Goal: Task Accomplishment & Management: Complete application form

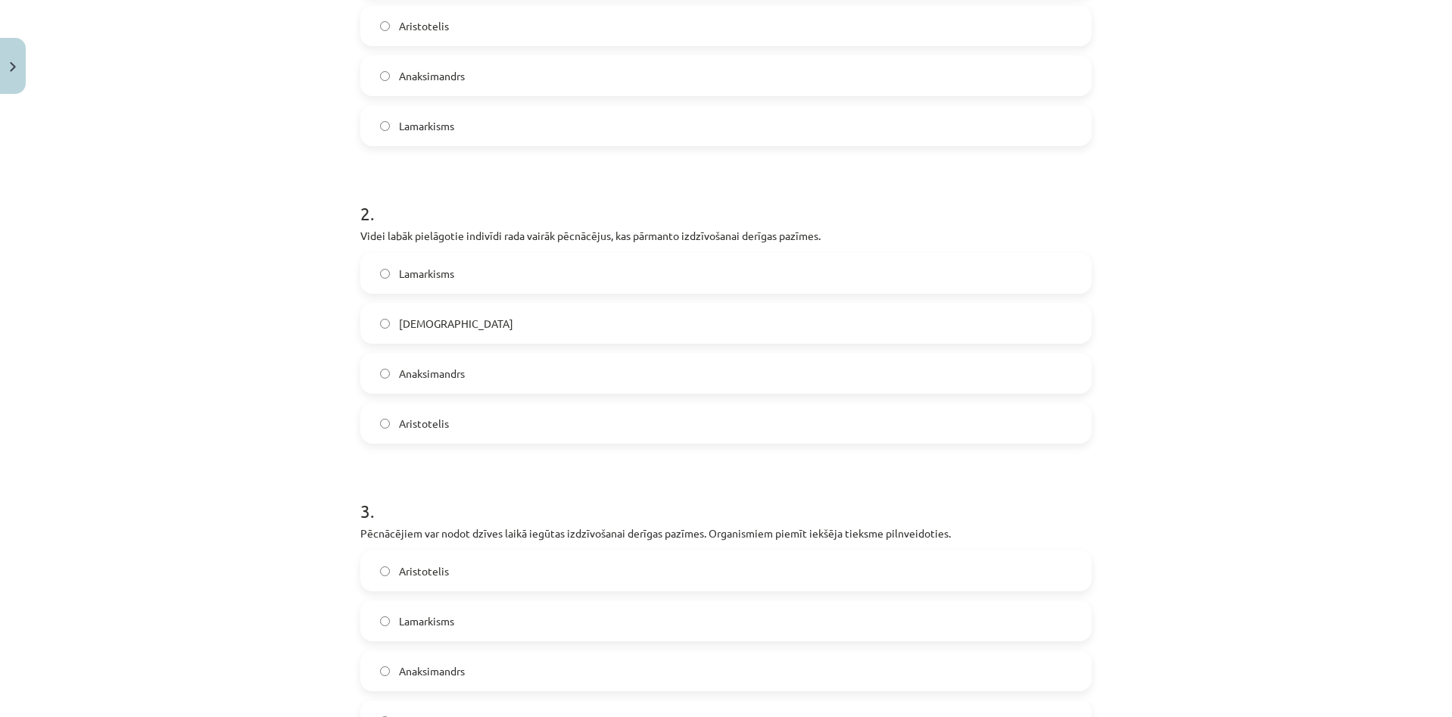
scroll to position [622, 0]
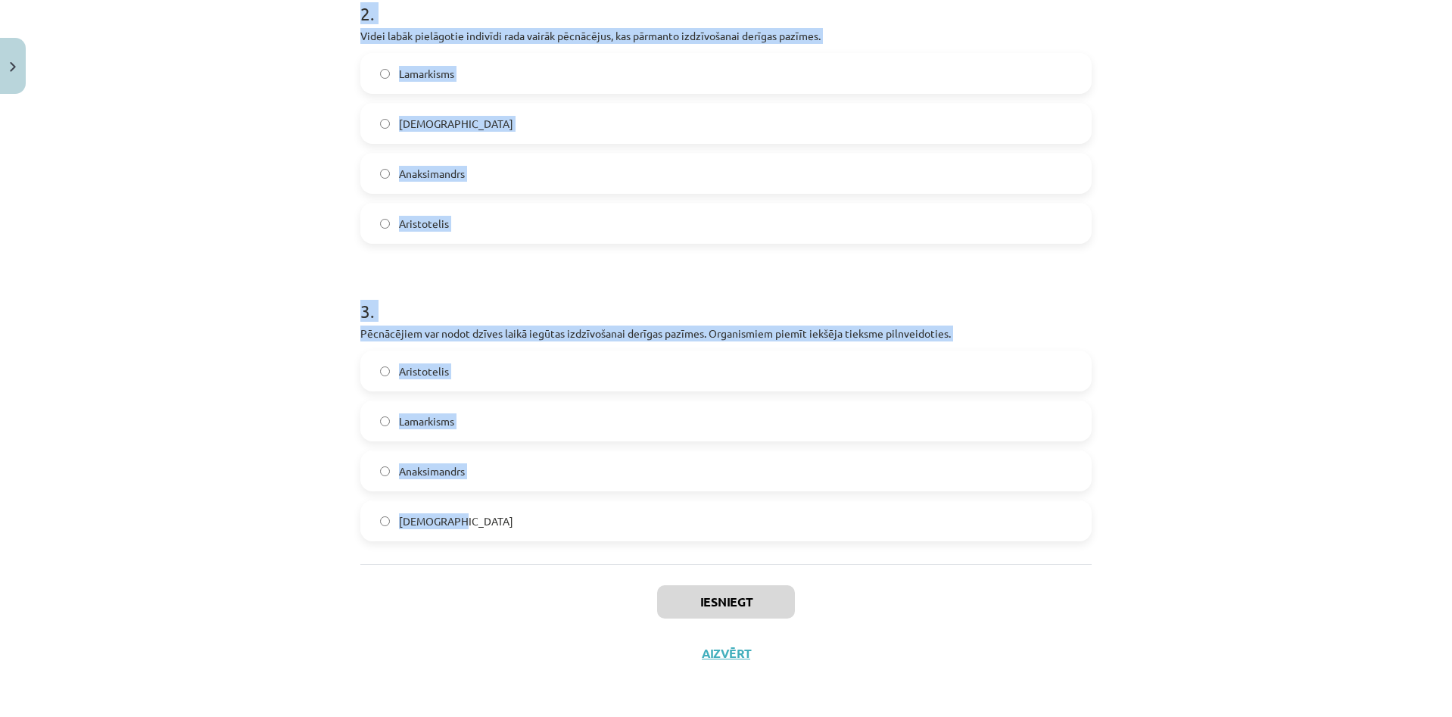
drag, startPoint x: 0, startPoint y: 0, endPoint x: 571, endPoint y: 550, distance: 792.3
click at [571, 550] on div "Mācību tēma: Bioloģijas i - 11. klases 1. ieskaites mācību materiāls #5 4. tēma…" at bounding box center [726, 358] width 1452 height 717
copy form "1 . Neparedz vides faktoru ietekmi uz organismu pazīmēm un pielāgotību. Pieļauj…"
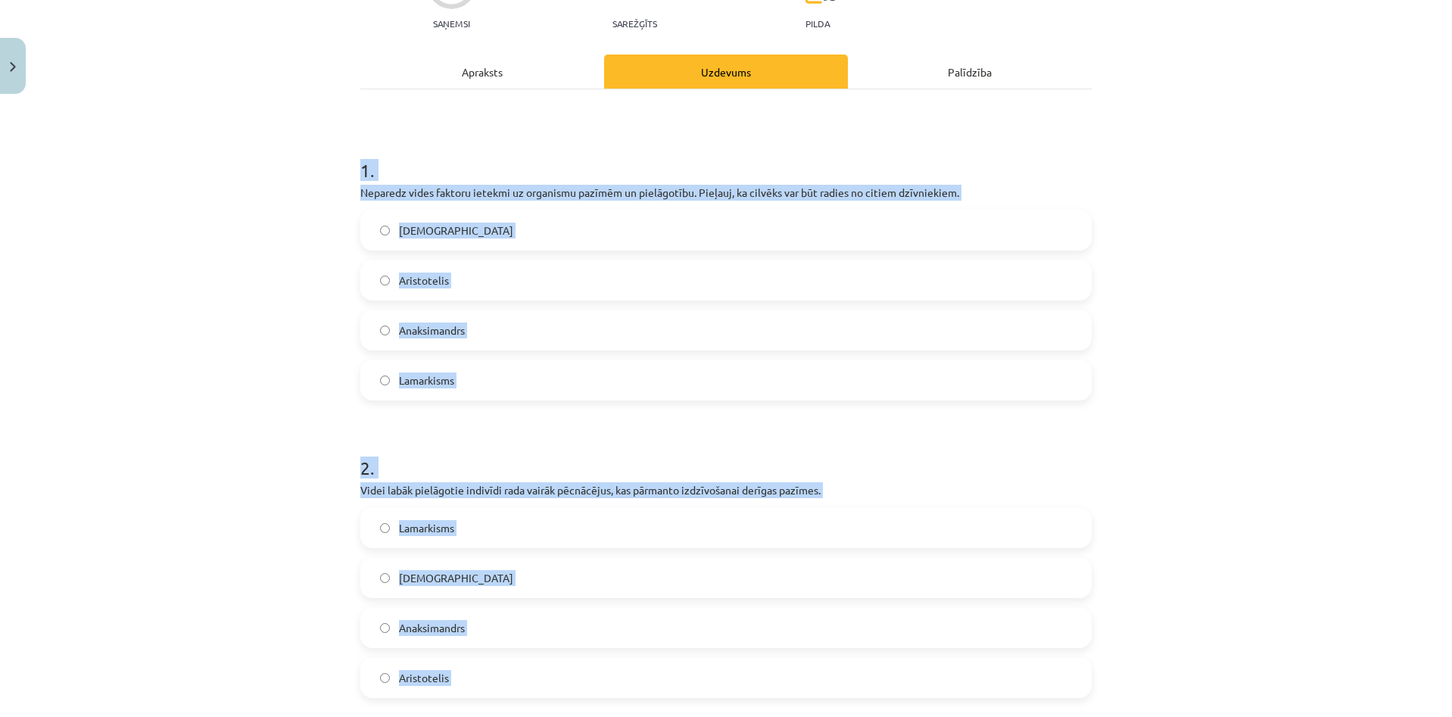
click at [484, 302] on div "Darvinisms Aristotelis Anaksimandrs Lamarkisms" at bounding box center [725, 305] width 731 height 191
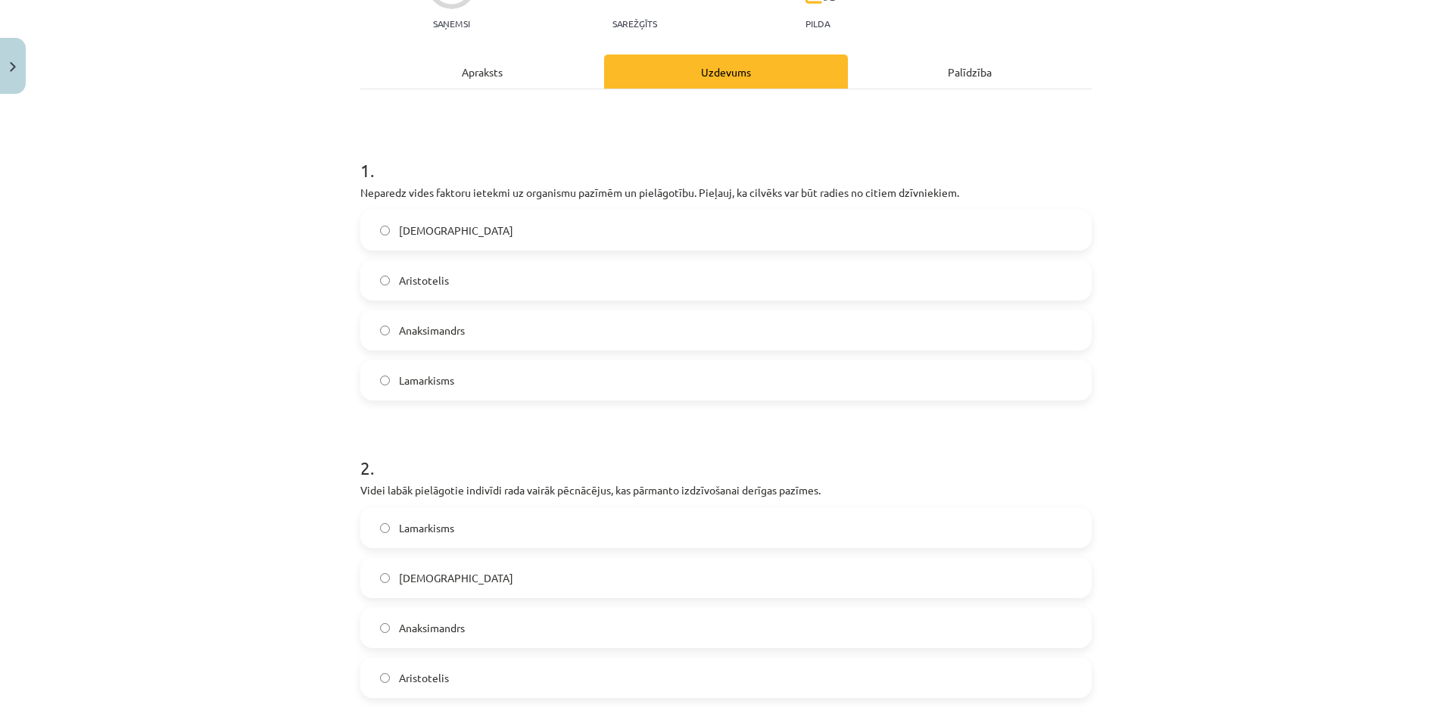
click at [481, 332] on label "Anaksimandrs" at bounding box center [726, 330] width 728 height 38
drag, startPoint x: 482, startPoint y: 282, endPoint x: 493, endPoint y: 252, distance: 32.1
click at [483, 282] on label "Aristotelis" at bounding box center [726, 280] width 728 height 38
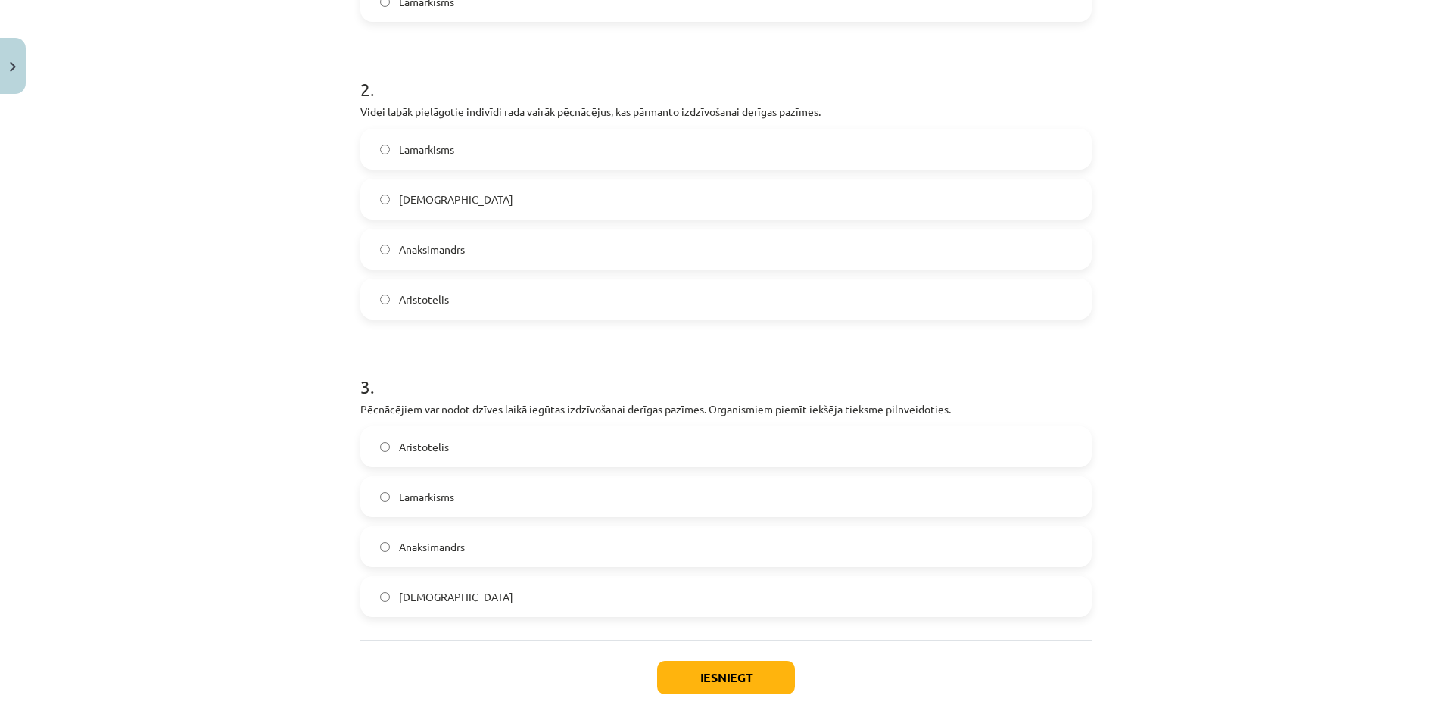
click at [490, 208] on label "Darvinisms" at bounding box center [726, 199] width 728 height 38
drag, startPoint x: 603, startPoint y: 495, endPoint x: 607, endPoint y: 509, distance: 14.1
click at [603, 496] on label "Lamarkisms" at bounding box center [726, 497] width 728 height 38
click at [726, 678] on button "Iesniegt" at bounding box center [726, 677] width 138 height 33
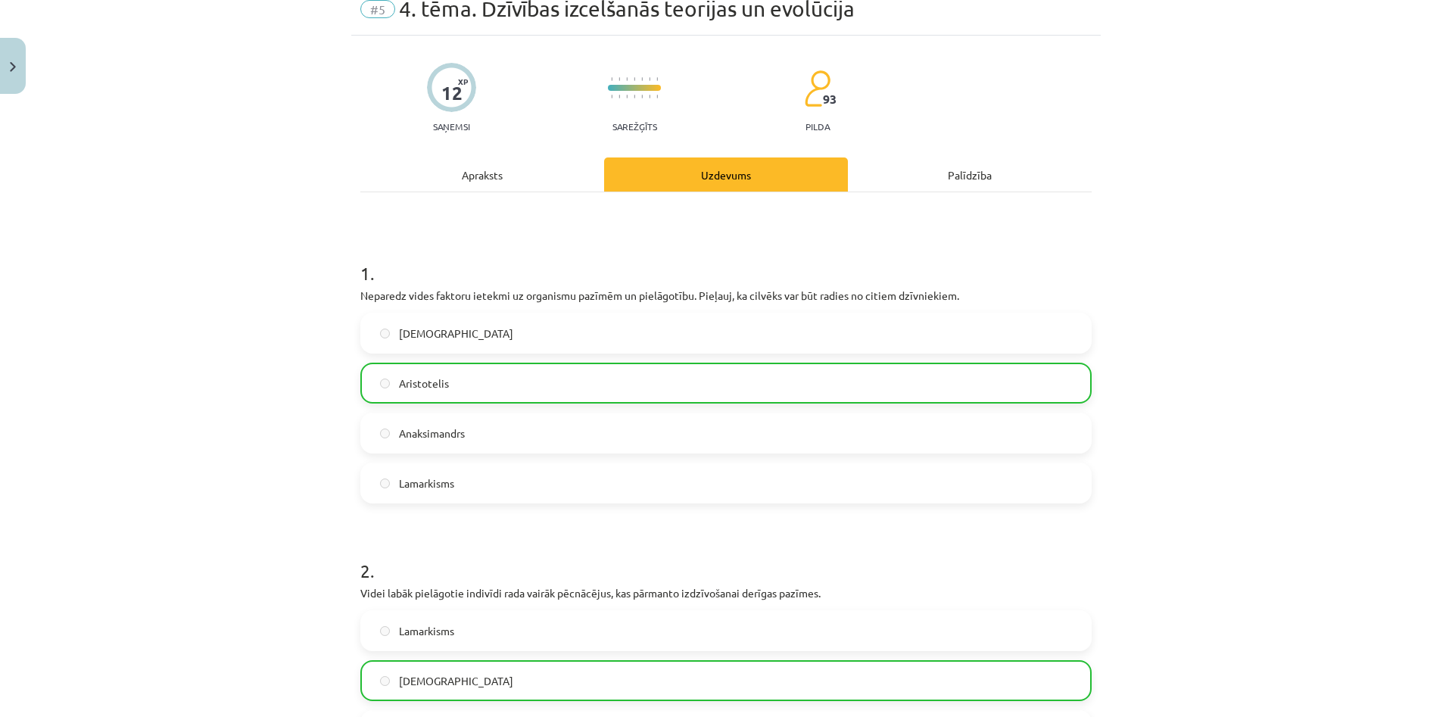
scroll to position [0, 0]
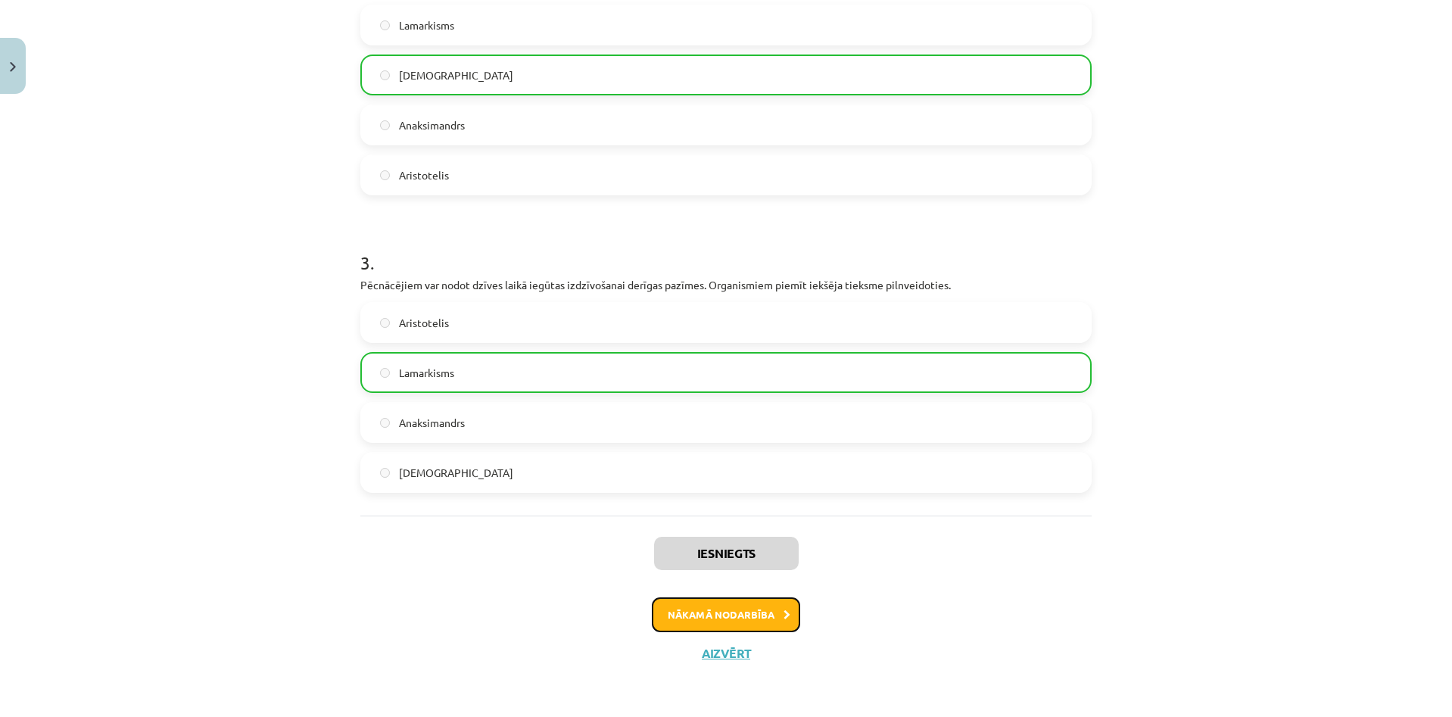
click at [748, 622] on button "Nākamā nodarbība" at bounding box center [726, 614] width 148 height 35
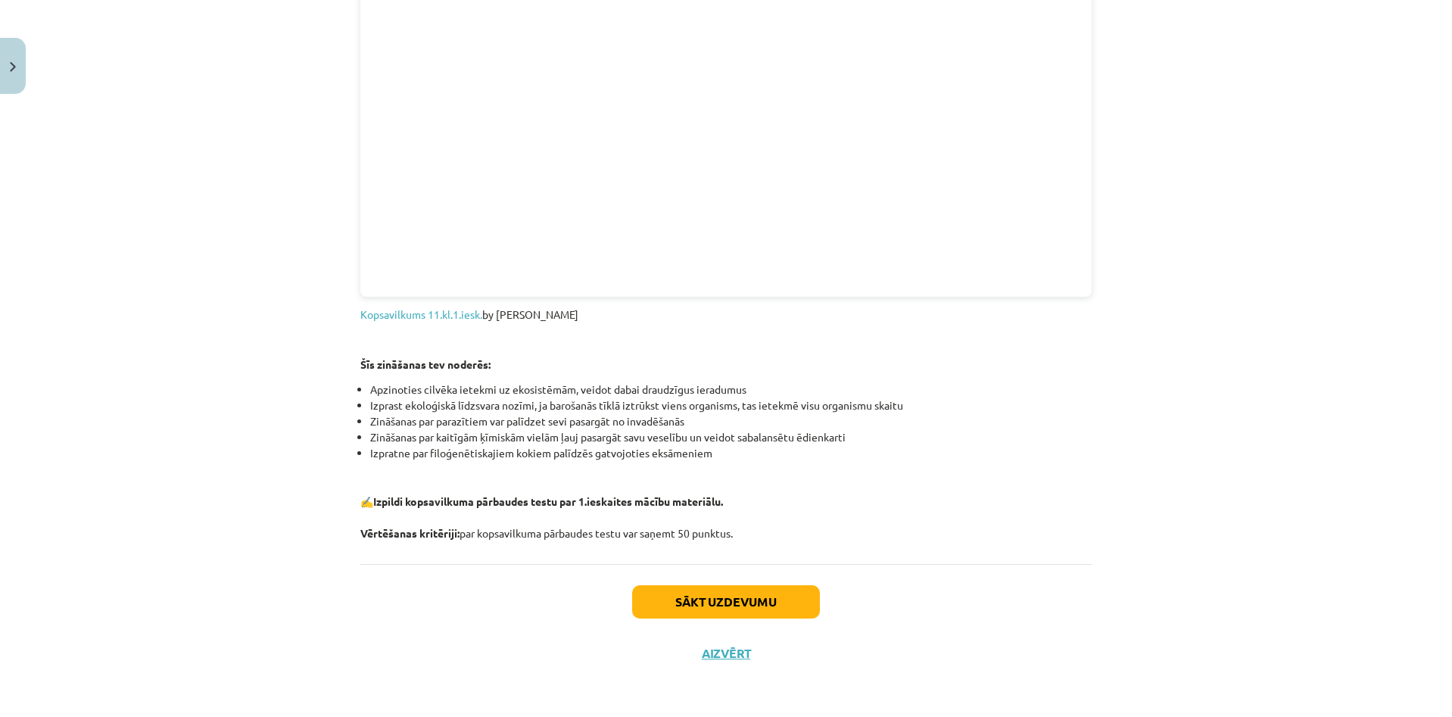
click at [748, 576] on div "Sākt uzdevumu Aizvērt" at bounding box center [725, 617] width 731 height 106
click at [751, 602] on button "Sākt uzdevumu" at bounding box center [726, 601] width 188 height 33
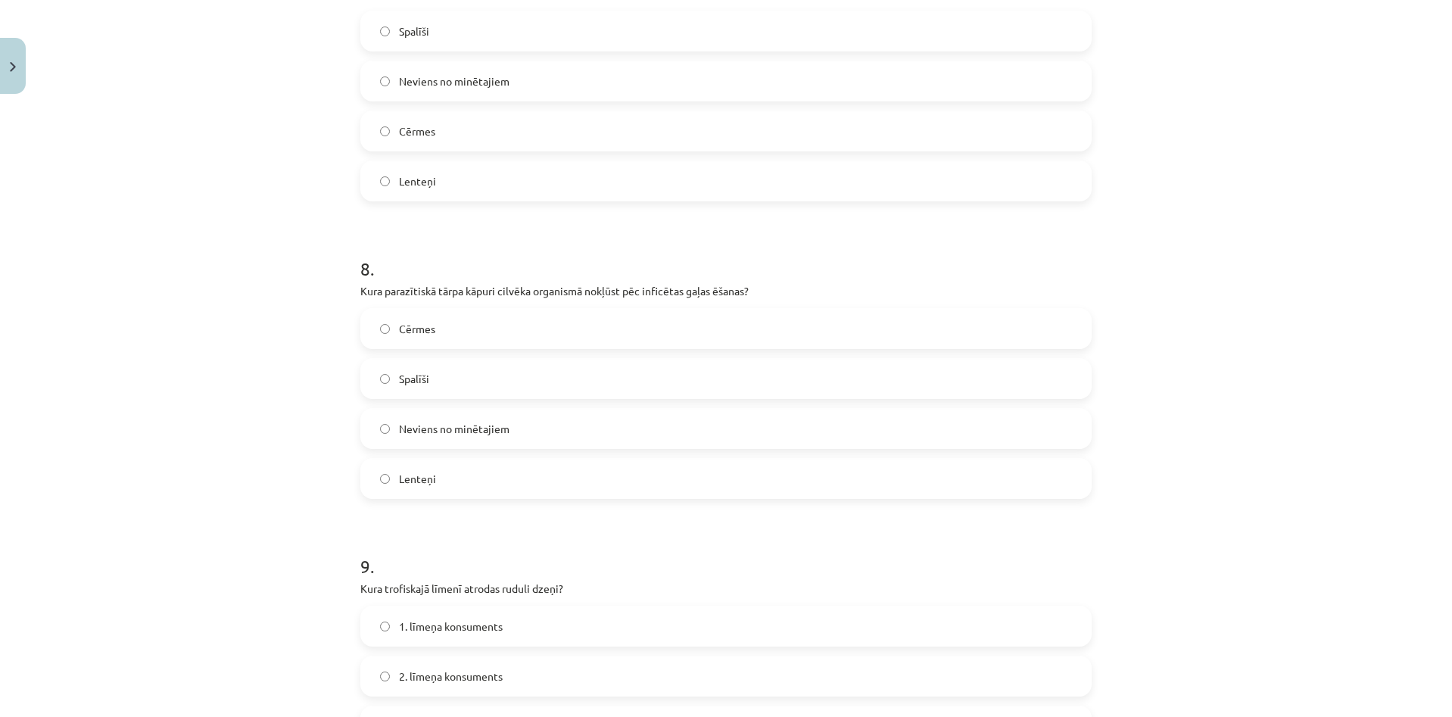
scroll to position [2841, 0]
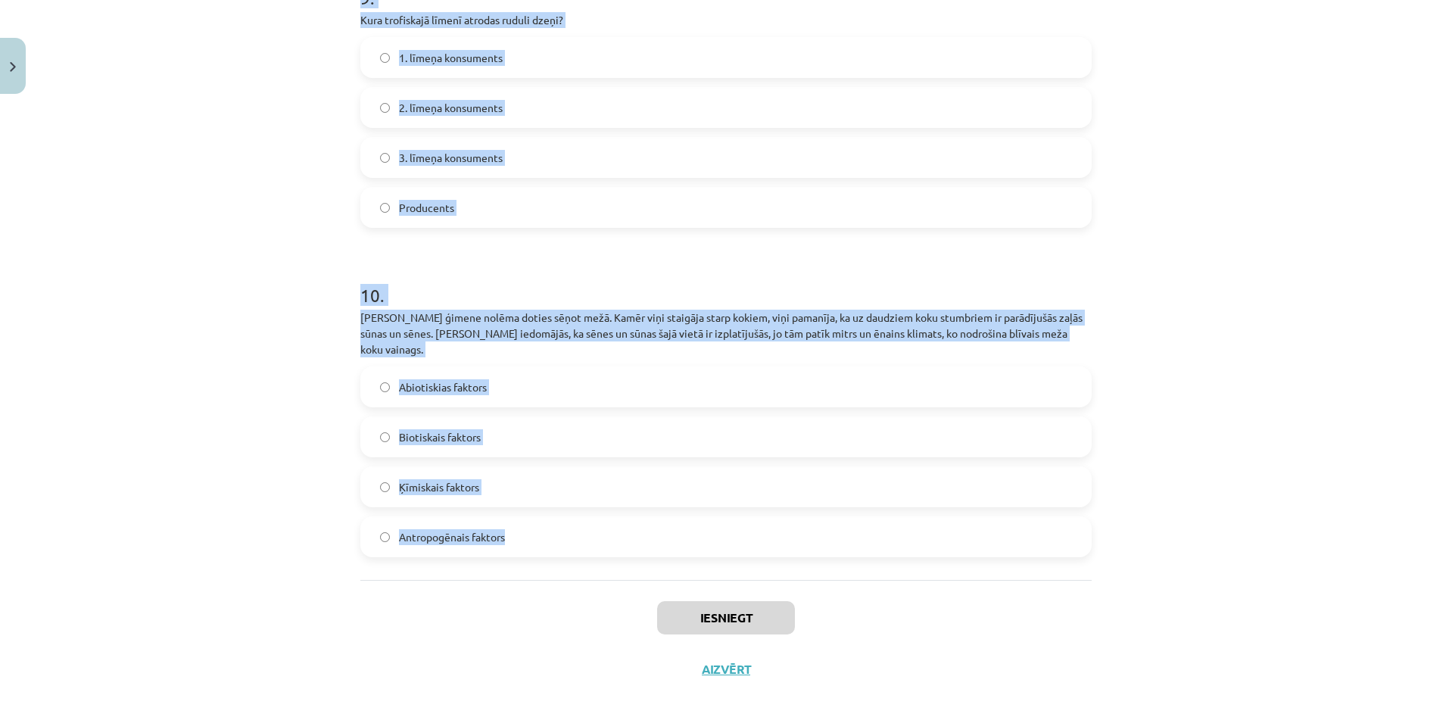
drag, startPoint x: 347, startPoint y: 285, endPoint x: 607, endPoint y: 534, distance: 360.3
copy form "1 . Kāds trofiskais līmenis nav attēlots dotajās barošanās ķēdēs? Plēsēji Reduc…"
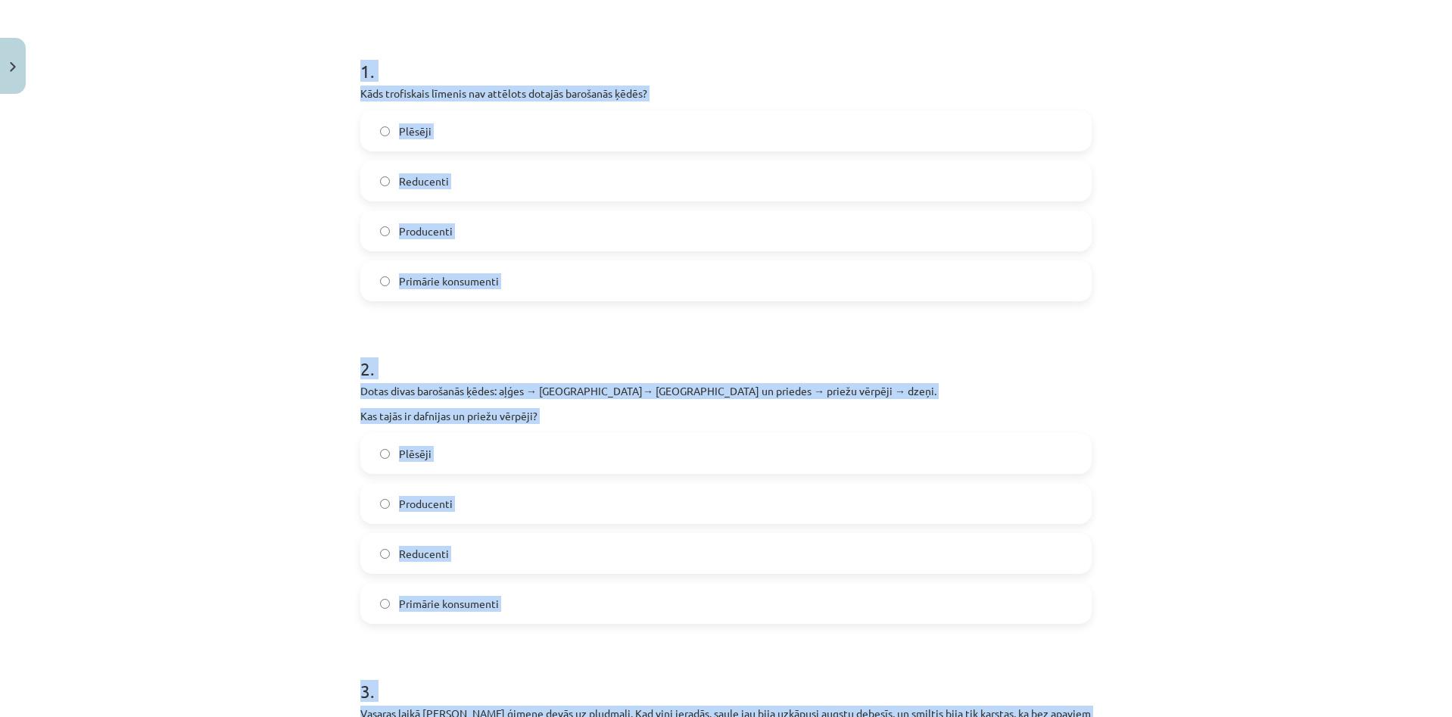
scroll to position [0, 0]
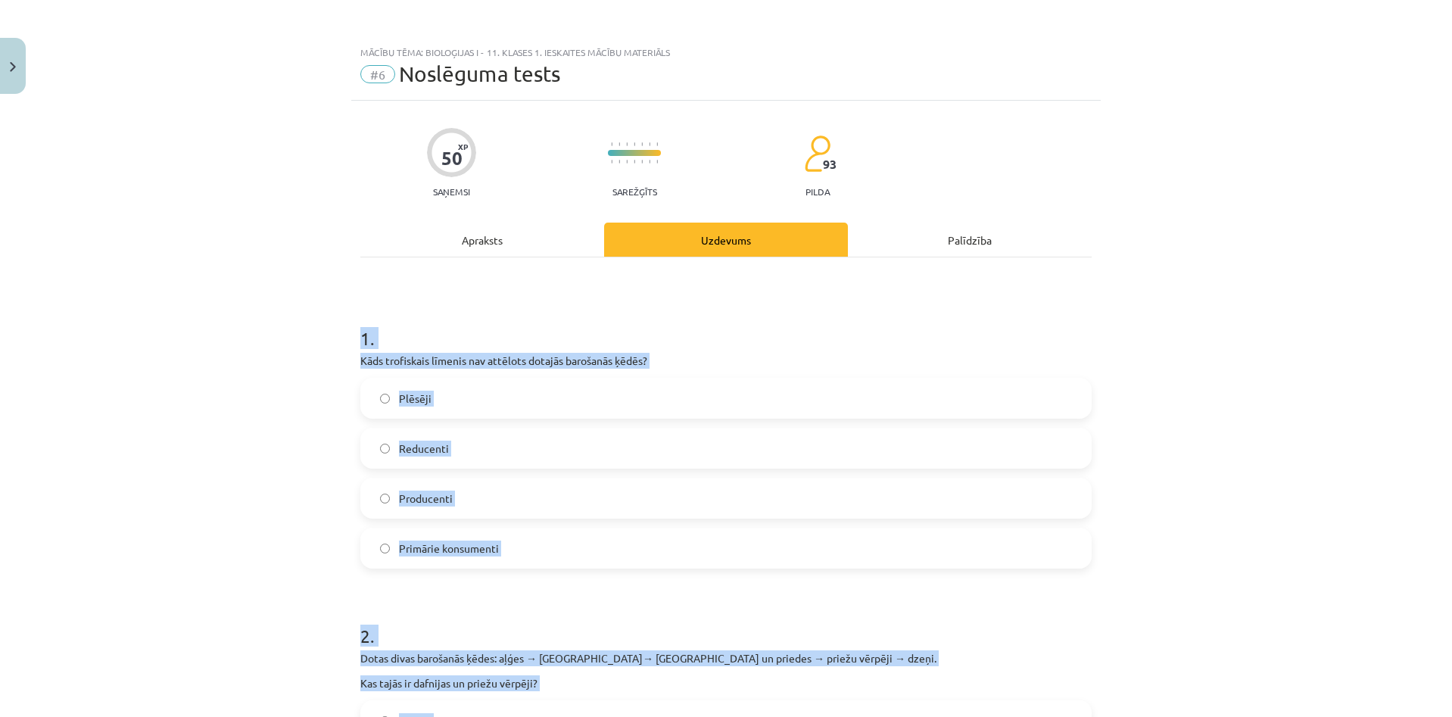
click at [527, 384] on label "Plēsēji" at bounding box center [726, 398] width 728 height 38
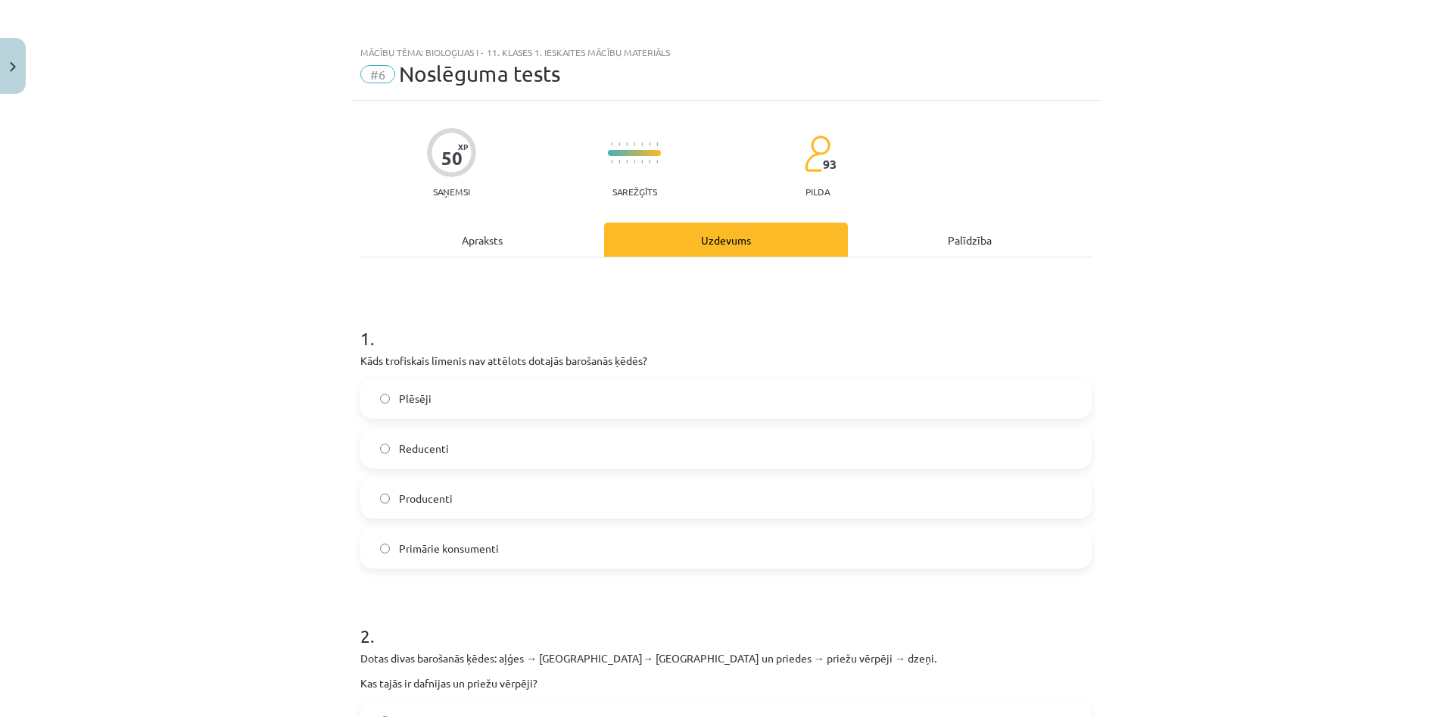
click at [584, 503] on label "Producenti" at bounding box center [726, 498] width 728 height 38
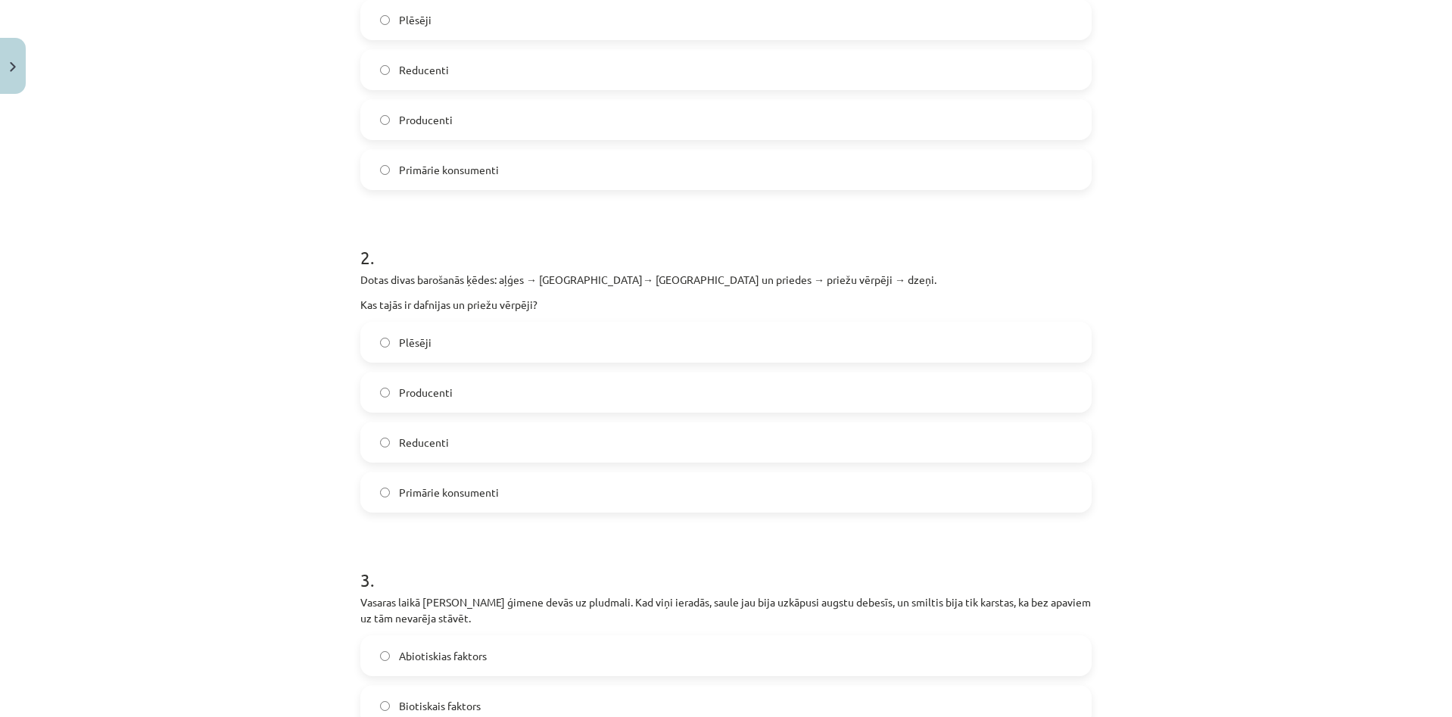
scroll to position [530, 0]
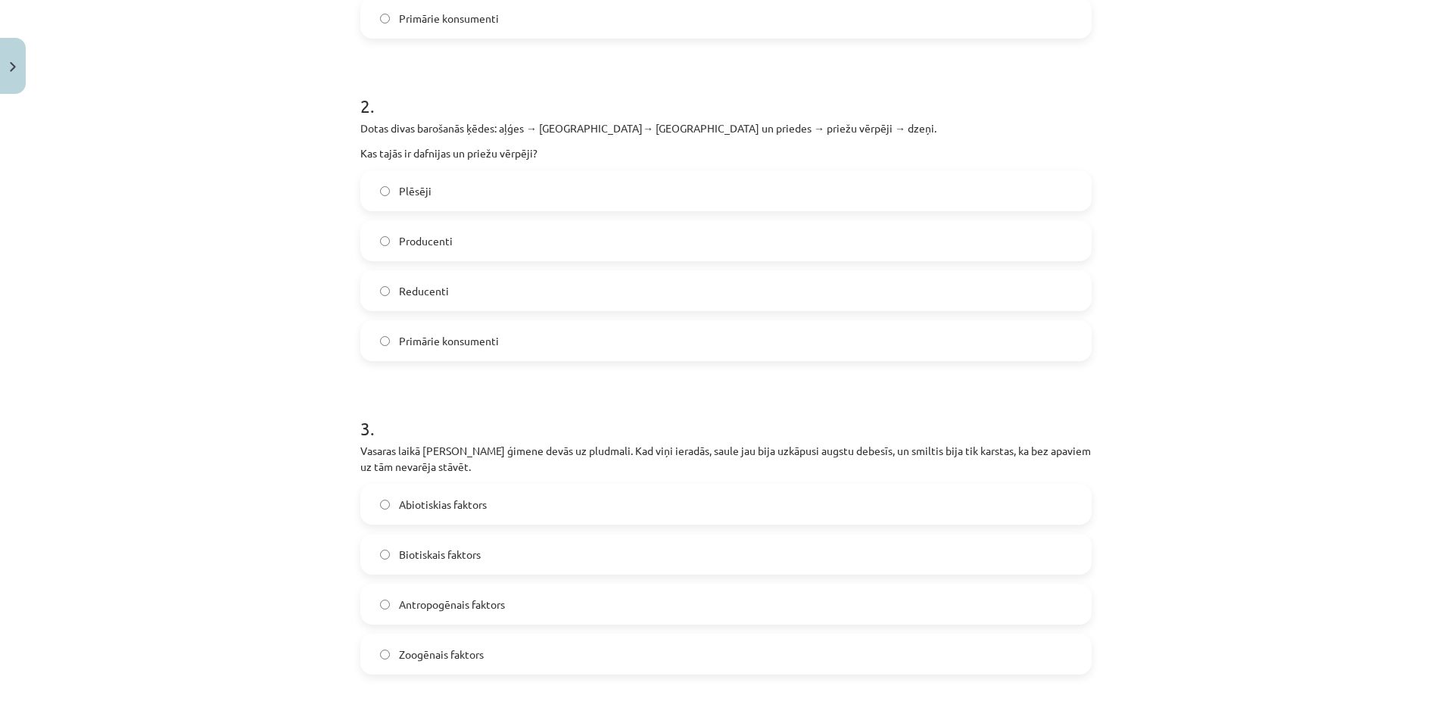
click at [502, 331] on label "Primārie konsumenti" at bounding box center [726, 341] width 728 height 38
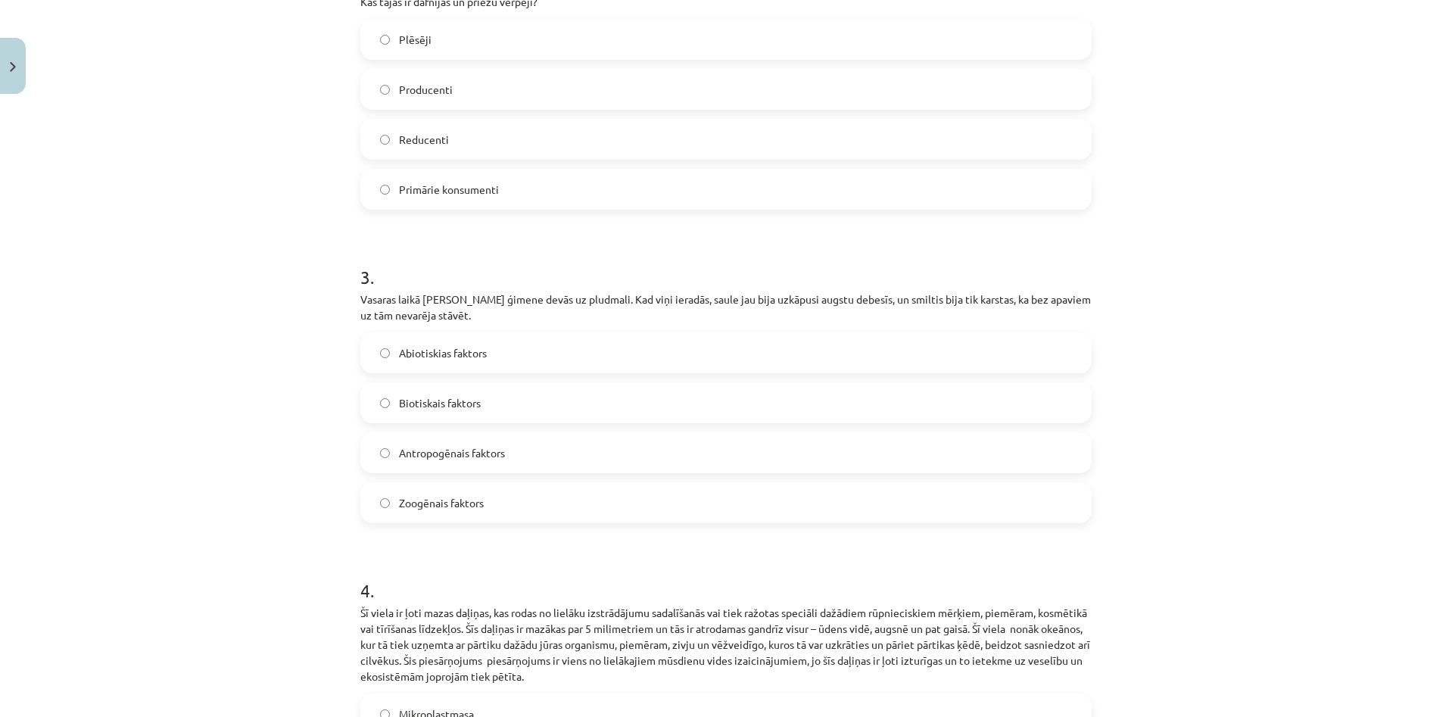
scroll to position [757, 0]
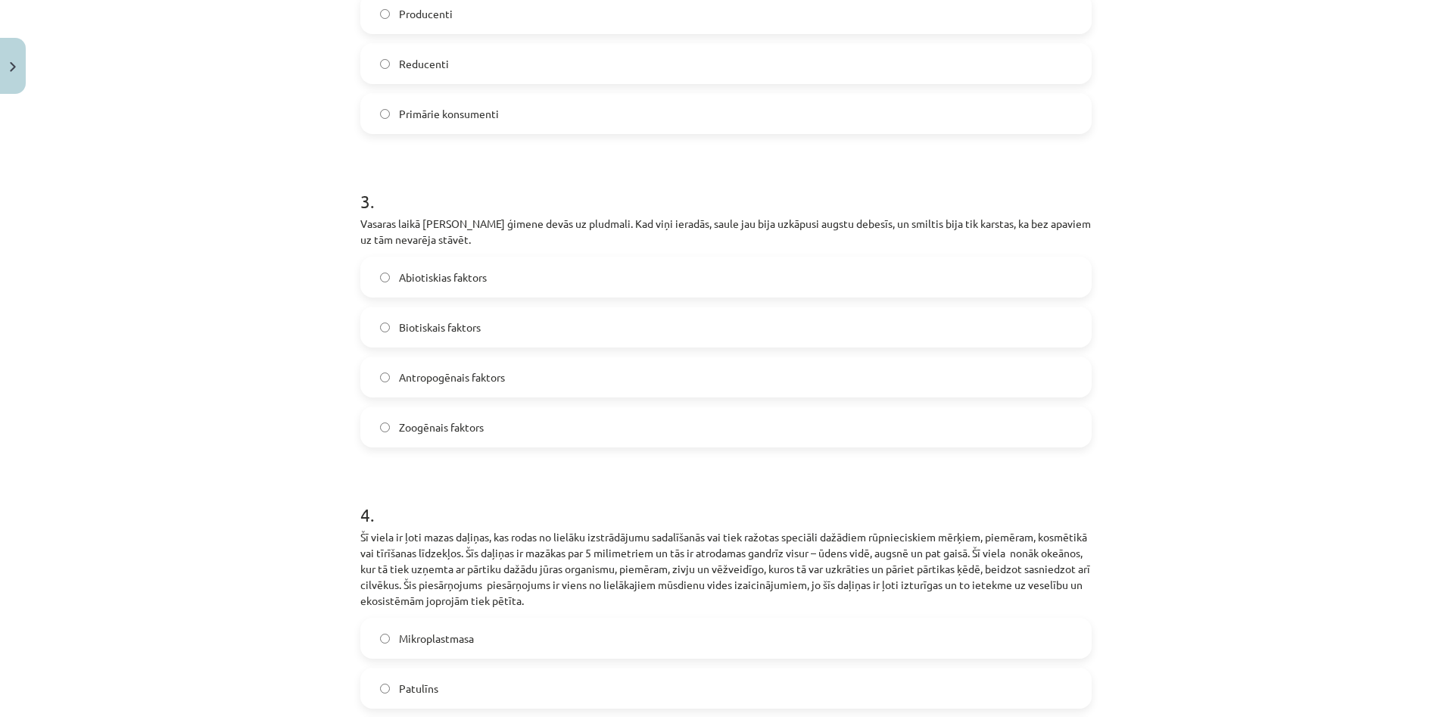
click at [507, 291] on label "Abiotiskias faktors" at bounding box center [726, 277] width 728 height 38
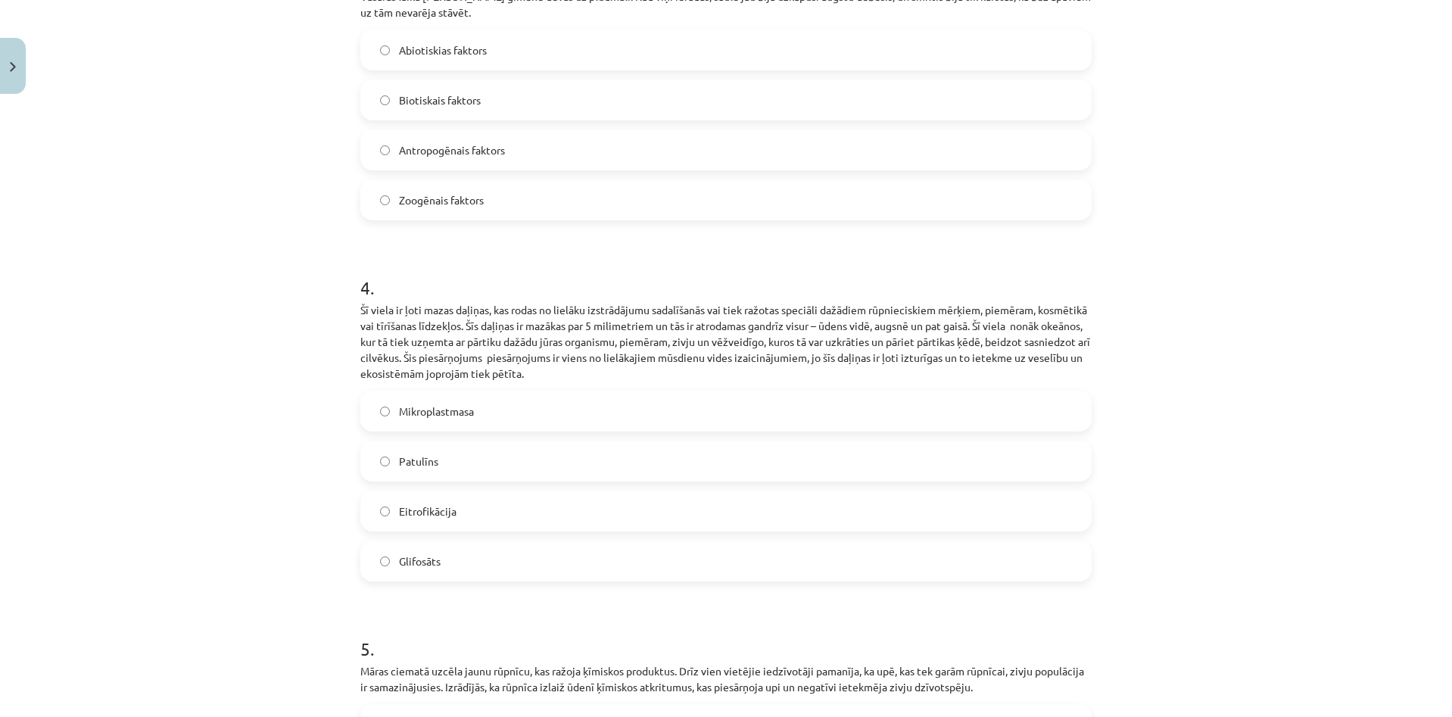
scroll to position [1135, 0]
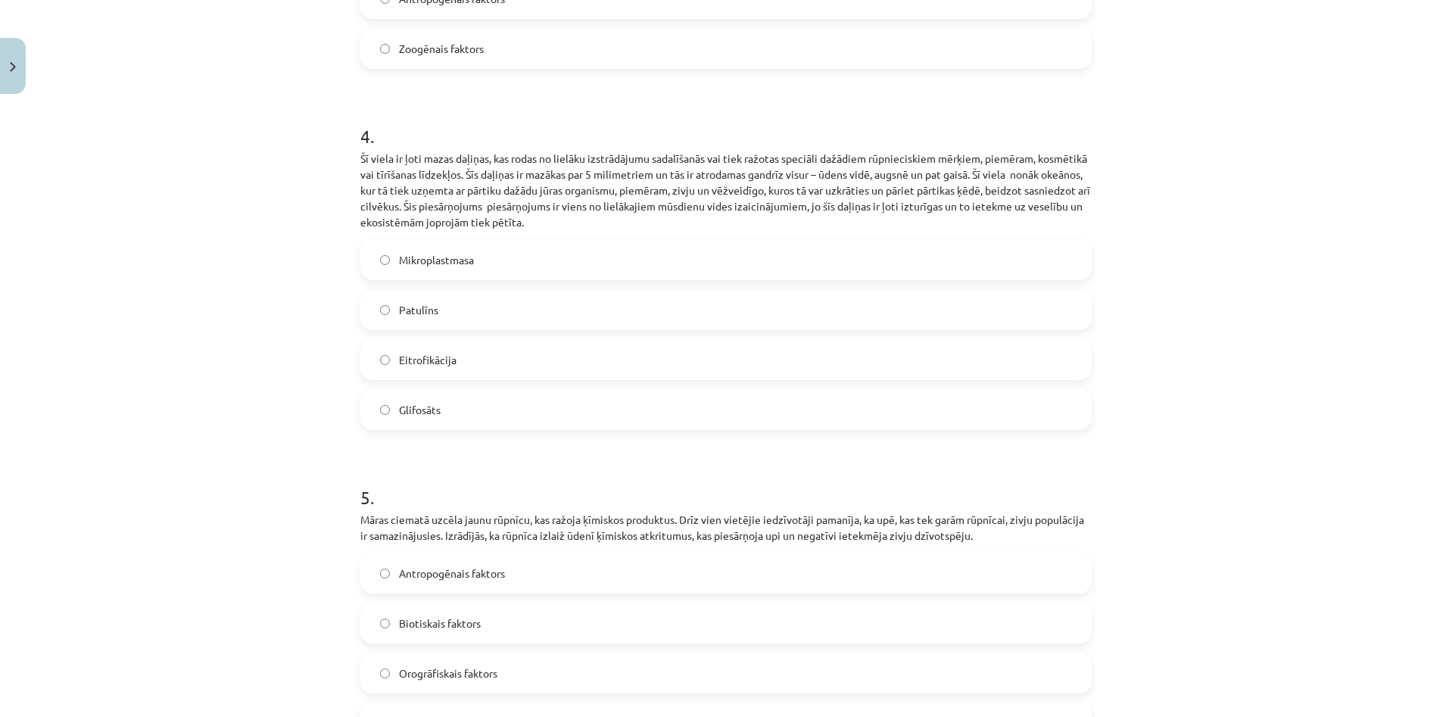
click at [502, 259] on label "Mikroplastmasa" at bounding box center [726, 260] width 728 height 38
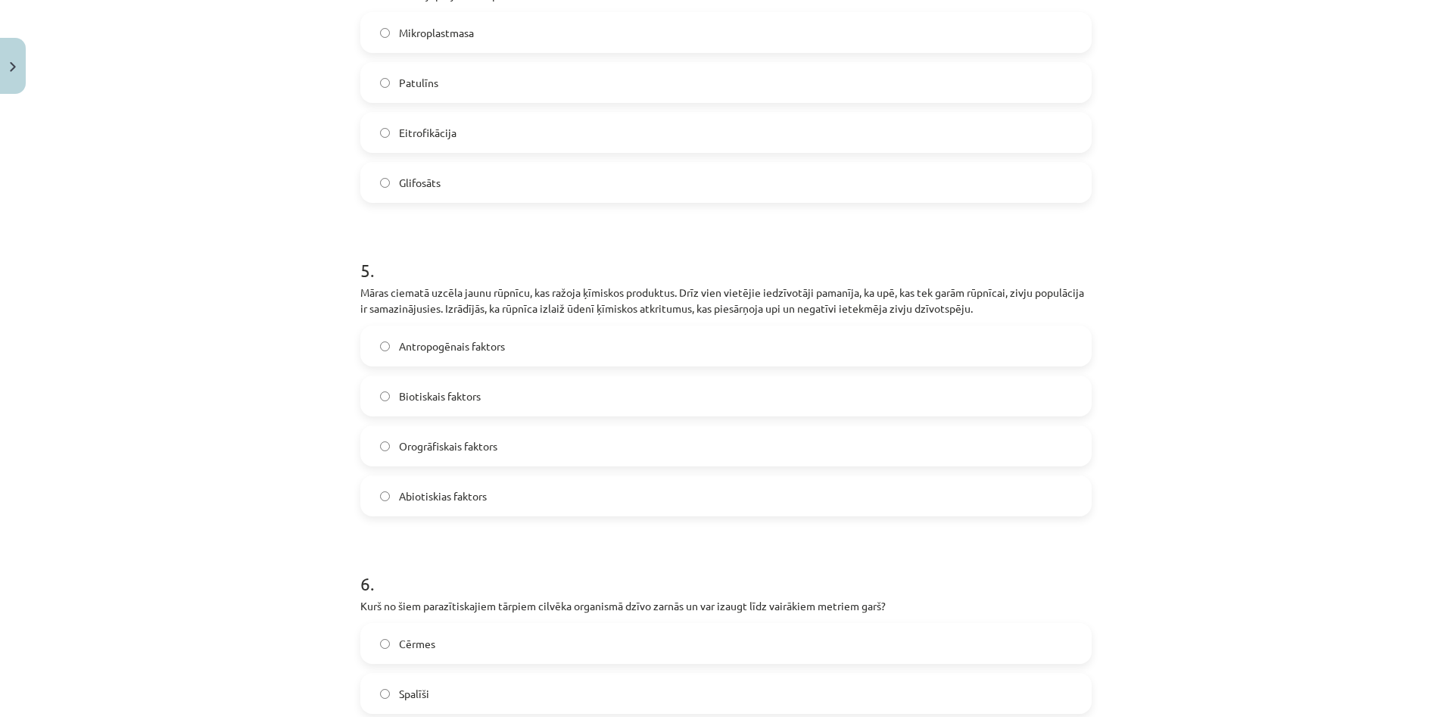
scroll to position [1438, 0]
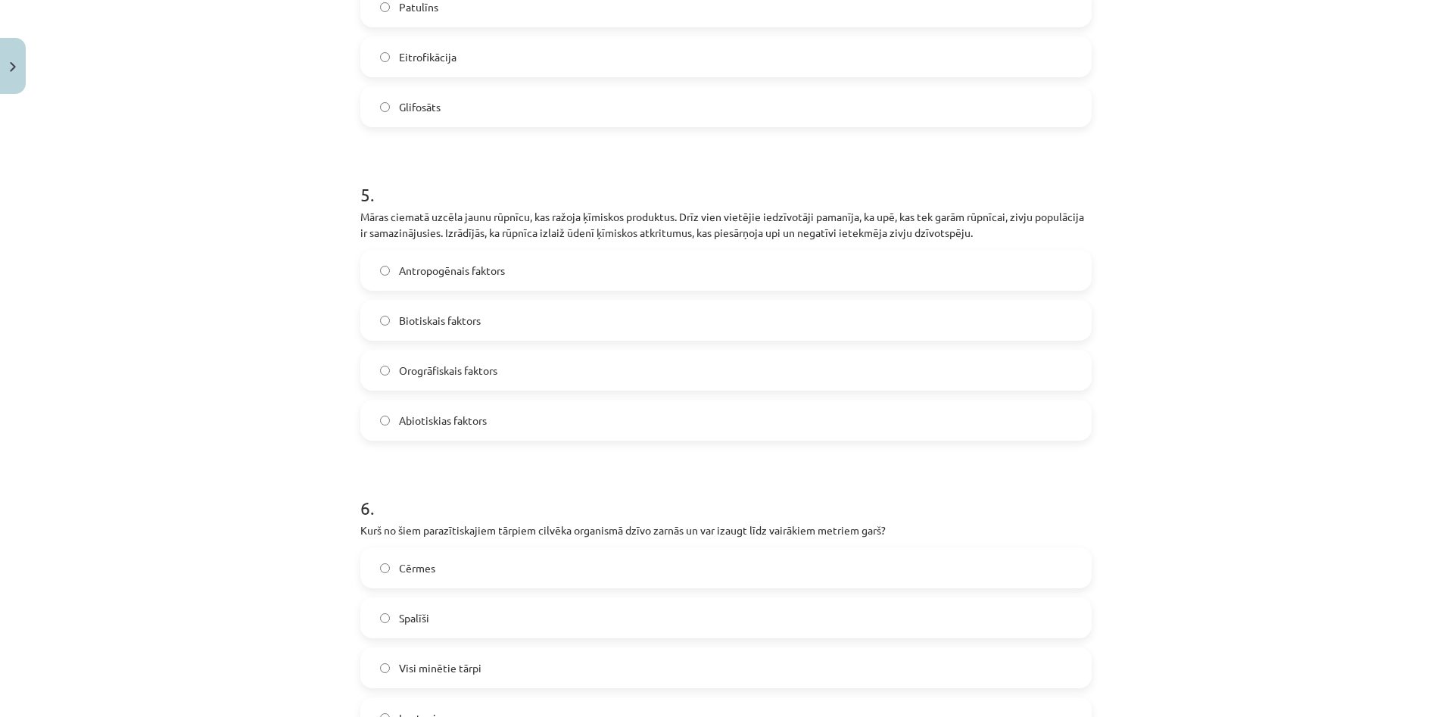
click at [525, 275] on label "Antropogēnais faktors" at bounding box center [726, 270] width 728 height 38
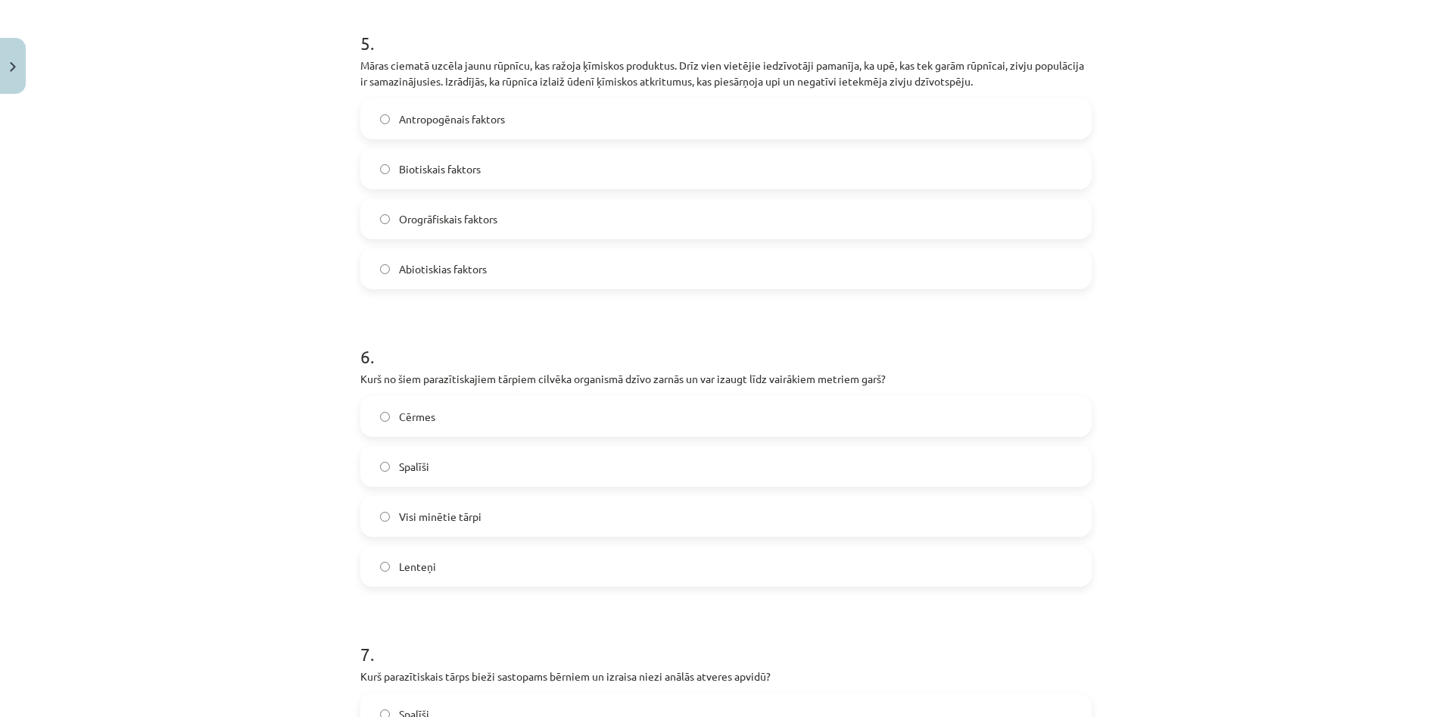
scroll to position [1665, 0]
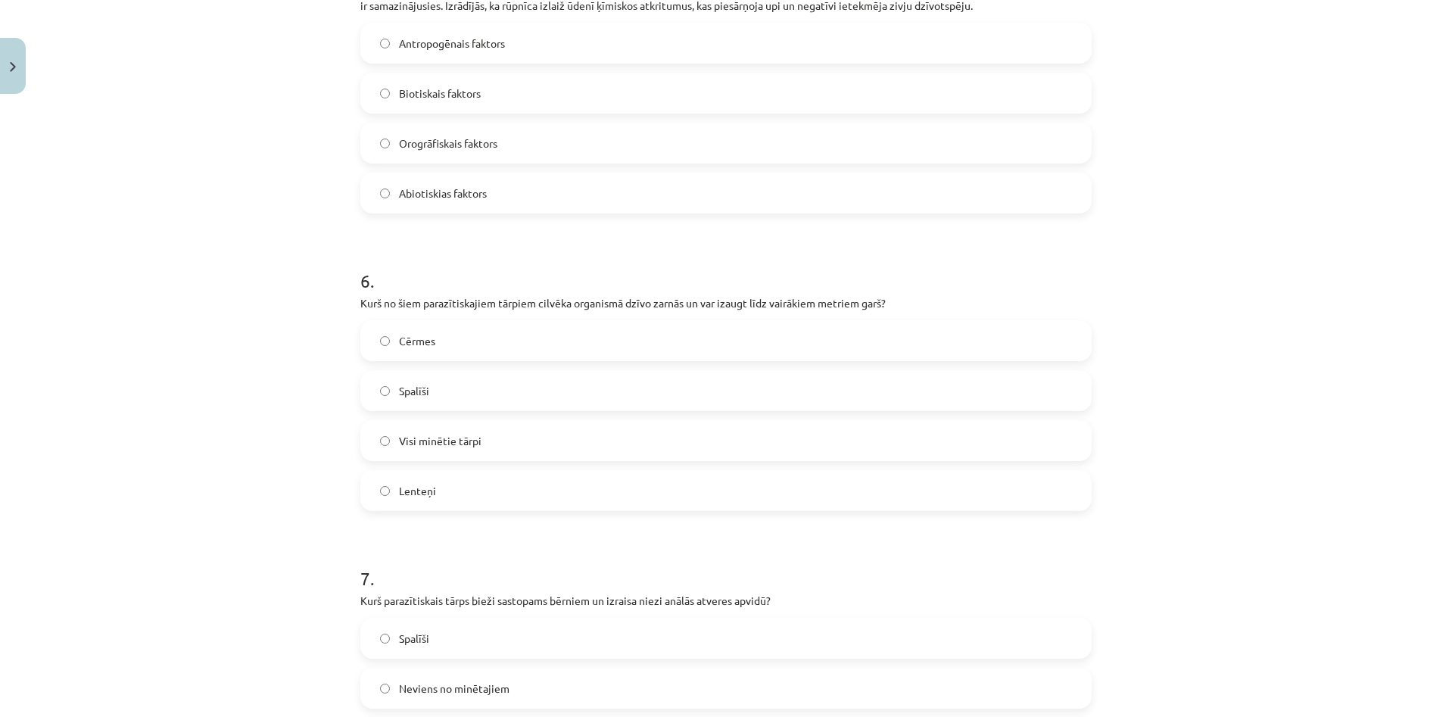
click at [515, 499] on label "Lenteņi" at bounding box center [726, 491] width 728 height 38
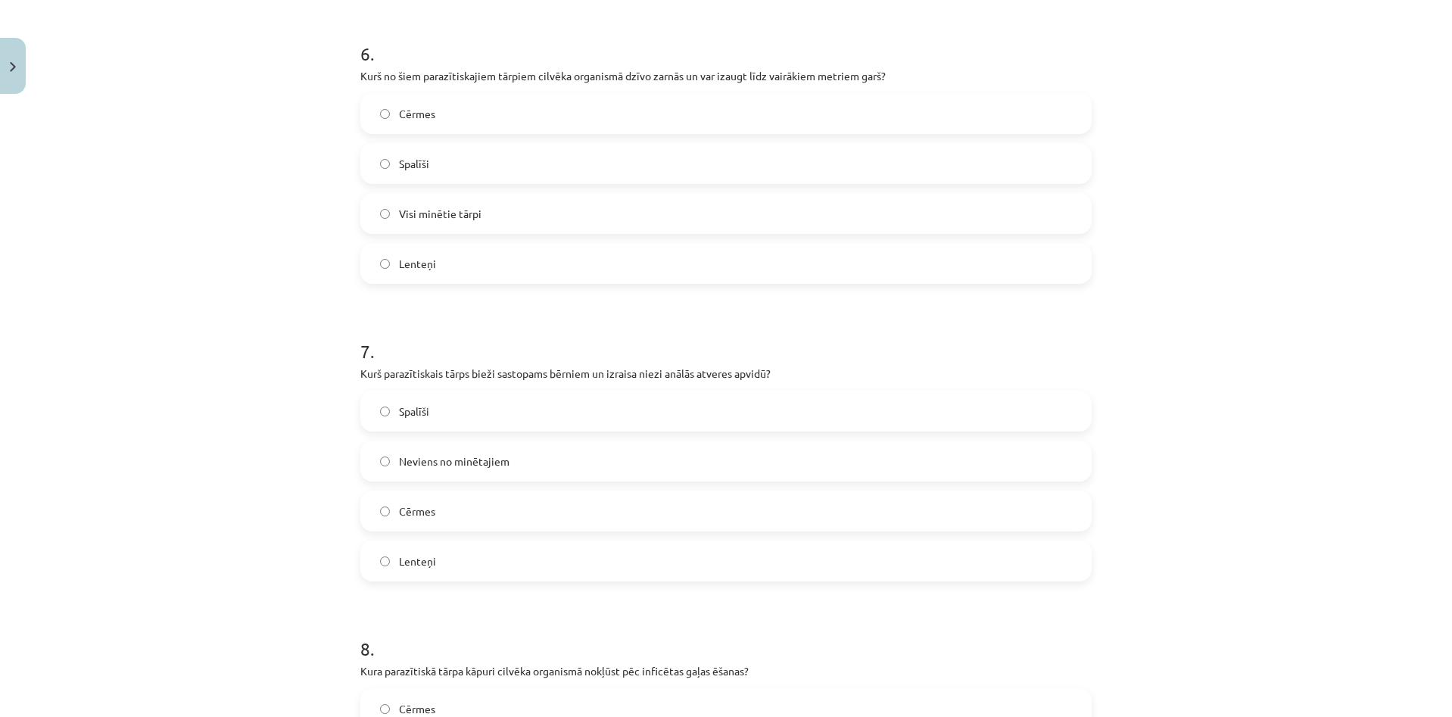
click at [503, 456] on span "Neviens no minētajiem" at bounding box center [454, 461] width 111 height 16
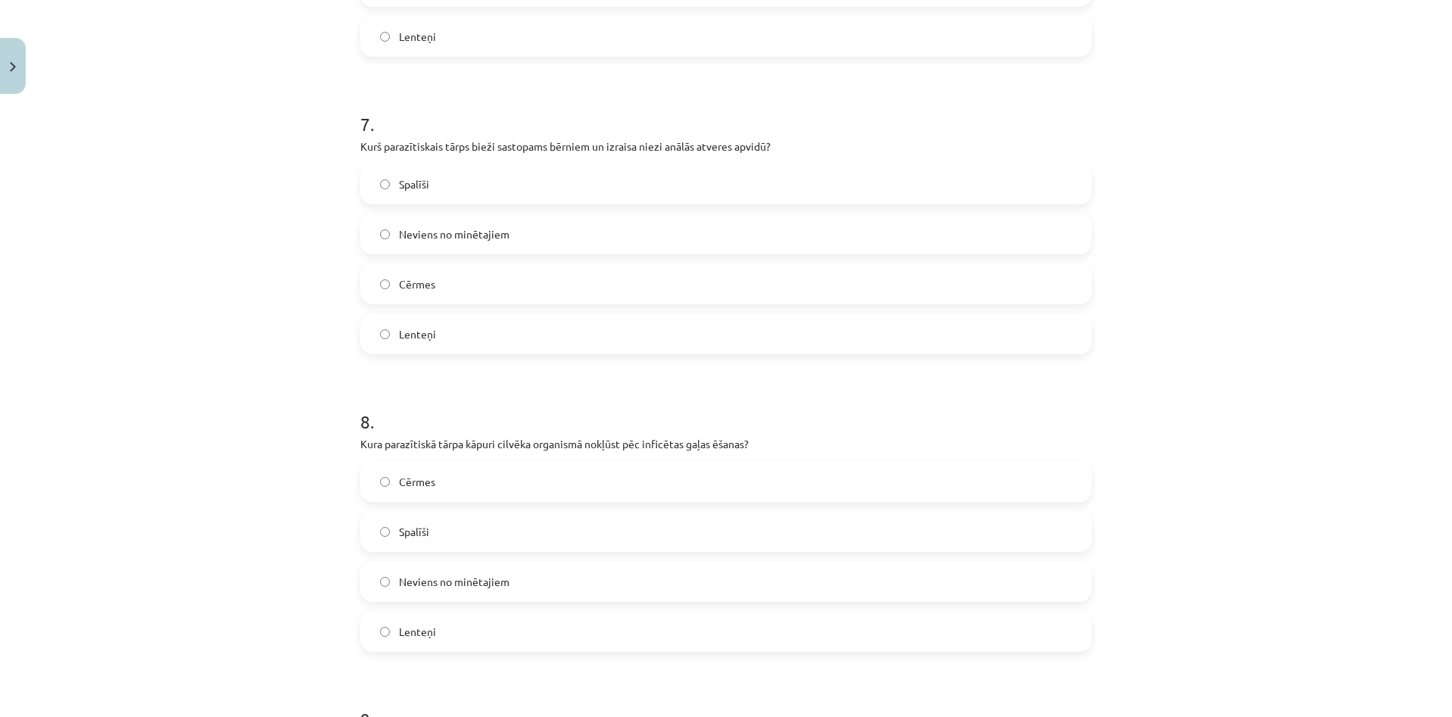
scroll to position [2195, 0]
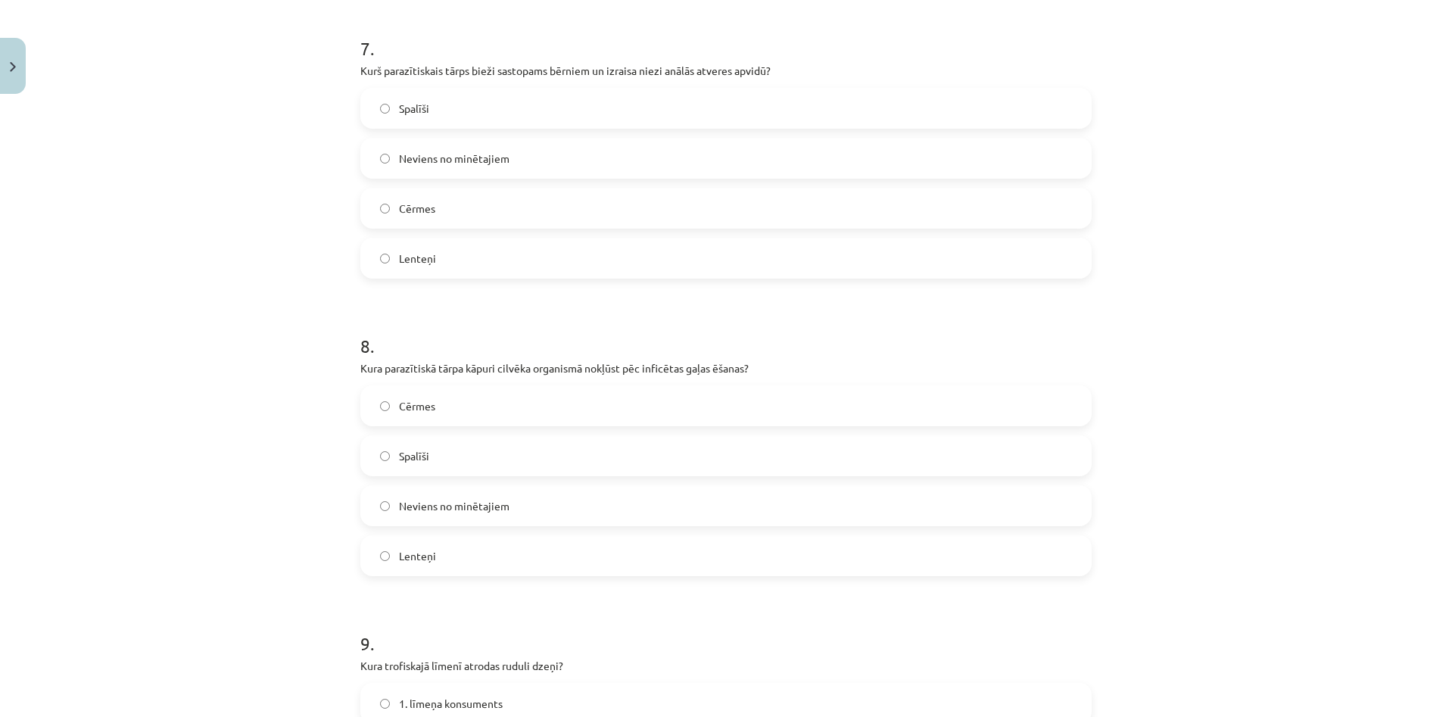
drag, startPoint x: 504, startPoint y: 550, endPoint x: 503, endPoint y: 518, distance: 31.8
click at [504, 546] on label "Lenteņi" at bounding box center [726, 556] width 728 height 38
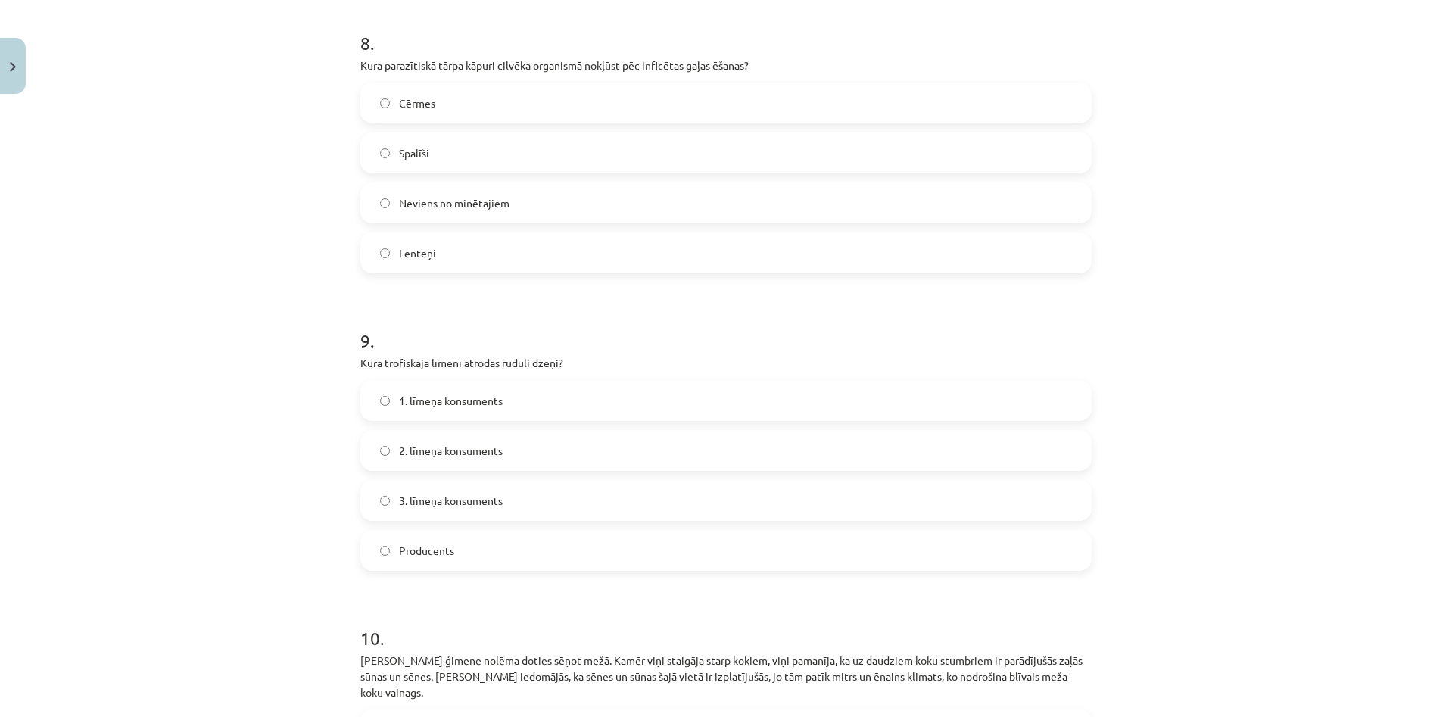
click at [513, 487] on label "3. līmeņa konsuments" at bounding box center [726, 500] width 728 height 38
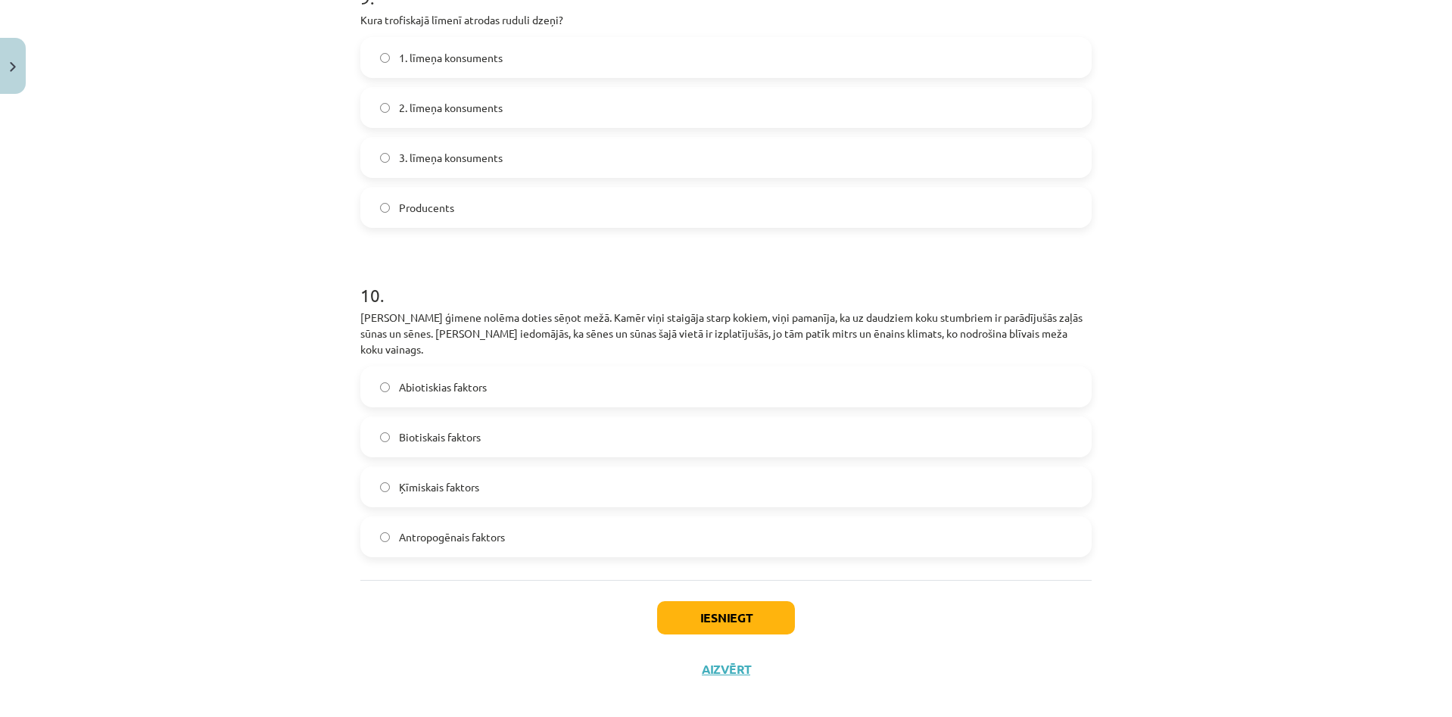
click at [462, 379] on span "Abiotiskias faktors" at bounding box center [443, 387] width 88 height 16
click at [724, 603] on button "Iesniegt" at bounding box center [726, 617] width 138 height 33
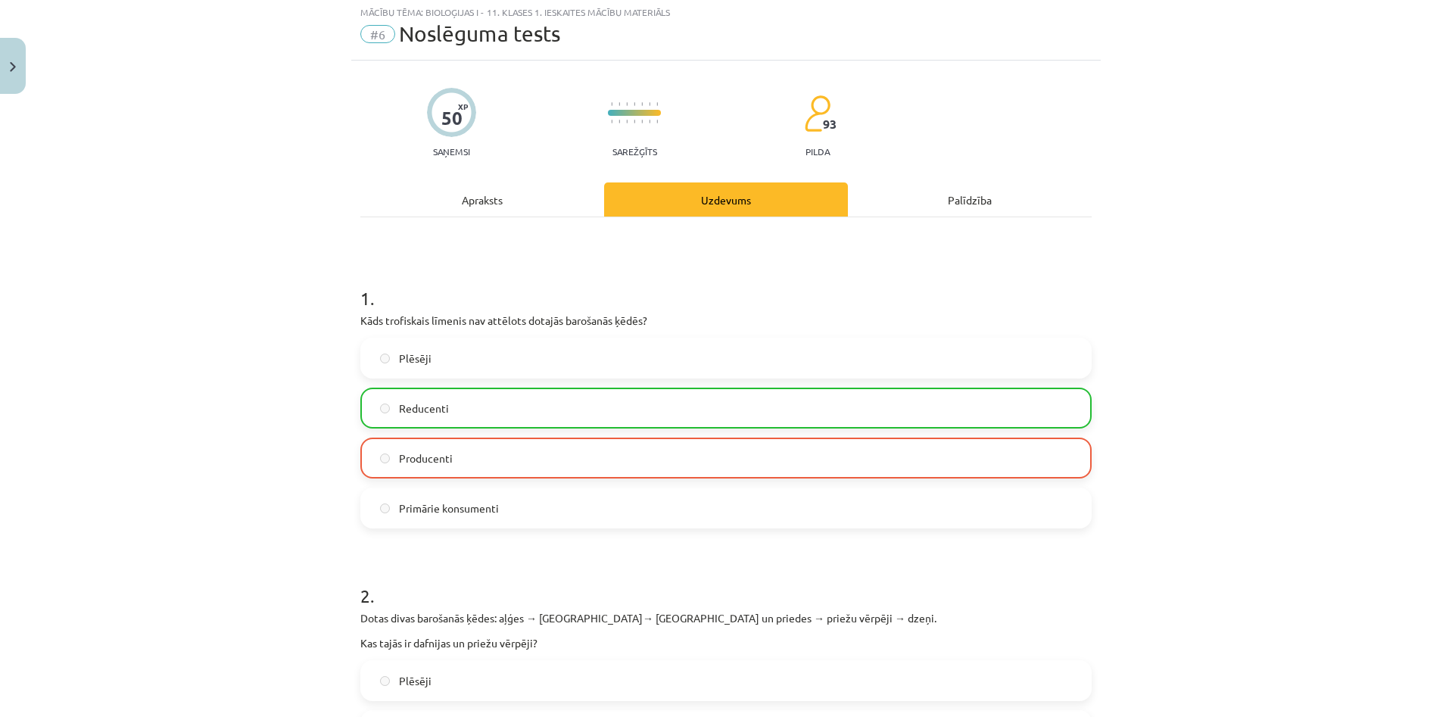
scroll to position [0, 0]
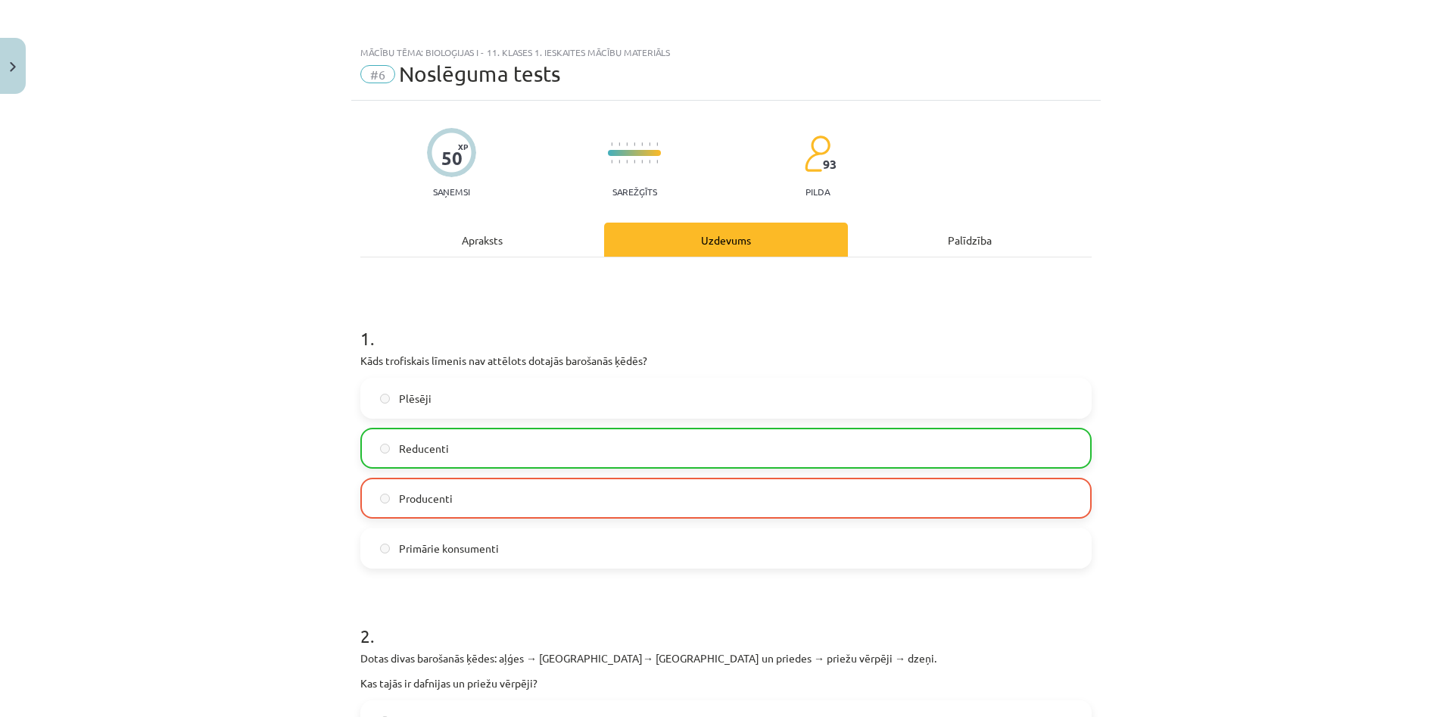
drag, startPoint x: 755, startPoint y: 394, endPoint x: 764, endPoint y: 431, distance: 38.8
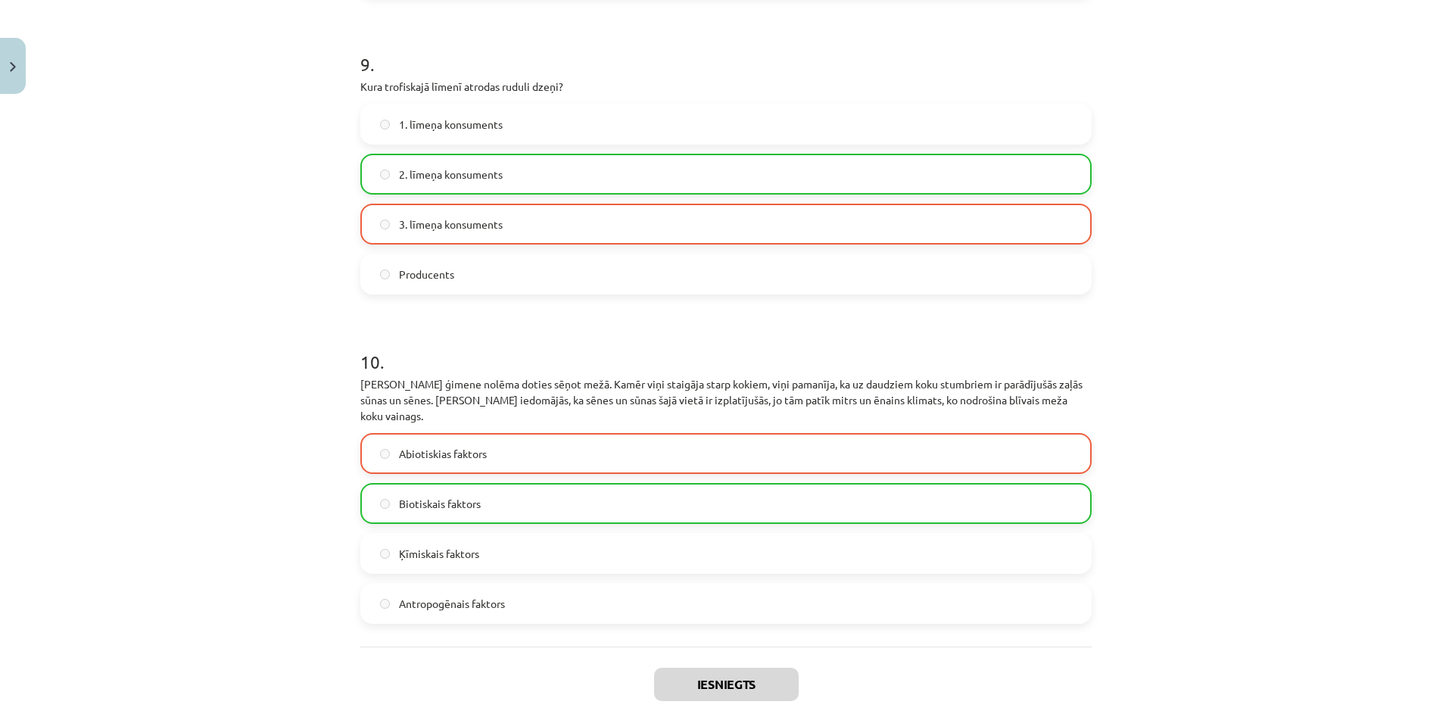
scroll to position [2889, 0]
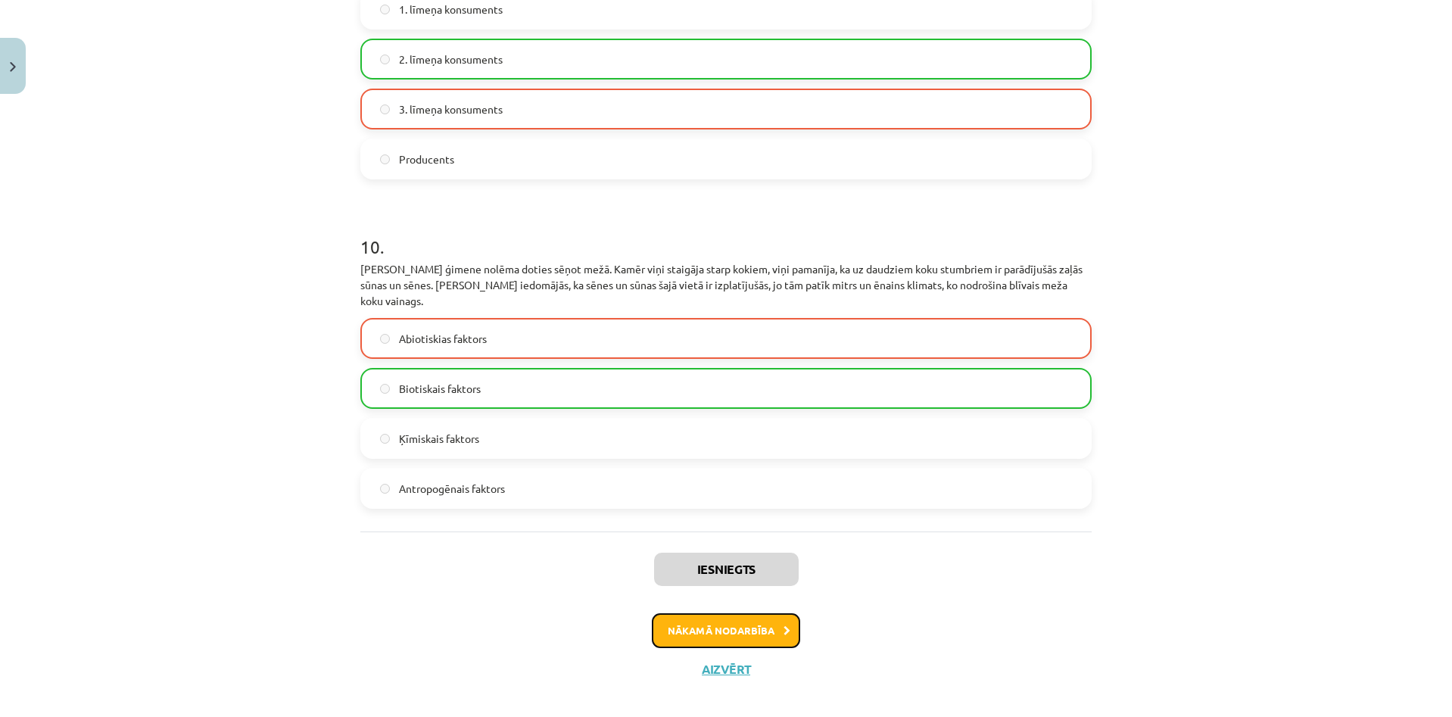
click at [771, 613] on button "Nākamā nodarbība" at bounding box center [726, 630] width 148 height 35
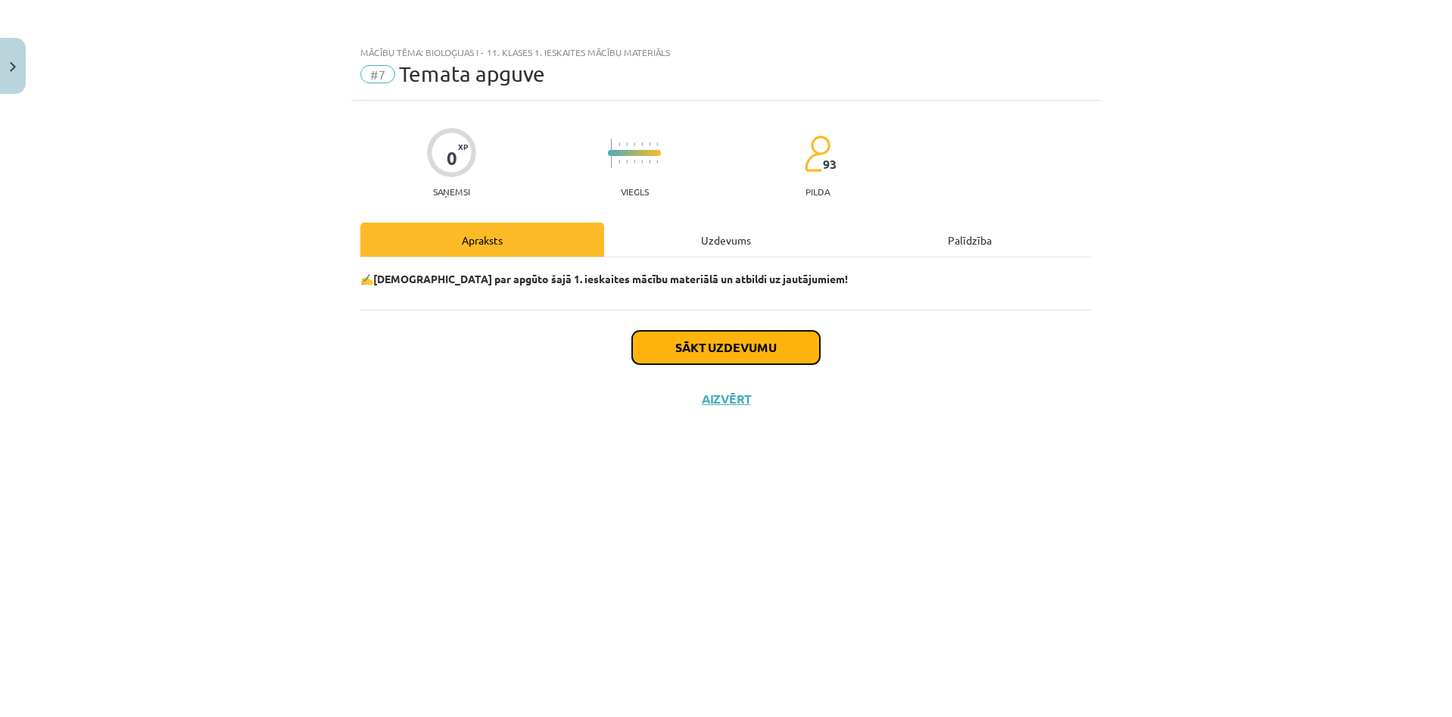
click at [743, 344] on button "Sākt uzdevumu" at bounding box center [726, 347] width 188 height 33
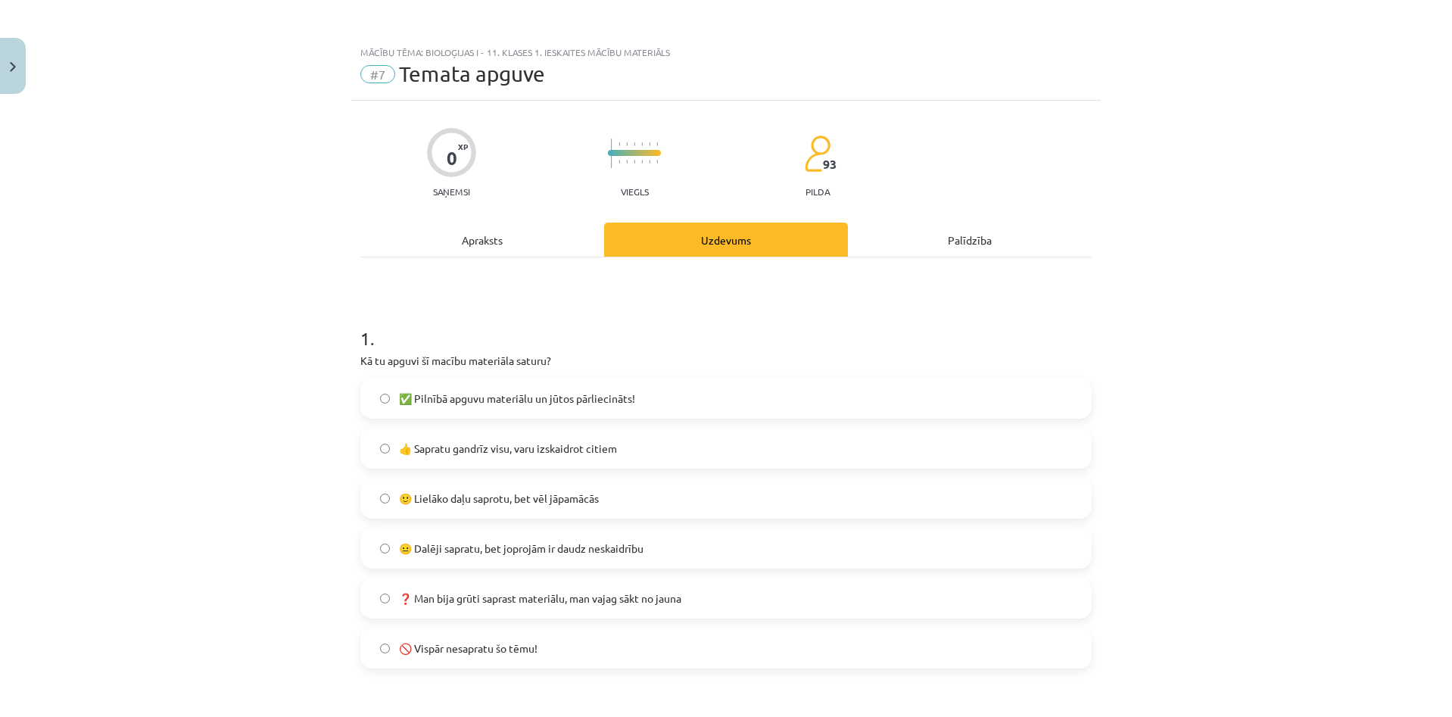
drag, startPoint x: 779, startPoint y: 329, endPoint x: 796, endPoint y: 389, distance: 62.3
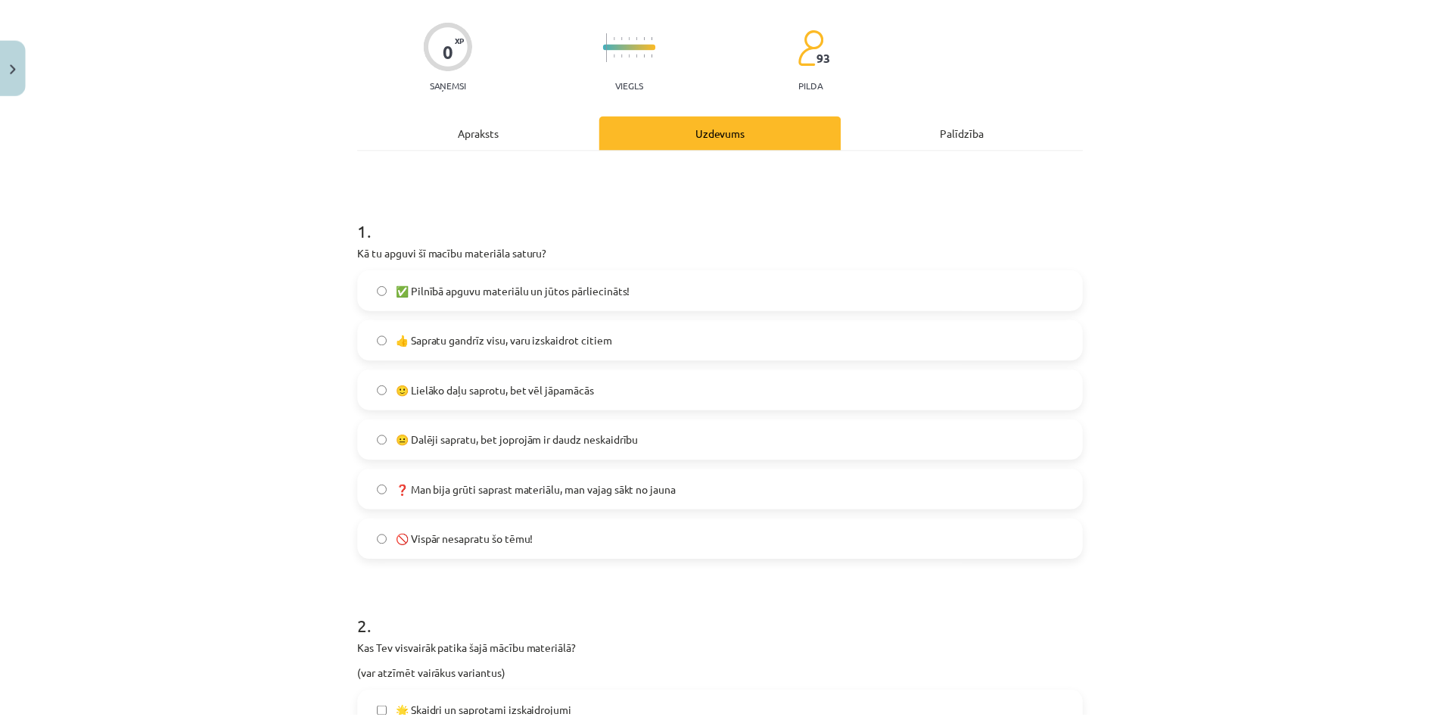
scroll to position [916, 0]
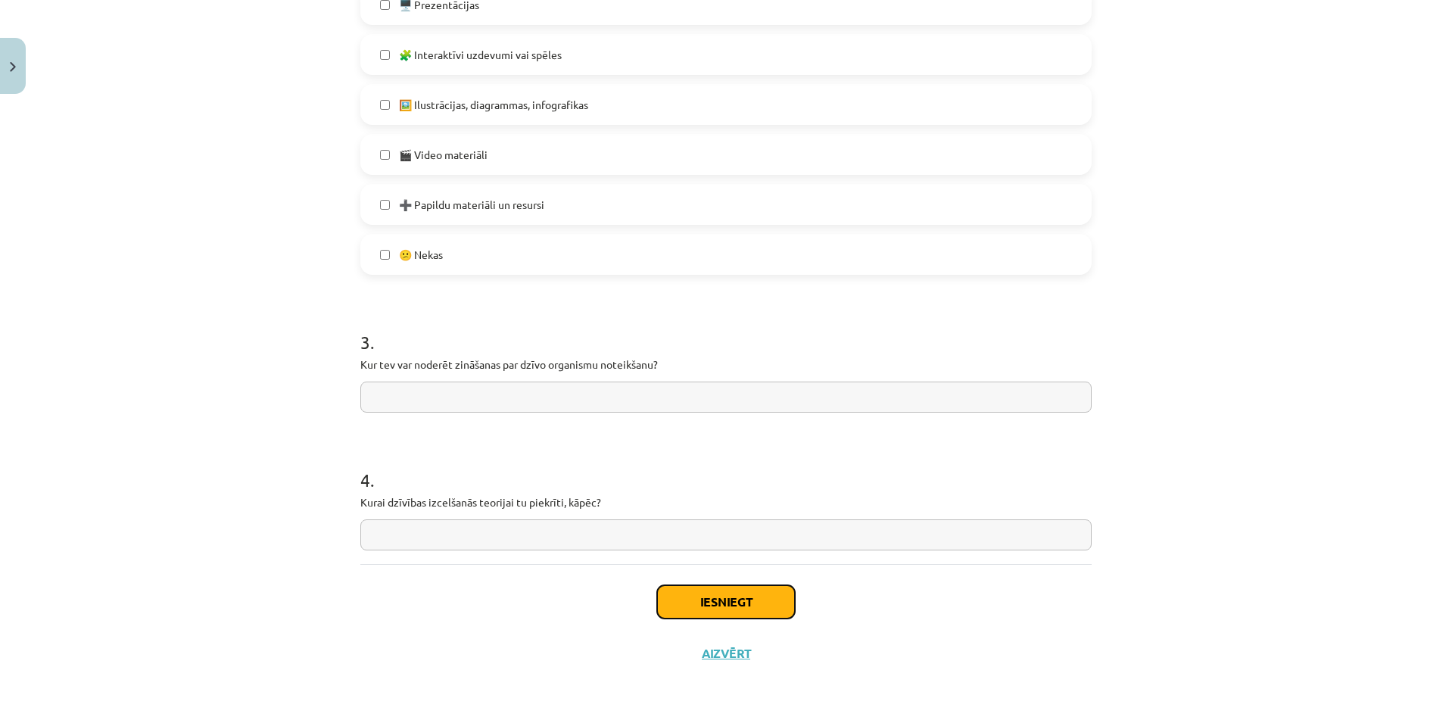
click at [759, 594] on button "Iesniegt" at bounding box center [726, 601] width 138 height 33
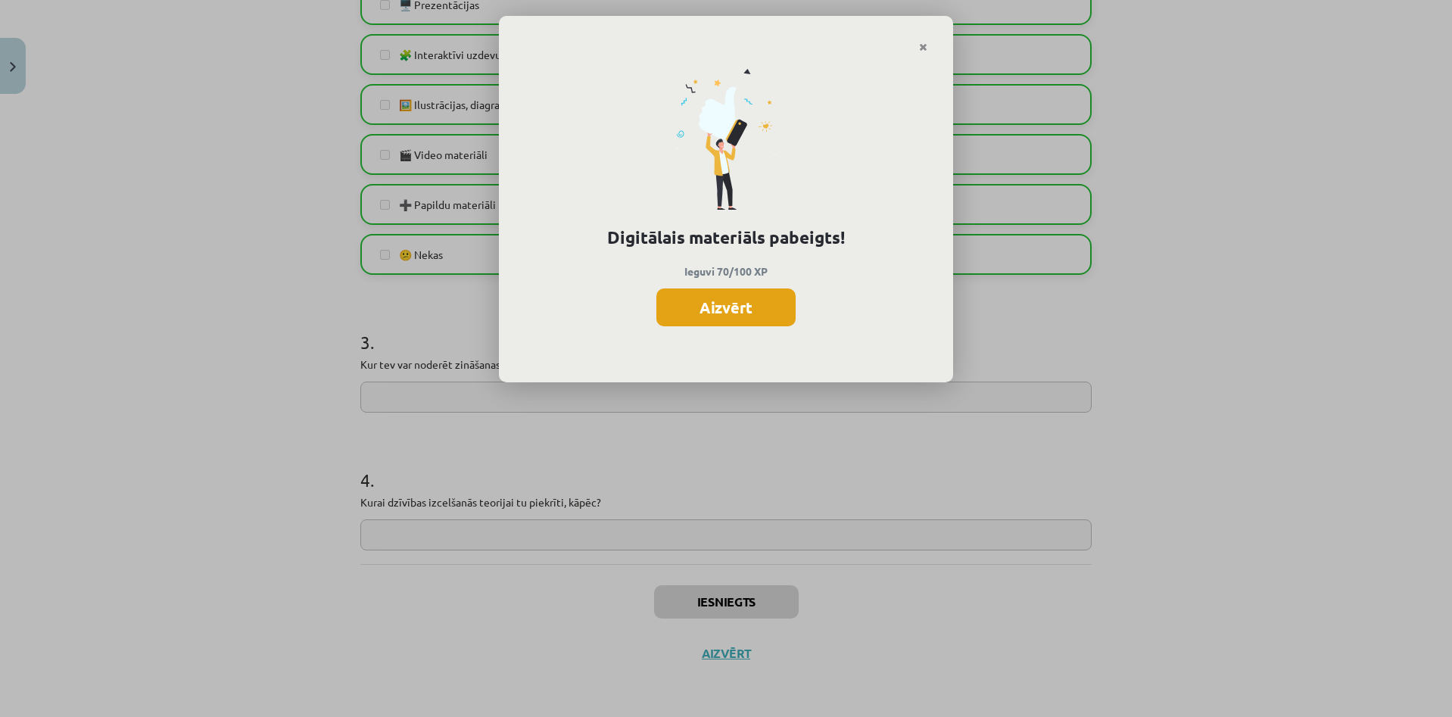
click at [714, 322] on button "Aizvērt" at bounding box center [725, 307] width 139 height 38
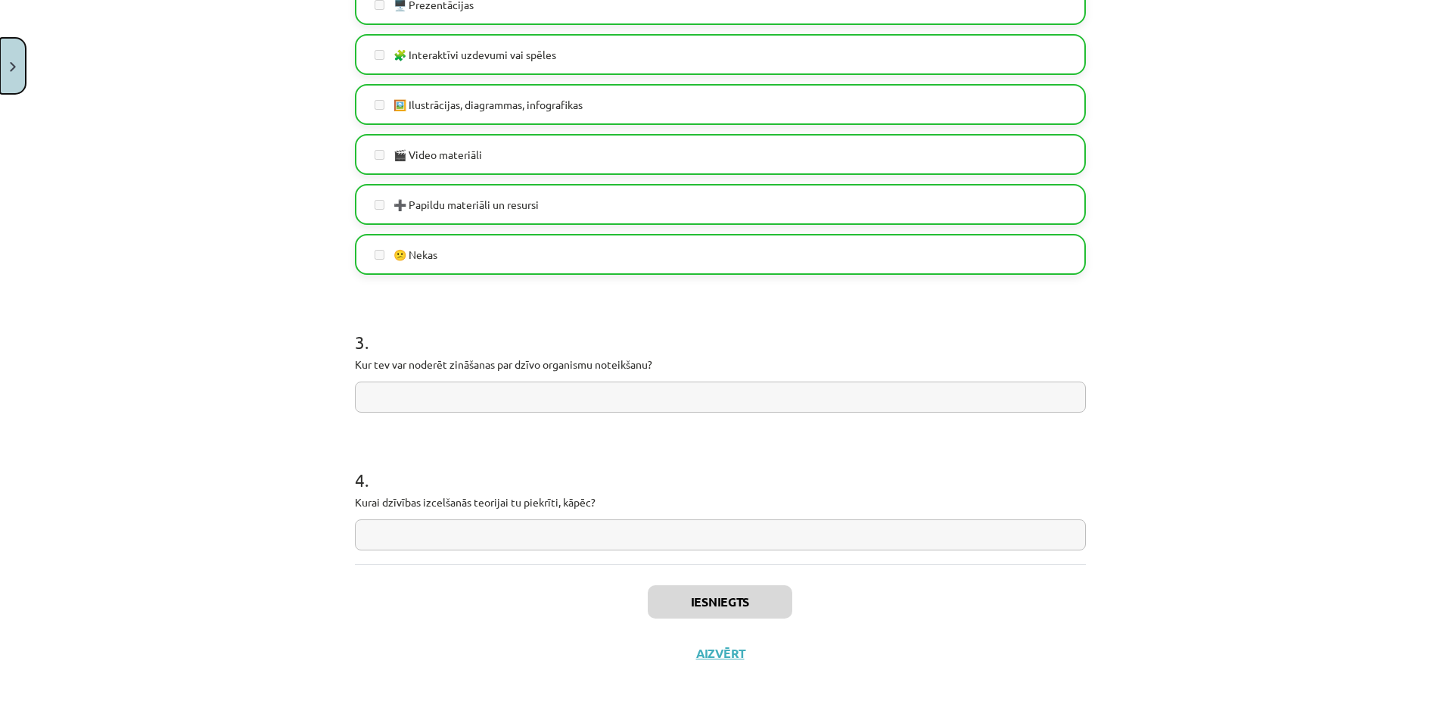
click at [23, 76] on button "Close" at bounding box center [13, 66] width 26 height 56
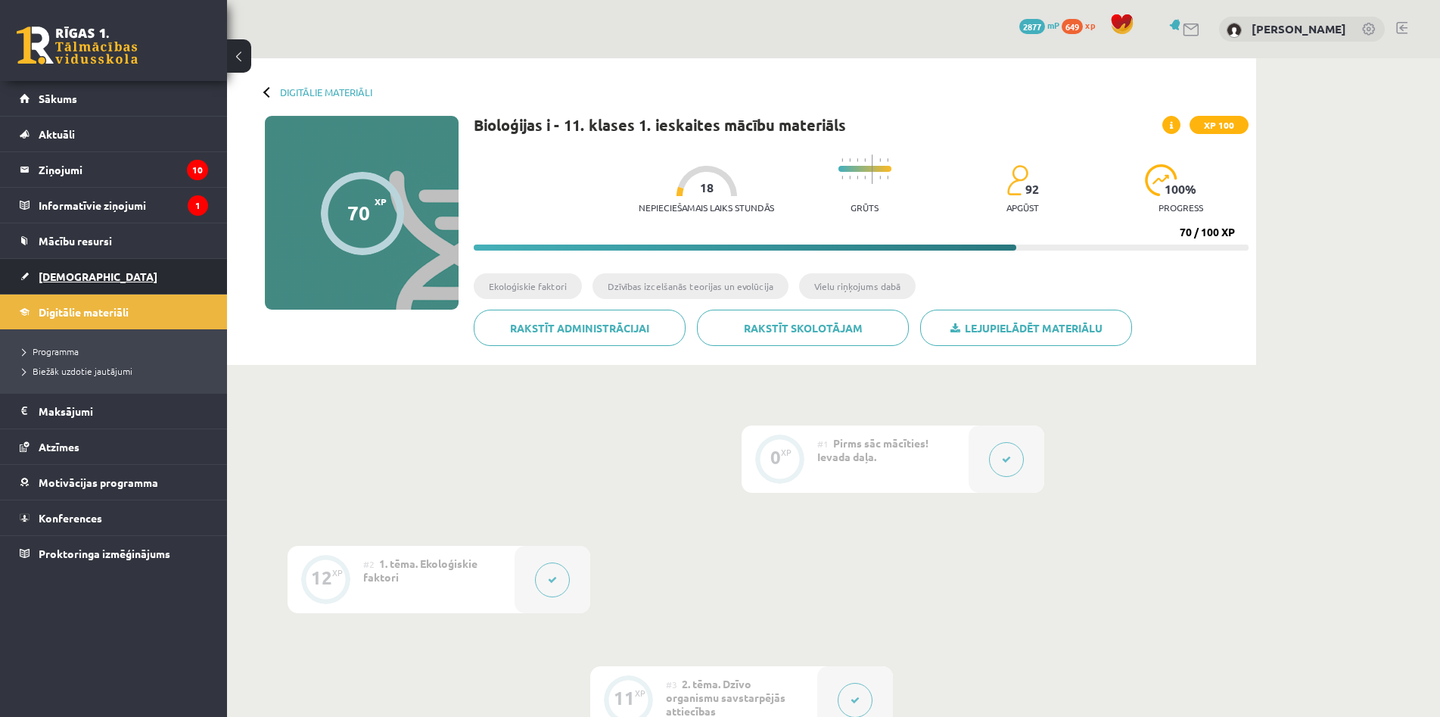
click at [83, 266] on link "[DEMOGRAPHIC_DATA]" at bounding box center [114, 276] width 188 height 35
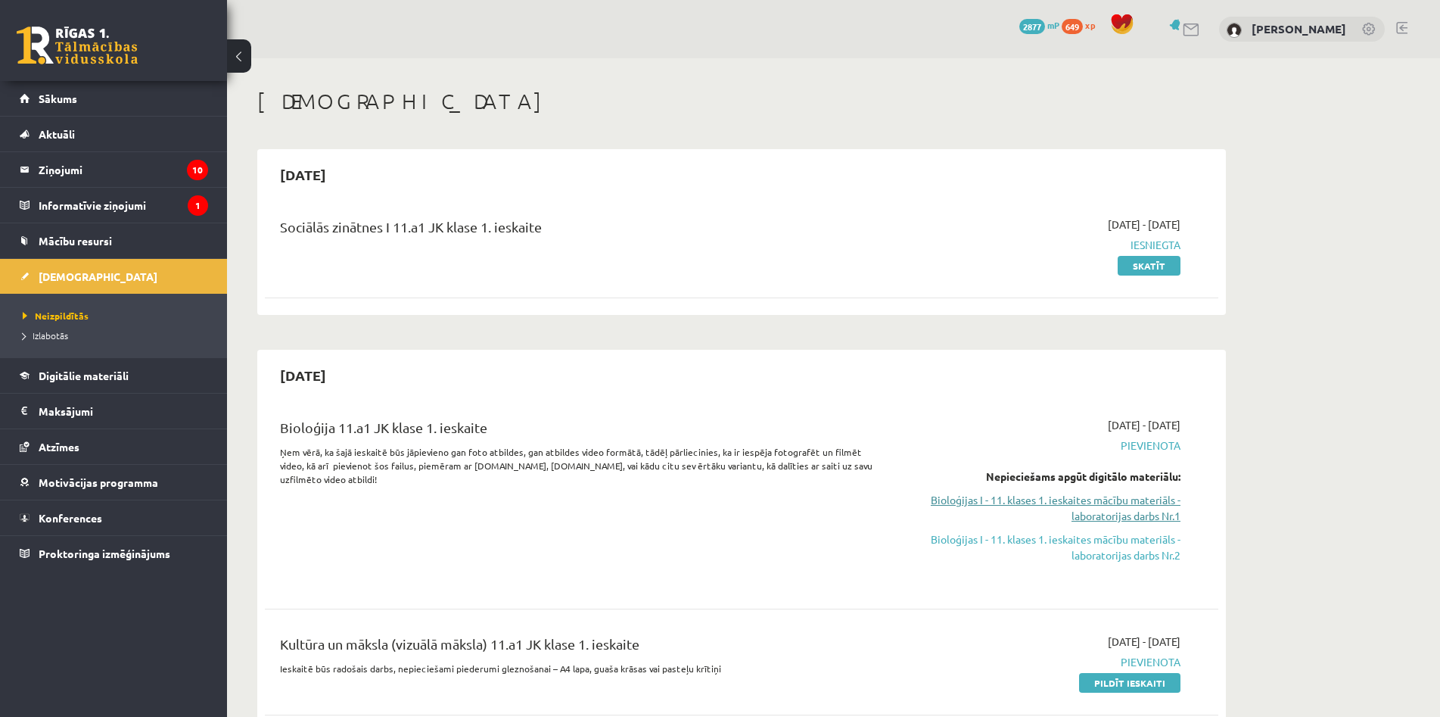
click at [1051, 493] on link "Bioloģijas I - 11. klases 1. ieskaites mācību materiāls - laboratorijas darbs N…" at bounding box center [1037, 508] width 285 height 32
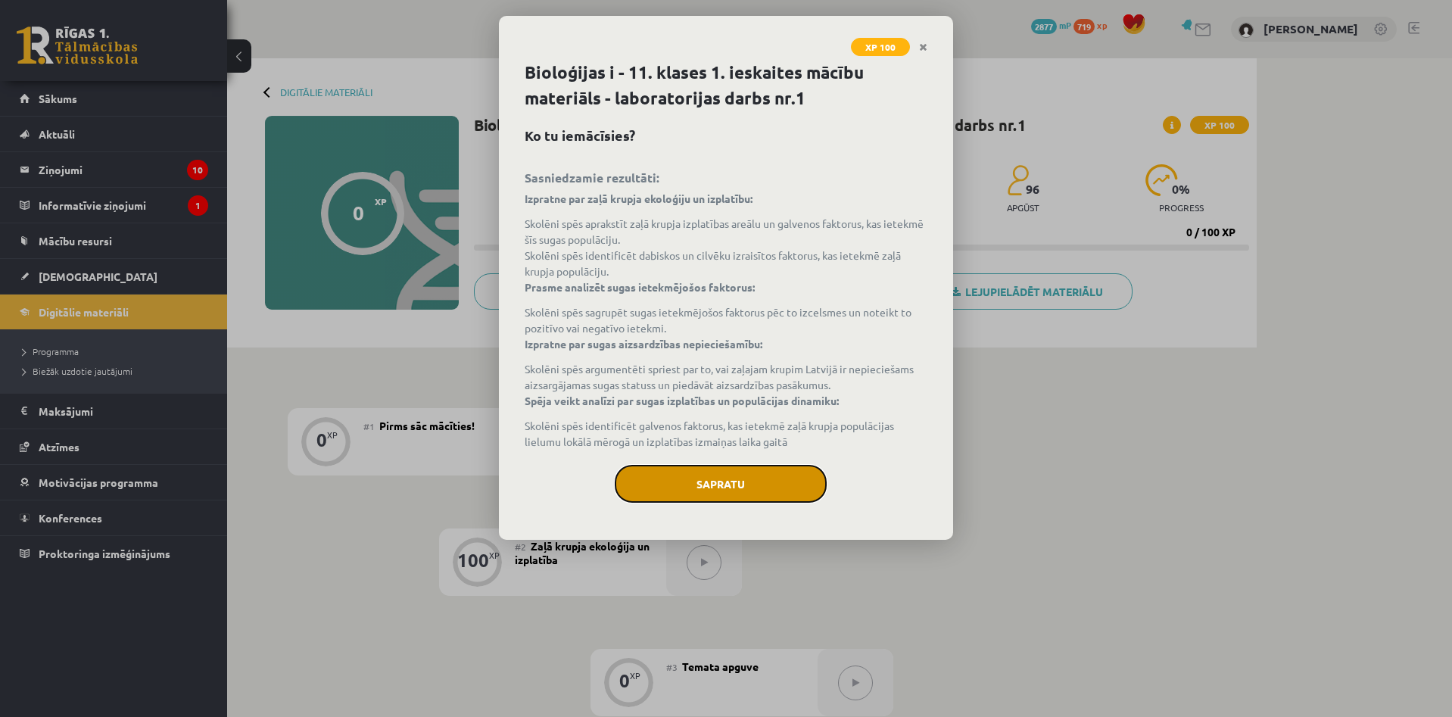
click at [677, 467] on button "Sapratu" at bounding box center [721, 484] width 212 height 38
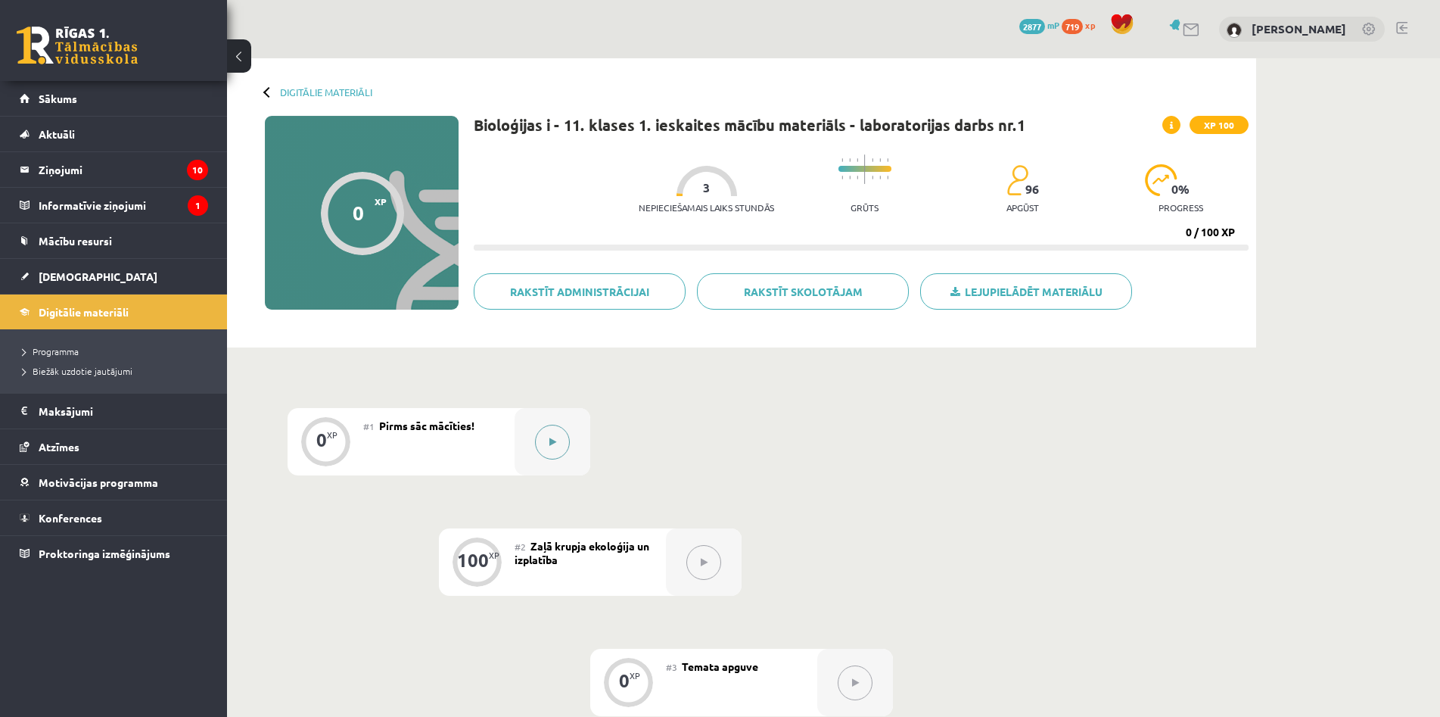
click at [556, 450] on button at bounding box center [552, 442] width 35 height 35
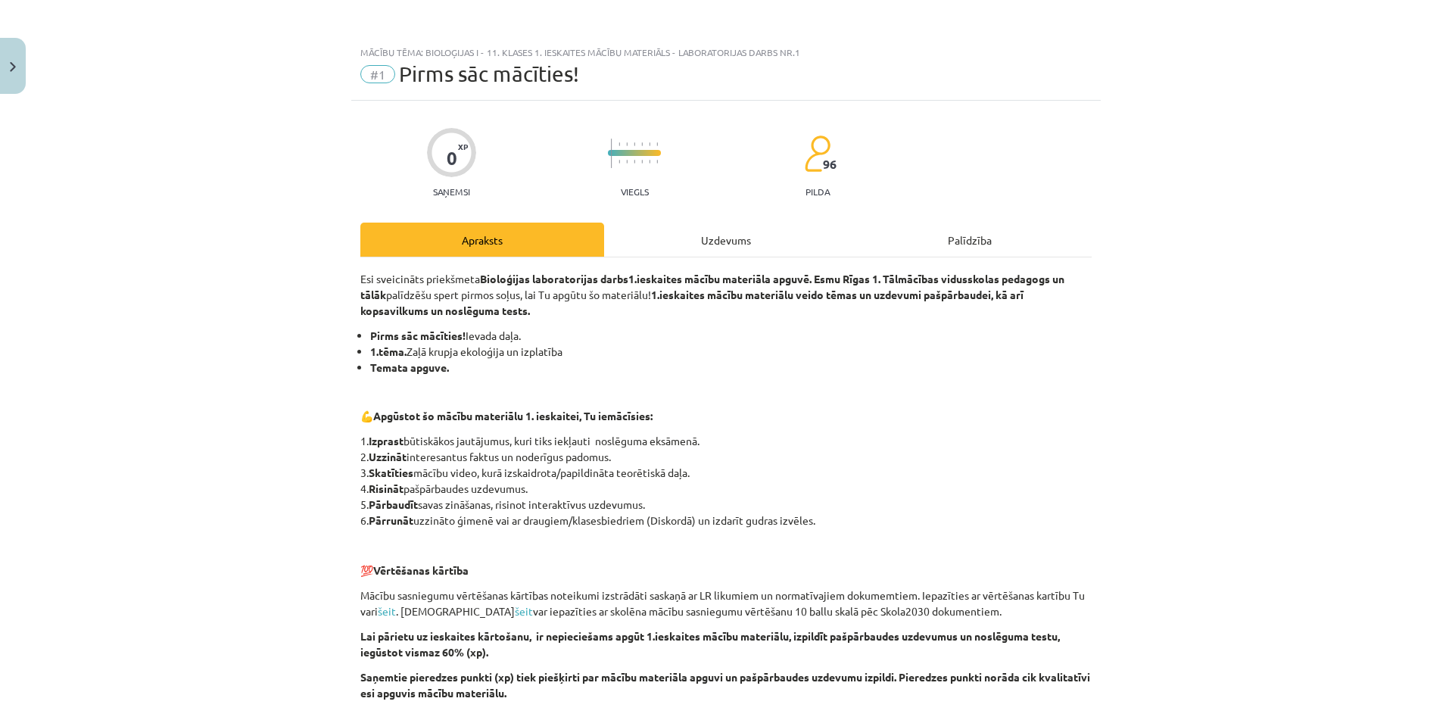
scroll to position [160, 0]
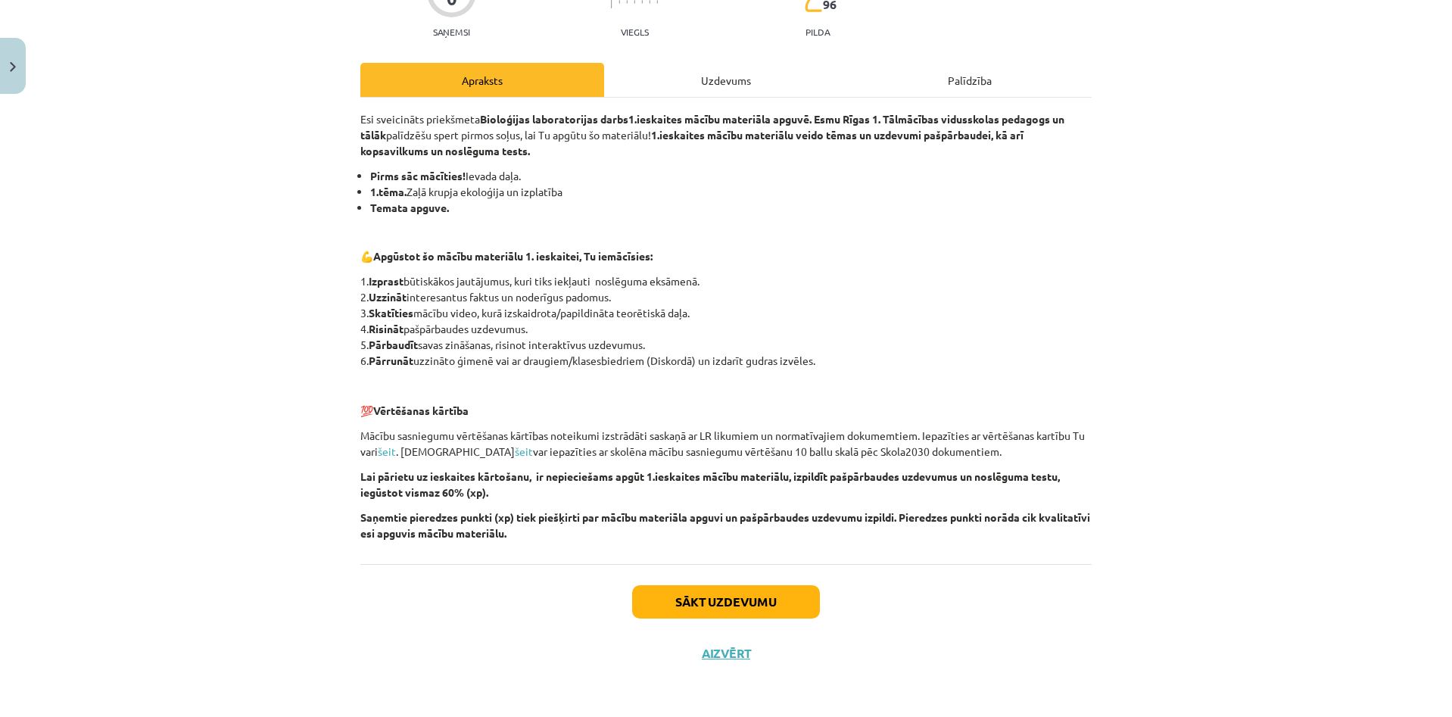
click at [811, 593] on div "Sākt uzdevumu Aizvērt" at bounding box center [725, 617] width 731 height 106
click at [801, 598] on button "Sākt uzdevumu" at bounding box center [726, 601] width 188 height 33
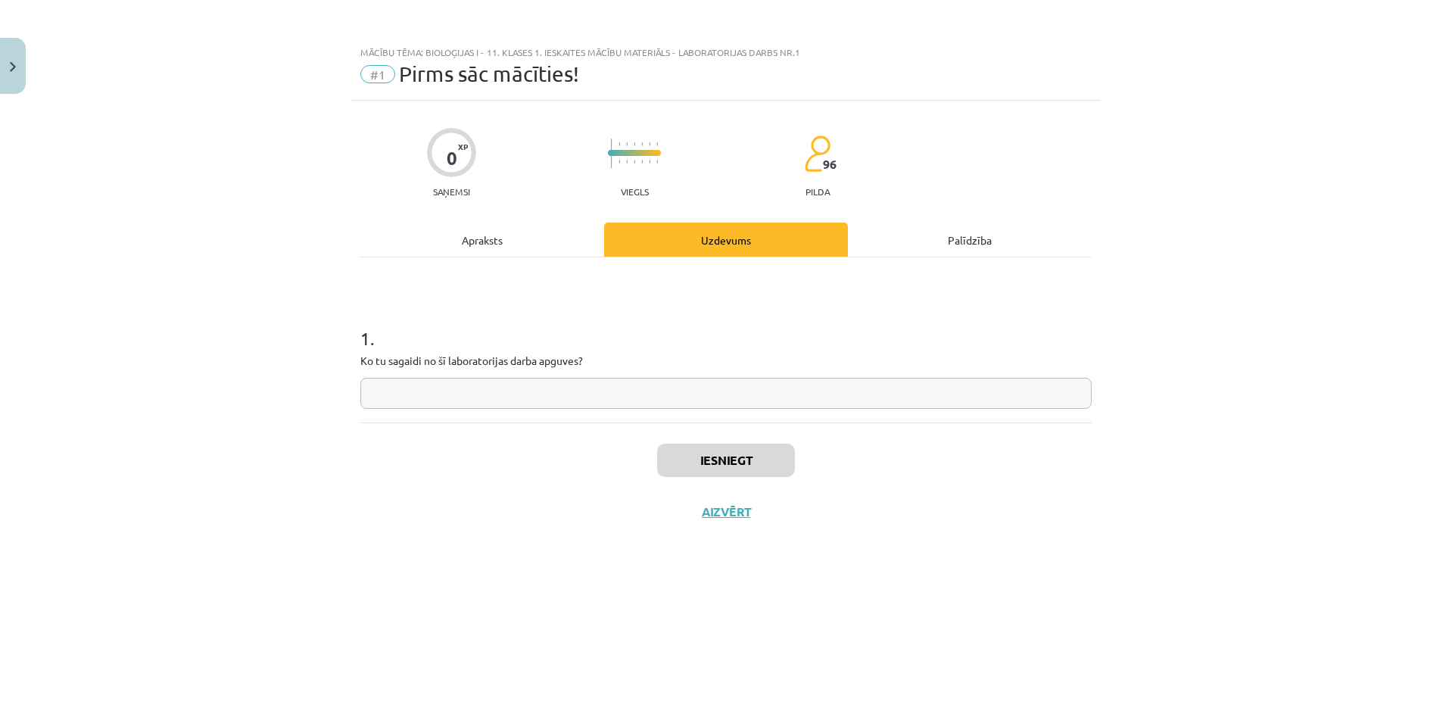
click at [696, 425] on div "Iesniegt Aizvērt" at bounding box center [725, 475] width 731 height 106
click at [705, 397] on input "text" at bounding box center [725, 393] width 731 height 31
type input "*"
click at [725, 459] on button "Iesniegt" at bounding box center [726, 460] width 138 height 33
click at [711, 510] on button "Nākamā nodarbība" at bounding box center [726, 521] width 148 height 35
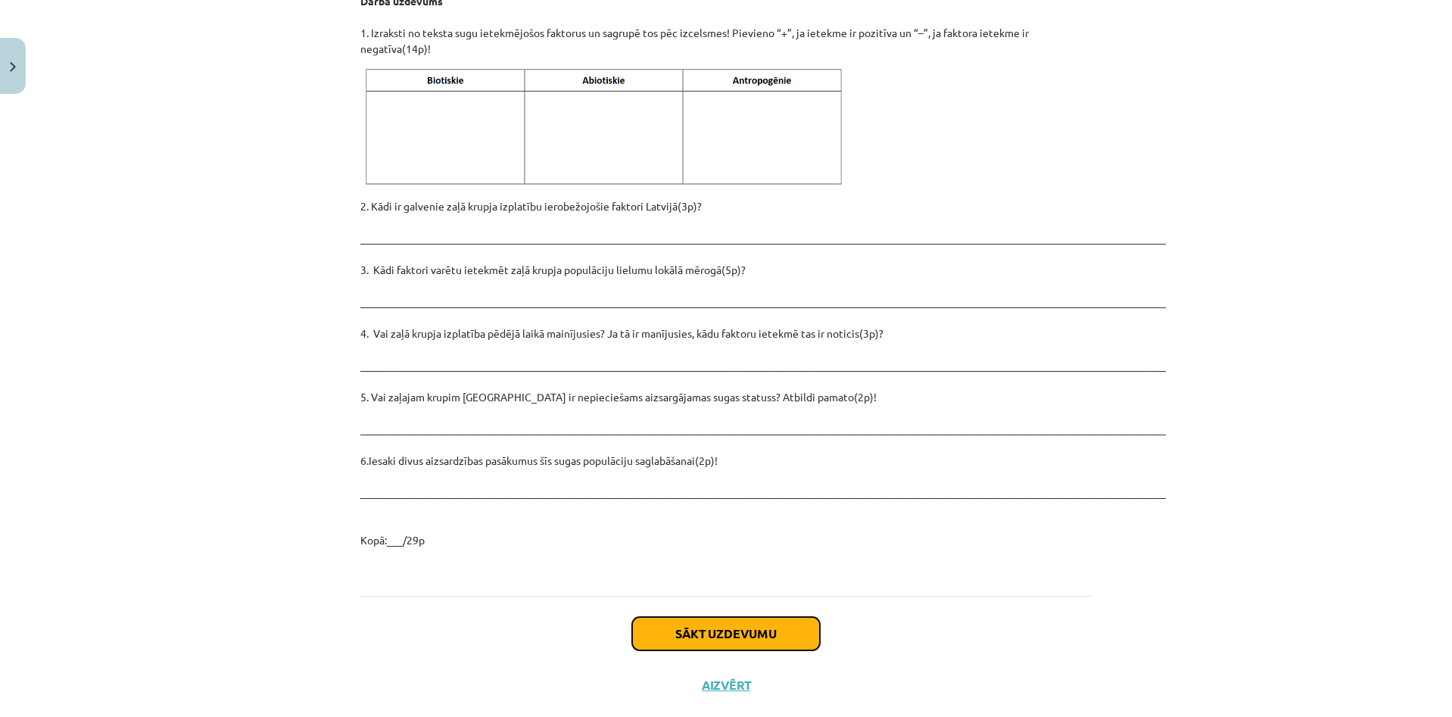
click at [767, 617] on button "Sākt uzdevumu" at bounding box center [726, 633] width 188 height 33
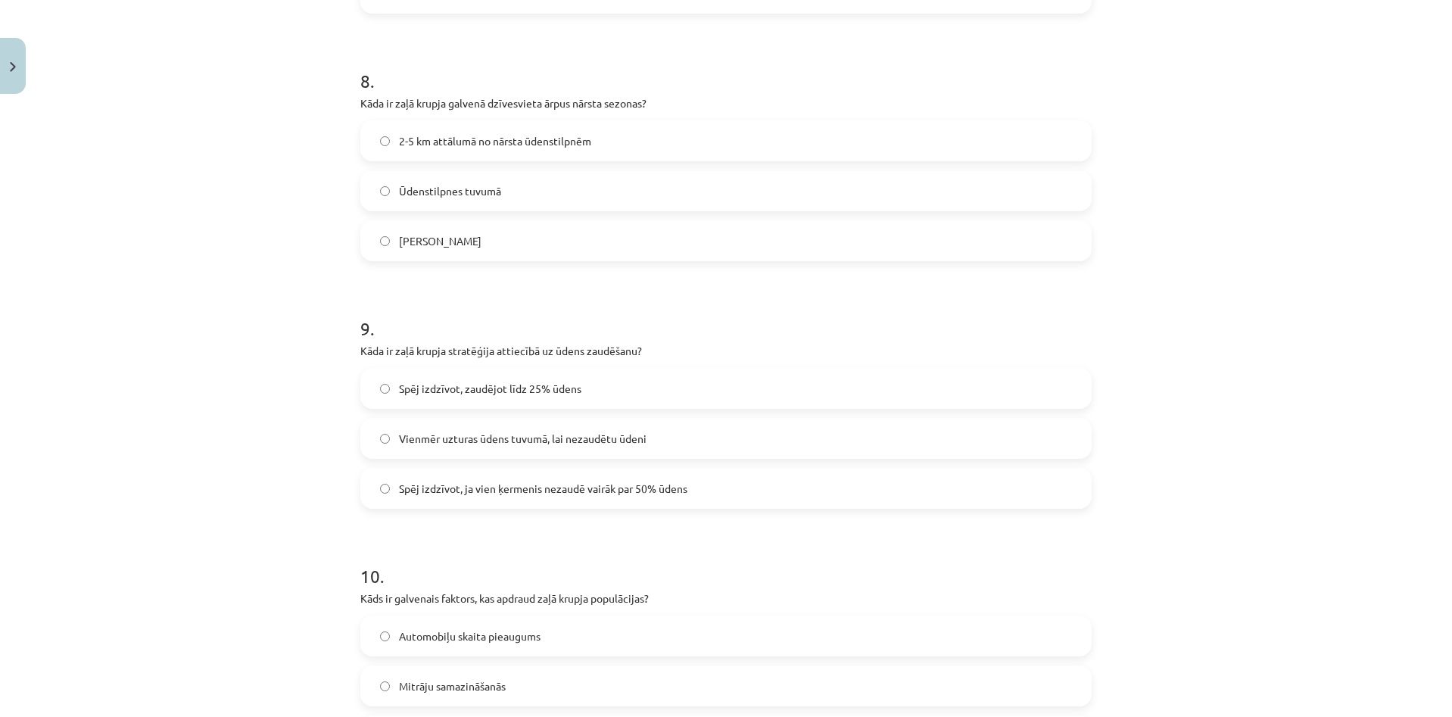
scroll to position [38, 0]
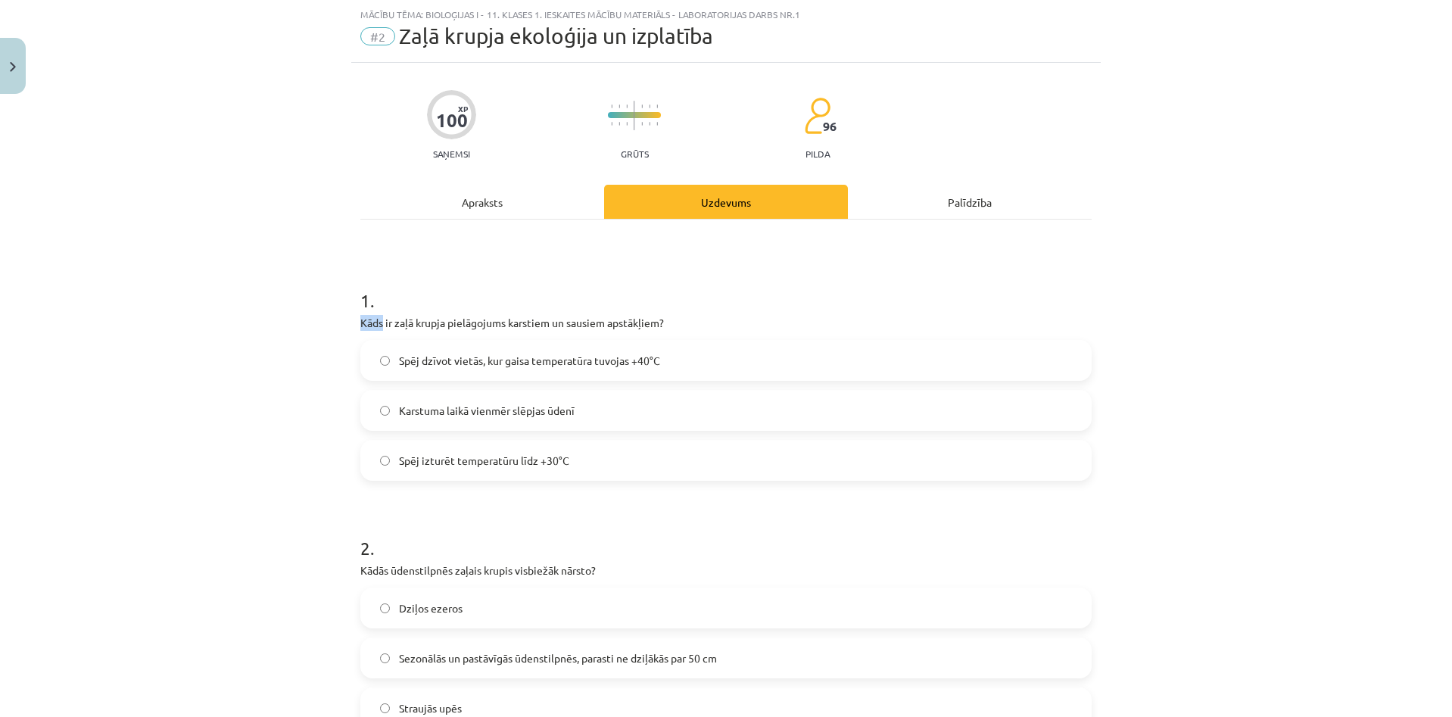
drag, startPoint x: 371, startPoint y: 292, endPoint x: 375, endPoint y: 313, distance: 21.7
click at [375, 313] on div "1 . Kāds ir zaļā krupja pielāgojums karstiem un sausiem apstākļiem? Spēj dzīvot…" at bounding box center [725, 371] width 731 height 217
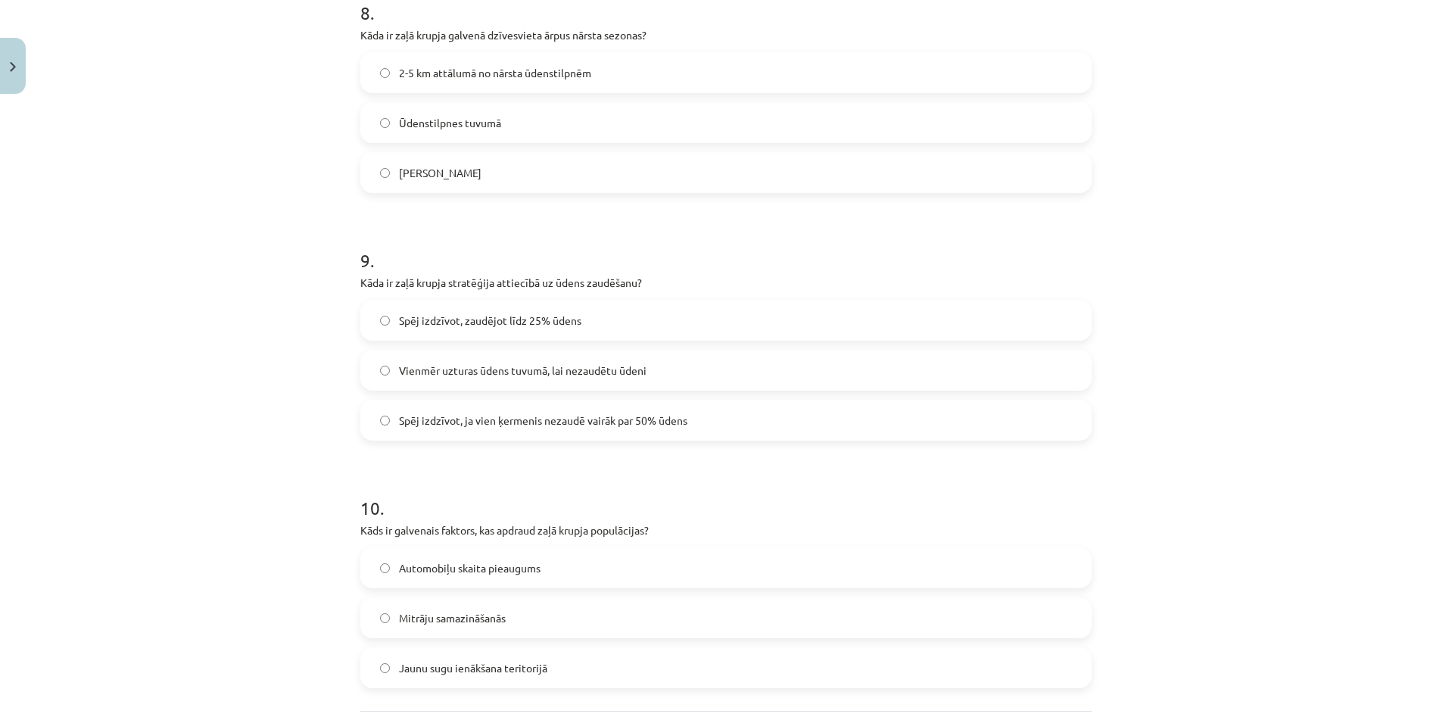
scroll to position [2205, 0]
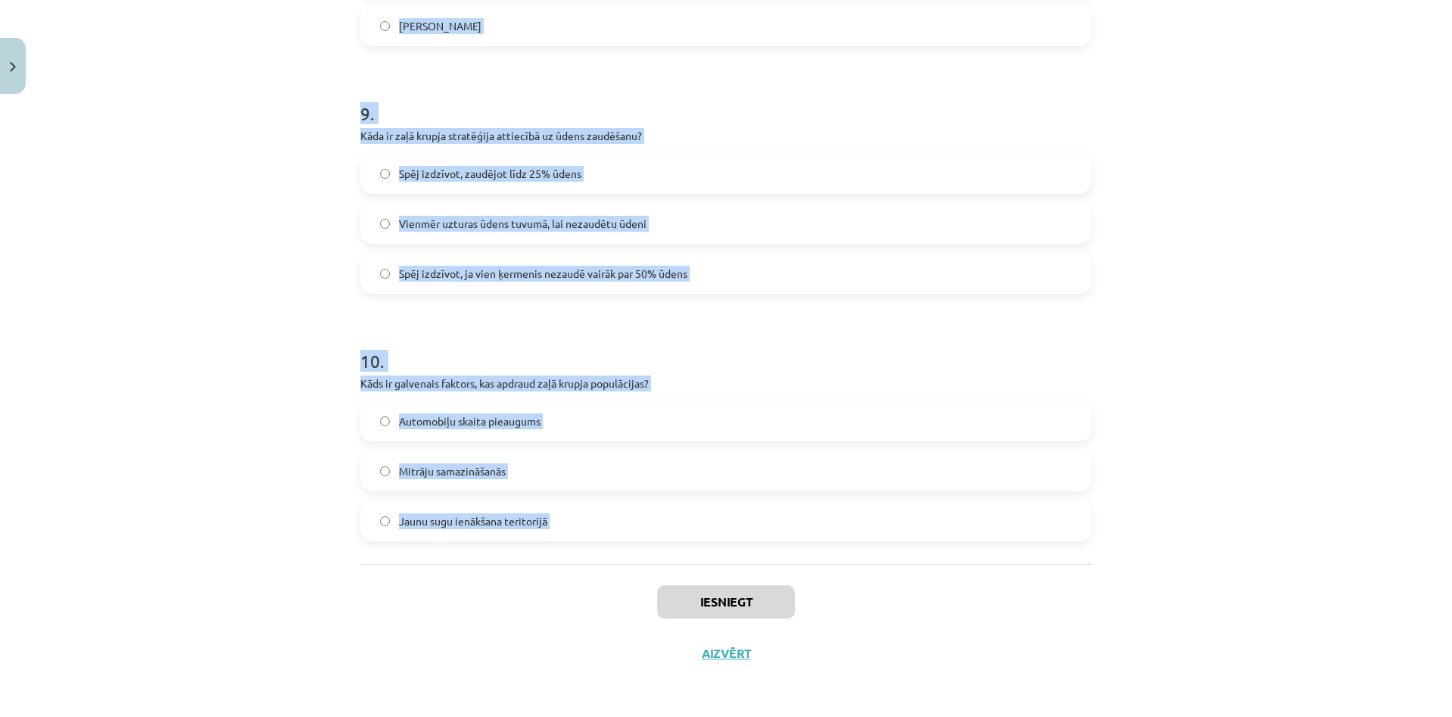
copy form "1 . Kāds ir zaļā krupja pielāgojums karstiem un sausiem apstākļiem? Spēj dzīvot…"
drag, startPoint x: 349, startPoint y: 293, endPoint x: 690, endPoint y: 518, distance: 409.2
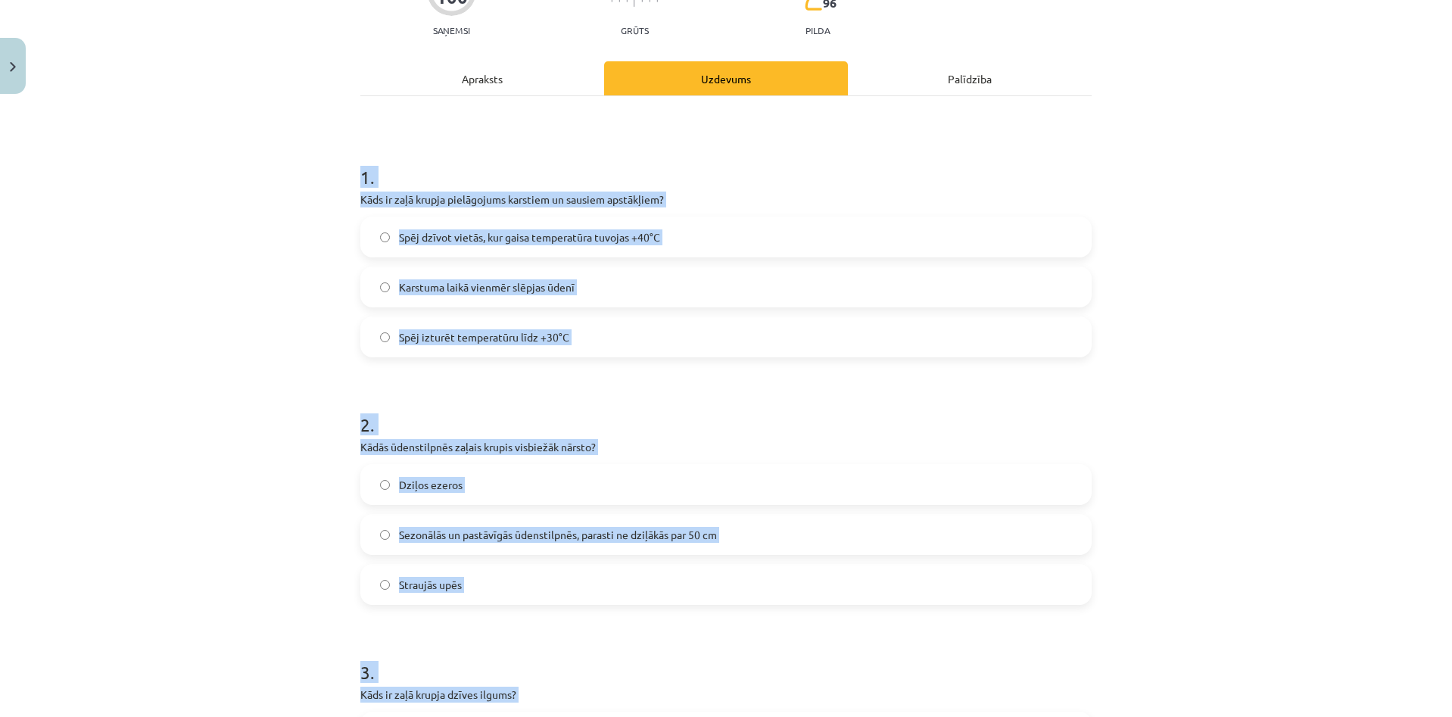
scroll to position [86, 0]
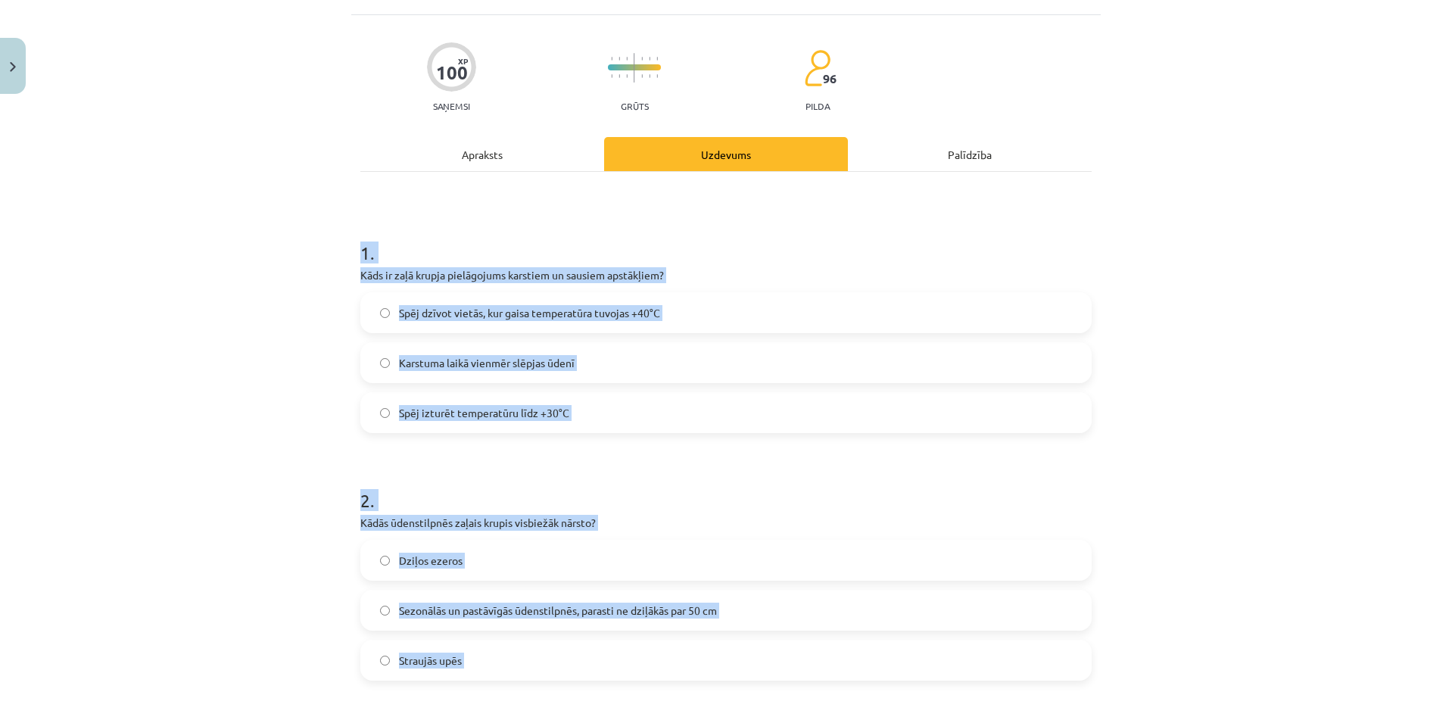
click at [607, 332] on div "Spēj dzīvot vietās, kur gaisa temperatūra tuvojas +40°C" at bounding box center [725, 312] width 731 height 41
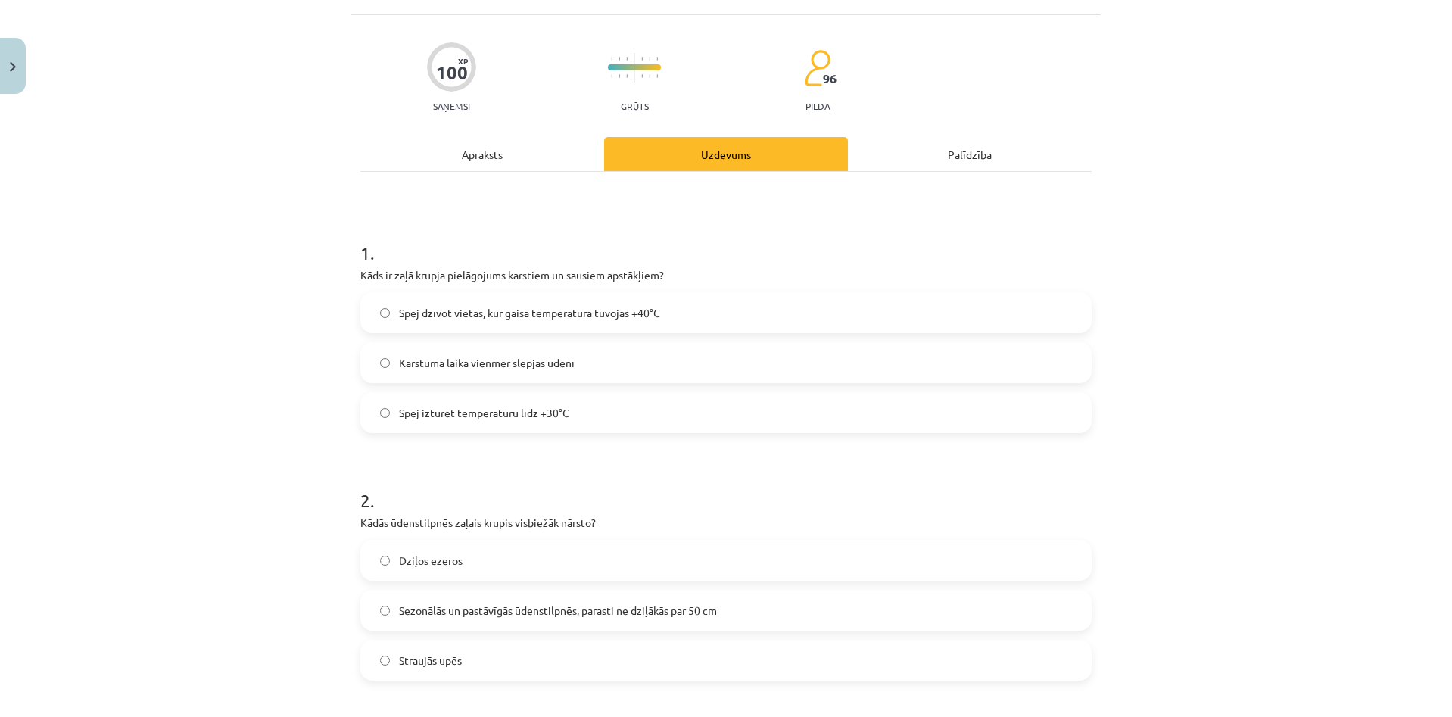
scroll to position [388, 0]
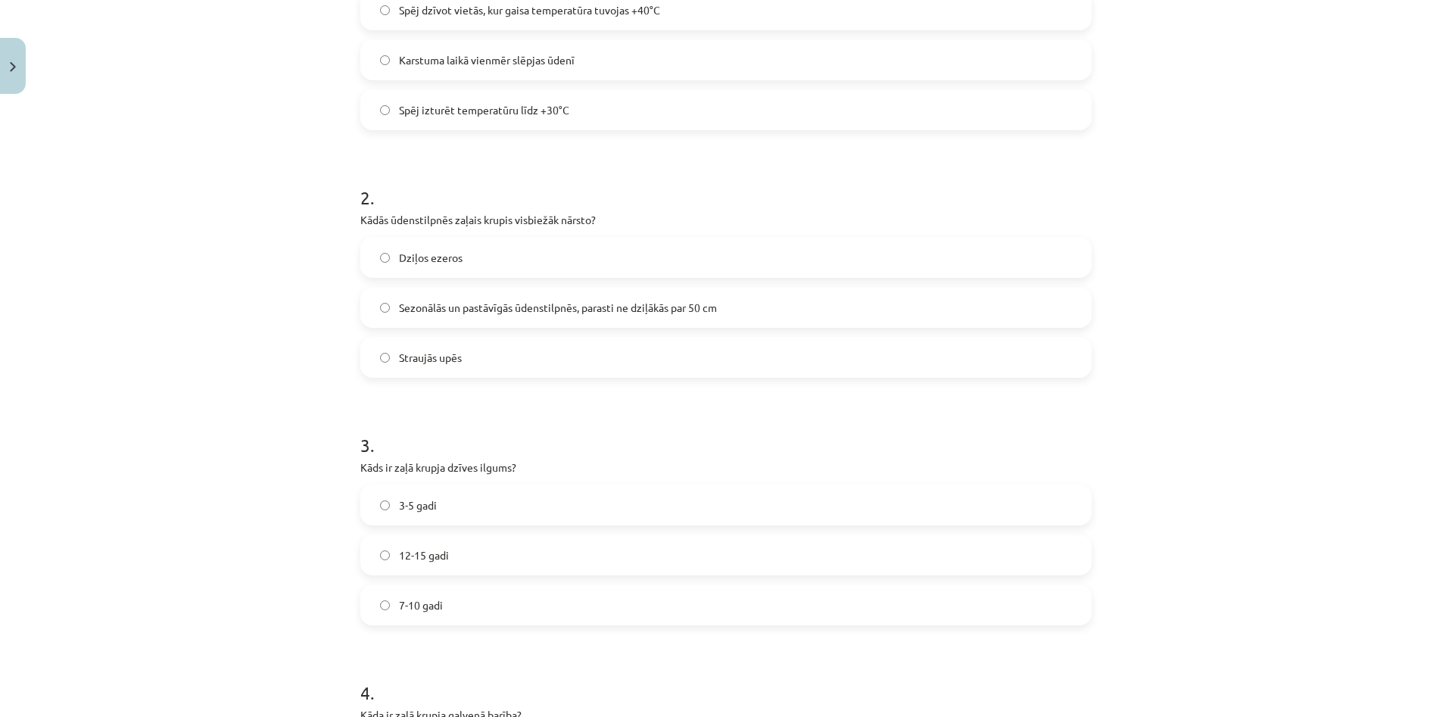
click at [546, 298] on label "Sezonālās un pastāvīgās ūdenstilpnēs, parasti ne dziļākās par 50 cm" at bounding box center [726, 307] width 728 height 38
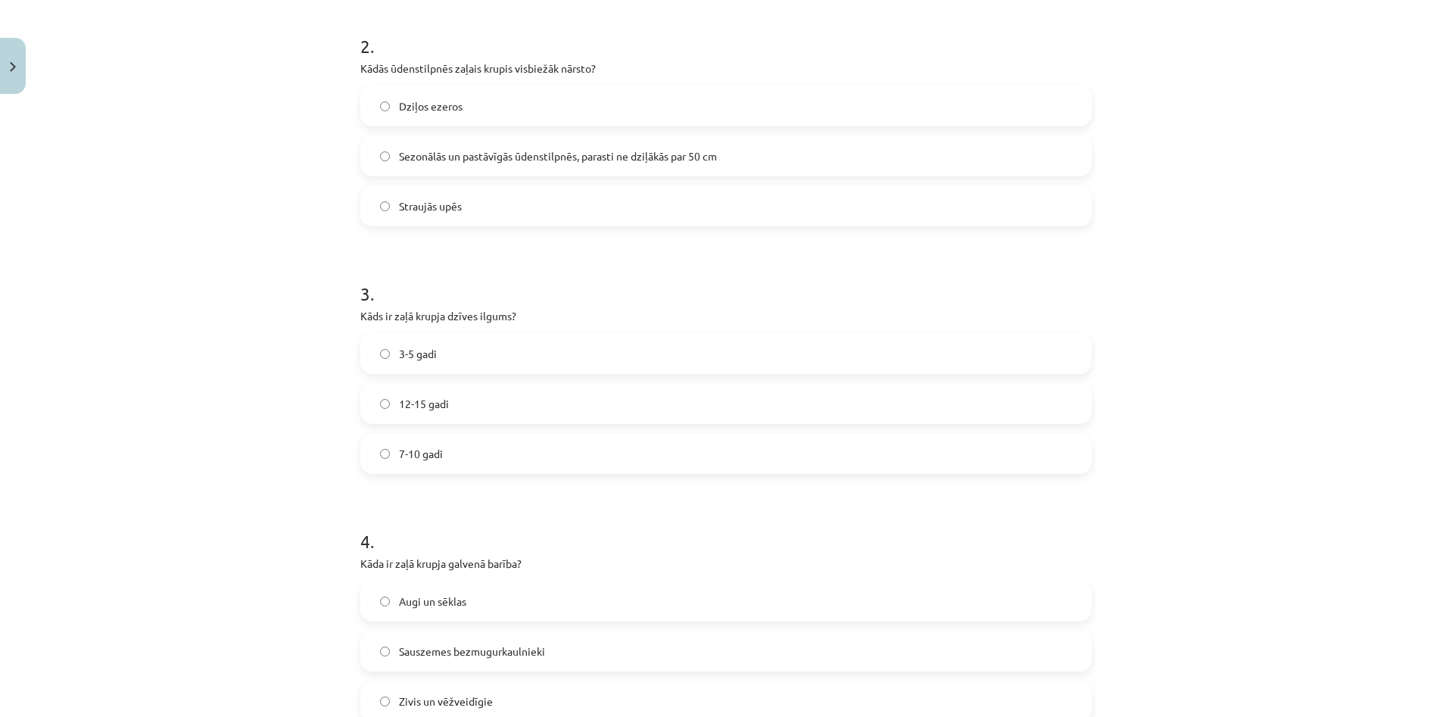
click at [506, 399] on label "12-15 gadi" at bounding box center [726, 404] width 728 height 38
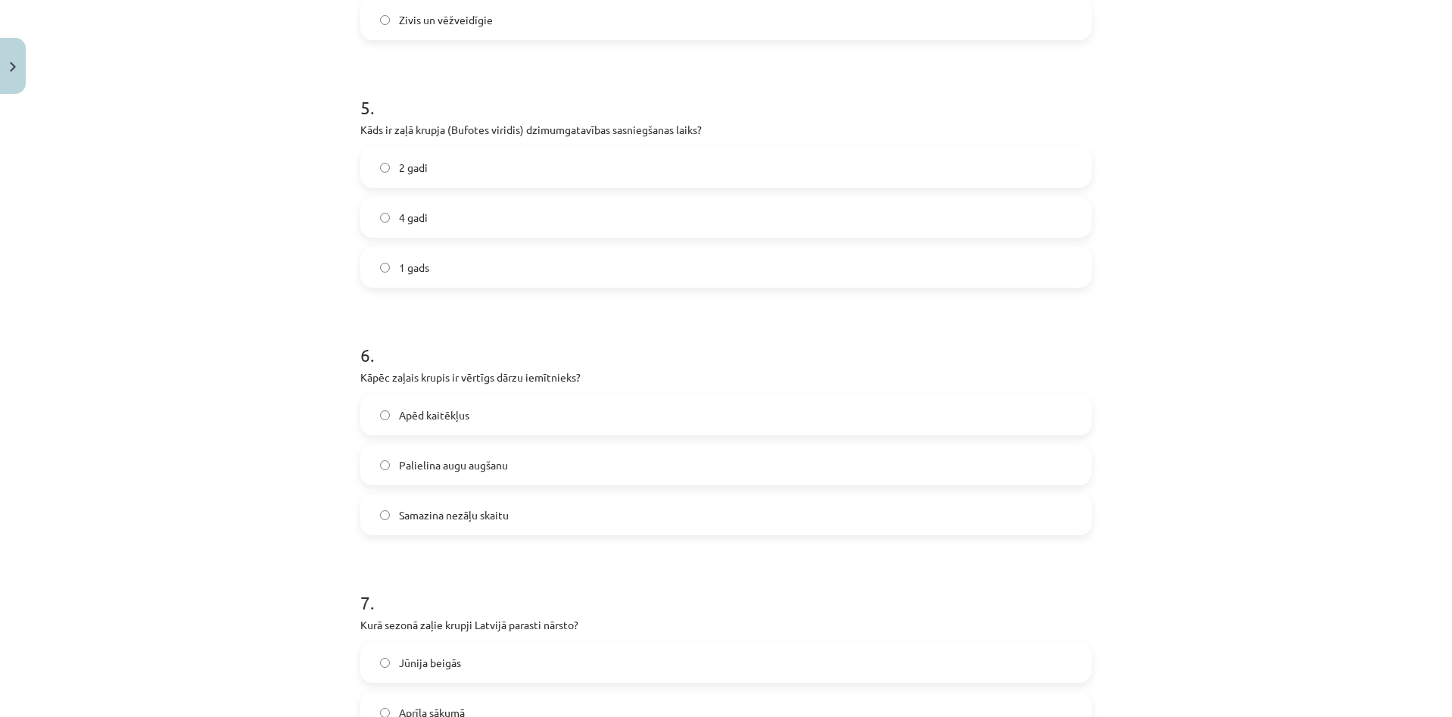
scroll to position [1070, 0]
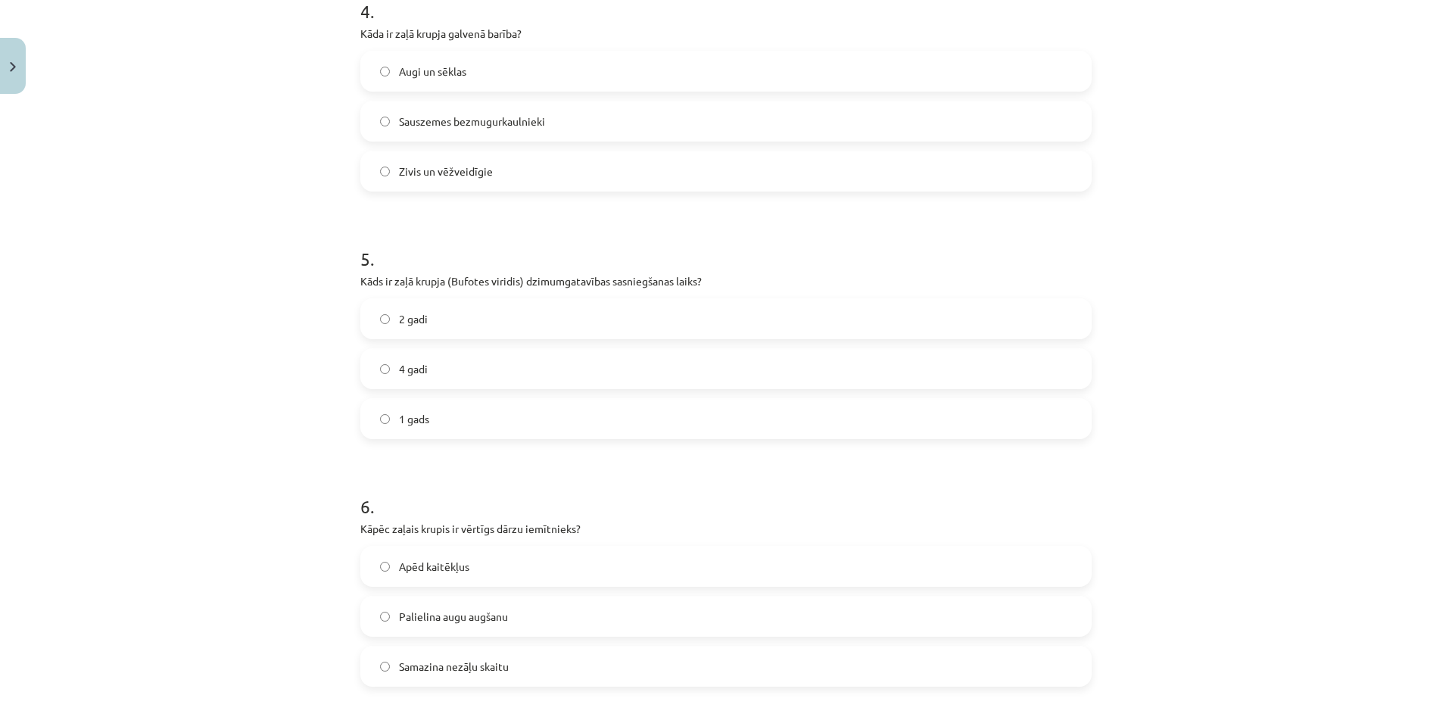
click at [489, 179] on label "Zivis un vēžveidīgie" at bounding box center [726, 171] width 728 height 38
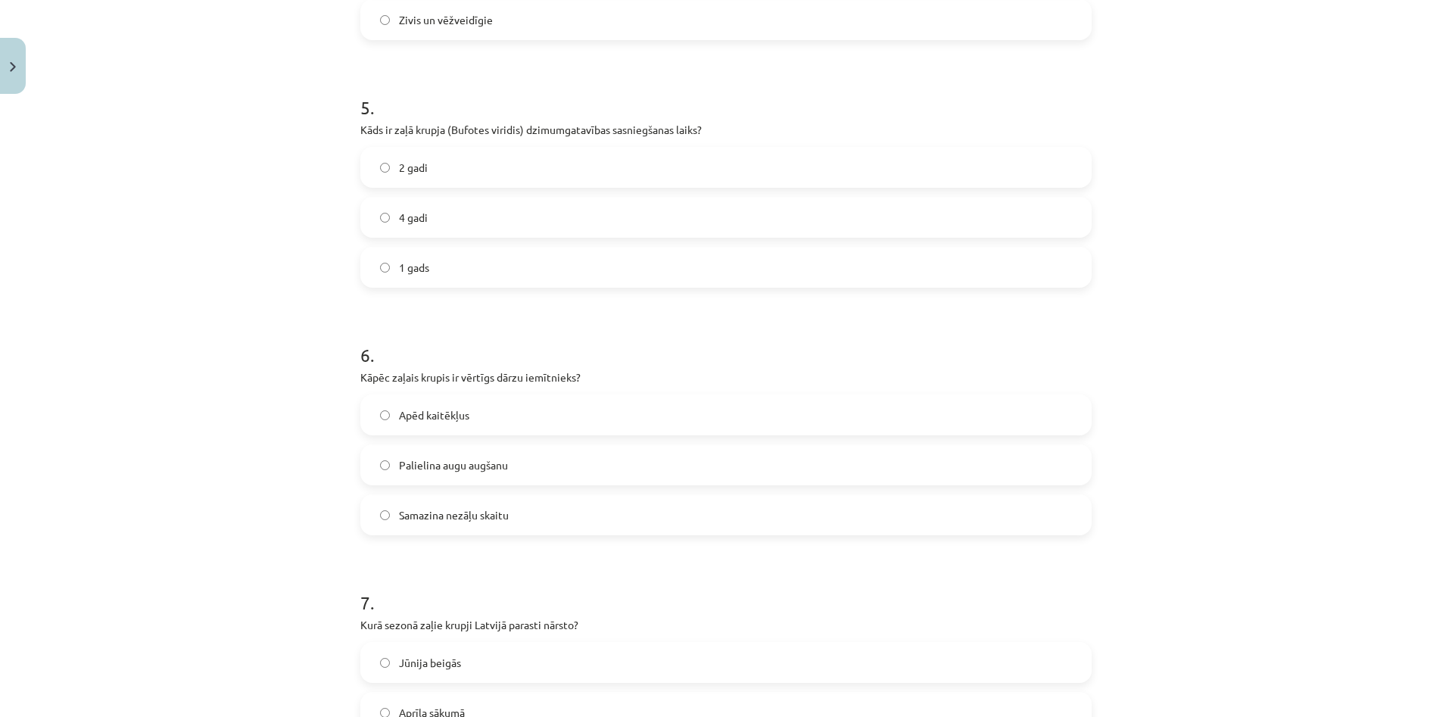
click at [484, 172] on label "2 gadi" at bounding box center [726, 167] width 728 height 38
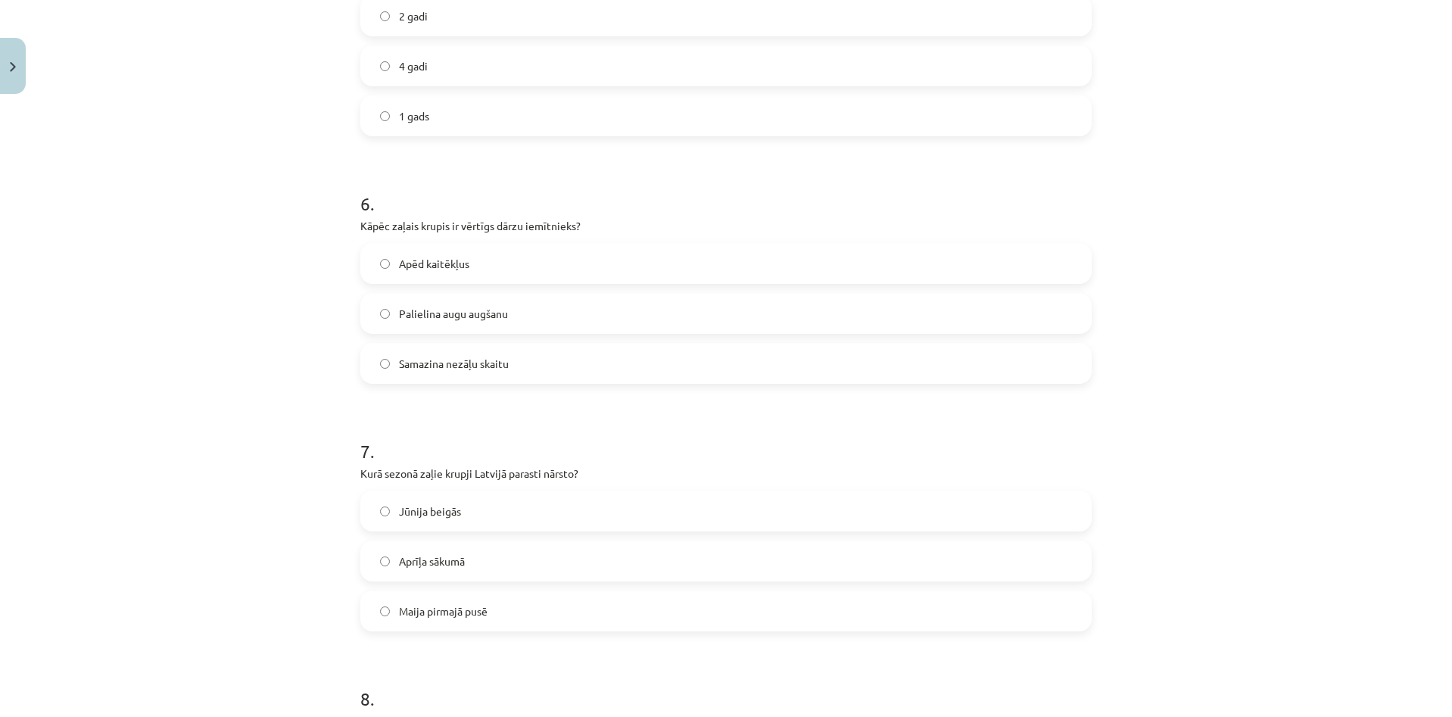
click at [500, 310] on span "Palielina augu augšanu" at bounding box center [453, 314] width 109 height 16
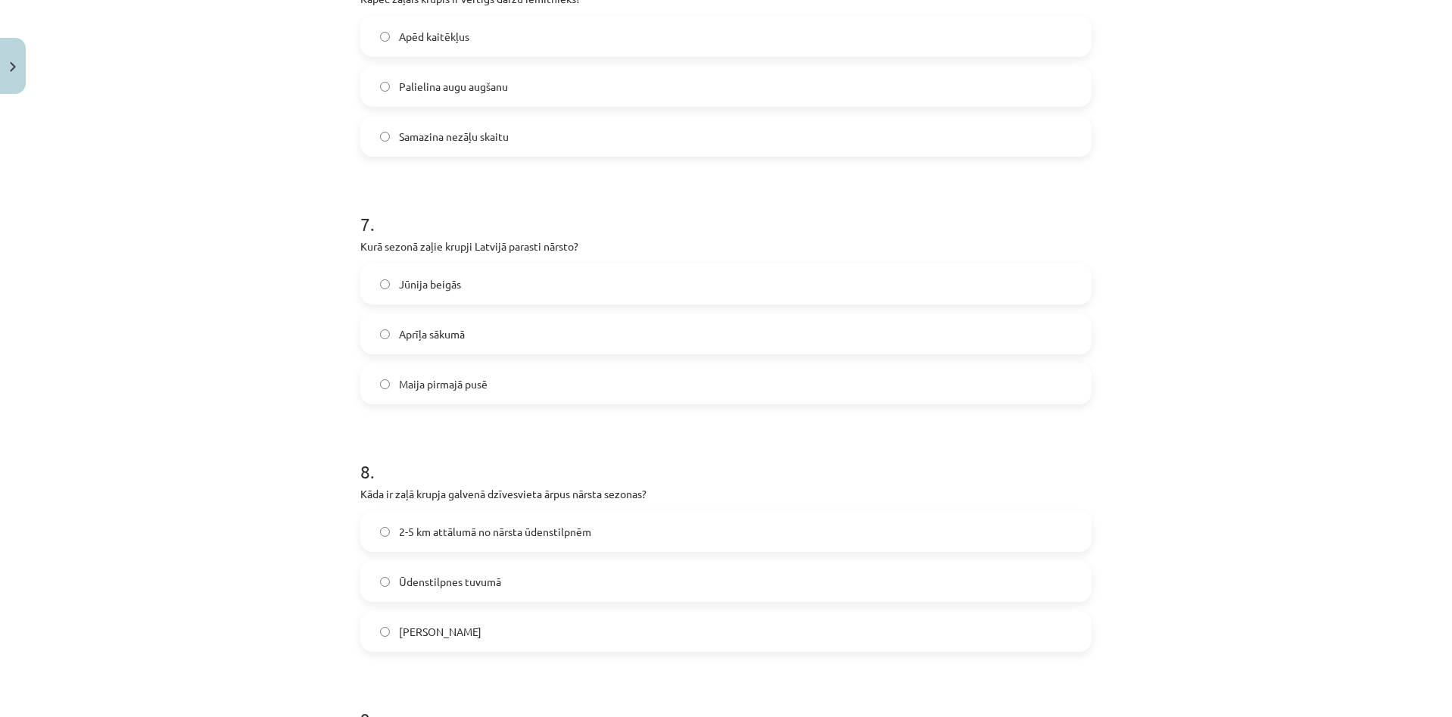
click at [533, 397] on label "Maija pirmajā pusē" at bounding box center [726, 384] width 728 height 38
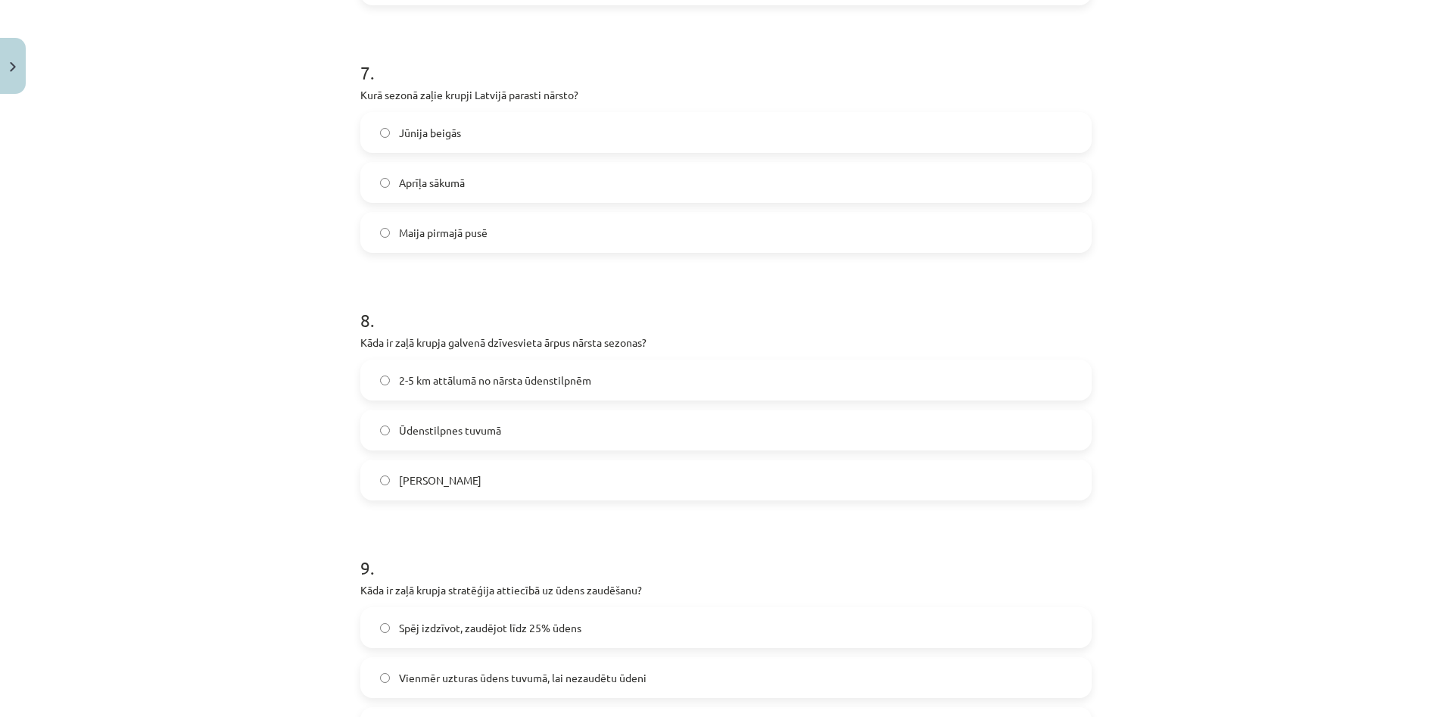
drag, startPoint x: 552, startPoint y: 377, endPoint x: 556, endPoint y: 310, distance: 66.8
click at [552, 376] on span "2-5 km attālumā no nārsta ūdenstilpnēm" at bounding box center [495, 380] width 192 height 16
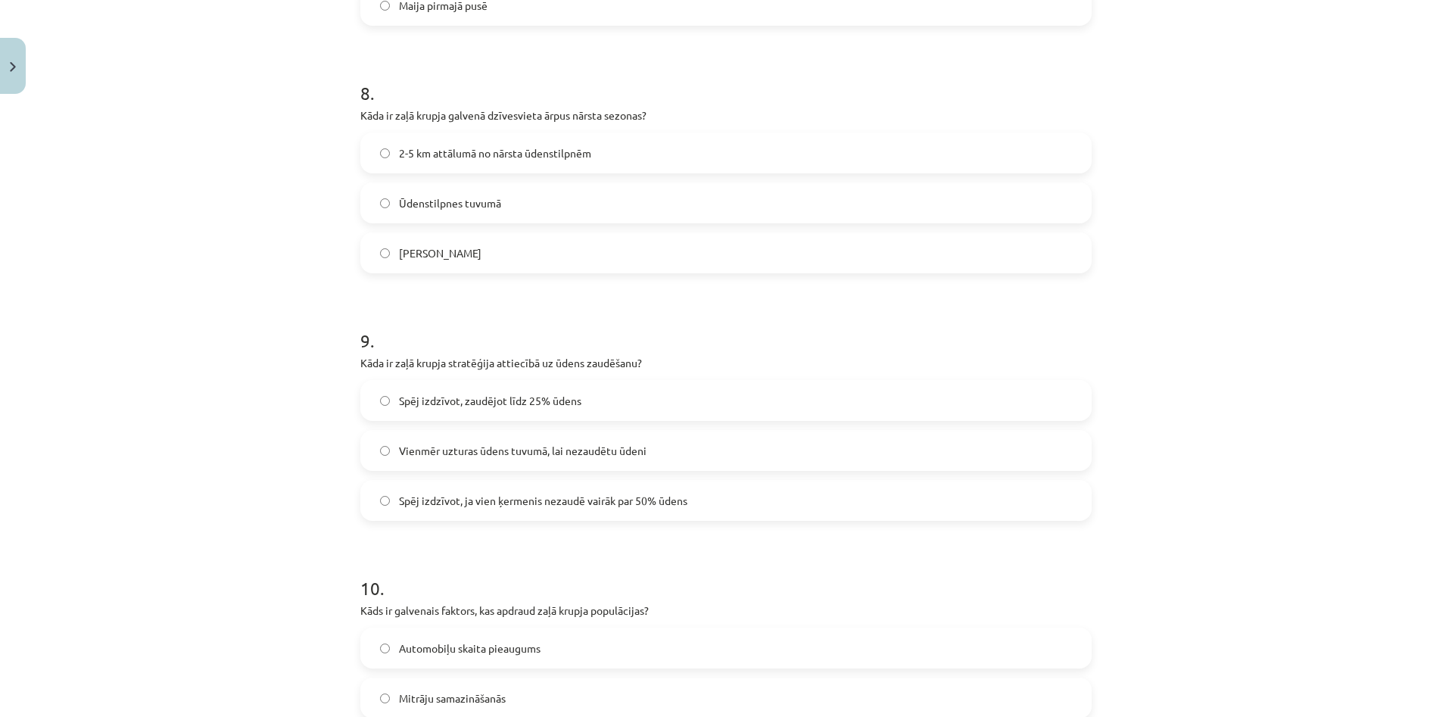
click at [509, 459] on label "Vienmēr uzturas ūdens tuvumā, lai nezaudētu ūdeni" at bounding box center [726, 450] width 728 height 38
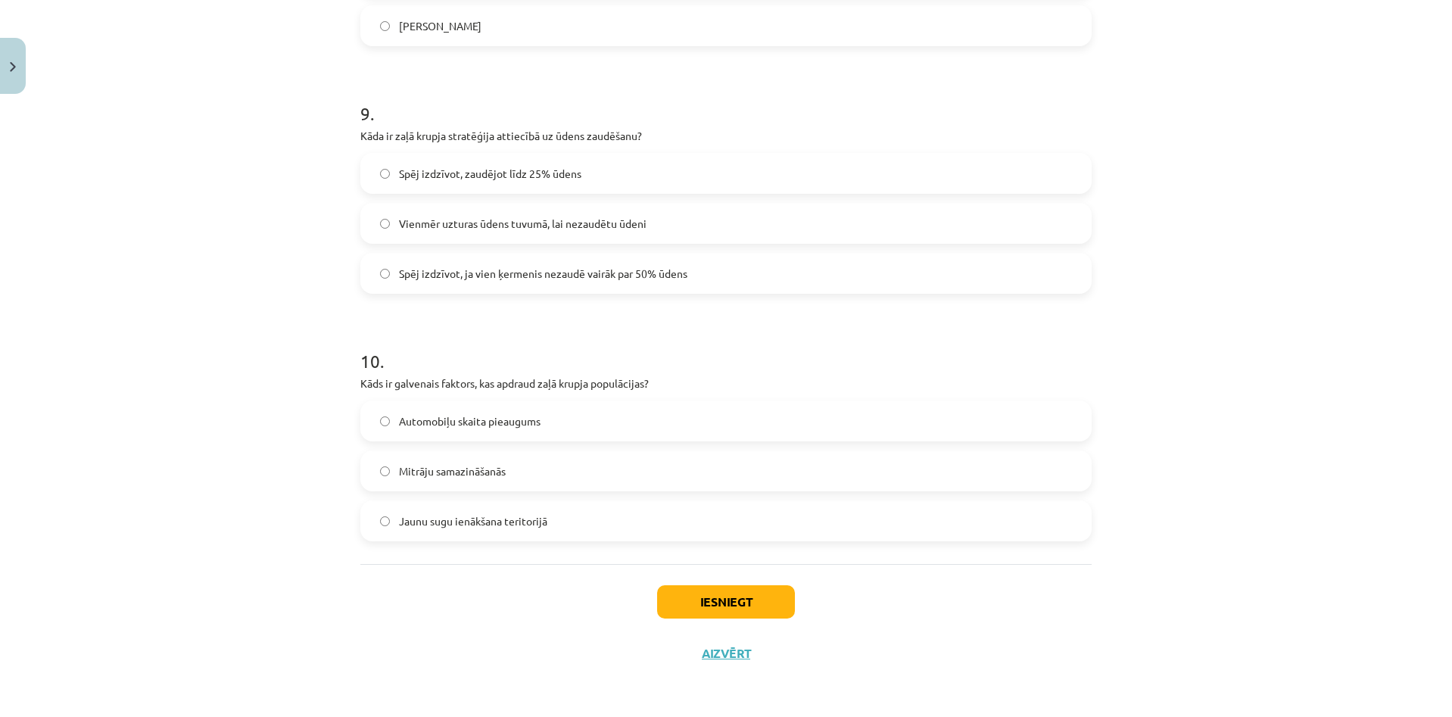
drag, startPoint x: 524, startPoint y: 472, endPoint x: 668, endPoint y: 559, distance: 168.4
click at [525, 472] on label "Mitrāju samazināšanās" at bounding box center [726, 471] width 728 height 38
click at [732, 590] on button "Iesniegt" at bounding box center [726, 601] width 138 height 33
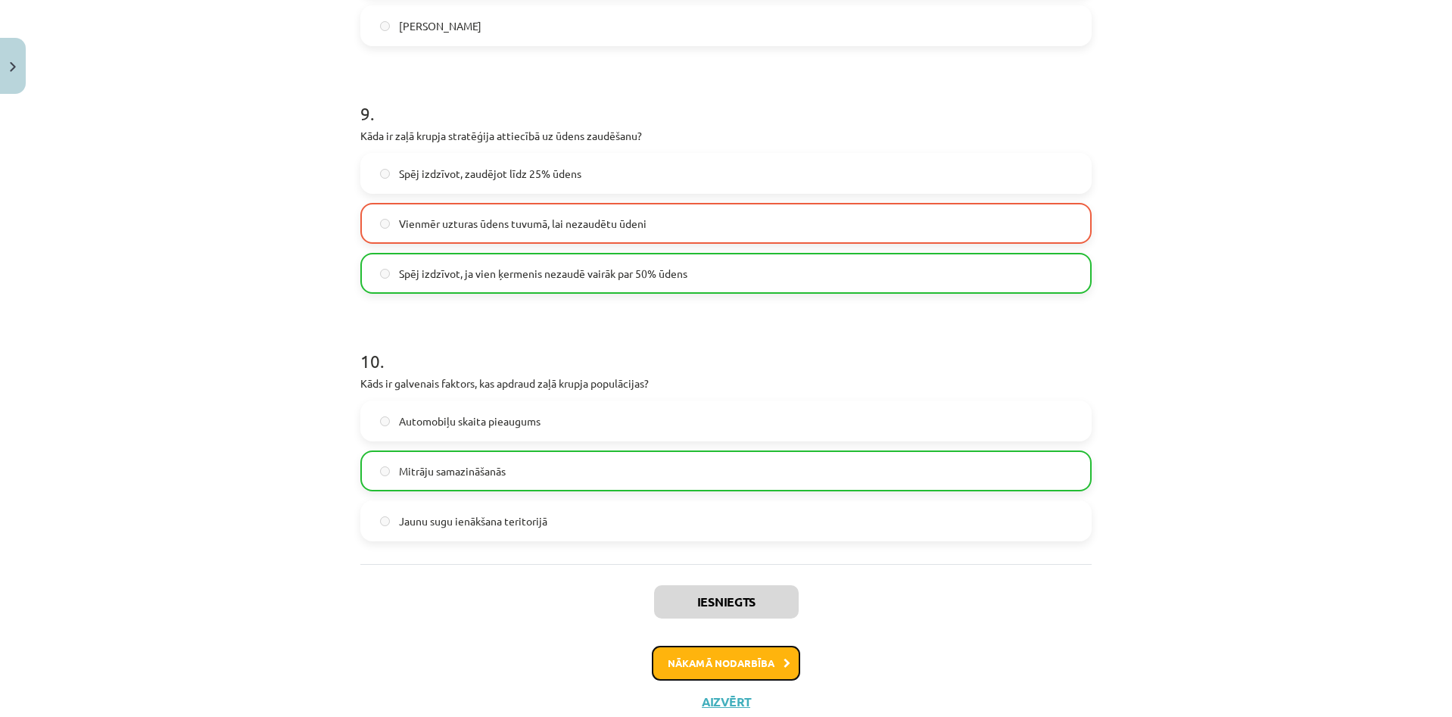
drag, startPoint x: 732, startPoint y: 660, endPoint x: 718, endPoint y: 658, distance: 13.8
click at [732, 658] on button "Nākamā nodarbība" at bounding box center [726, 663] width 148 height 35
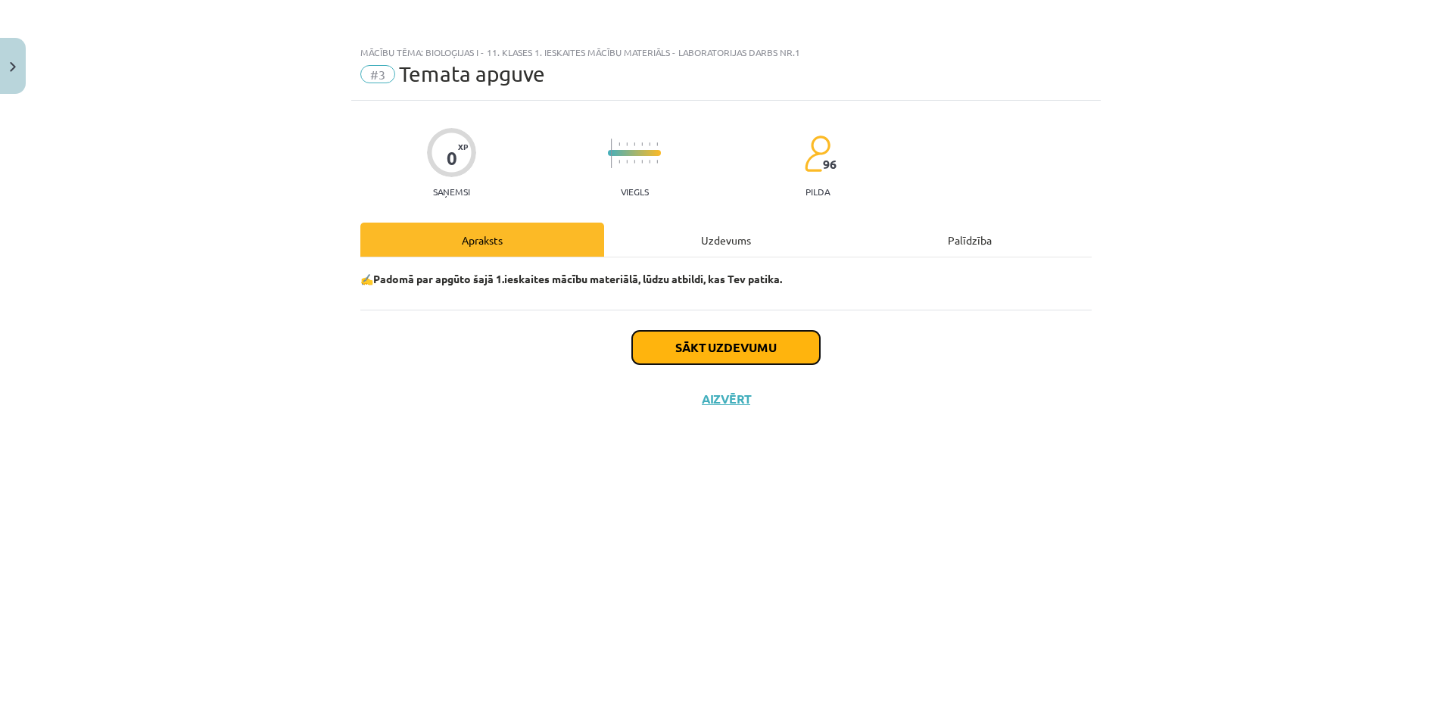
click at [746, 345] on button "Sākt uzdevumu" at bounding box center [726, 347] width 188 height 33
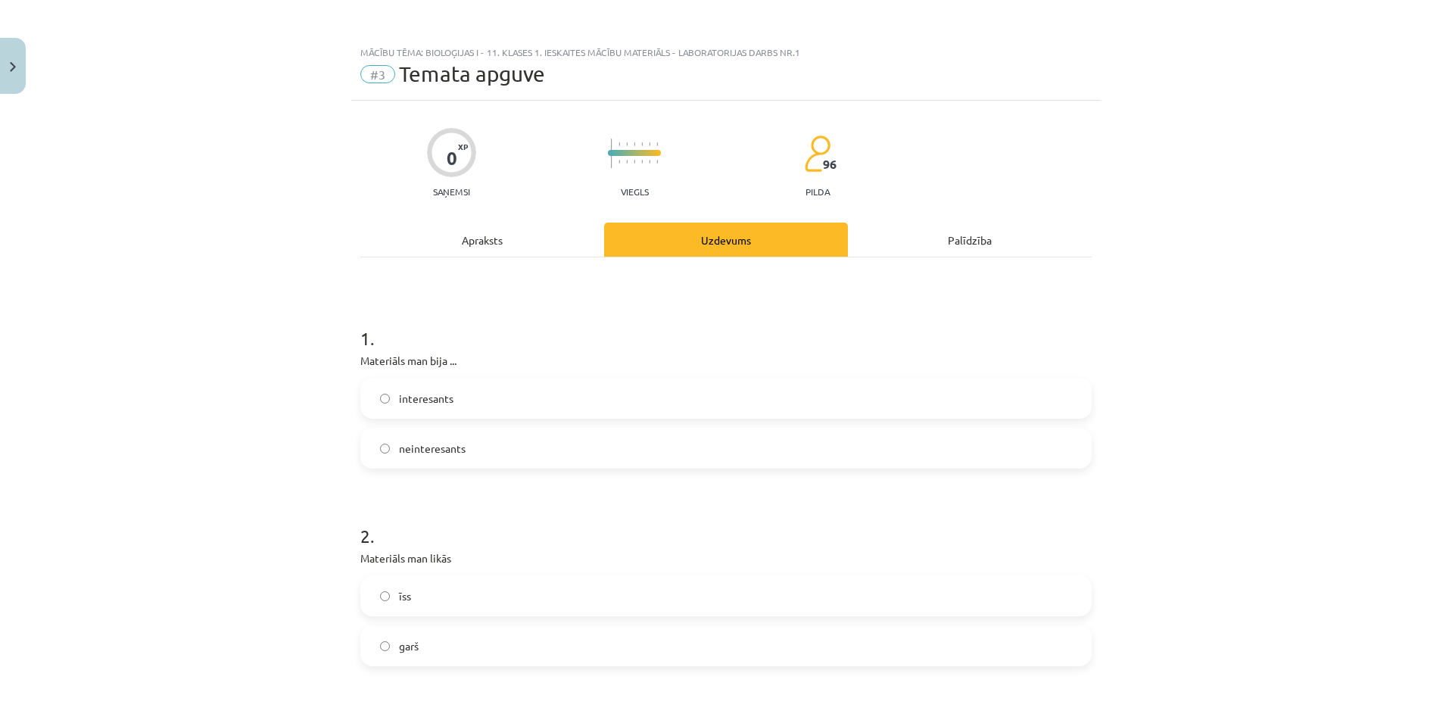
click at [507, 446] on label "neinteresants" at bounding box center [726, 448] width 728 height 38
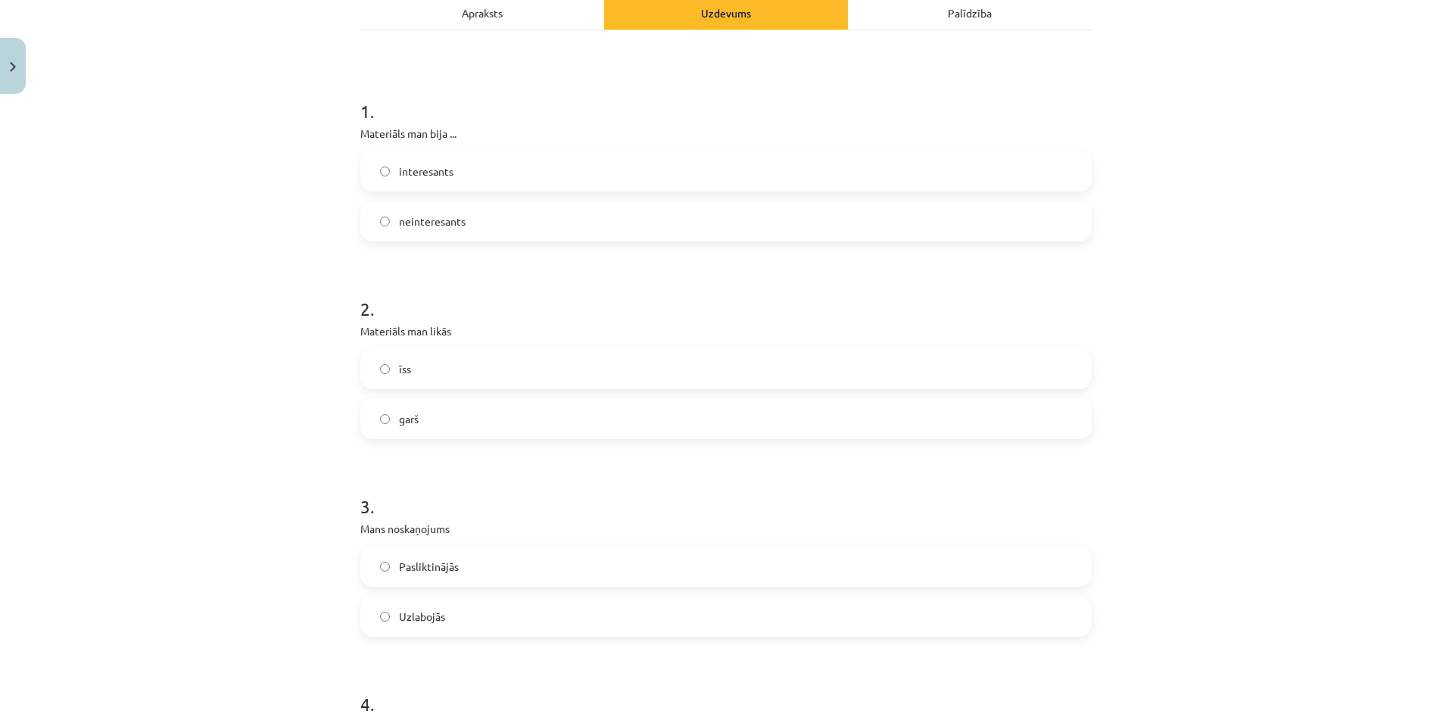
click at [469, 419] on label "garš" at bounding box center [726, 419] width 728 height 38
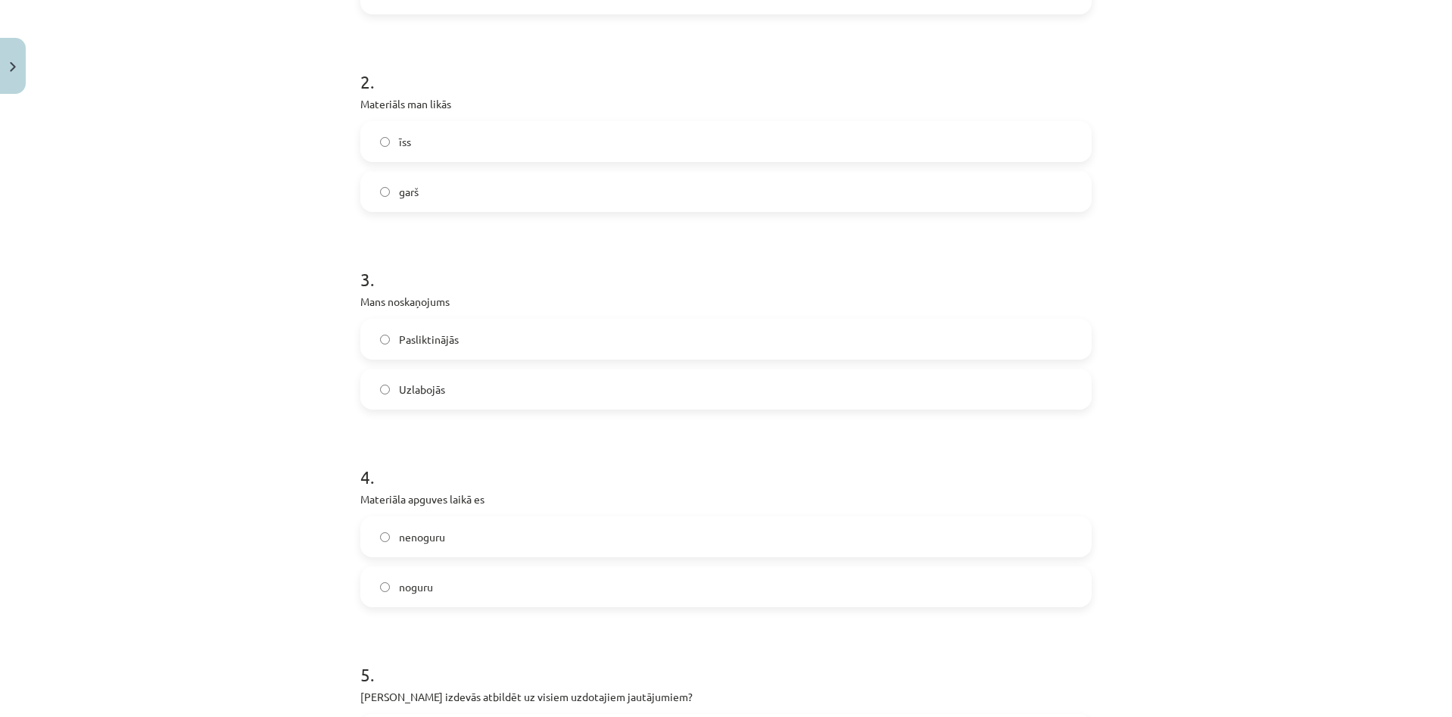
click at [484, 347] on label "Pasliktinājās" at bounding box center [726, 339] width 728 height 38
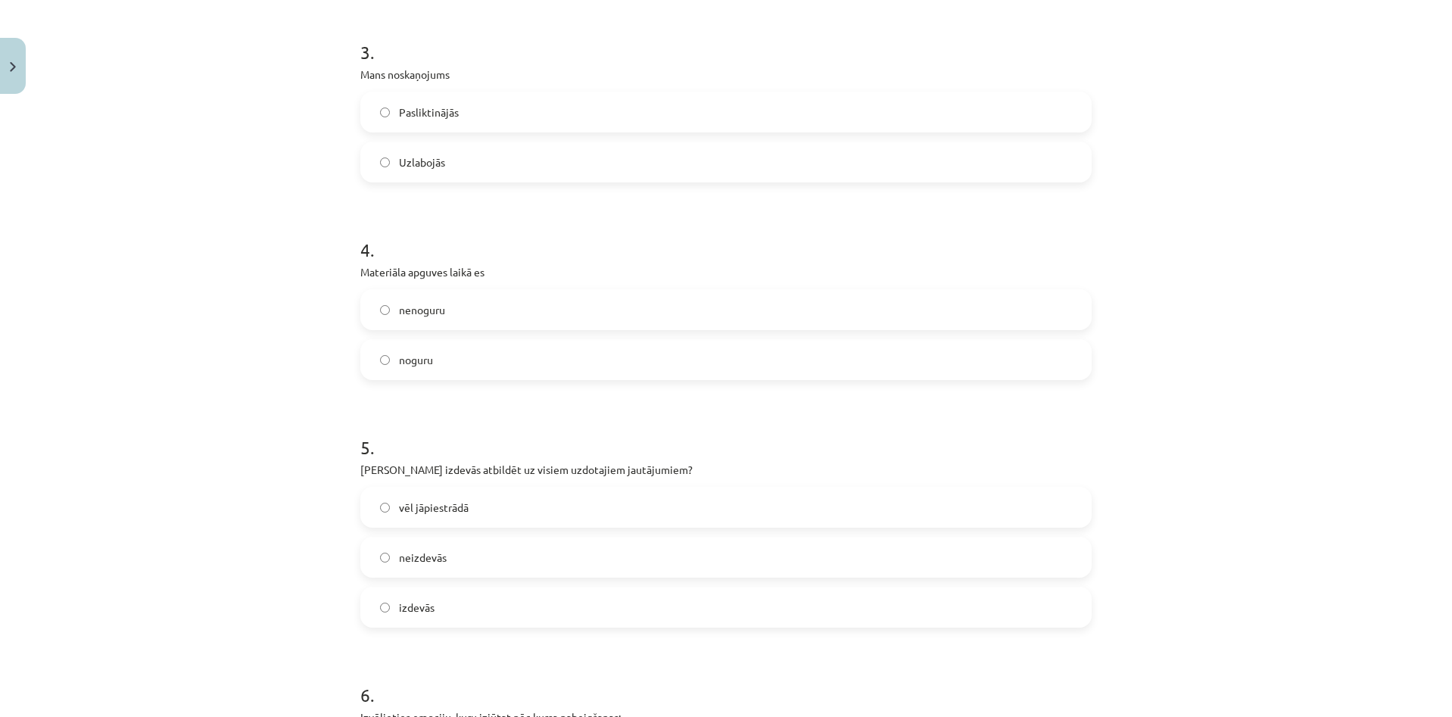
click at [473, 369] on label "noguru" at bounding box center [726, 360] width 728 height 38
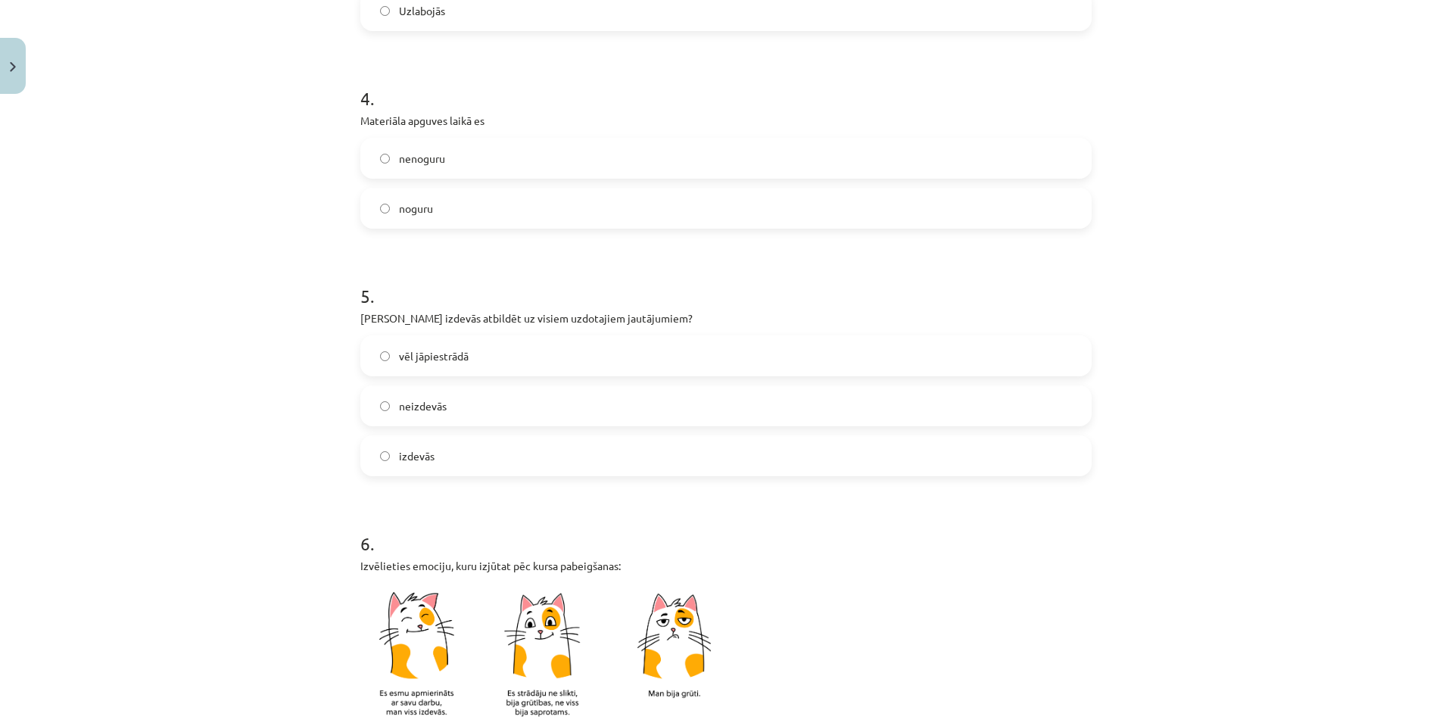
click at [497, 346] on label "vēl jāpiestrādā" at bounding box center [726, 356] width 728 height 38
click at [510, 413] on label "neizdevās" at bounding box center [726, 406] width 728 height 38
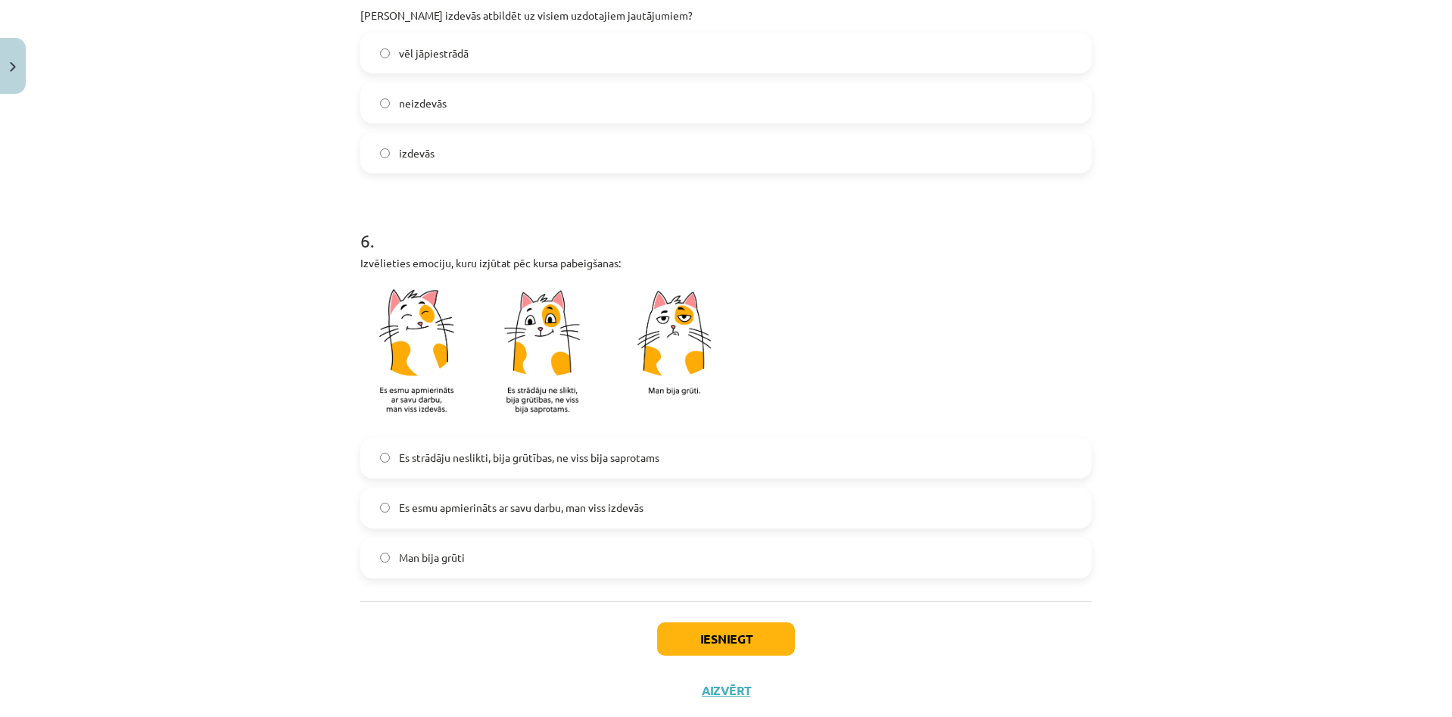
click at [623, 556] on label "Man bija grūti" at bounding box center [726, 558] width 728 height 38
drag, startPoint x: 745, startPoint y: 661, endPoint x: 741, endPoint y: 645, distance: 16.3
click at [744, 661] on div "Iesniegt Aizvērt" at bounding box center [725, 654] width 731 height 106
click at [741, 645] on button "Iesniegt" at bounding box center [726, 638] width 138 height 33
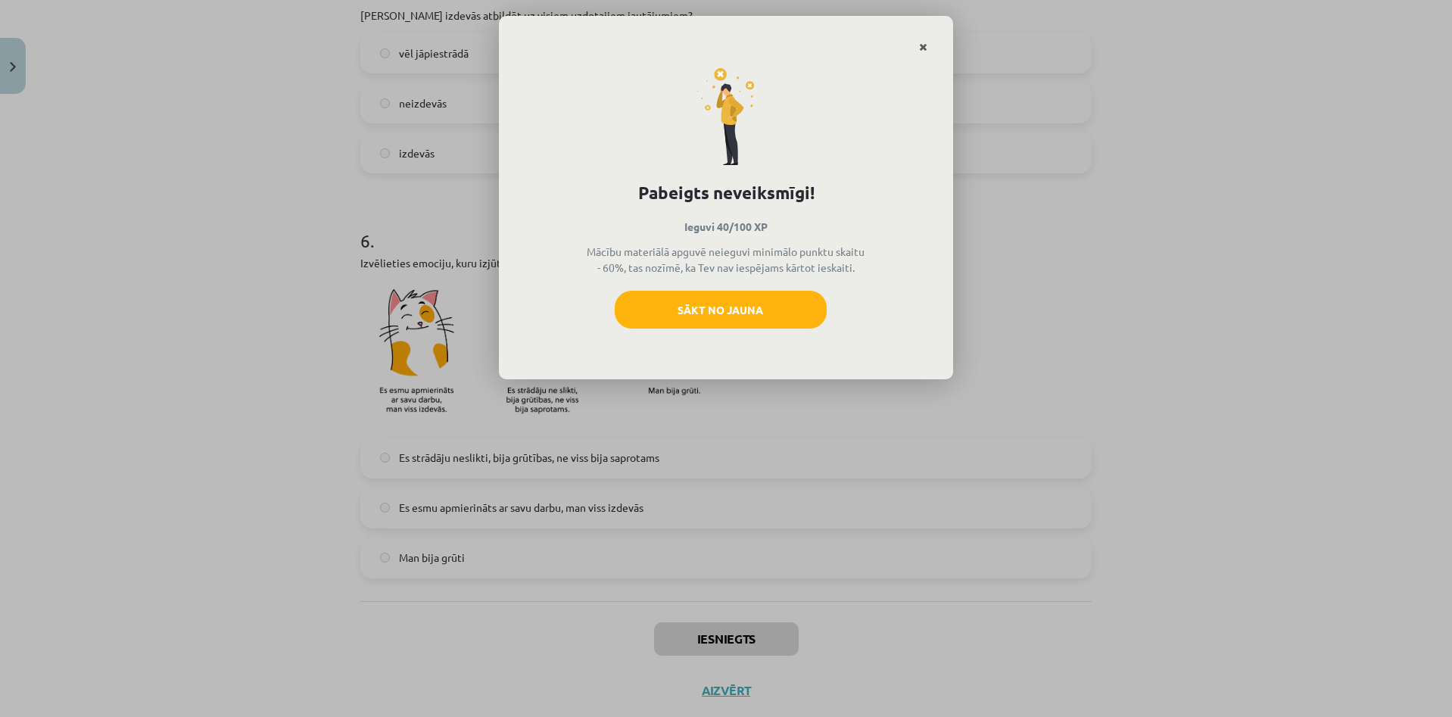
click at [920, 39] on link "Close" at bounding box center [923, 48] width 26 height 30
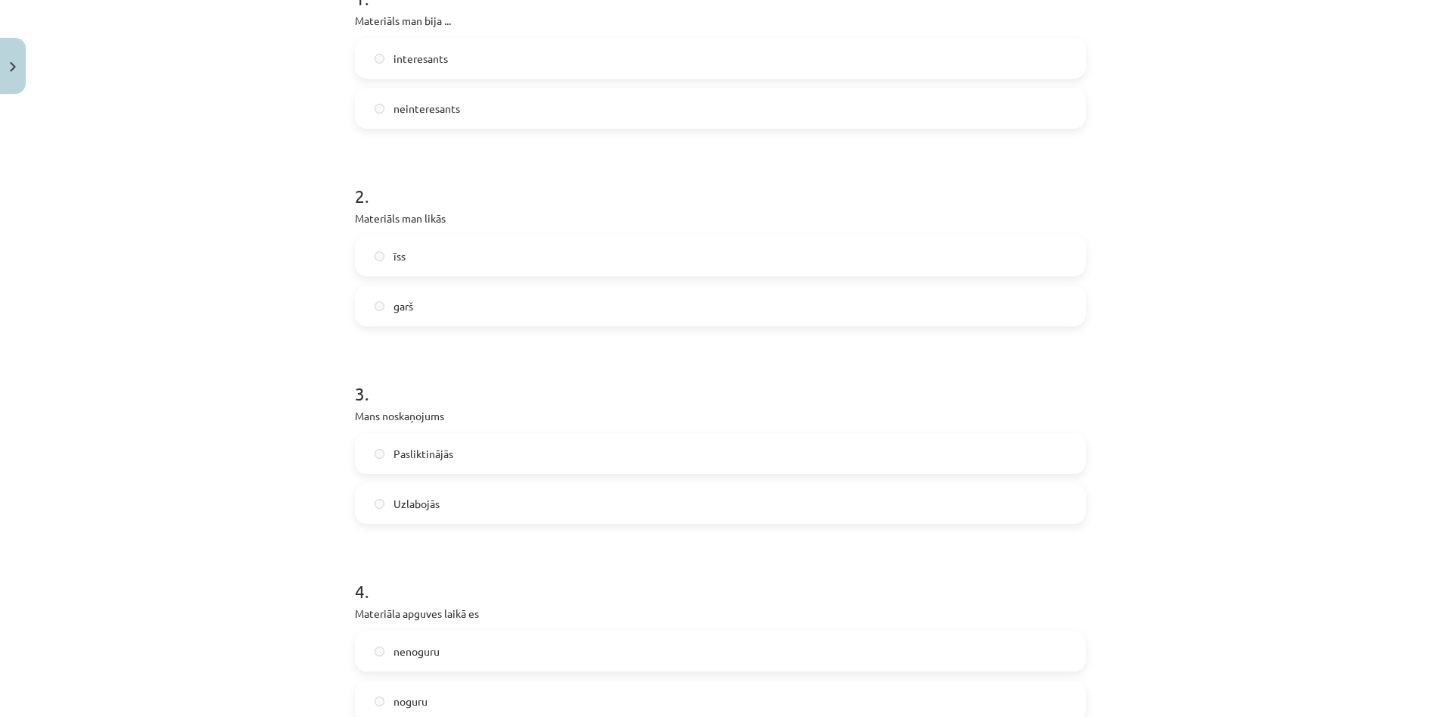
scroll to position [264, 0]
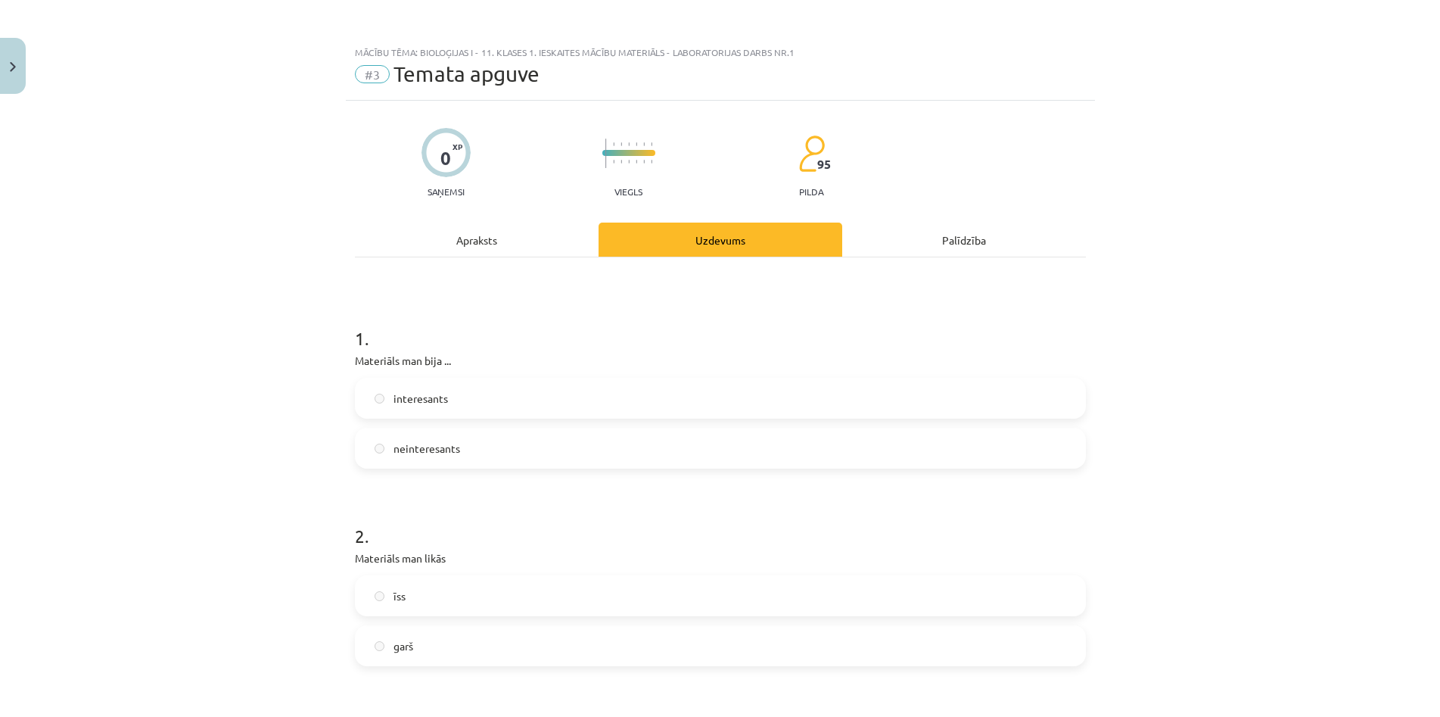
click at [503, 231] on div "Apraksts" at bounding box center [477, 240] width 244 height 34
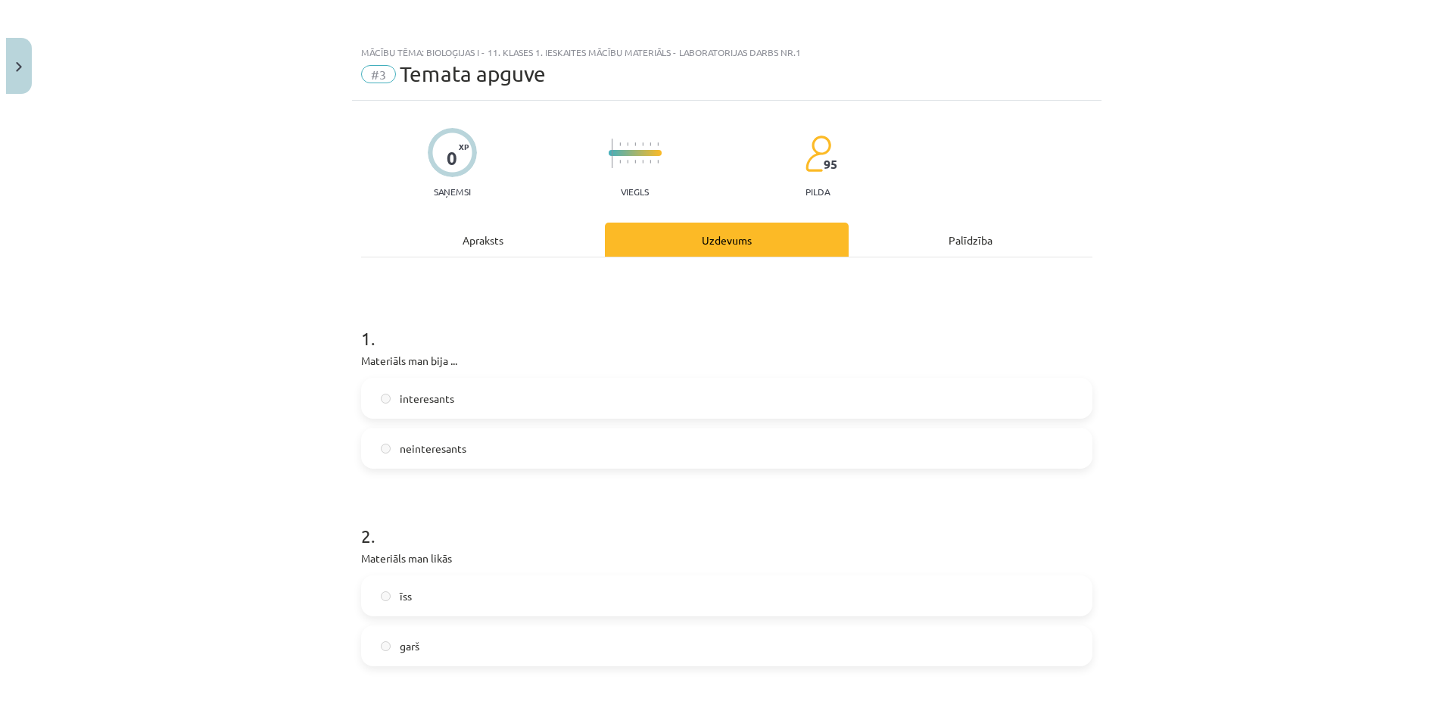
scroll to position [0, 0]
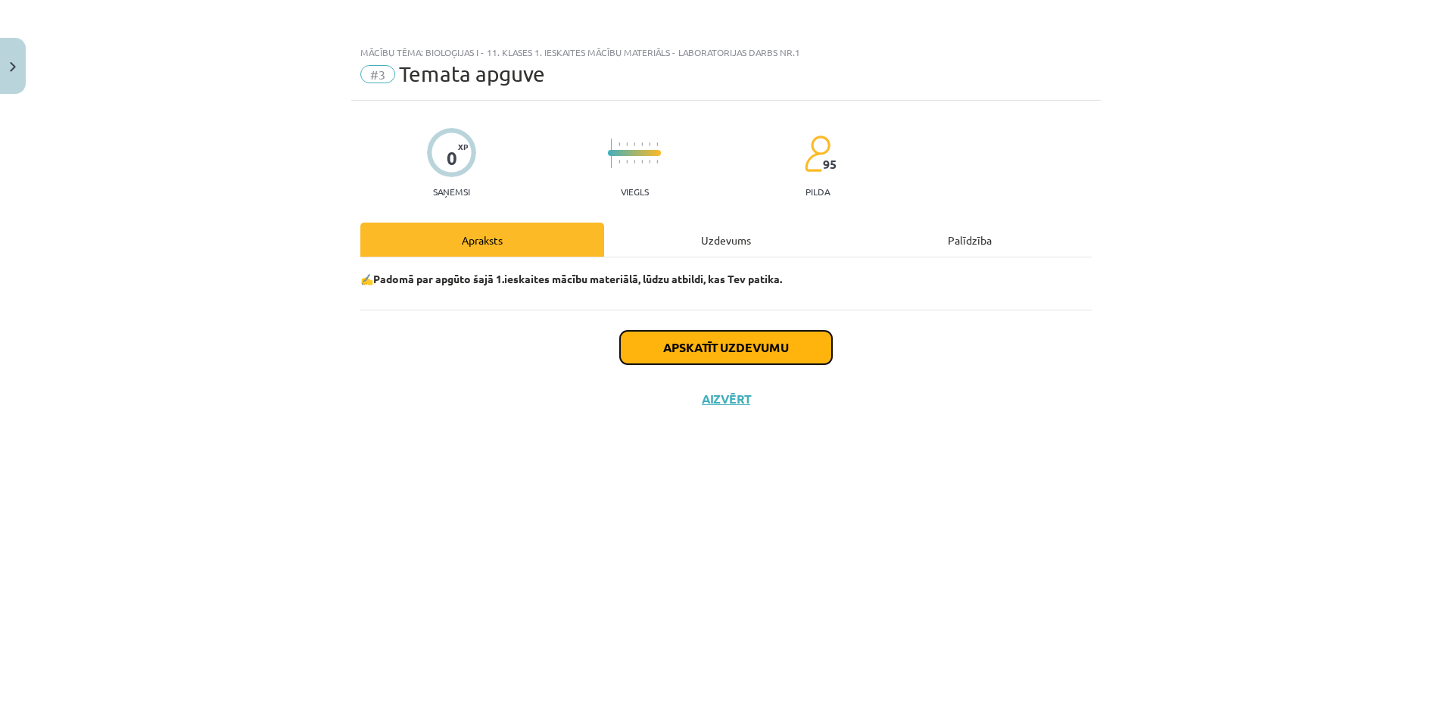
click at [679, 353] on button "Apskatīt uzdevumu" at bounding box center [726, 347] width 212 height 33
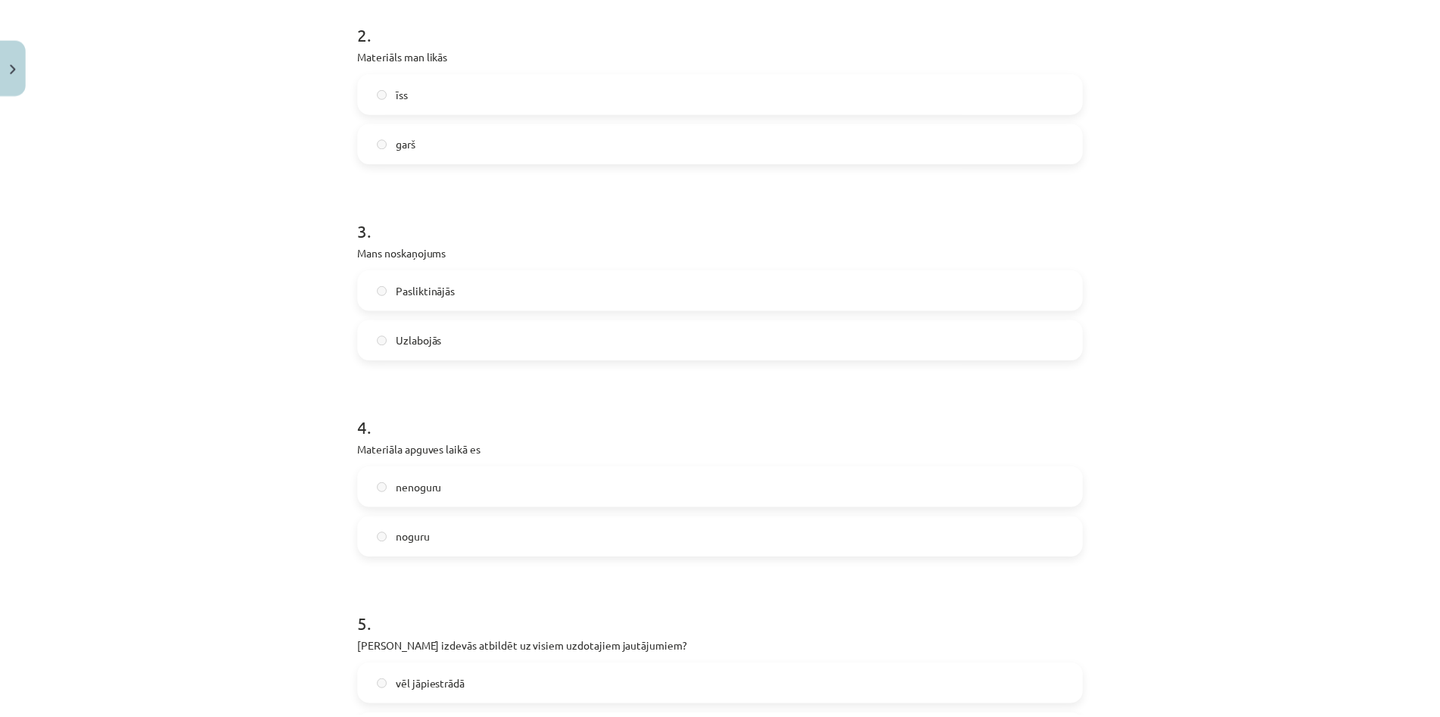
scroll to position [1172, 0]
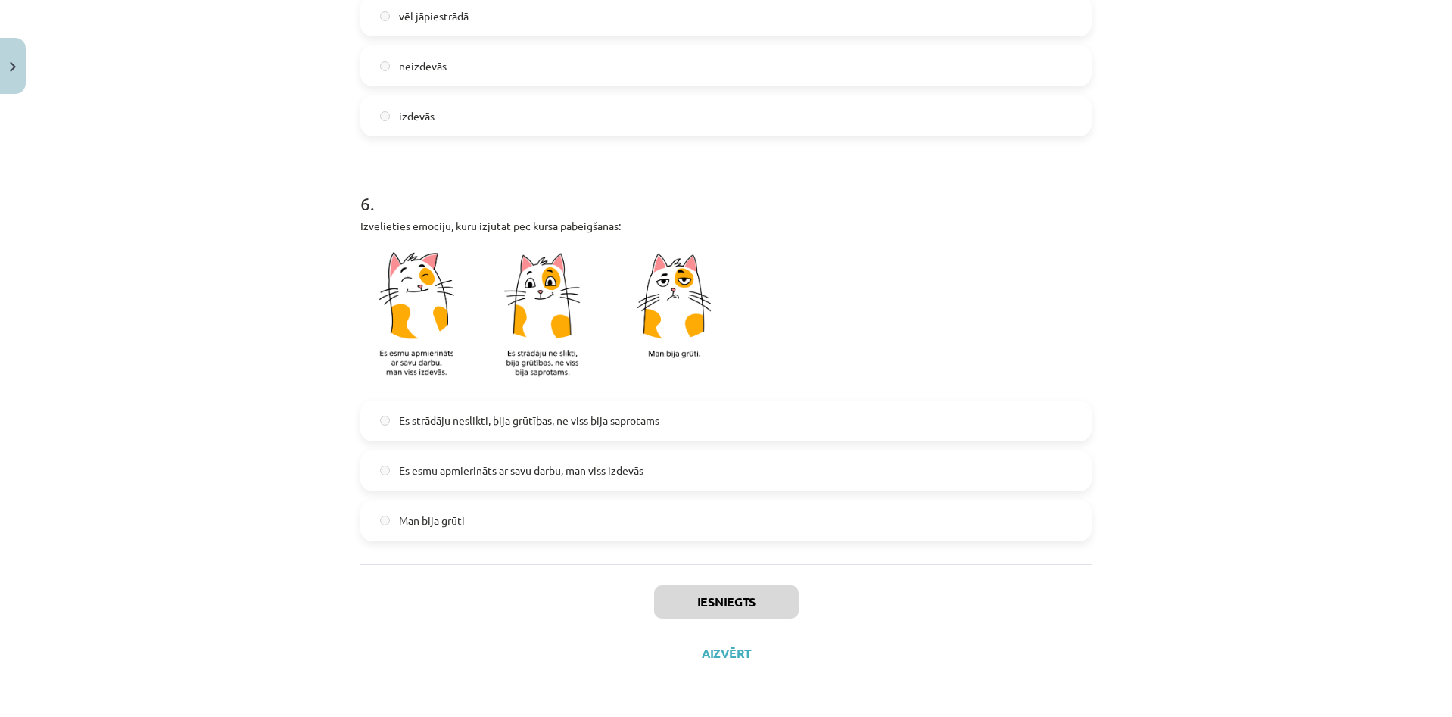
click at [26, 79] on div "Mācību tēma: Bioloģijas i - 11. klases 1. ieskaites mācību materiāls - laborato…" at bounding box center [726, 358] width 1452 height 717
click at [4, 74] on button "Close" at bounding box center [13, 66] width 26 height 56
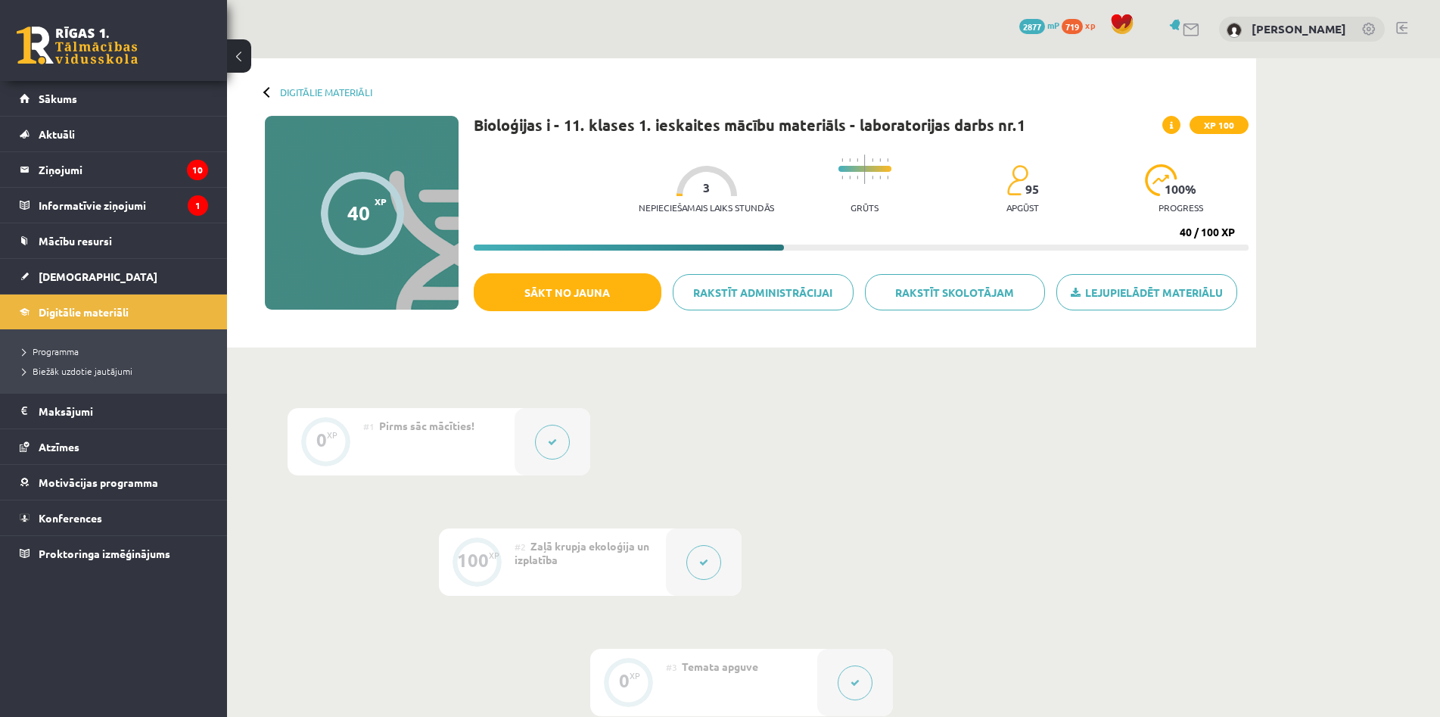
scroll to position [76, 0]
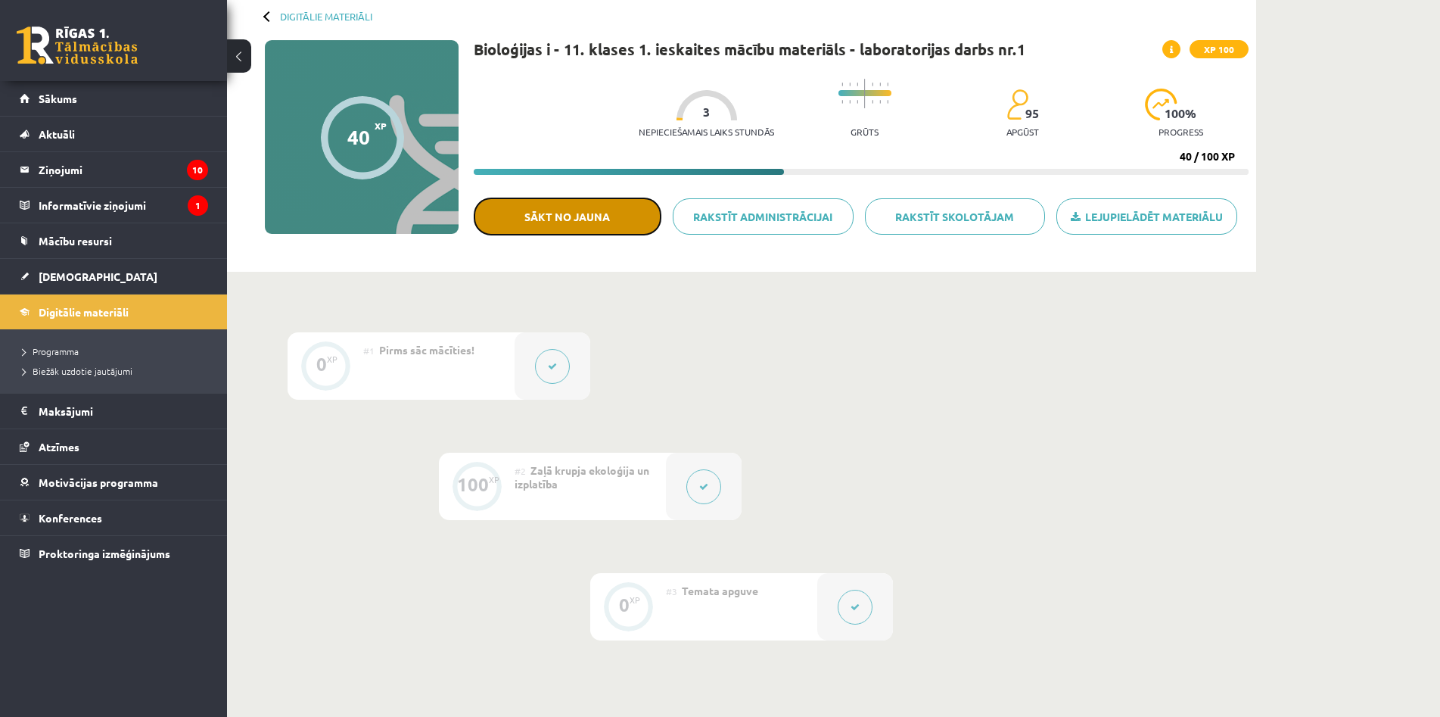
click at [559, 212] on button "Sākt no jauna" at bounding box center [568, 217] width 188 height 38
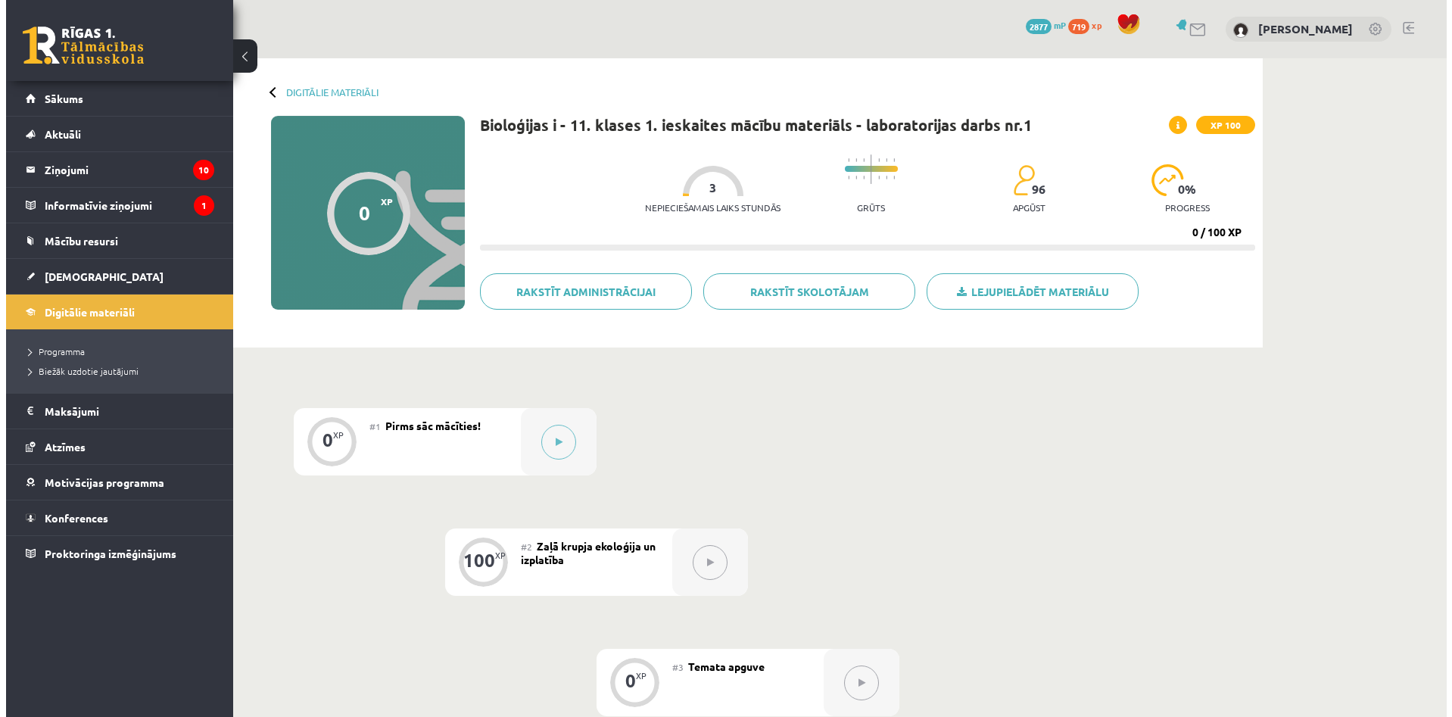
scroll to position [76, 0]
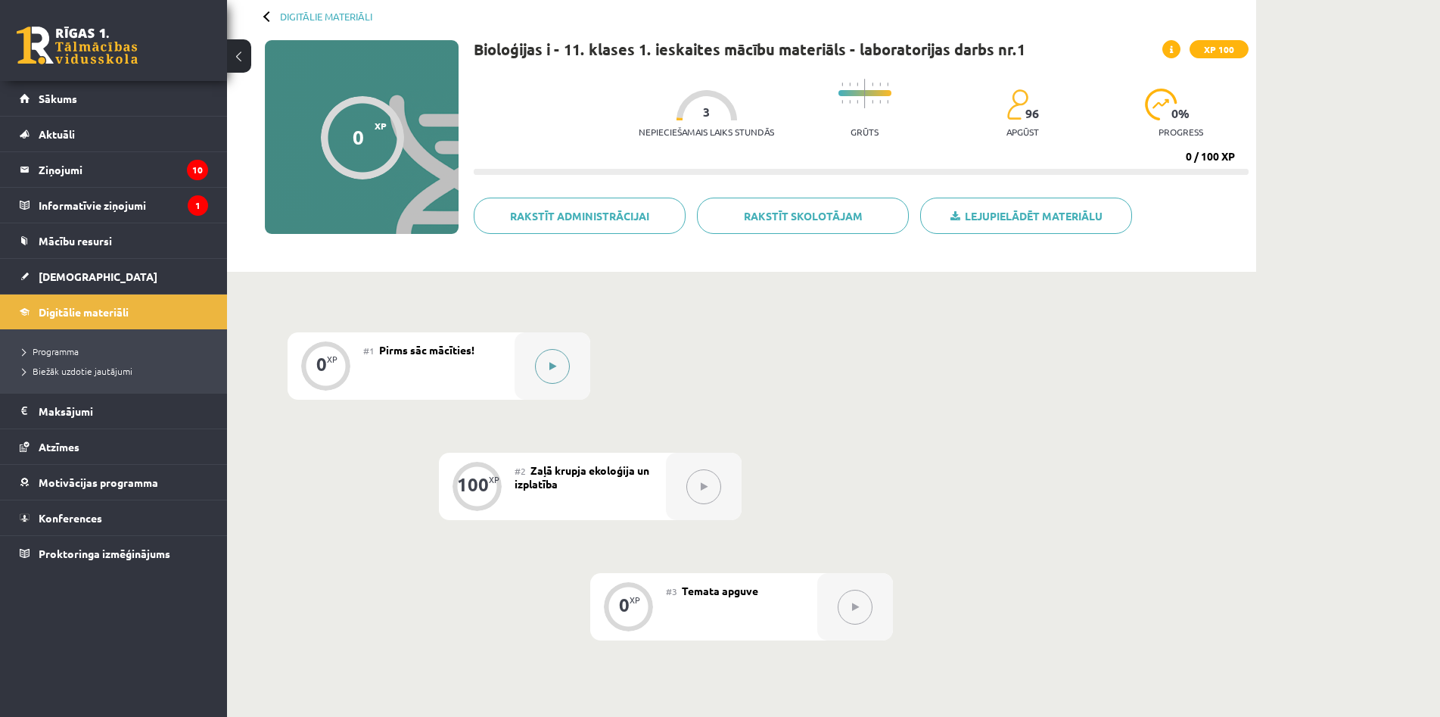
click at [556, 367] on icon at bounding box center [553, 366] width 7 height 9
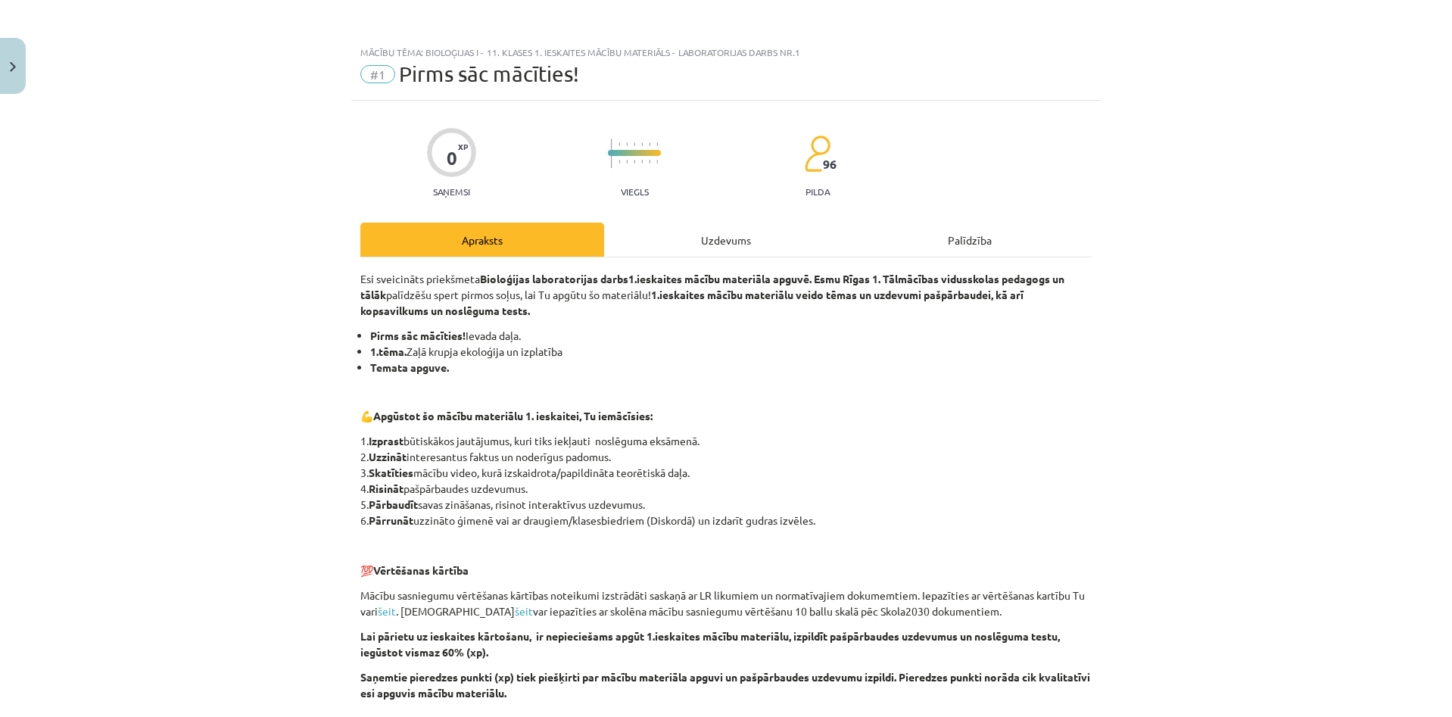
scroll to position [160, 0]
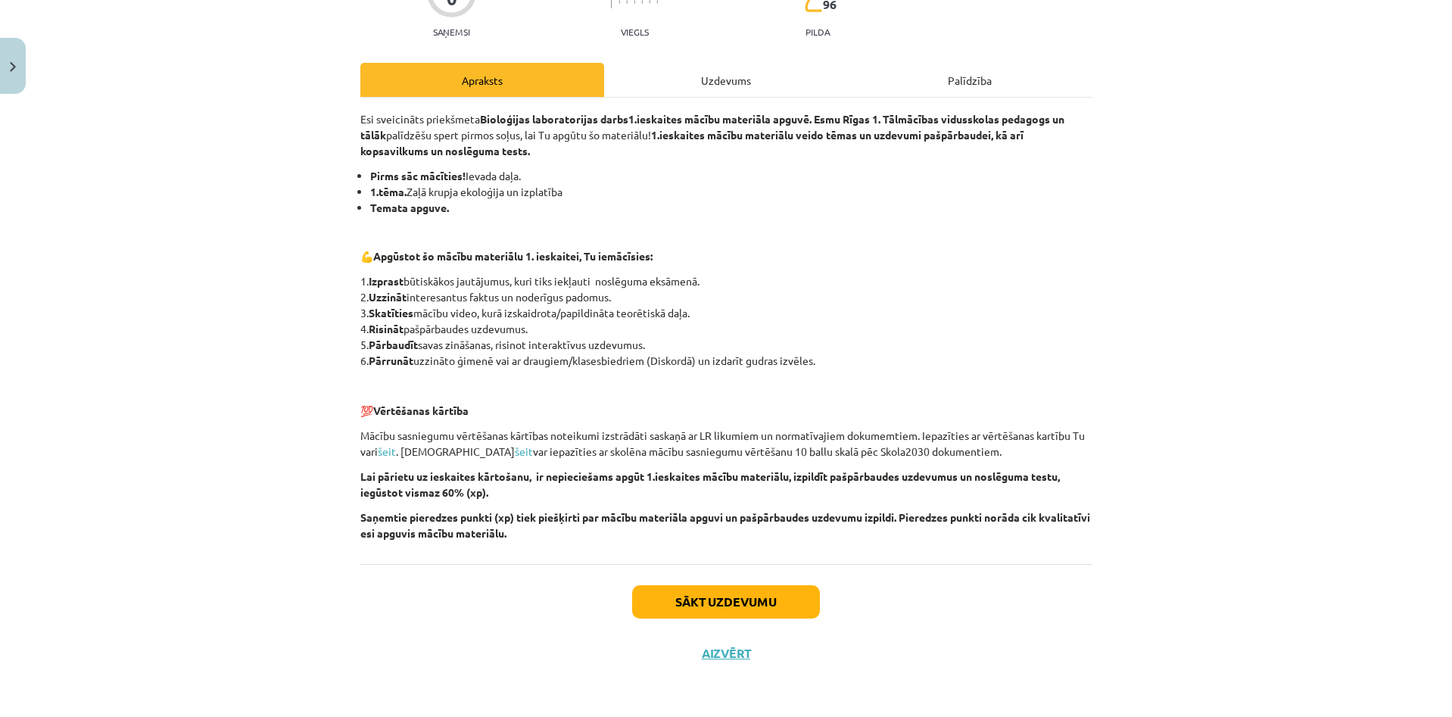
click at [782, 580] on div "Sākt uzdevumu Aizvērt" at bounding box center [725, 617] width 731 height 106
click at [782, 592] on button "Sākt uzdevumu" at bounding box center [726, 601] width 188 height 33
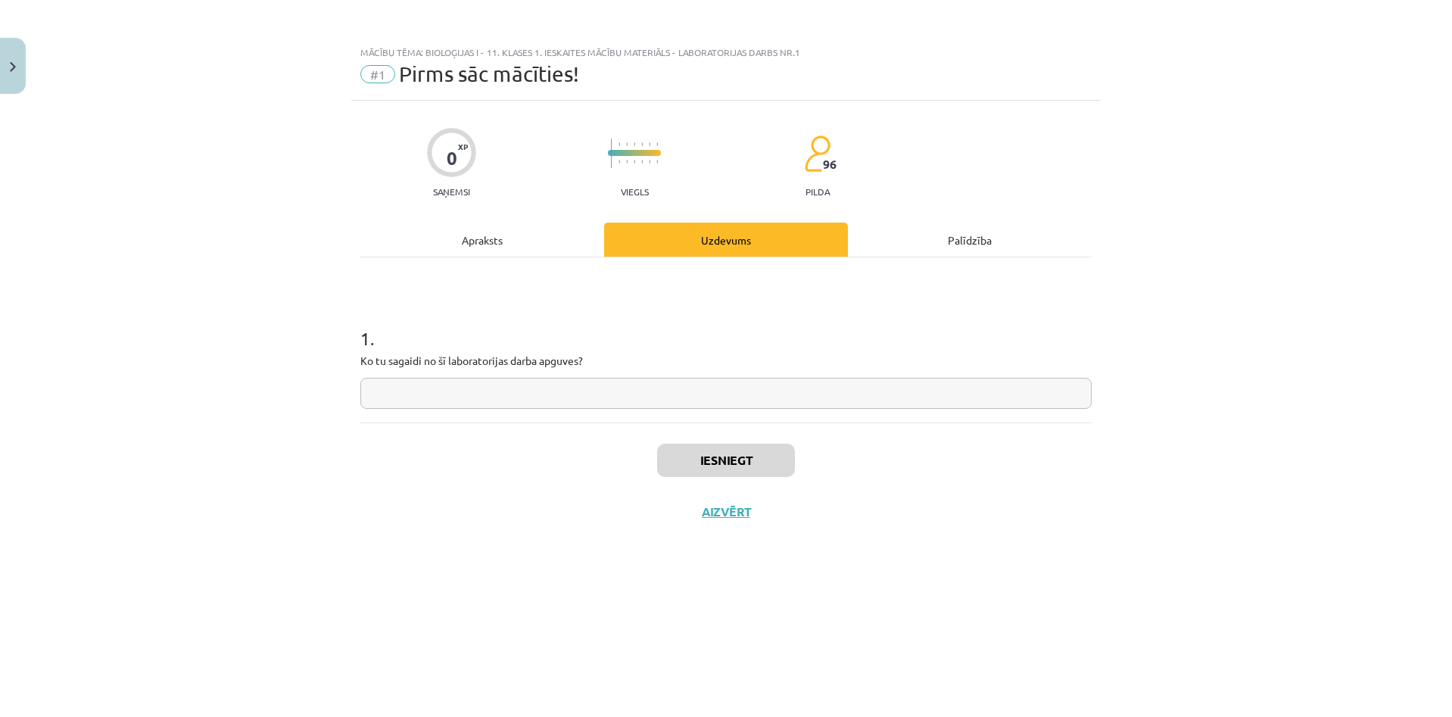
scroll to position [0, 0]
click at [642, 382] on input "text" at bounding box center [725, 393] width 731 height 31
type input "**"
click at [731, 470] on button "Iesniegt" at bounding box center [726, 460] width 138 height 33
click at [749, 521] on button "Nākamā nodarbība" at bounding box center [726, 521] width 148 height 35
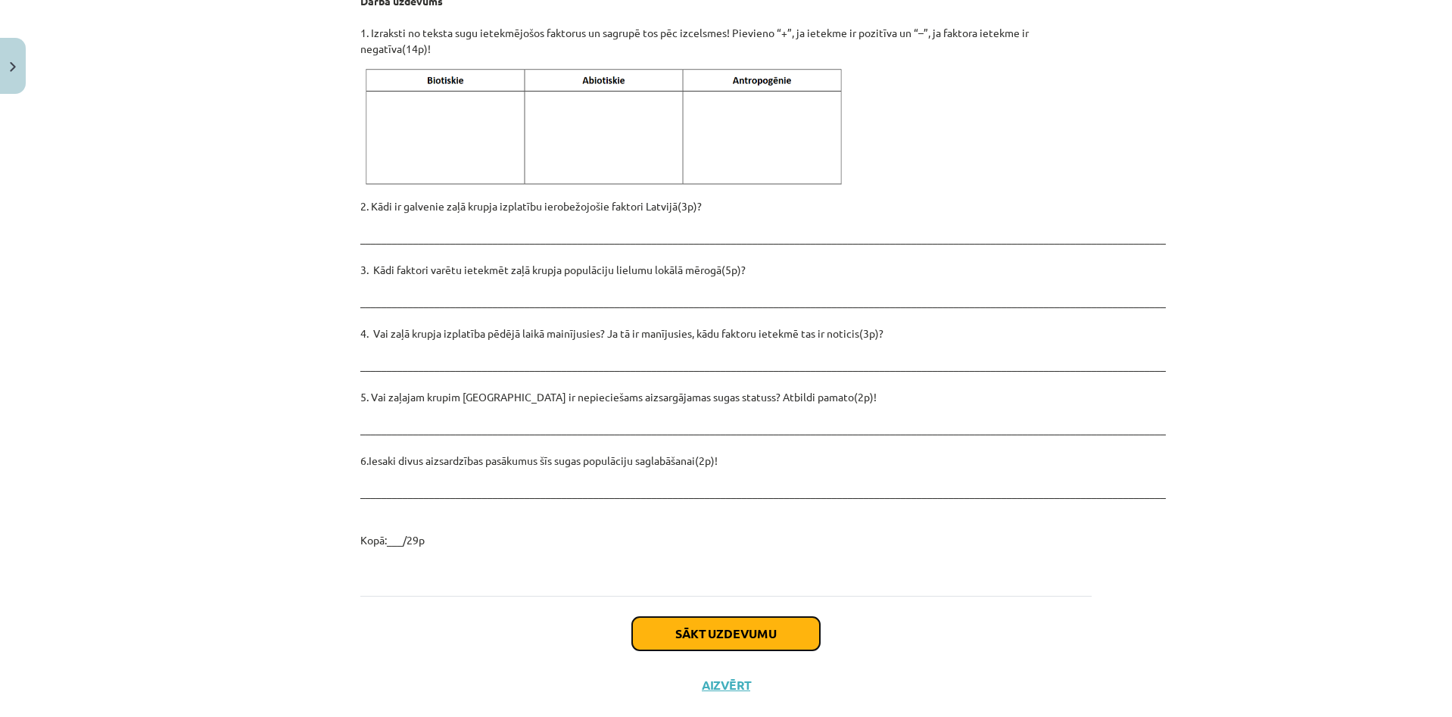
click at [751, 617] on button "Sākt uzdevumu" at bounding box center [726, 633] width 188 height 33
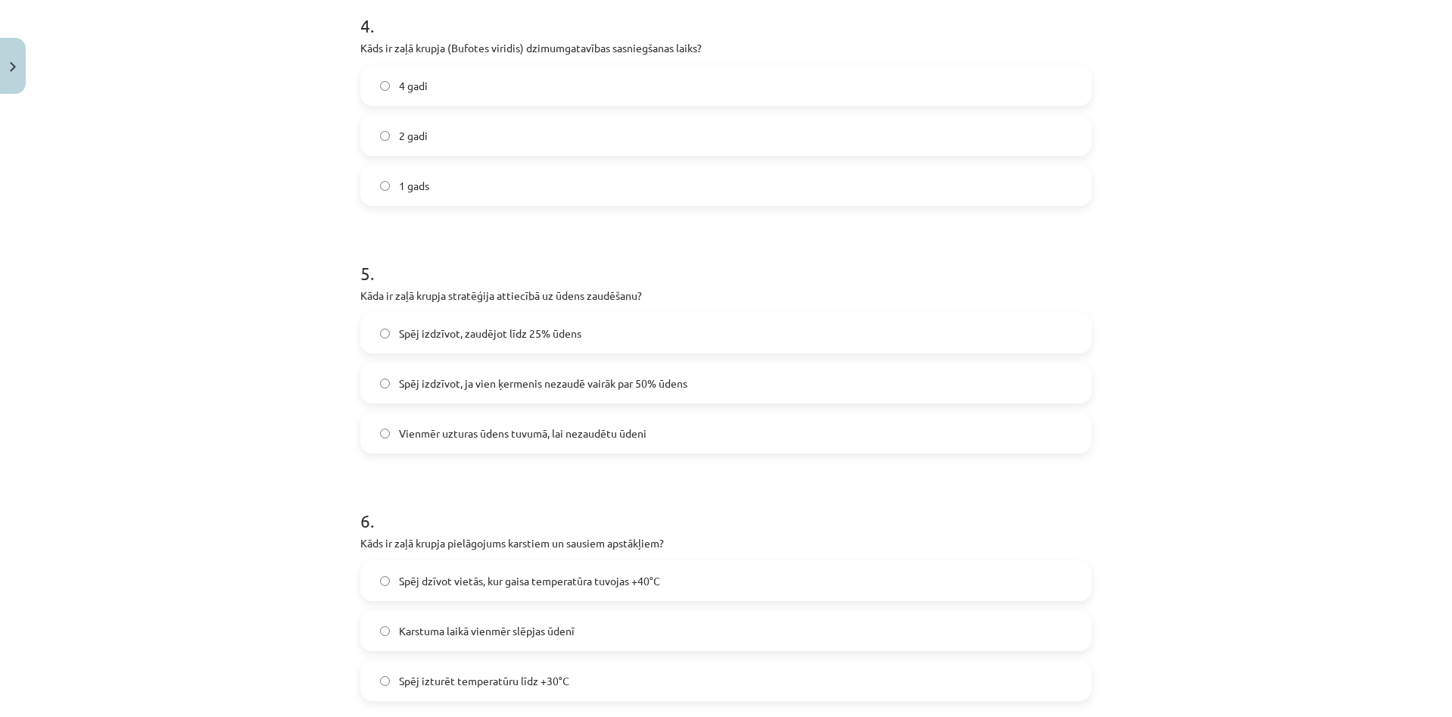
scroll to position [2205, 0]
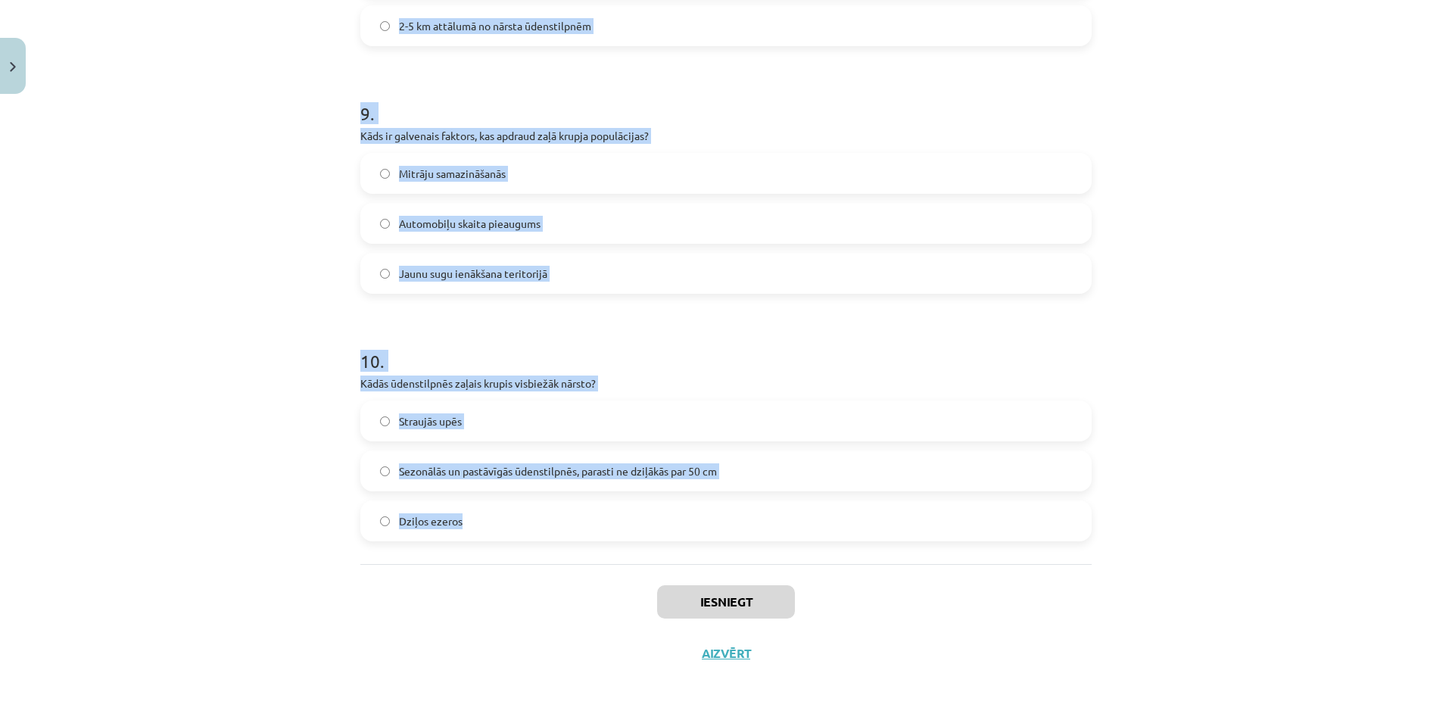
drag, startPoint x: 332, startPoint y: 299, endPoint x: 581, endPoint y: 505, distance: 323.1
click at [581, 505] on div "Mācību tēma: Bioloģijas i - 11. klases 1. ieskaites mācību materiāls - laborato…" at bounding box center [726, 358] width 1452 height 717
copy form "4 . Lore ip dolo sitame consect adipis? Elits do eiusmodtemp Incididun utlabore…"
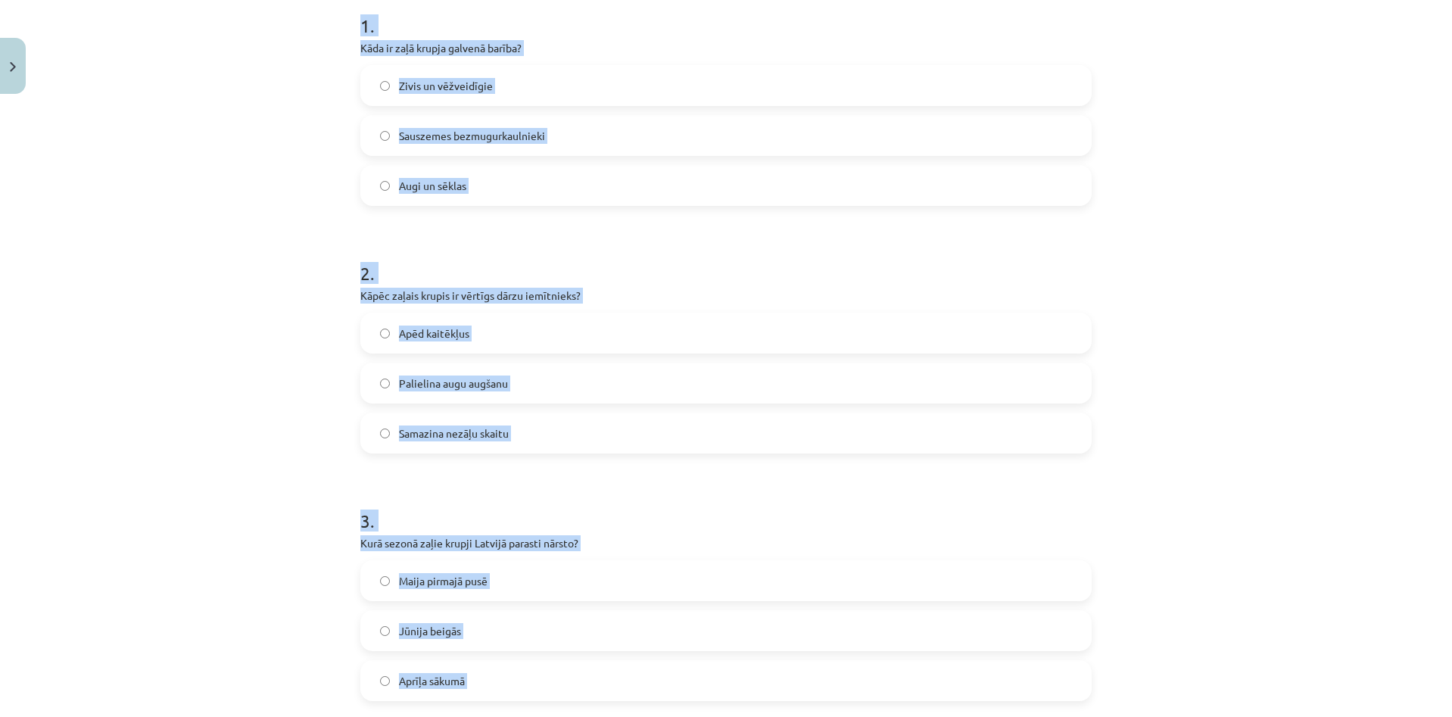
scroll to position [0, 0]
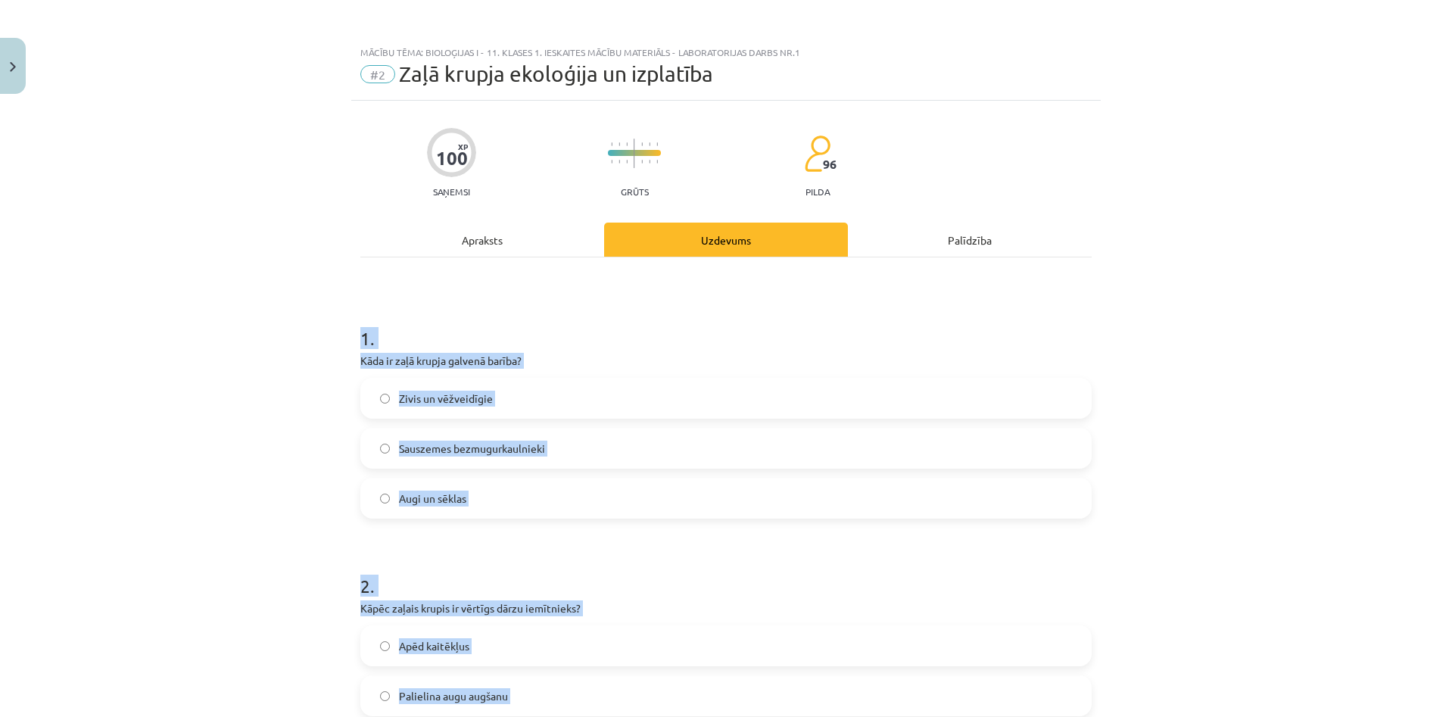
click at [589, 452] on label "Sauszemes bezmugurkaulnieki" at bounding box center [726, 448] width 728 height 38
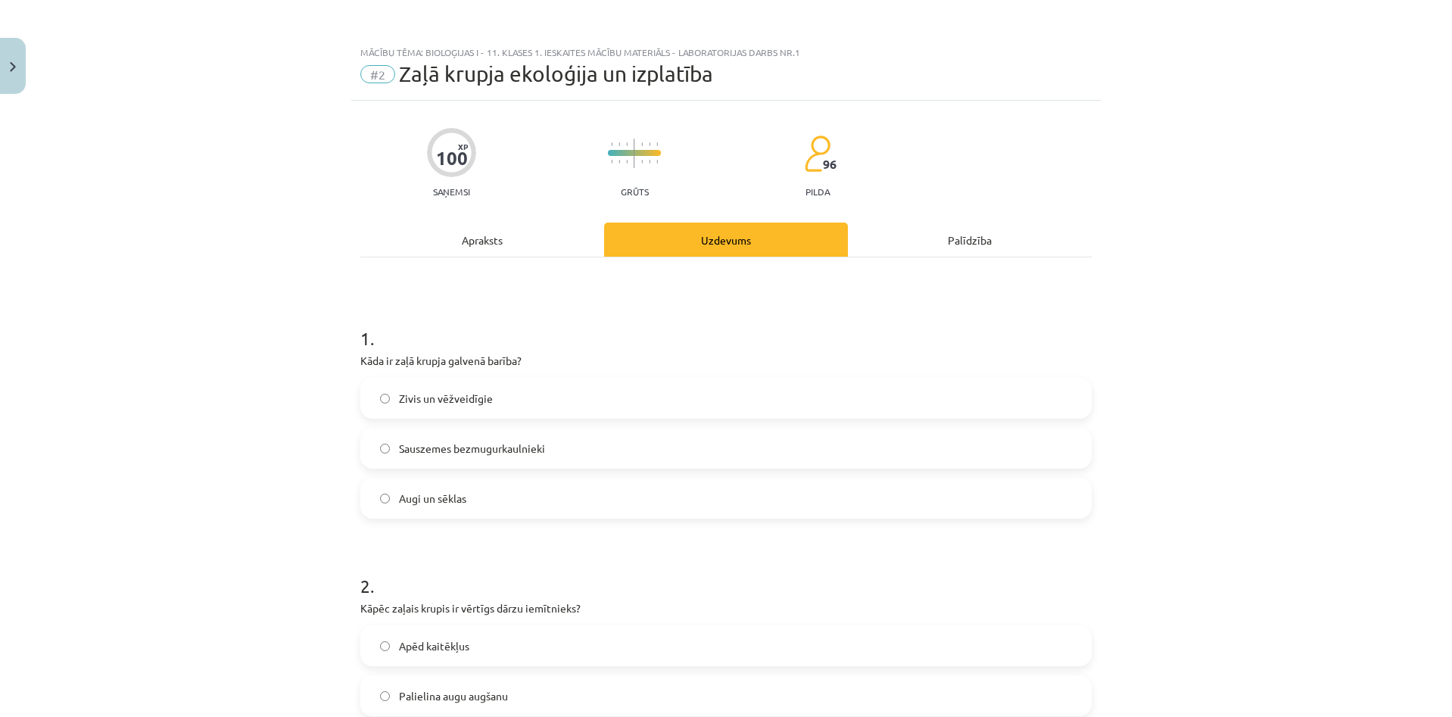
scroll to position [303, 0]
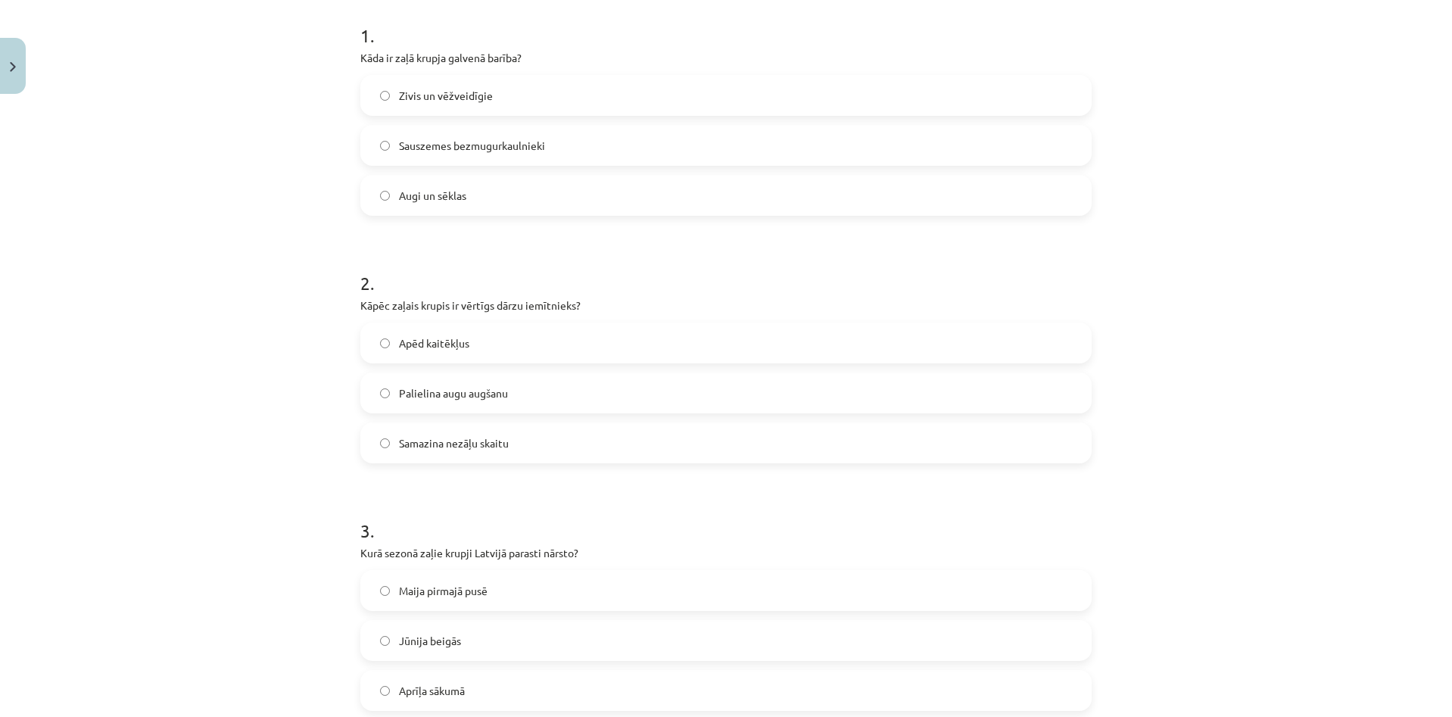
click at [534, 347] on label "Apēd kaitēkļus" at bounding box center [726, 343] width 728 height 38
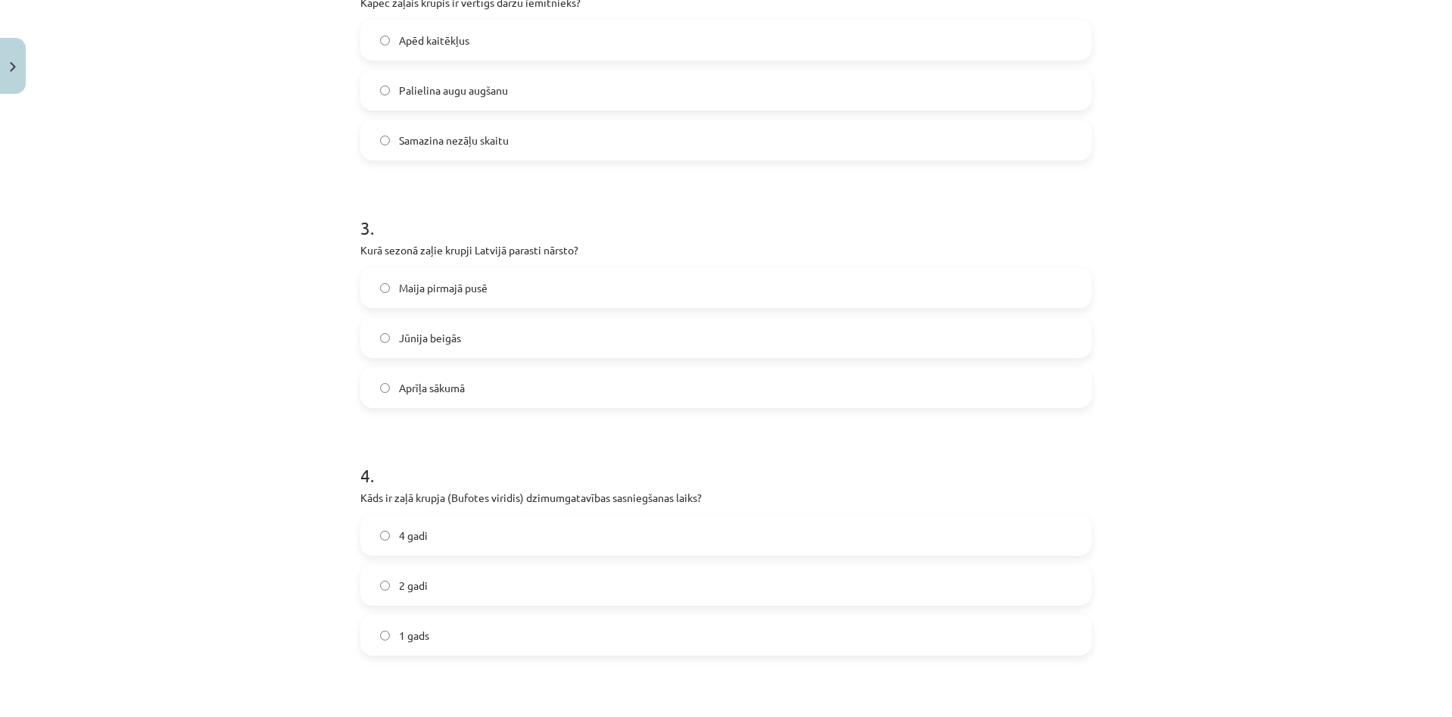
scroll to position [681, 0]
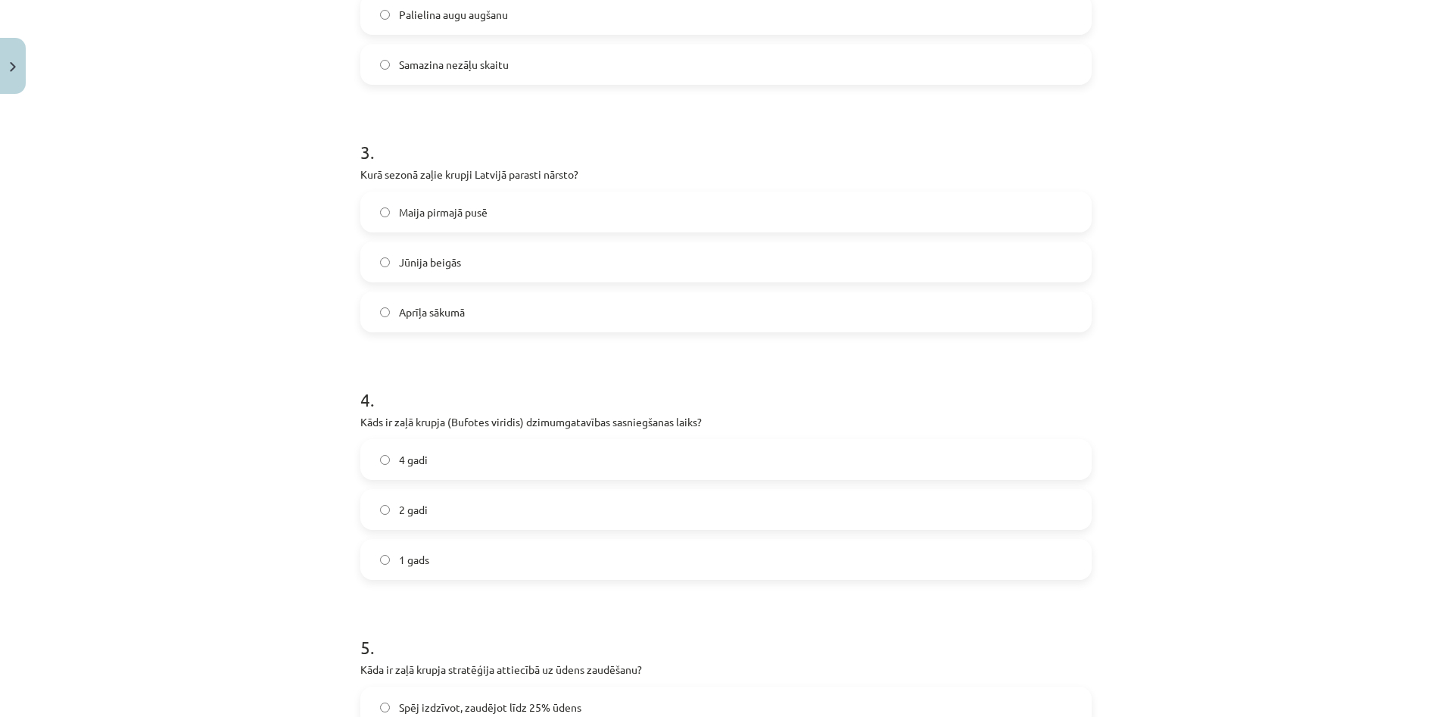
click at [504, 219] on label "Maija pirmajā pusē" at bounding box center [726, 212] width 728 height 38
click at [493, 508] on label "2 gadi" at bounding box center [726, 509] width 728 height 38
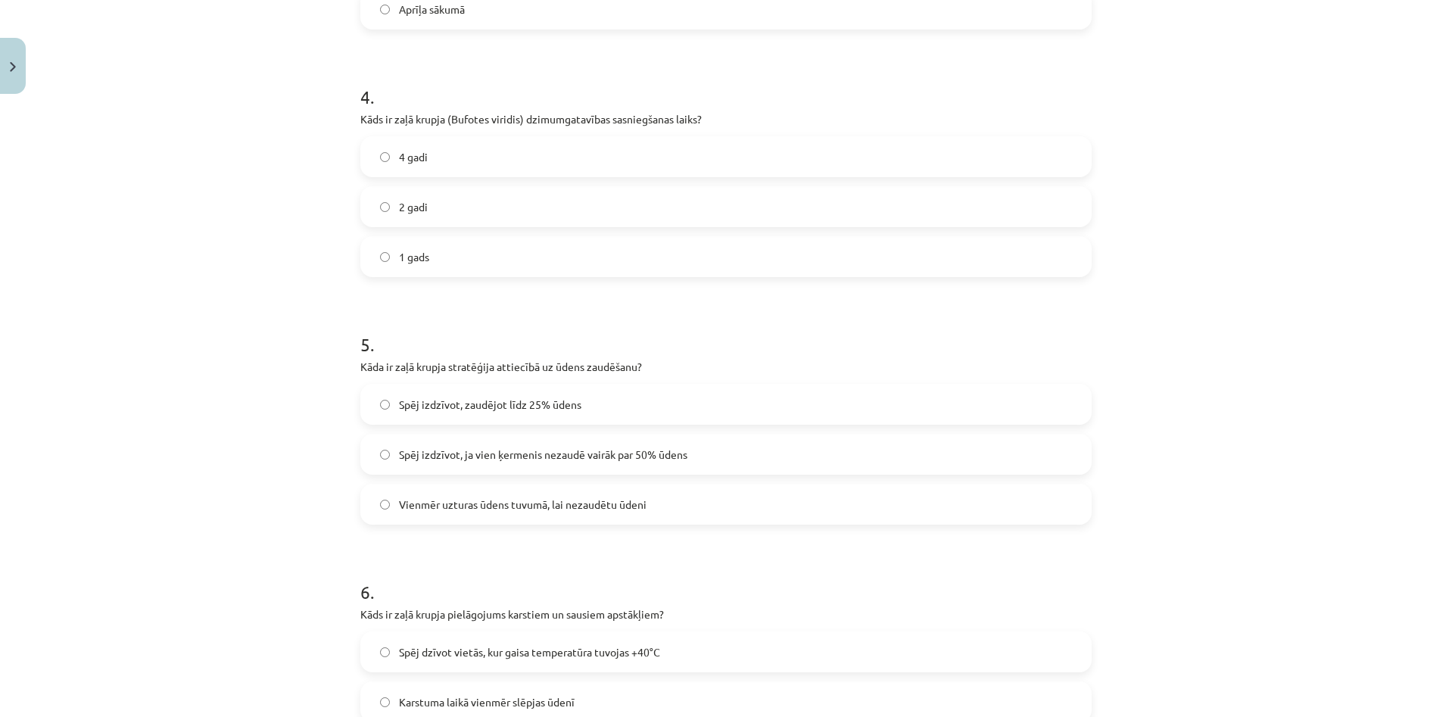
click at [502, 408] on span "Spēj izdzīvot, zaudējot līdz 25% ūdens" at bounding box center [490, 405] width 182 height 16
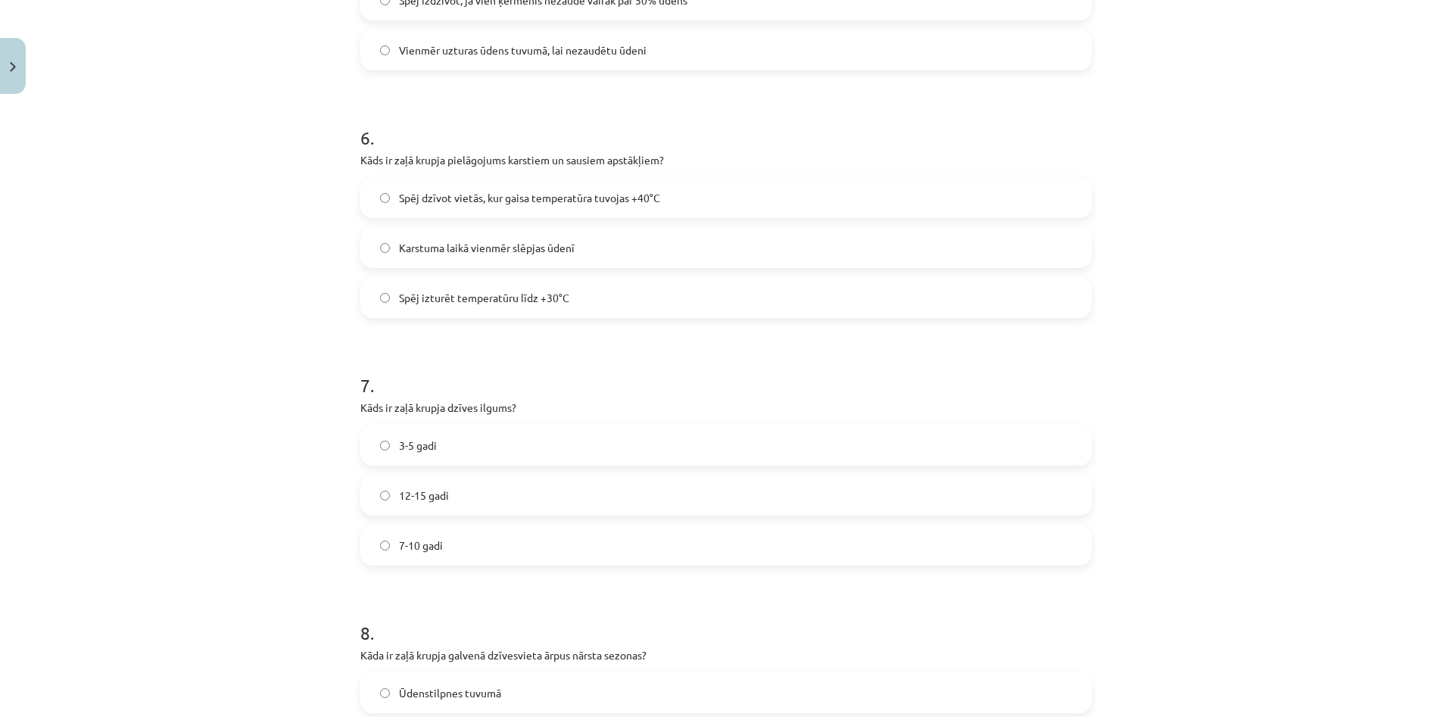
click at [534, 191] on span "Spēj dzīvot vietās, kur gaisa temperatūra tuvojas +40°C" at bounding box center [529, 198] width 261 height 16
click at [537, 481] on label "12-15 gadi" at bounding box center [726, 495] width 728 height 38
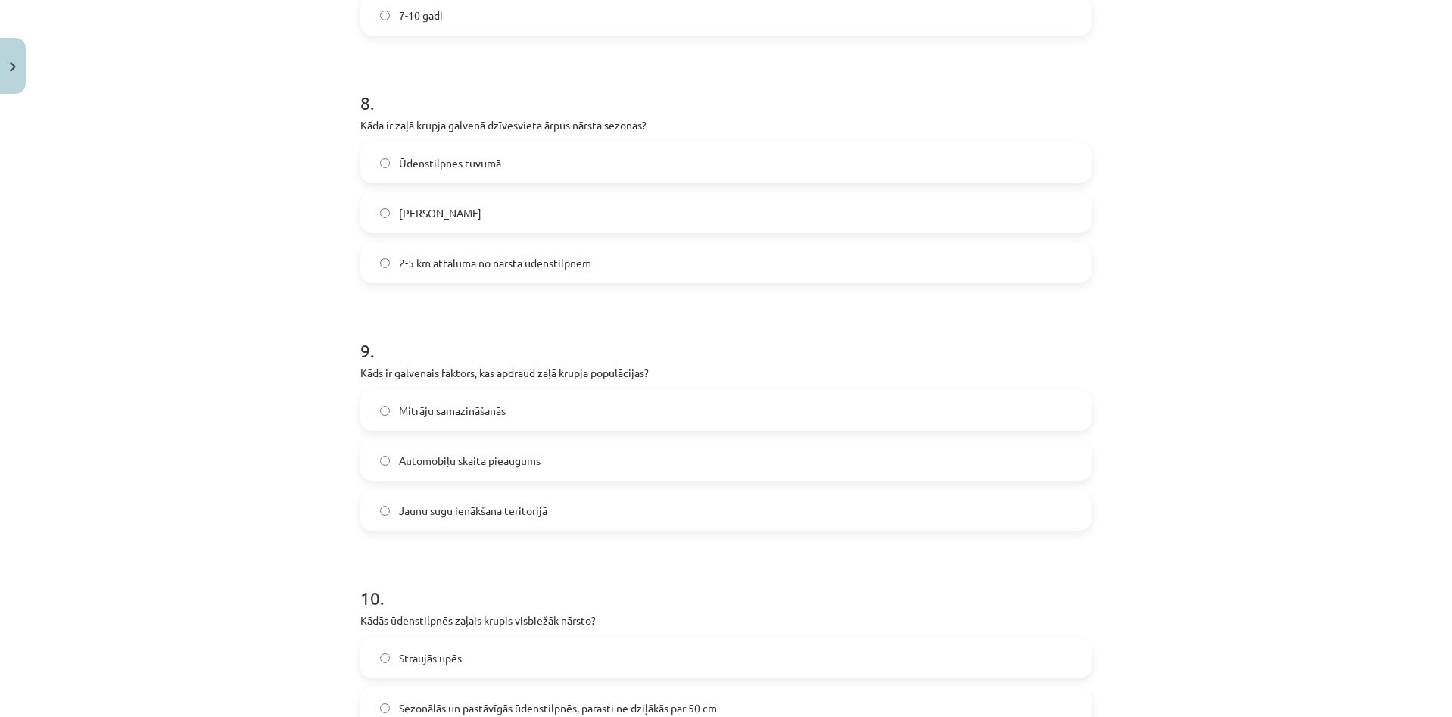
click at [549, 406] on label "Mitrāju samazināšanās" at bounding box center [726, 410] width 728 height 38
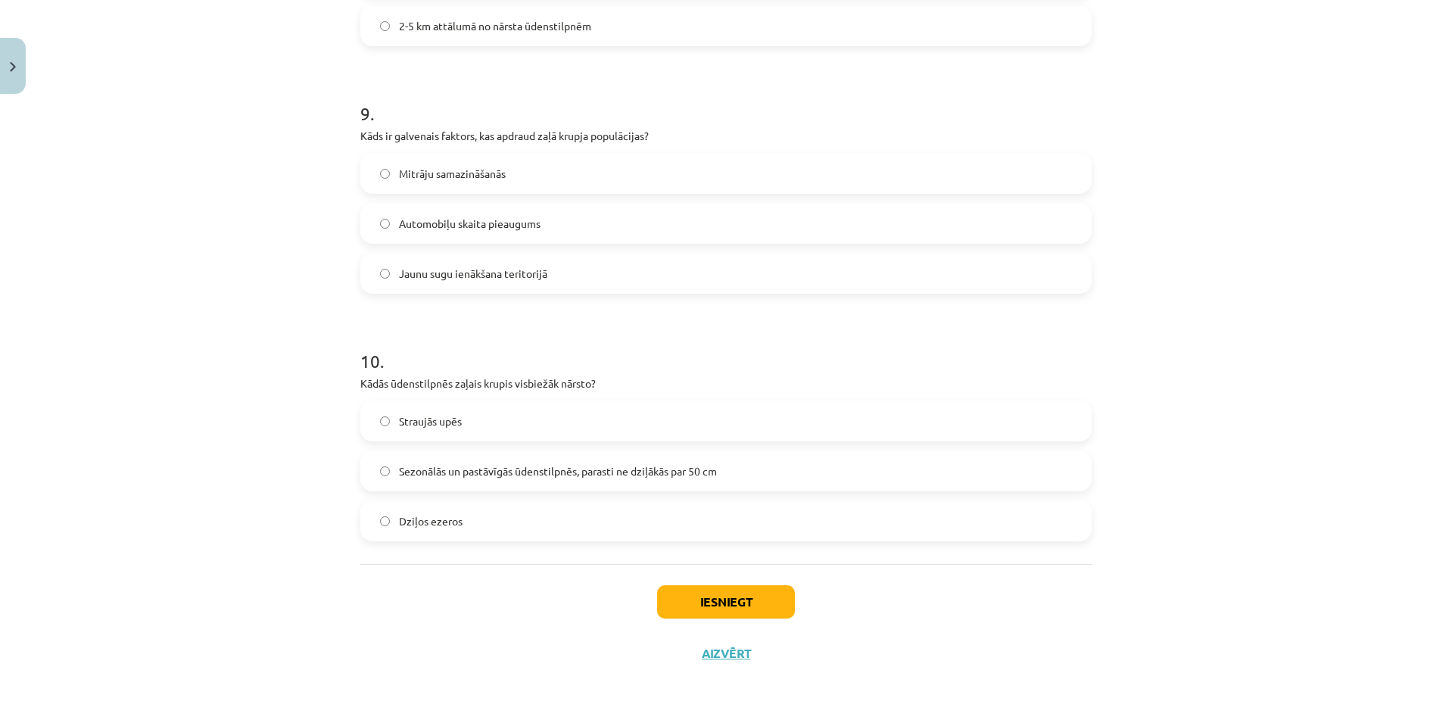
click at [568, 475] on span "Sezonālās un pastāvīgās ūdenstilpnēs, parasti ne dziļākās par 50 cm" at bounding box center [558, 471] width 318 height 16
click at [693, 581] on div "Iesniegt Aizvērt" at bounding box center [725, 617] width 731 height 106
click at [696, 598] on button "Iesniegt" at bounding box center [726, 601] width 138 height 33
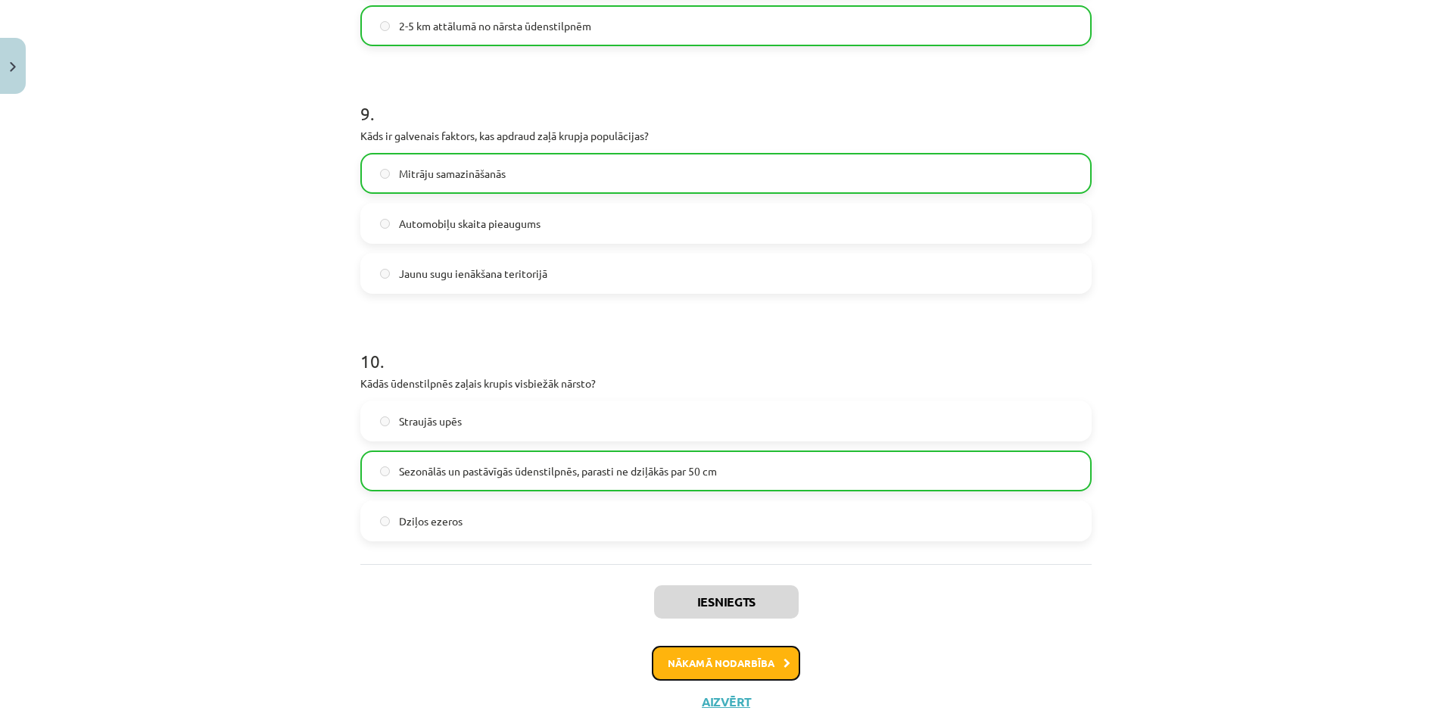
click at [745, 667] on button "Nākamā nodarbība" at bounding box center [726, 663] width 148 height 35
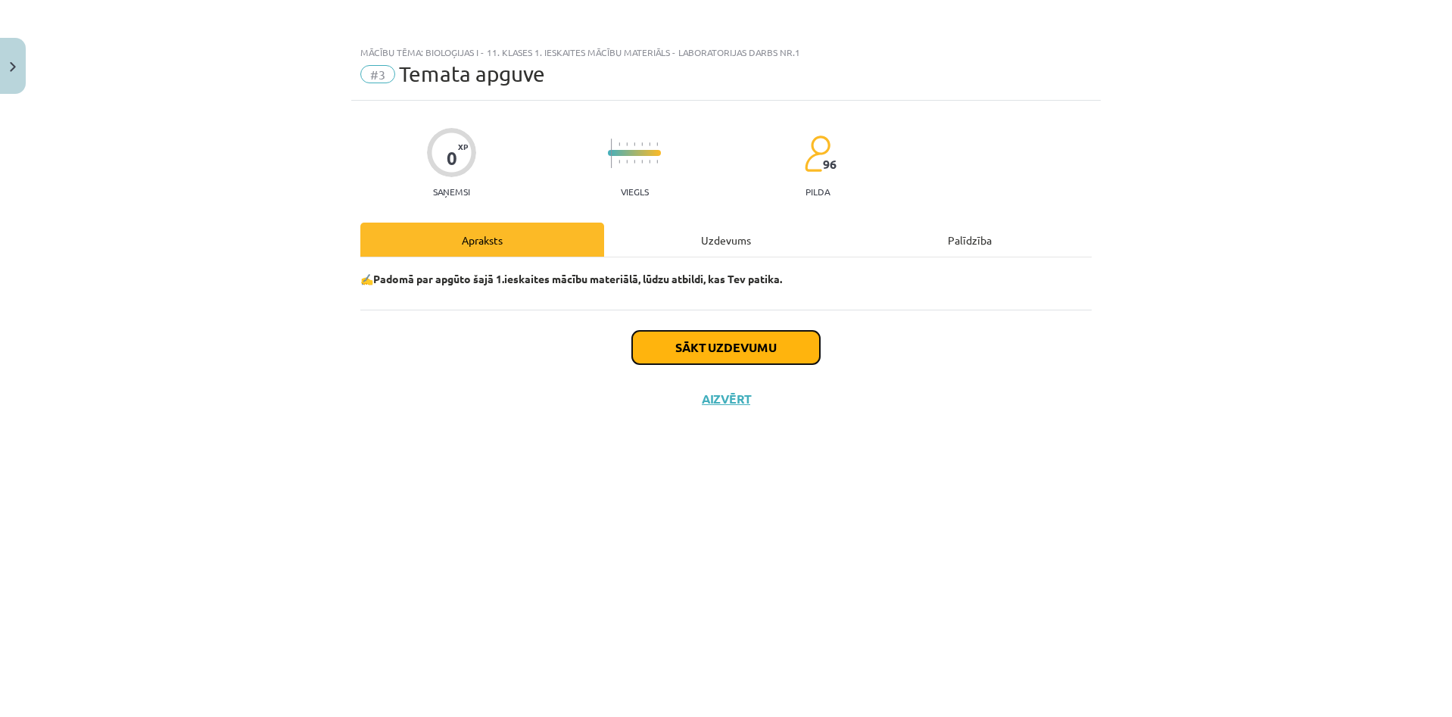
click at [733, 357] on button "Sākt uzdevumu" at bounding box center [726, 347] width 188 height 33
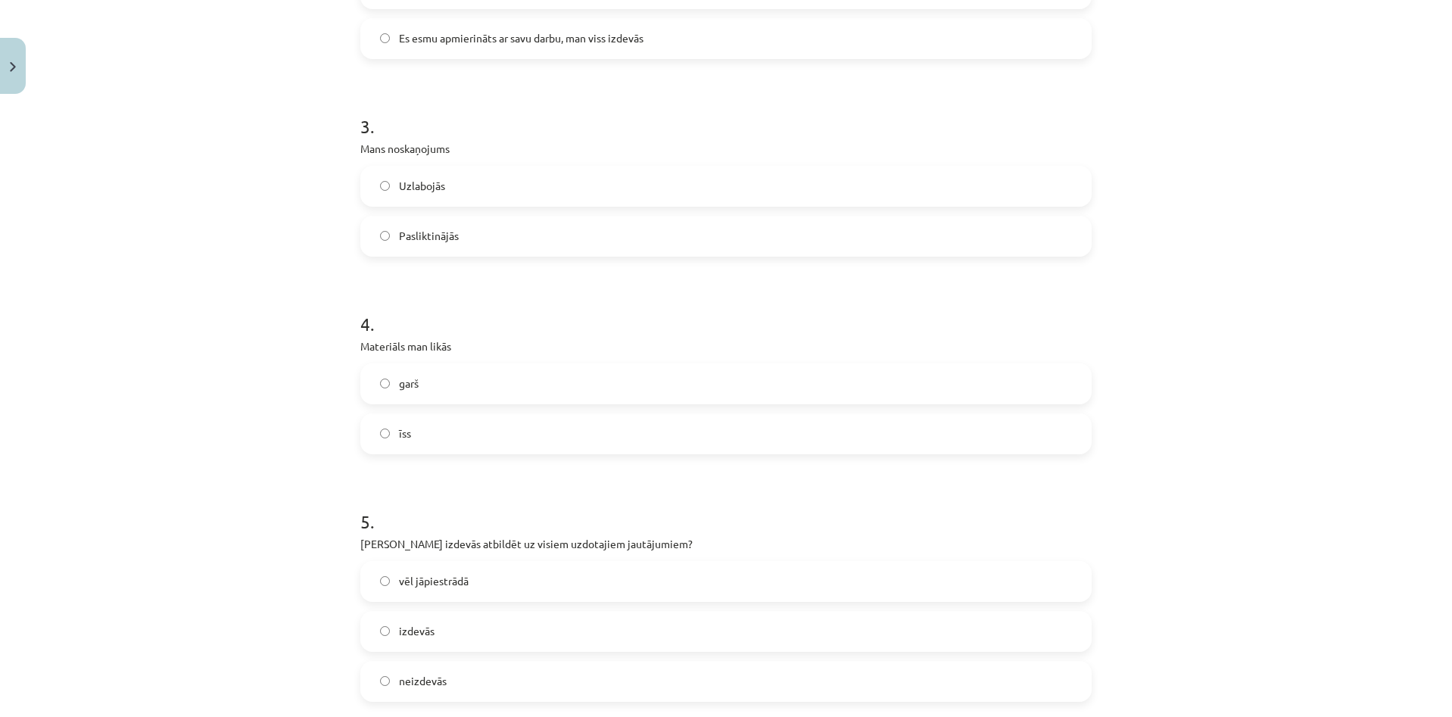
scroll to position [1172, 0]
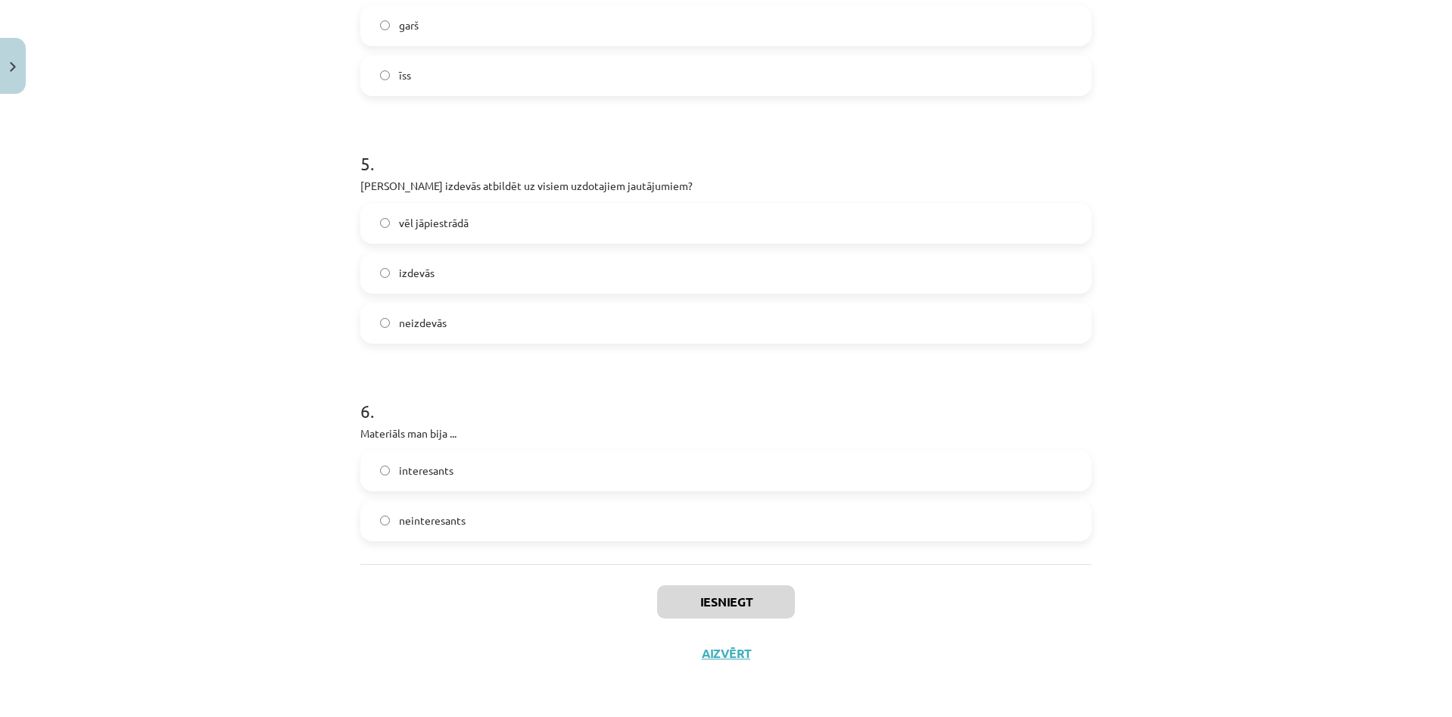
click at [662, 496] on div "interesants neinteresants" at bounding box center [725, 495] width 731 height 91
click at [678, 523] on label "neinteresants" at bounding box center [726, 521] width 728 height 38
click at [733, 595] on button "Iesniegt" at bounding box center [726, 601] width 138 height 33
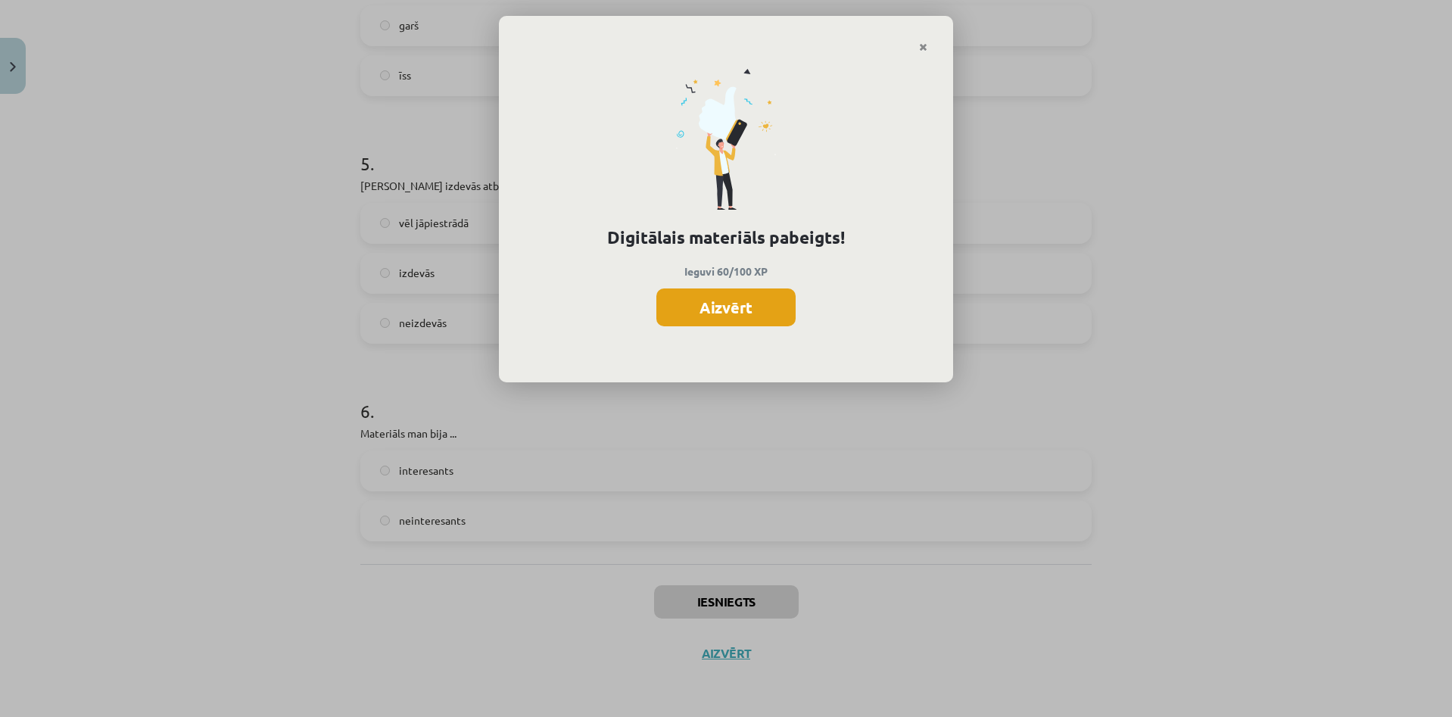
click at [714, 297] on button "Aizvērt" at bounding box center [725, 307] width 139 height 38
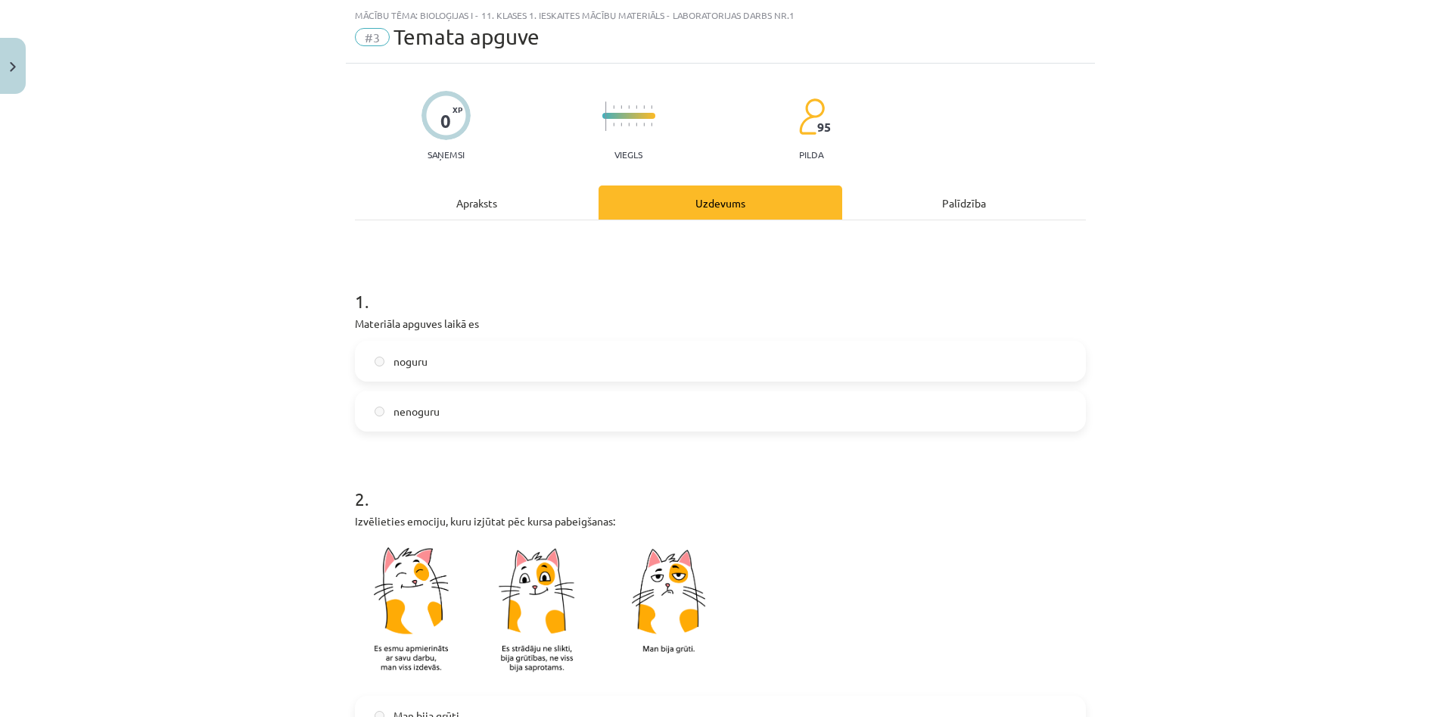
scroll to position [0, 0]
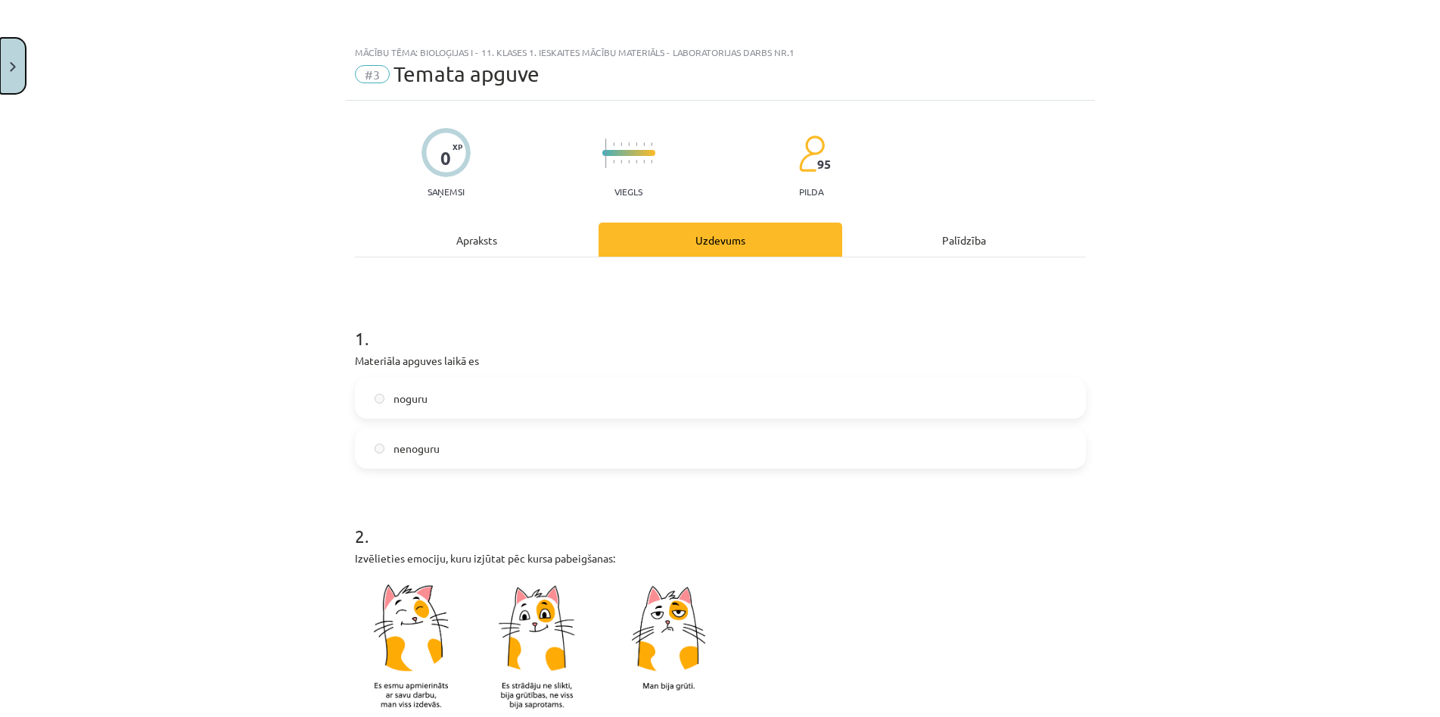
click at [17, 75] on button "Close" at bounding box center [13, 66] width 26 height 56
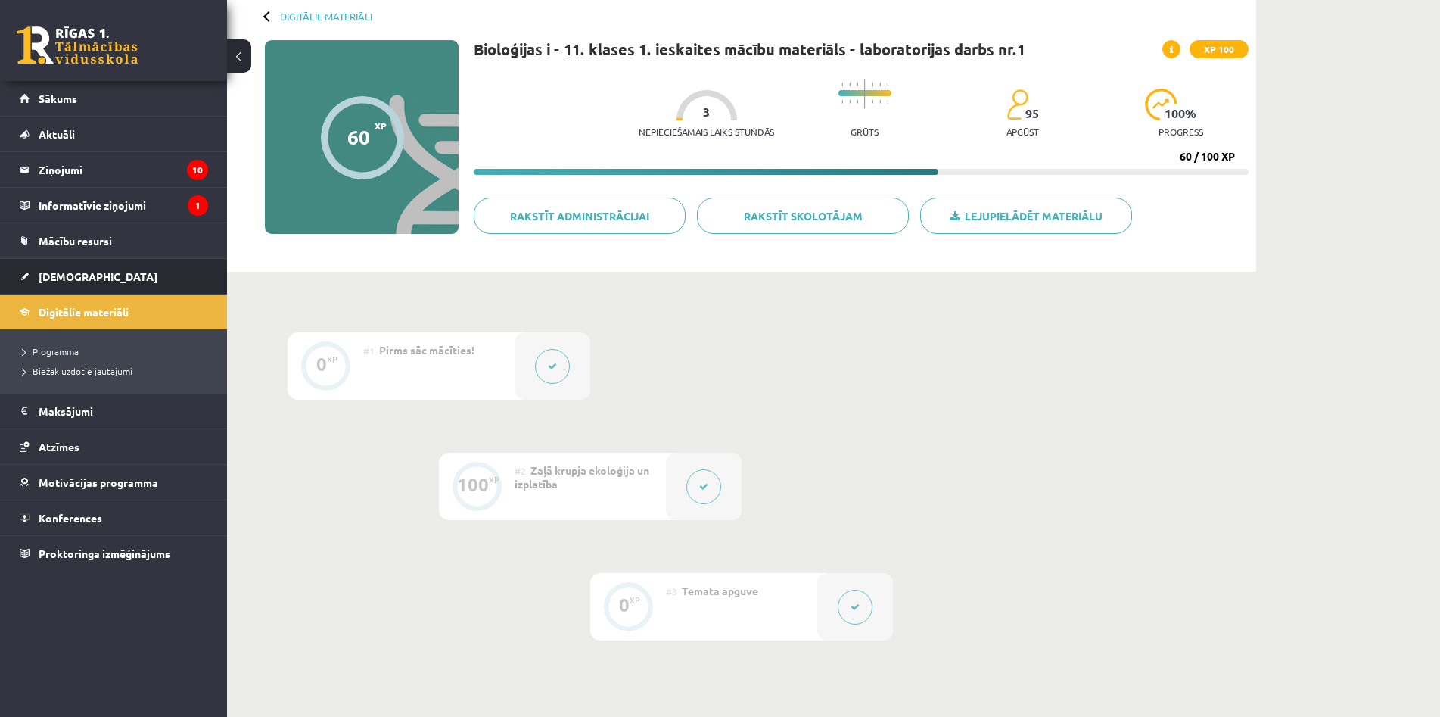
click at [78, 282] on span "[DEMOGRAPHIC_DATA]" at bounding box center [98, 276] width 119 height 14
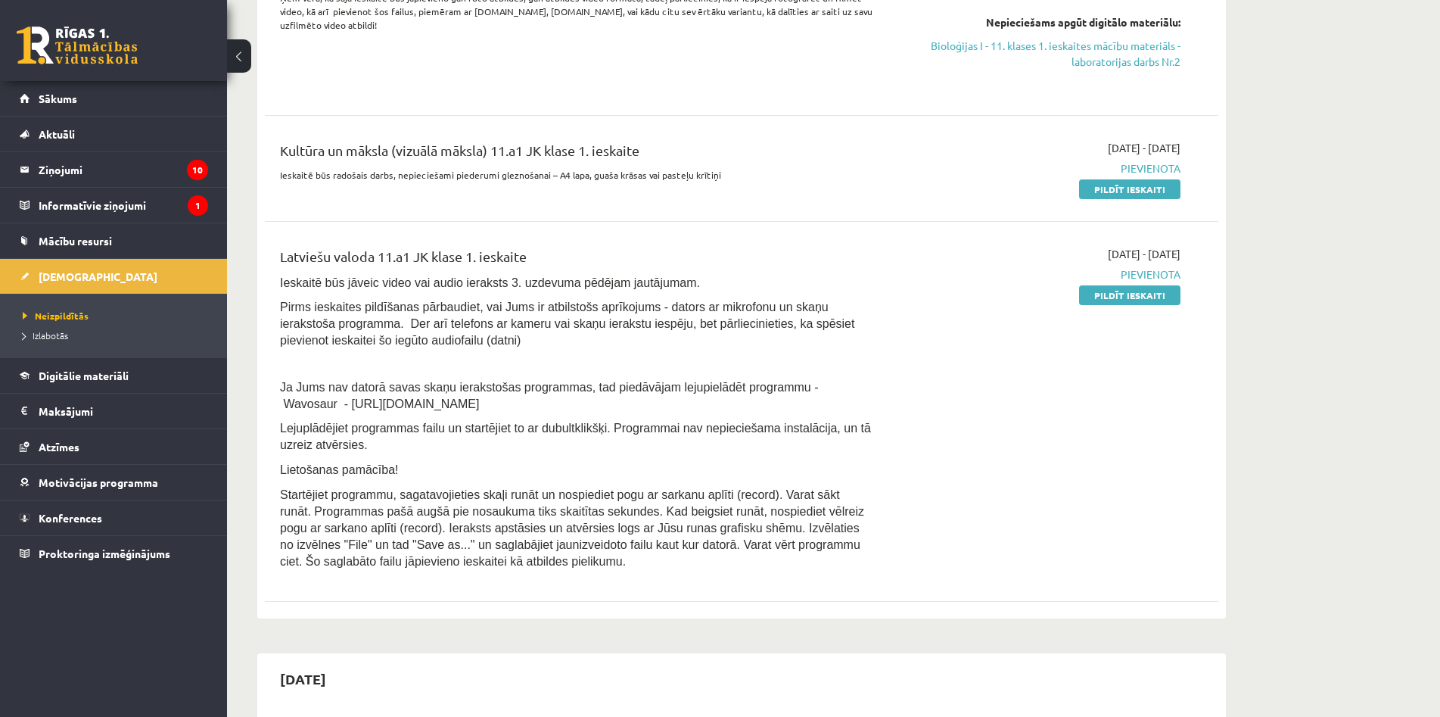
scroll to position [227, 0]
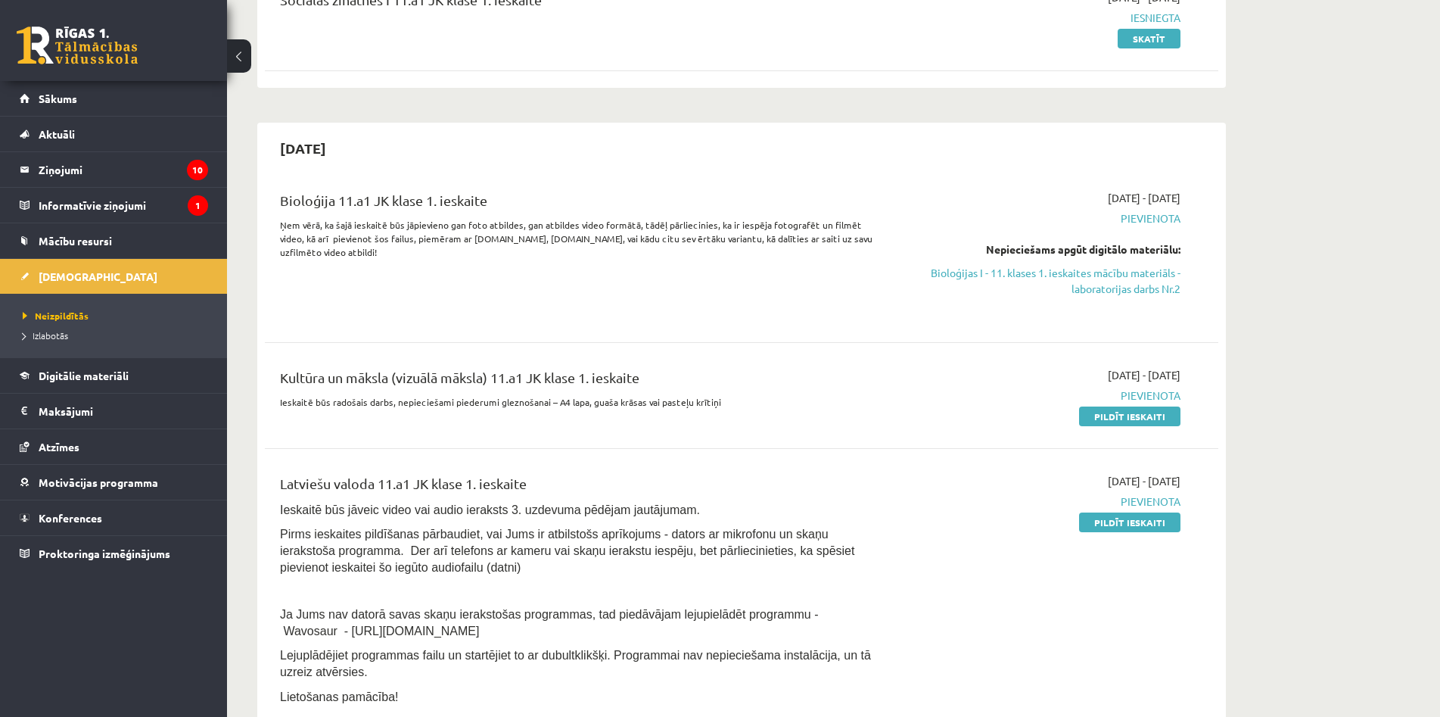
drag, startPoint x: 284, startPoint y: 410, endPoint x: 674, endPoint y: 375, distance: 392.1
click at [674, 375] on div "Kultūra un māksla (vizuālā māksla) 11.a1 JK klase 1. ieskaite" at bounding box center [576, 381] width 593 height 28
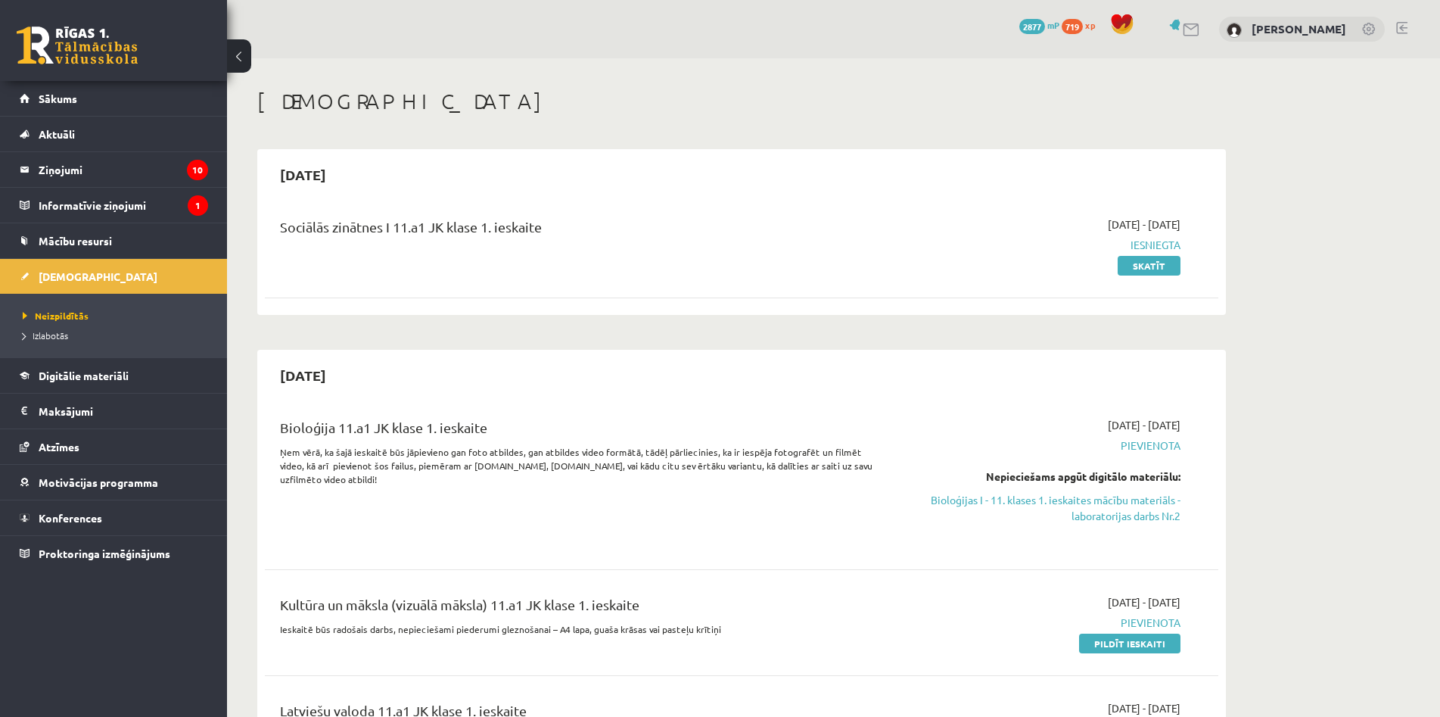
scroll to position [378, 0]
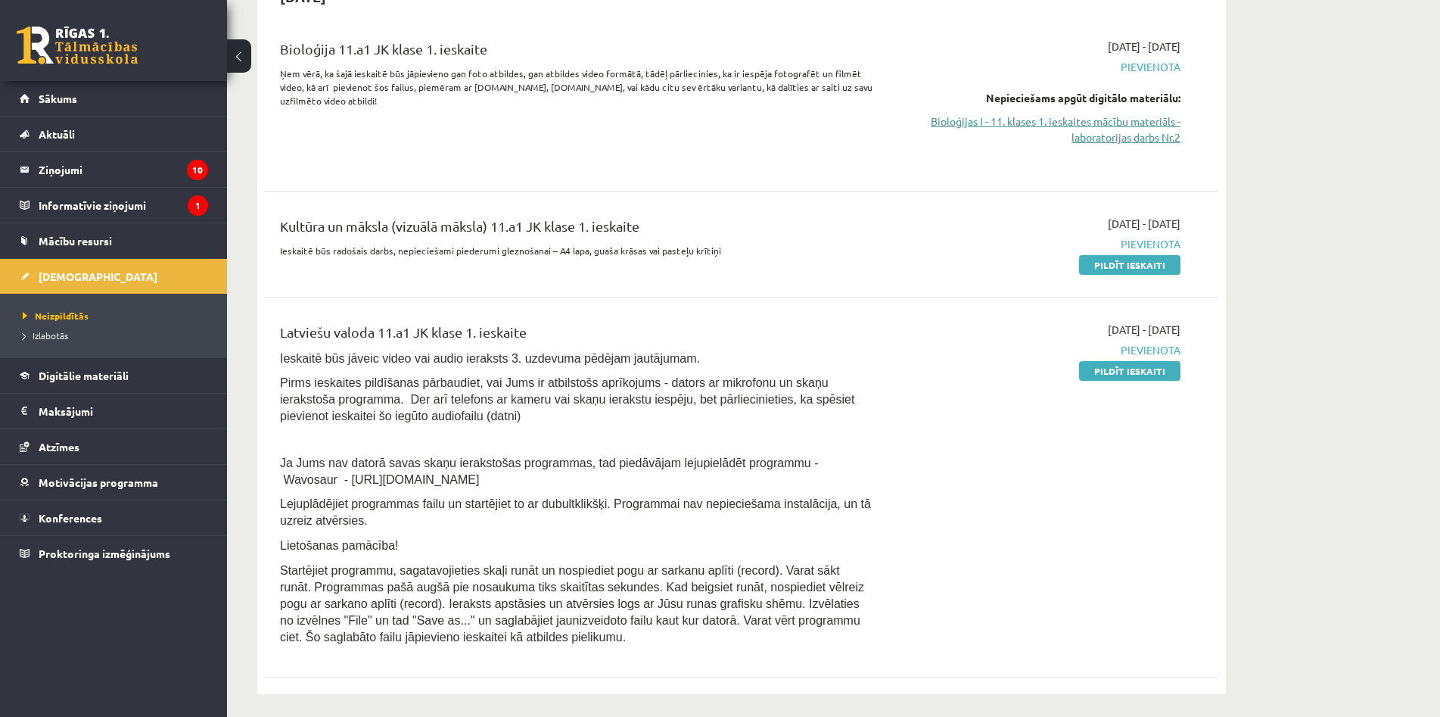
click at [1054, 121] on link "Bioloģijas I - 11. klases 1. ieskaites mācību materiāls - laboratorijas darbs N…" at bounding box center [1037, 130] width 285 height 32
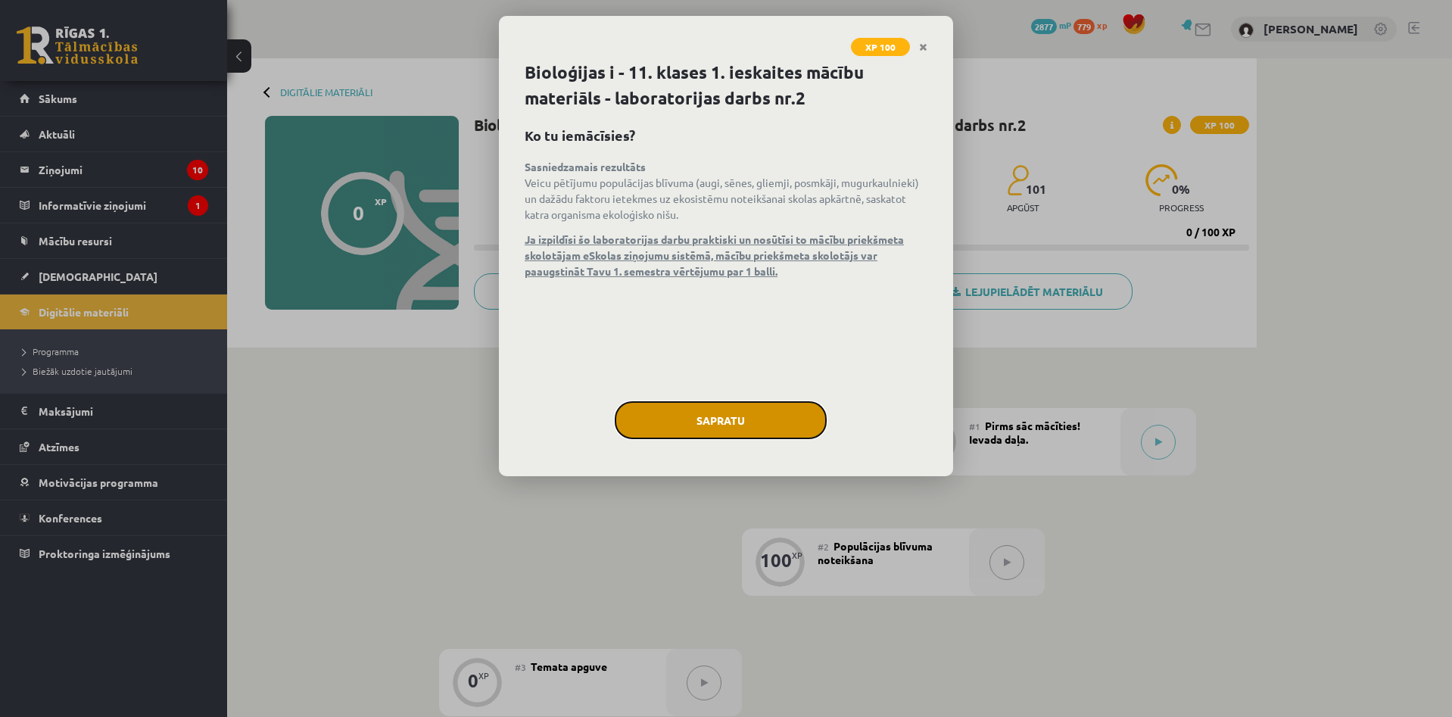
click at [765, 414] on button "Sapratu" at bounding box center [721, 420] width 212 height 38
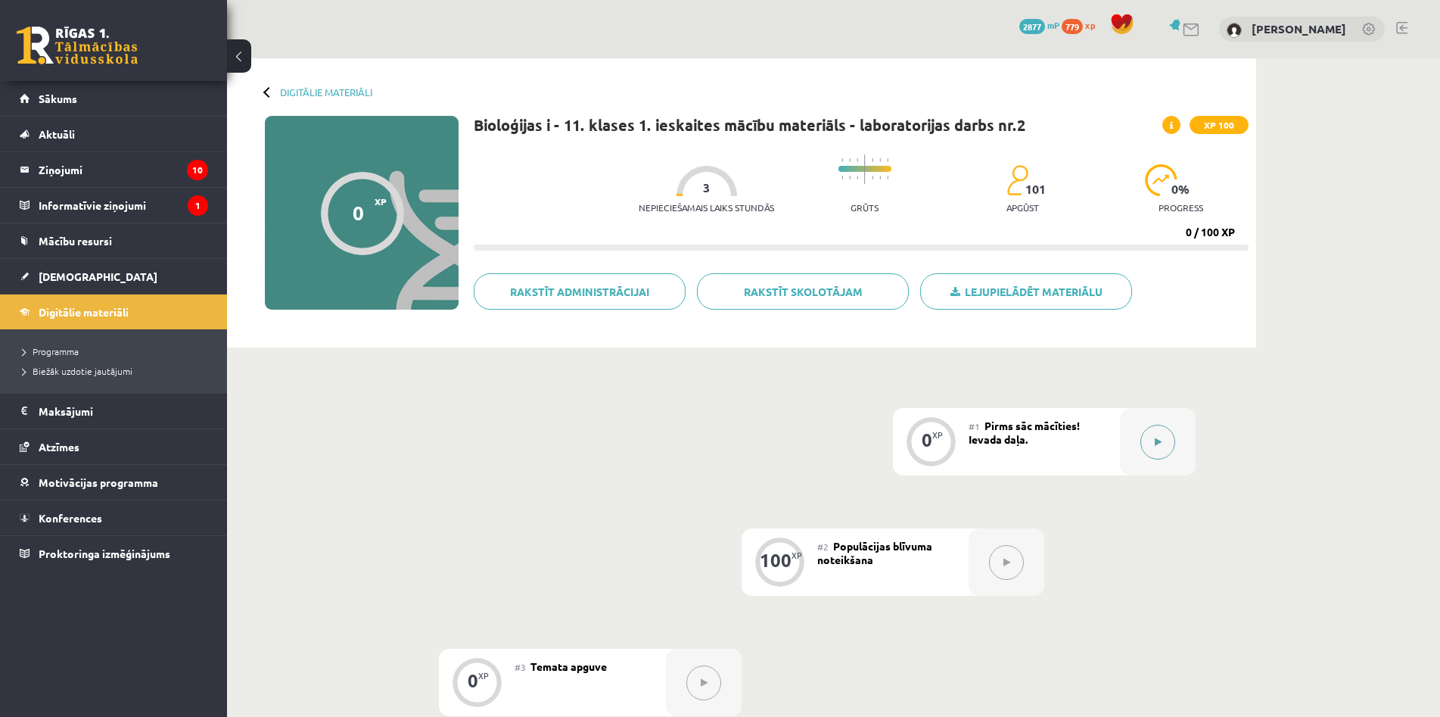
click at [1161, 441] on icon at bounding box center [1158, 441] width 7 height 9
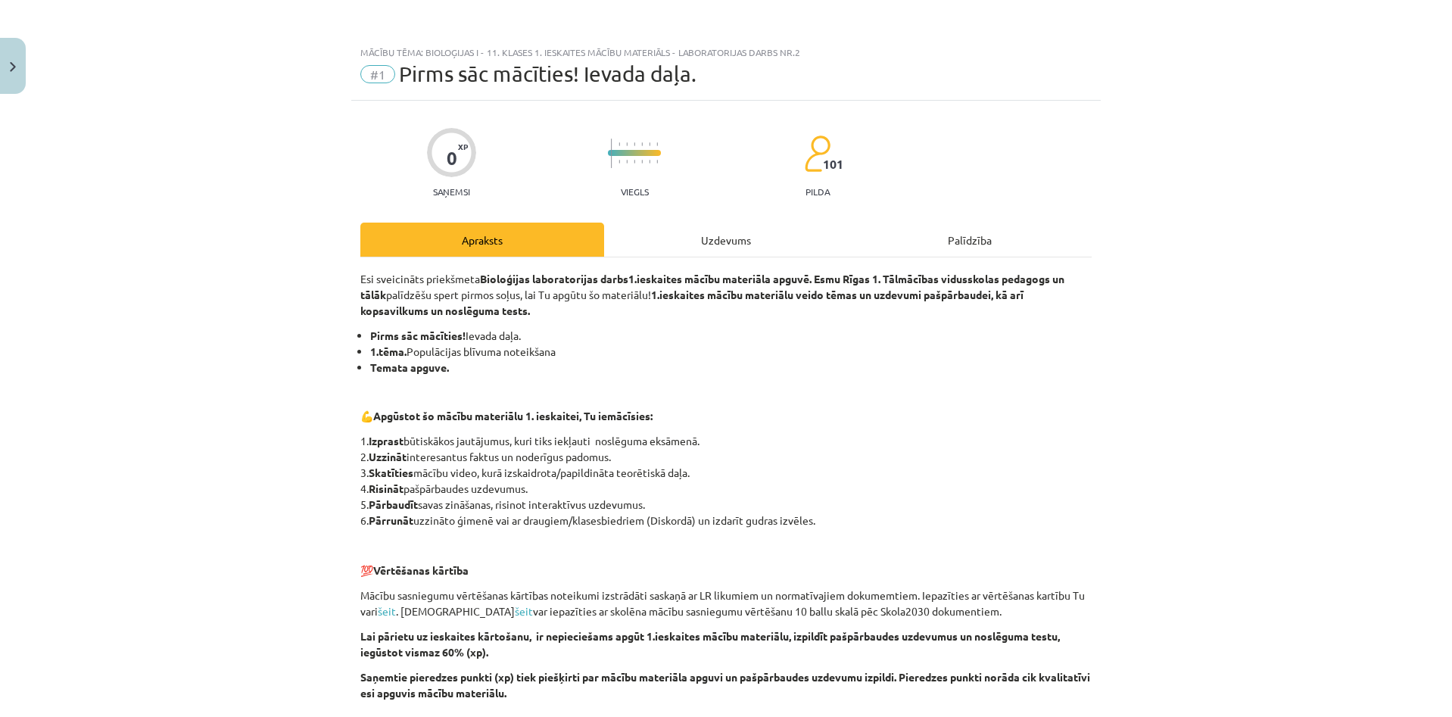
scroll to position [160, 0]
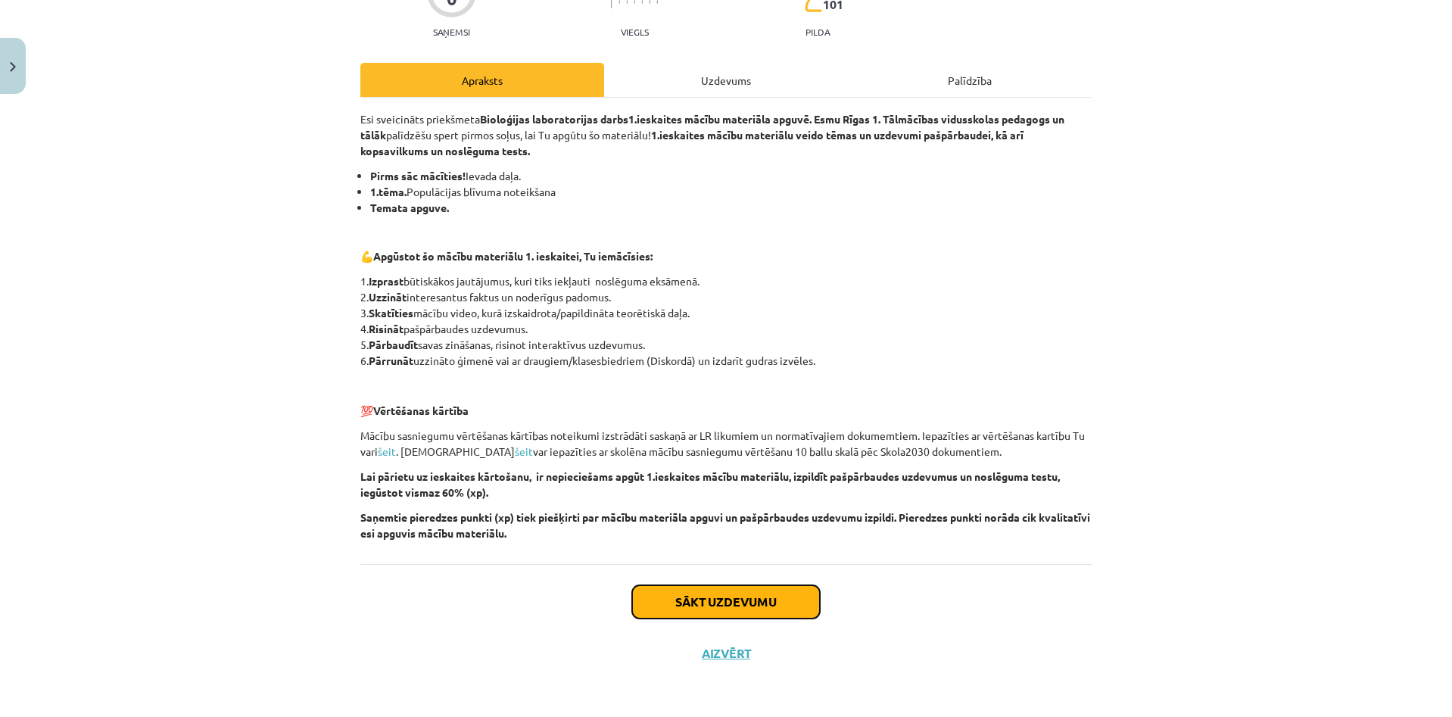
click at [756, 602] on button "Sākt uzdevumu" at bounding box center [726, 601] width 188 height 33
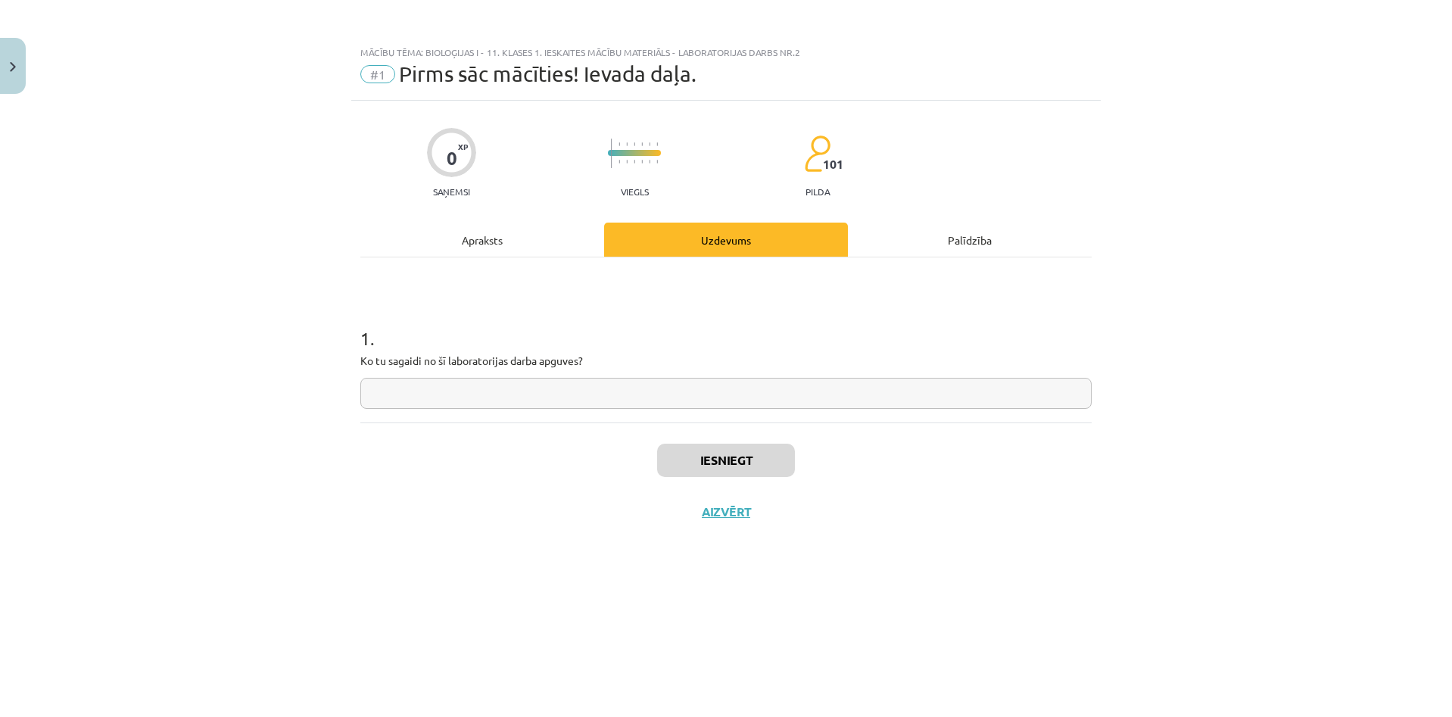
click at [705, 376] on div "1 . Ko tu sagaidi no šī laboratorijas darba apguves?" at bounding box center [725, 354] width 731 height 107
click at [707, 400] on input "text" at bounding box center [725, 393] width 731 height 31
type input "****"
click at [739, 463] on button "Iesniegt" at bounding box center [726, 460] width 138 height 33
click at [724, 524] on button "Nākamā nodarbība" at bounding box center [726, 521] width 148 height 35
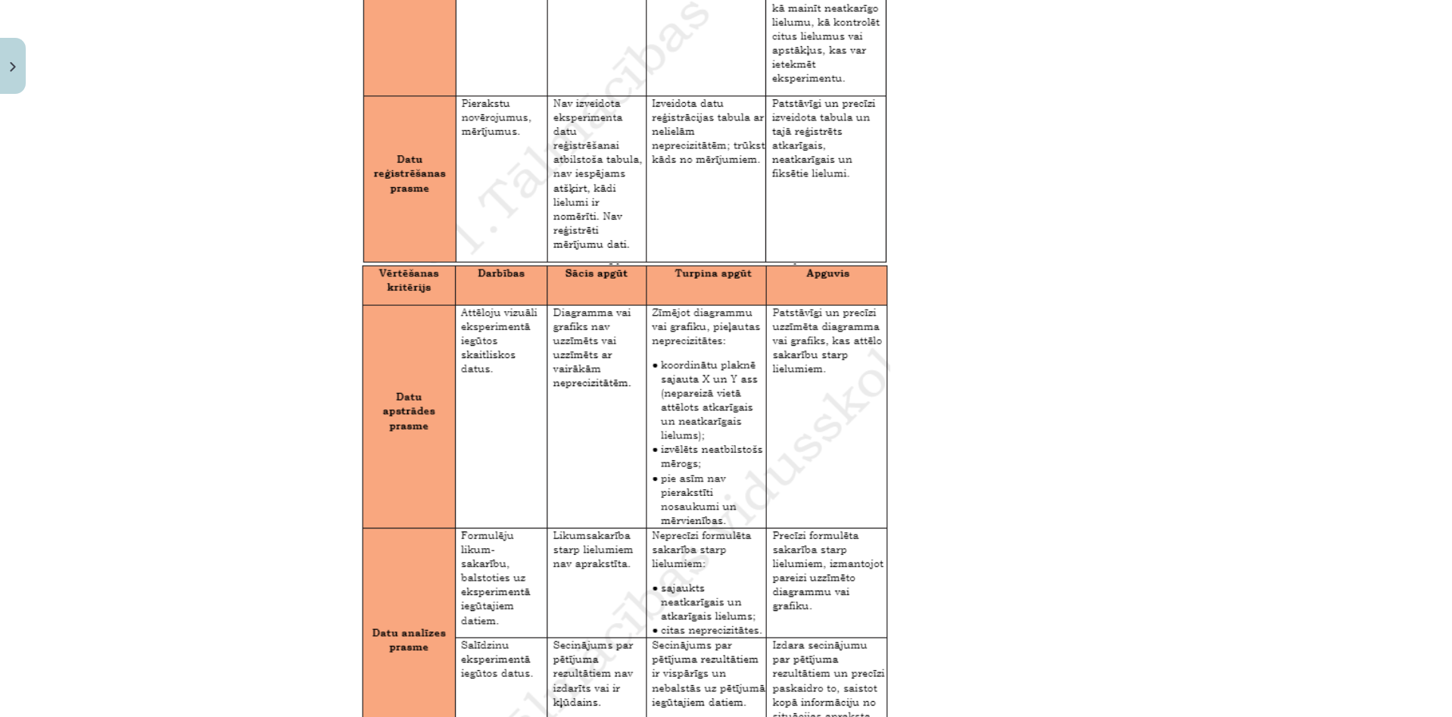
scroll to position [2345, 0]
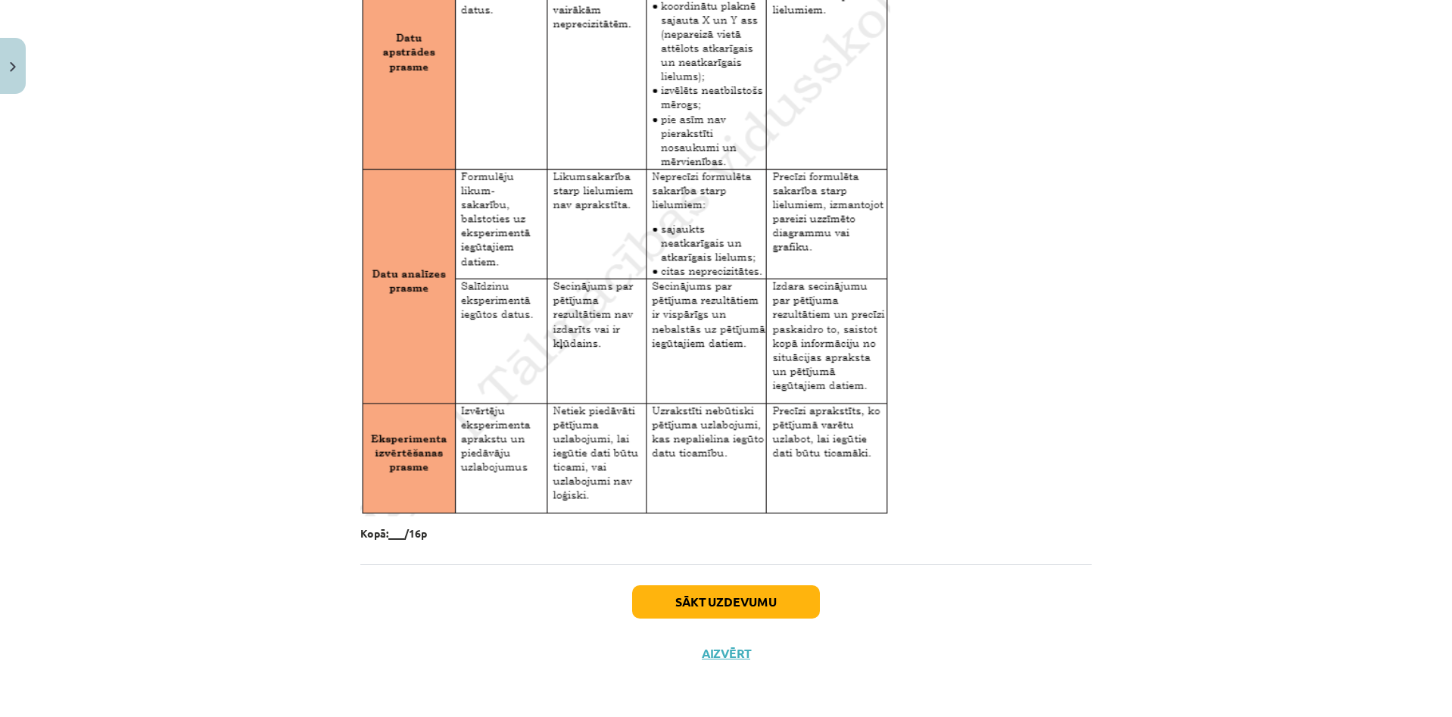
click at [754, 581] on div "Sākt uzdevumu Aizvērt" at bounding box center [725, 617] width 731 height 106
click at [762, 599] on button "Sākt uzdevumu" at bounding box center [726, 601] width 188 height 33
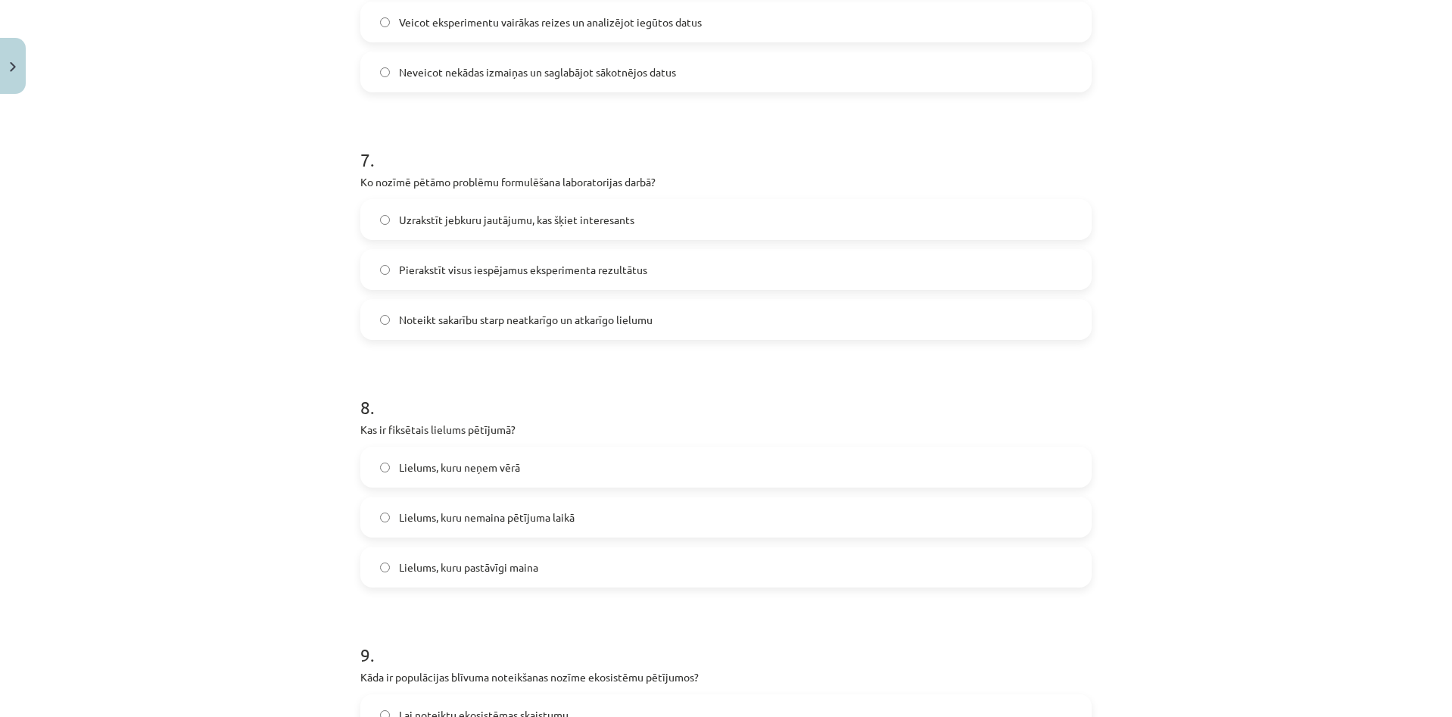
scroll to position [2205, 0]
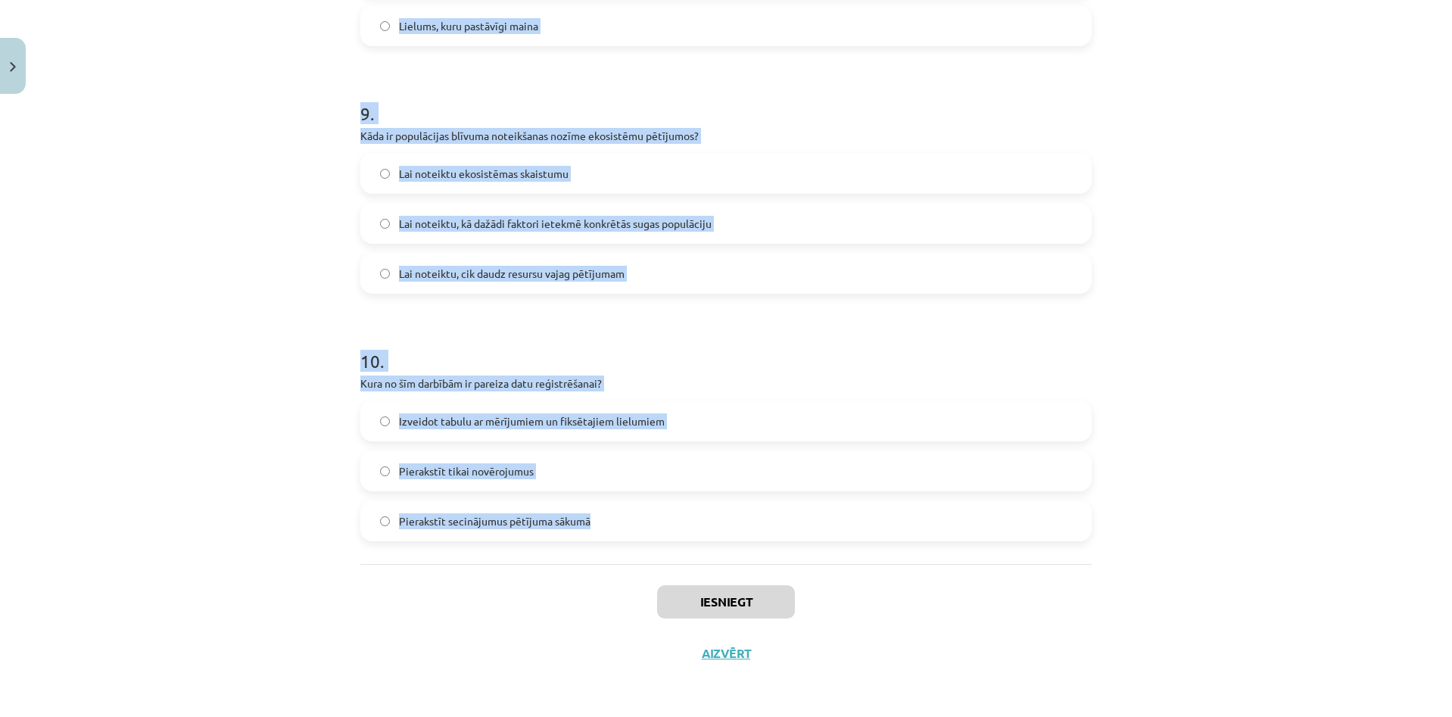
drag, startPoint x: 344, startPoint y: 273, endPoint x: 765, endPoint y: 525, distance: 490.2
click at [765, 525] on div "Mācību tēma: Bioloģijas i - 11. klases 1. ieskaites mācību materiāls - laborato…" at bounding box center [726, 358] width 1452 height 717
copy form "1 . Kas ir neatkarīgais lielums pētījumā? Lielums, kuru pēta Lielums, kuru main…"
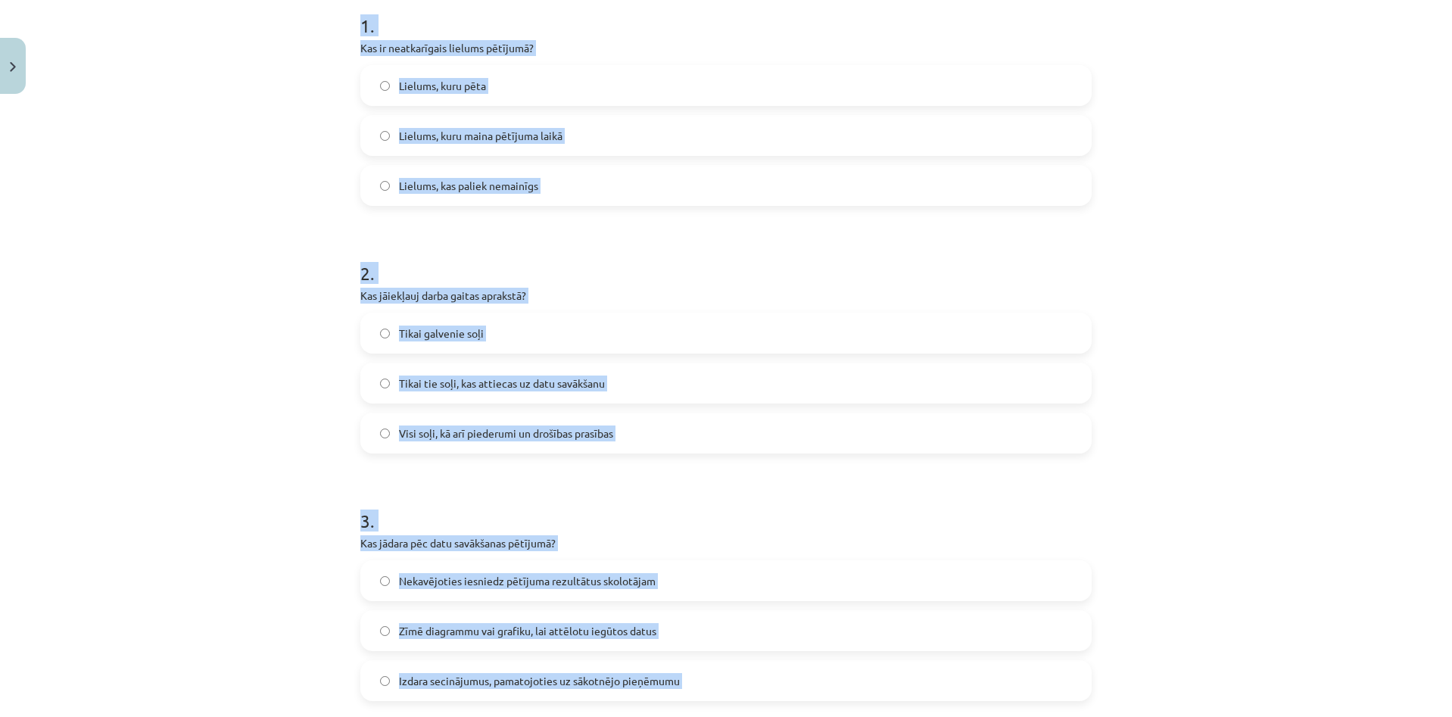
scroll to position [237, 0]
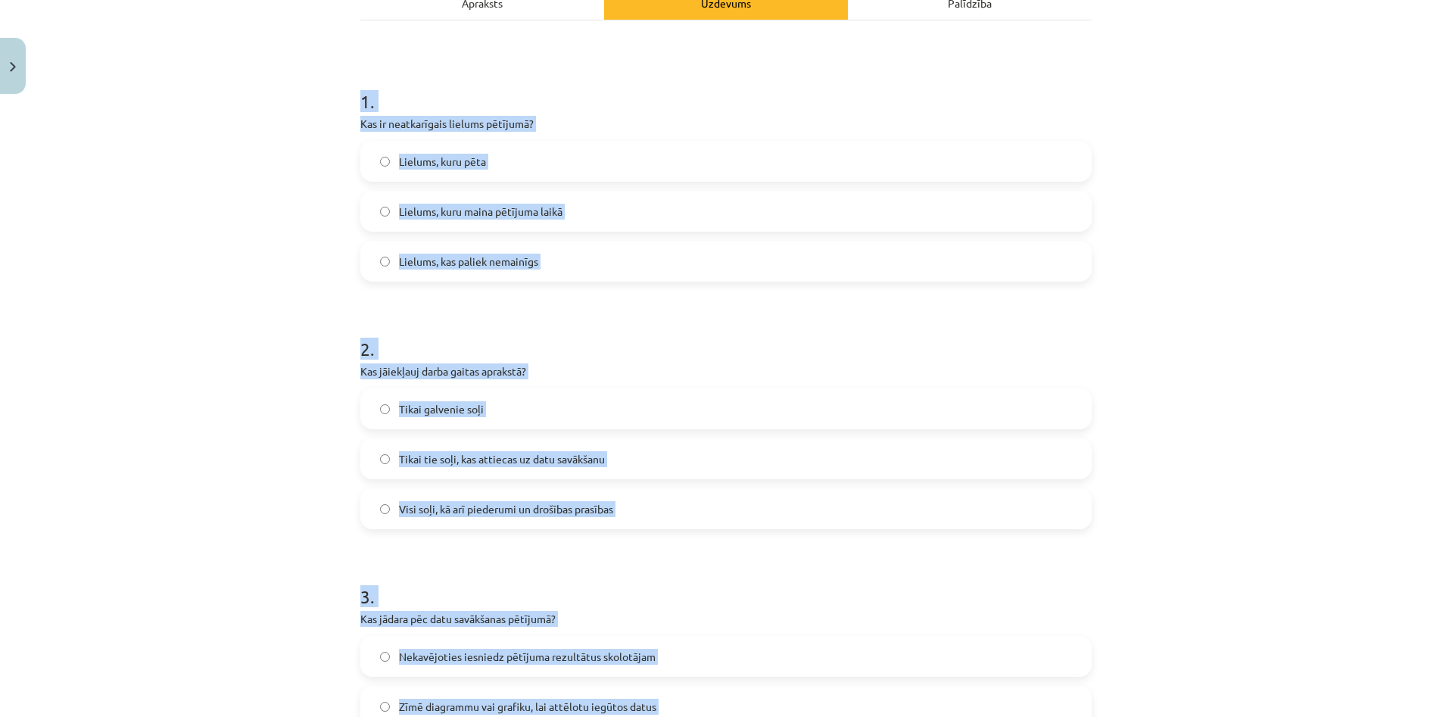
click at [246, 306] on div "Mācību tēma: Bioloģijas i - 11. klases 1. ieskaites mācību materiāls - laborato…" at bounding box center [726, 358] width 1452 height 717
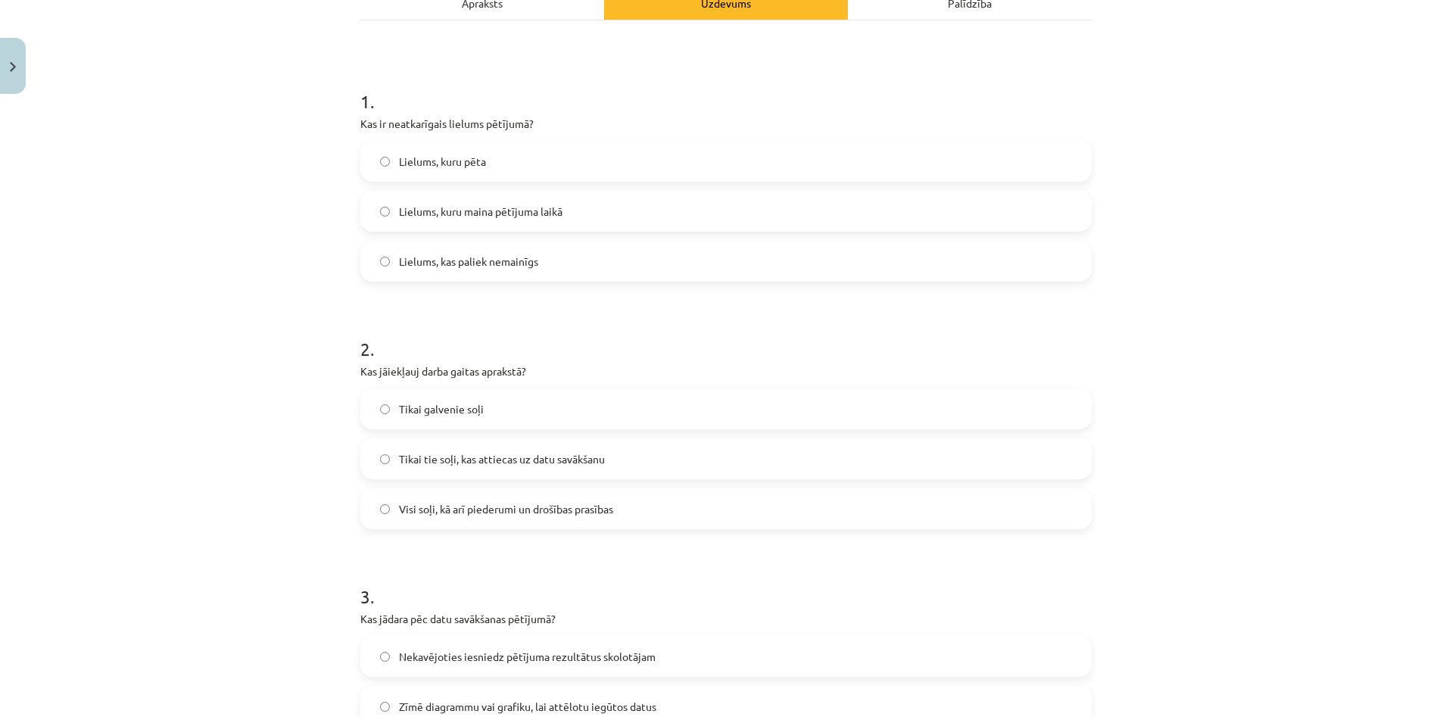
scroll to position [0, 0]
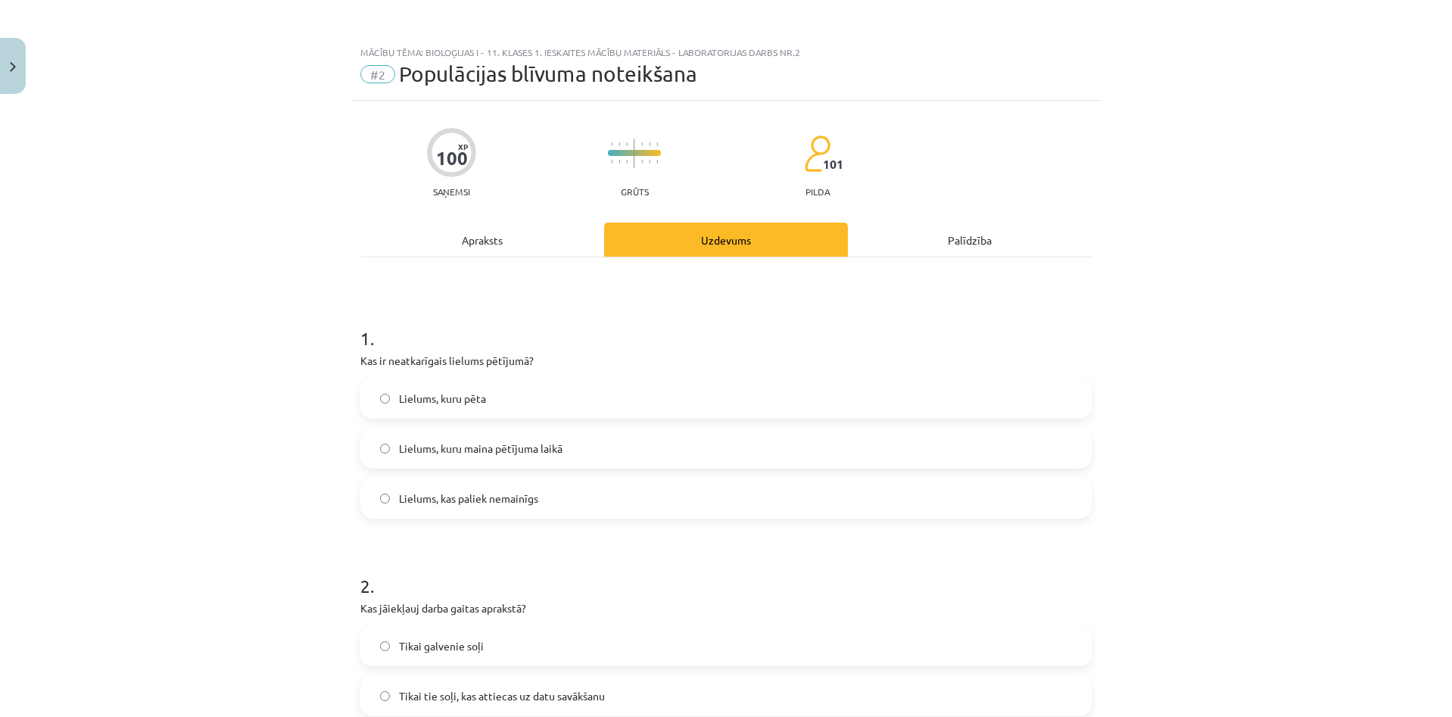
click at [466, 396] on span "Lielums, kuru pēta" at bounding box center [442, 399] width 87 height 16
click at [537, 493] on label "Lielums, kas paliek nemainīgs" at bounding box center [726, 498] width 728 height 38
click at [547, 443] on span "Lielums, kuru maina pētījuma laikā" at bounding box center [480, 449] width 163 height 16
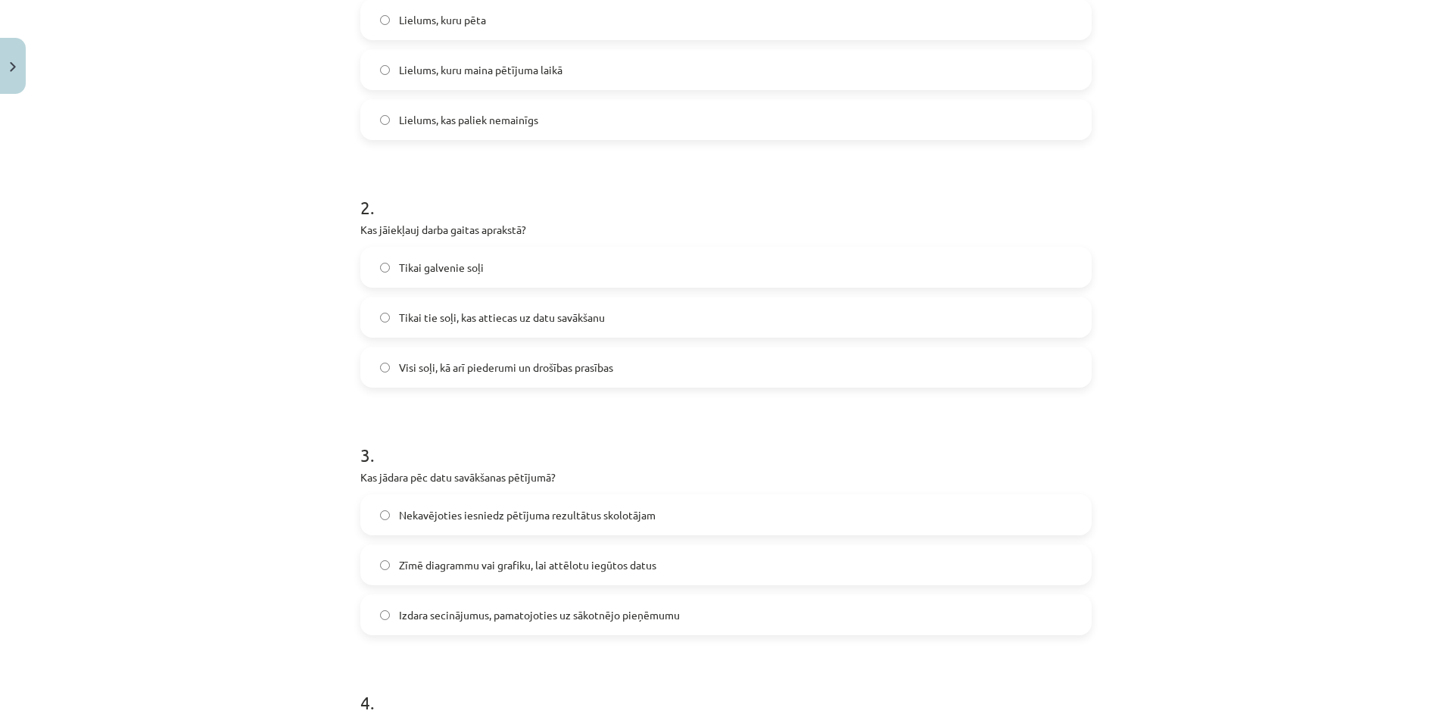
click at [535, 361] on span "Visi soļi, kā arī piederumi un drošības prasības" at bounding box center [506, 368] width 214 height 16
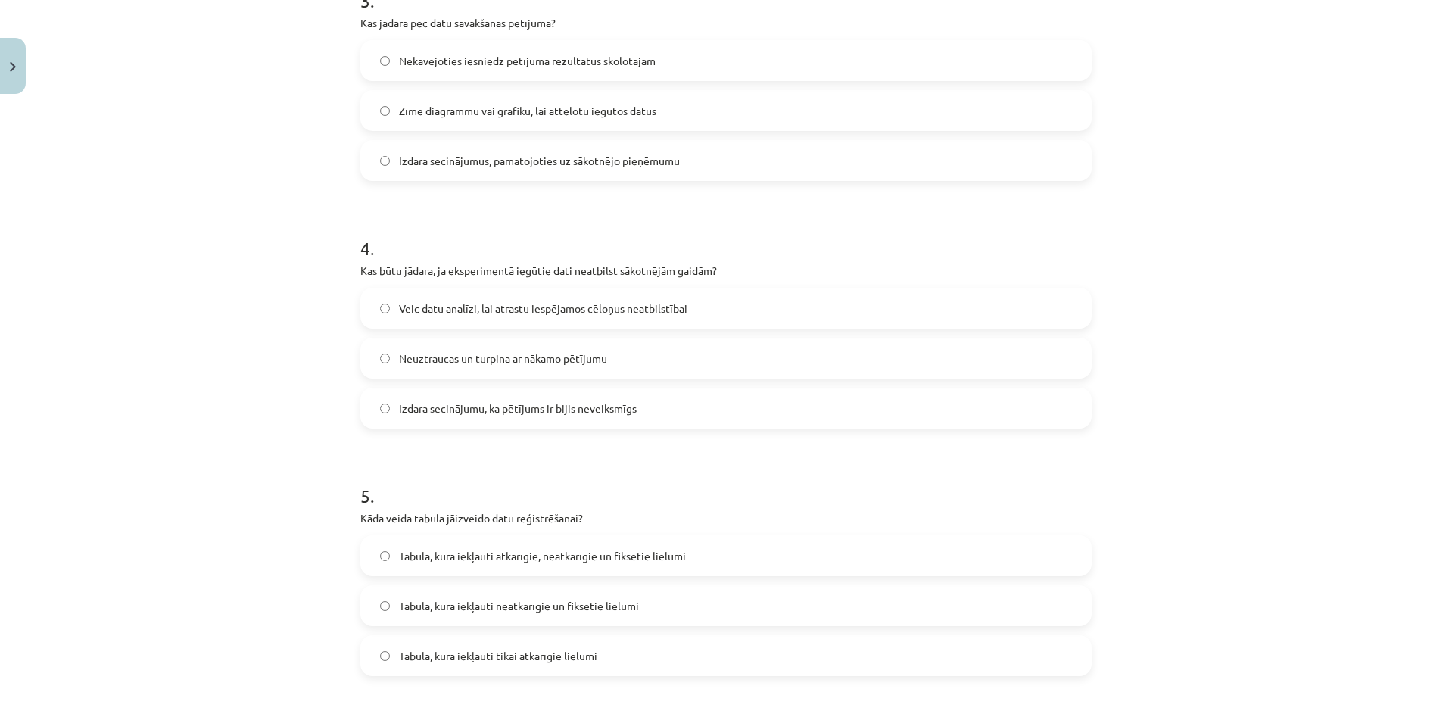
click at [572, 119] on label "Zīmē diagrammu vai grafiku, lai attēlotu iegūtos datus" at bounding box center [726, 111] width 728 height 38
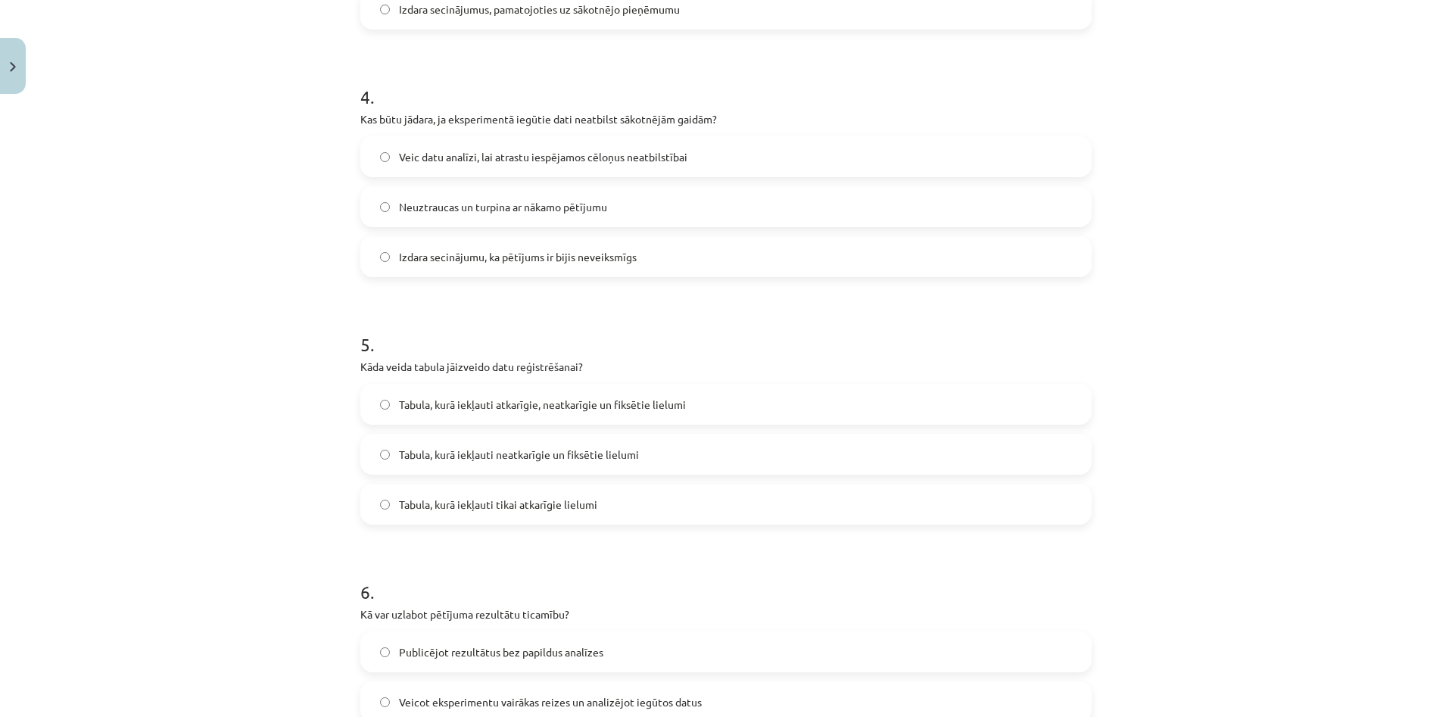
drag, startPoint x: 574, startPoint y: 165, endPoint x: 590, endPoint y: 59, distance: 107.2
click at [577, 165] on label "Veic datu analīzi, lai atrastu iespējamos cēloņus neatbilstībai" at bounding box center [726, 157] width 728 height 38
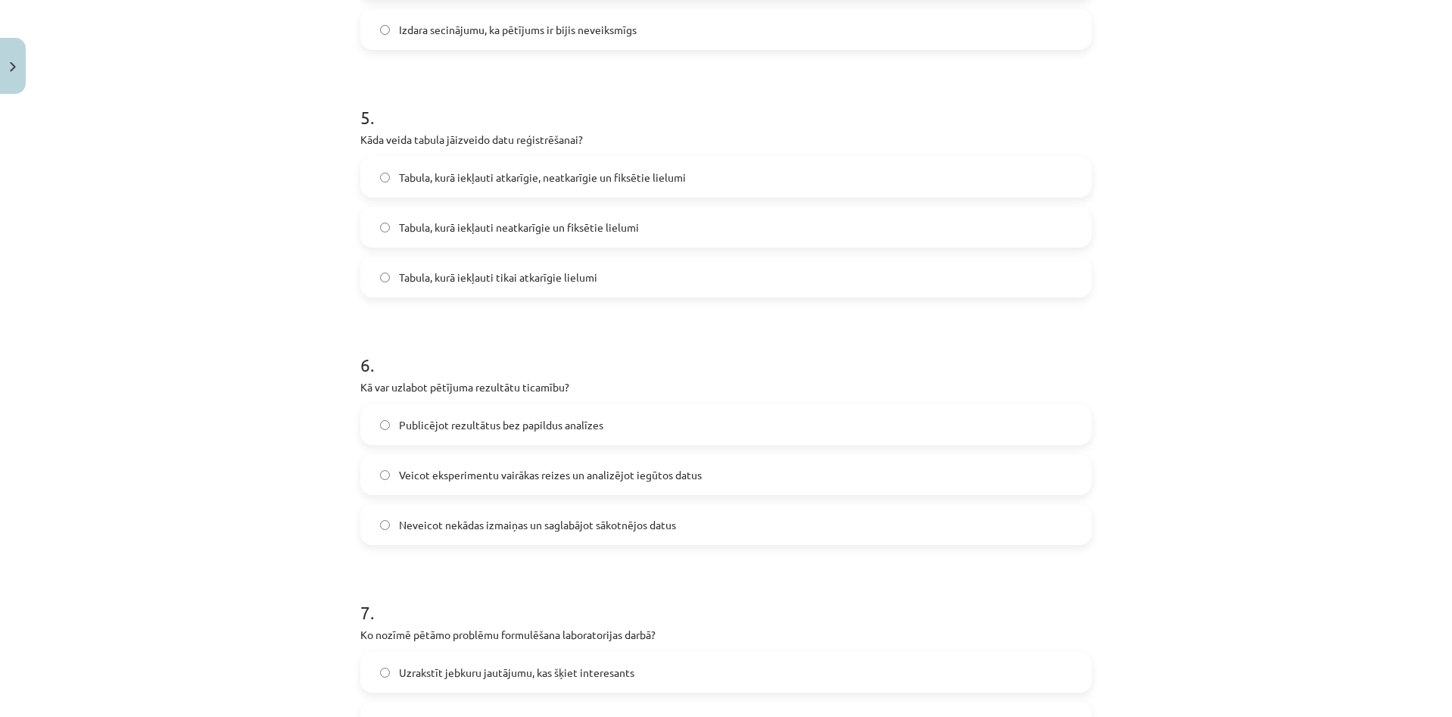
click at [505, 235] on label "Tabula, kurā iekļauti neatkarīgie un fiksētie lielumi" at bounding box center [726, 227] width 728 height 38
click at [667, 165] on label "Tabula, kurā iekļauti atkarīgie, neatkarīgie un fiksētie lielumi" at bounding box center [726, 177] width 728 height 38
click at [664, 279] on label "Tabula, kurā iekļauti tikai atkarīgie lielumi" at bounding box center [726, 277] width 728 height 38
click at [635, 182] on span "Tabula, kurā iekļauti atkarīgie, neatkarīgie un fiksētie lielumi" at bounding box center [542, 178] width 287 height 16
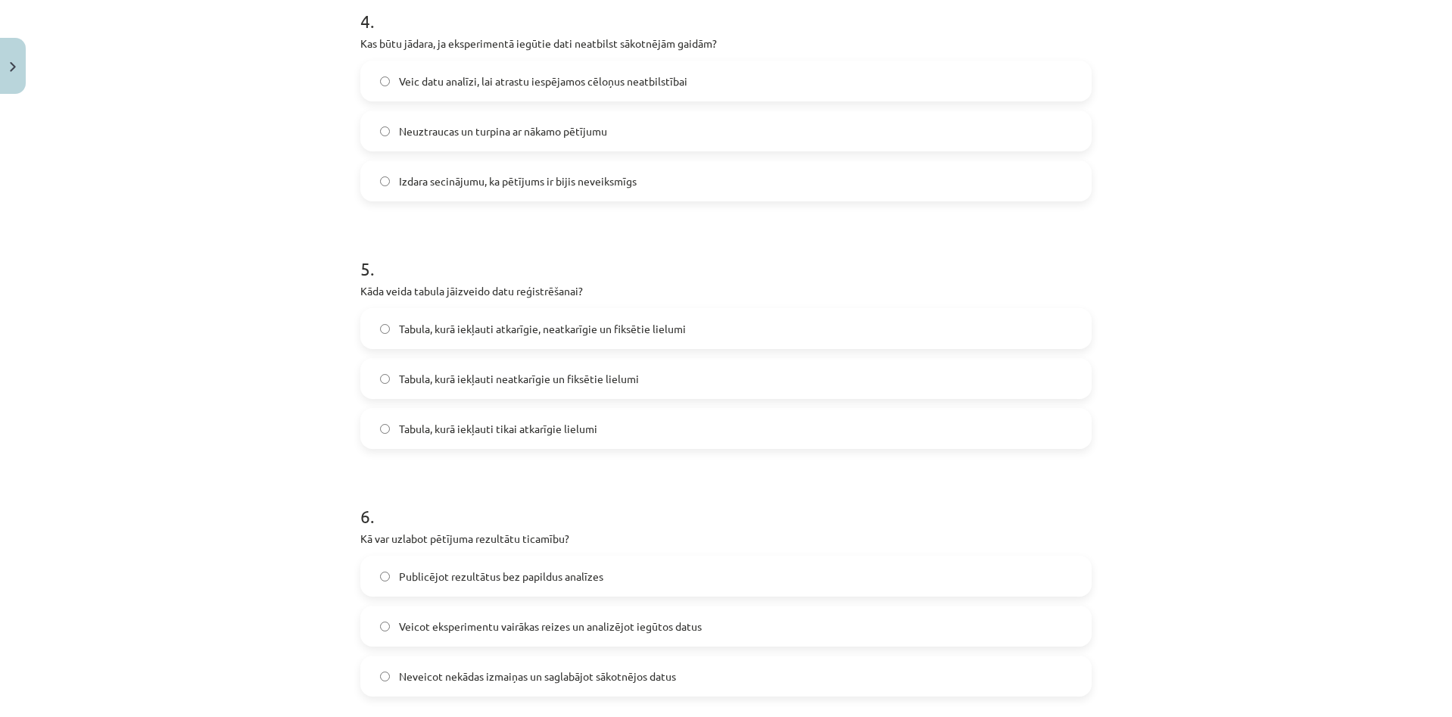
click at [696, 327] on label "Tabula, kurā iekļauti atkarīgie, neatkarīgie un fiksētie lielumi" at bounding box center [726, 329] width 728 height 38
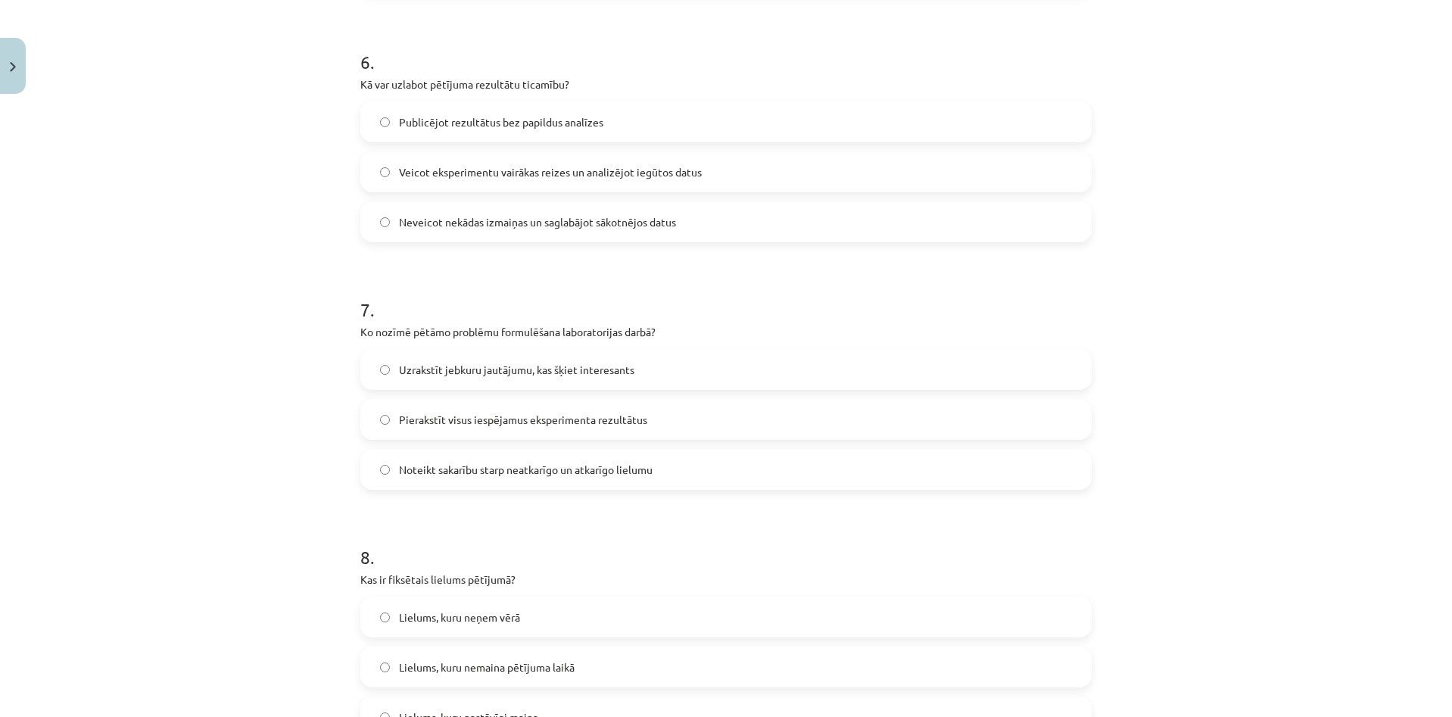
click at [558, 252] on form "1 . Kas ir neatkarīgais lielums pētījumā? Lielums, kuru pēta Lielums, kuru main…" at bounding box center [725, 9] width 731 height 2445
click at [557, 212] on label "Neveicot nekādas izmaiņas un saglabājot sākotnējos datus" at bounding box center [726, 222] width 728 height 38
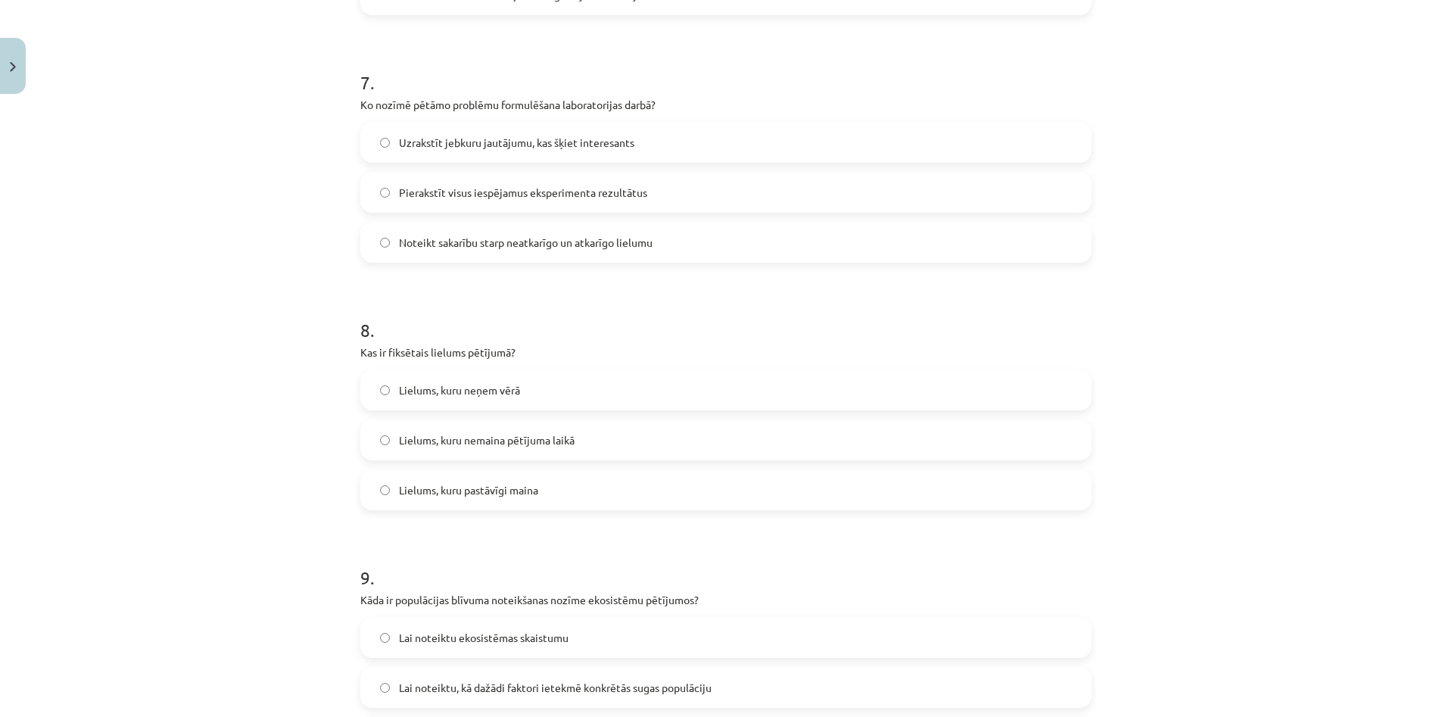
click at [547, 249] on span "Noteikt sakarību starp neatkarīgo un atkarīgo lielumu" at bounding box center [526, 243] width 254 height 16
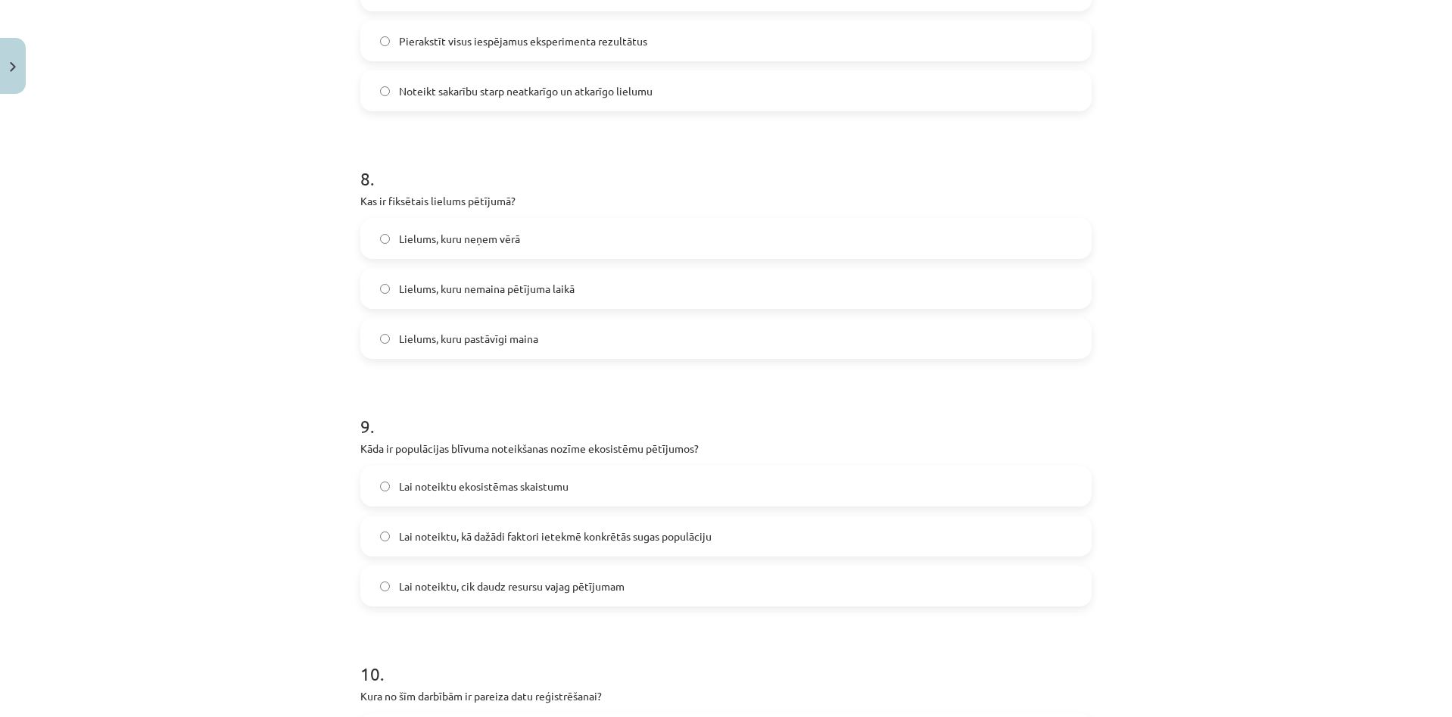
click at [538, 235] on label "Lielums, kuru neņem vērā" at bounding box center [726, 239] width 728 height 38
click at [558, 289] on span "Lielums, kuru nemaina pētījuma laikā" at bounding box center [487, 289] width 176 height 16
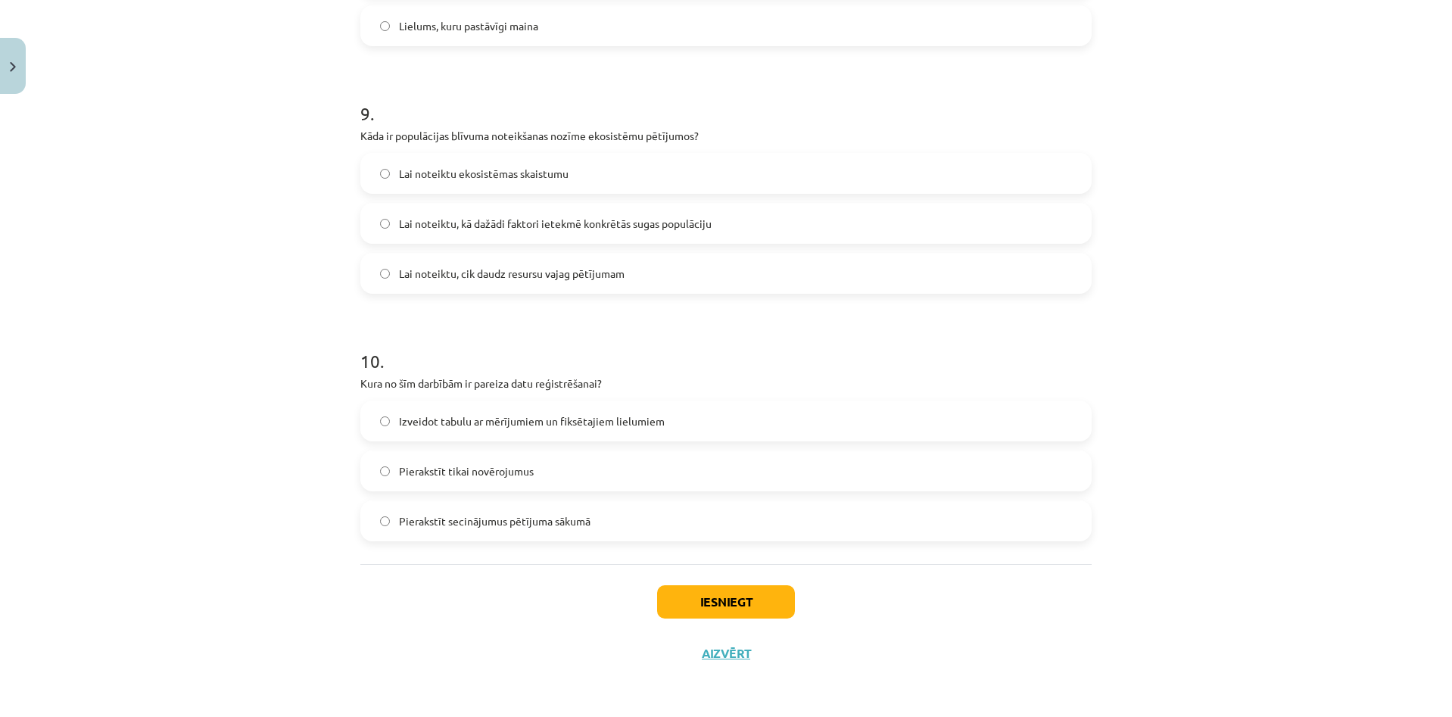
click at [576, 235] on label "Lai noteiktu, kā dažādi faktori ietekmē konkrētās sugas populāciju" at bounding box center [726, 223] width 728 height 38
click at [561, 408] on label "Izveidot tabulu ar mērījumiem un fiksētajiem lielumiem" at bounding box center [726, 421] width 728 height 38
click at [738, 595] on button "Iesniegt" at bounding box center [726, 601] width 138 height 33
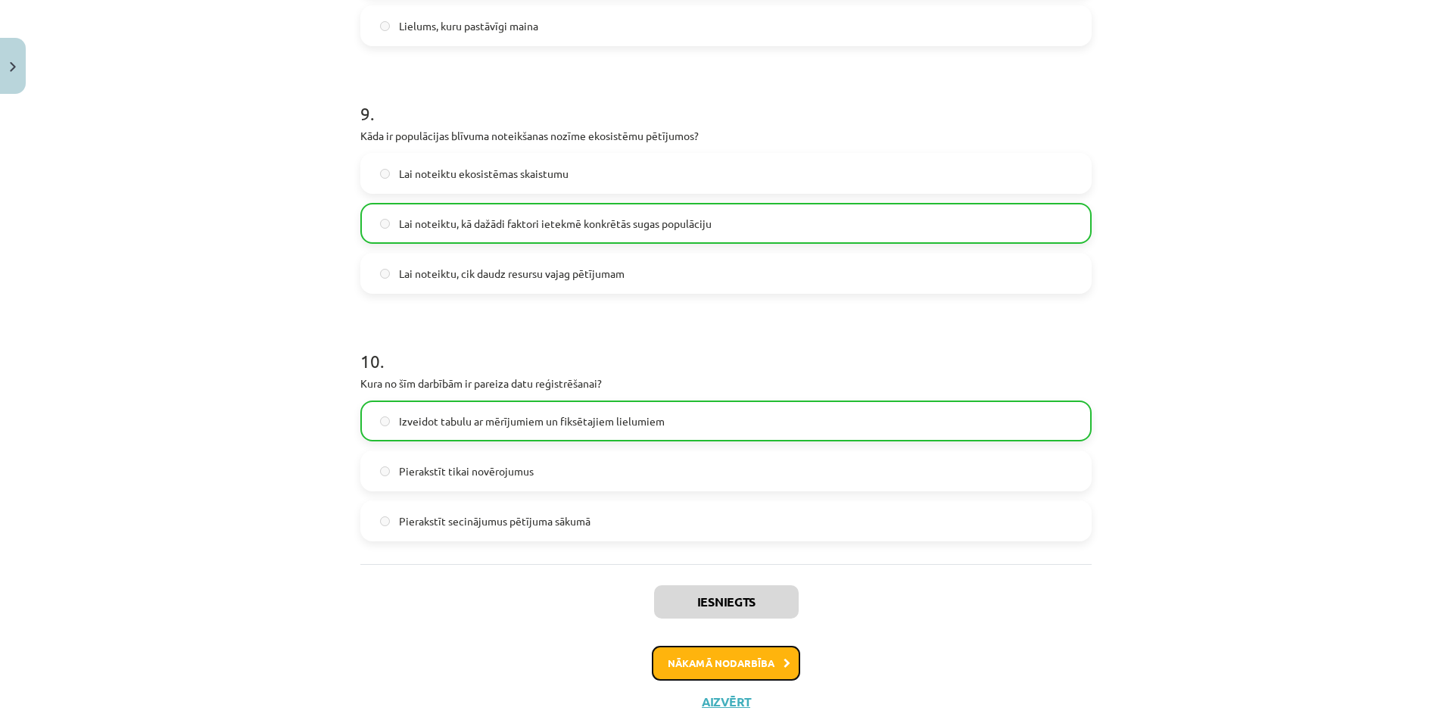
click at [758, 671] on button "Nākamā nodarbība" at bounding box center [726, 663] width 148 height 35
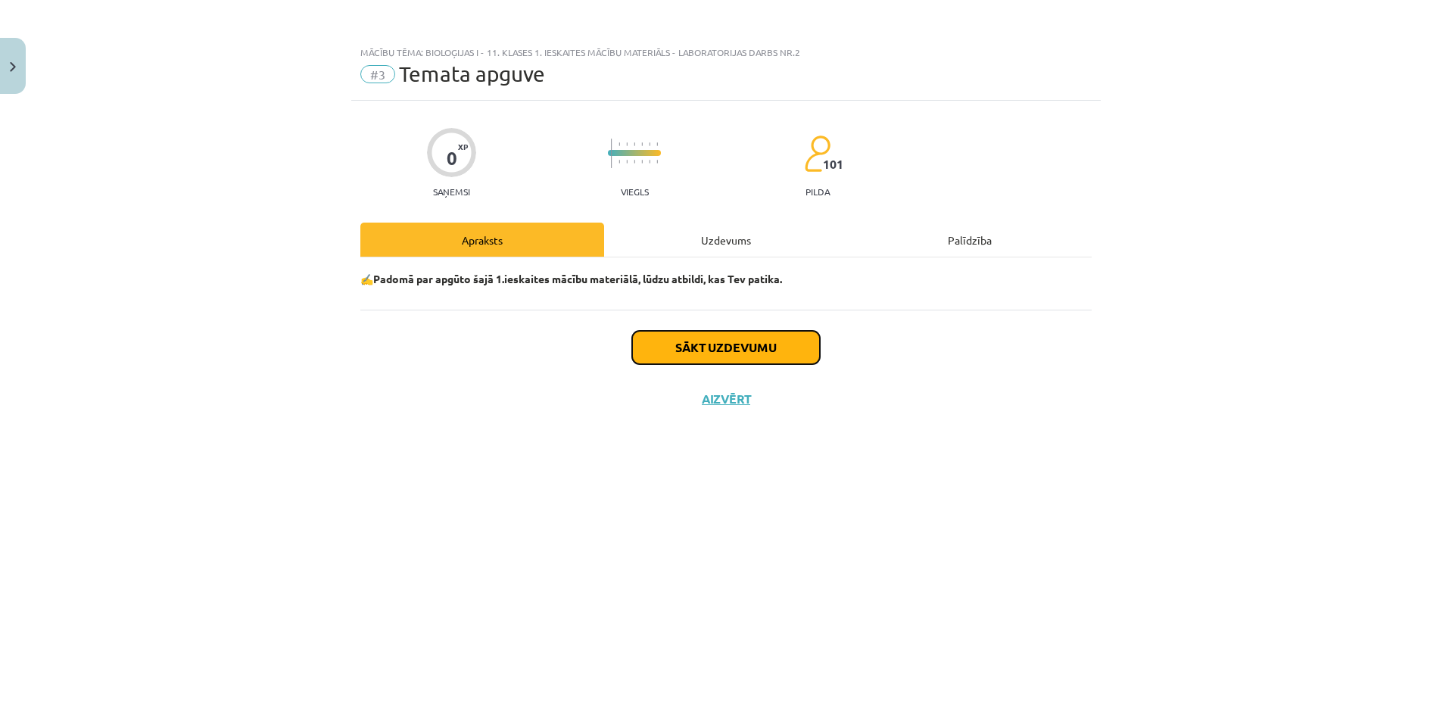
click at [750, 350] on button "Sākt uzdevumu" at bounding box center [726, 347] width 188 height 33
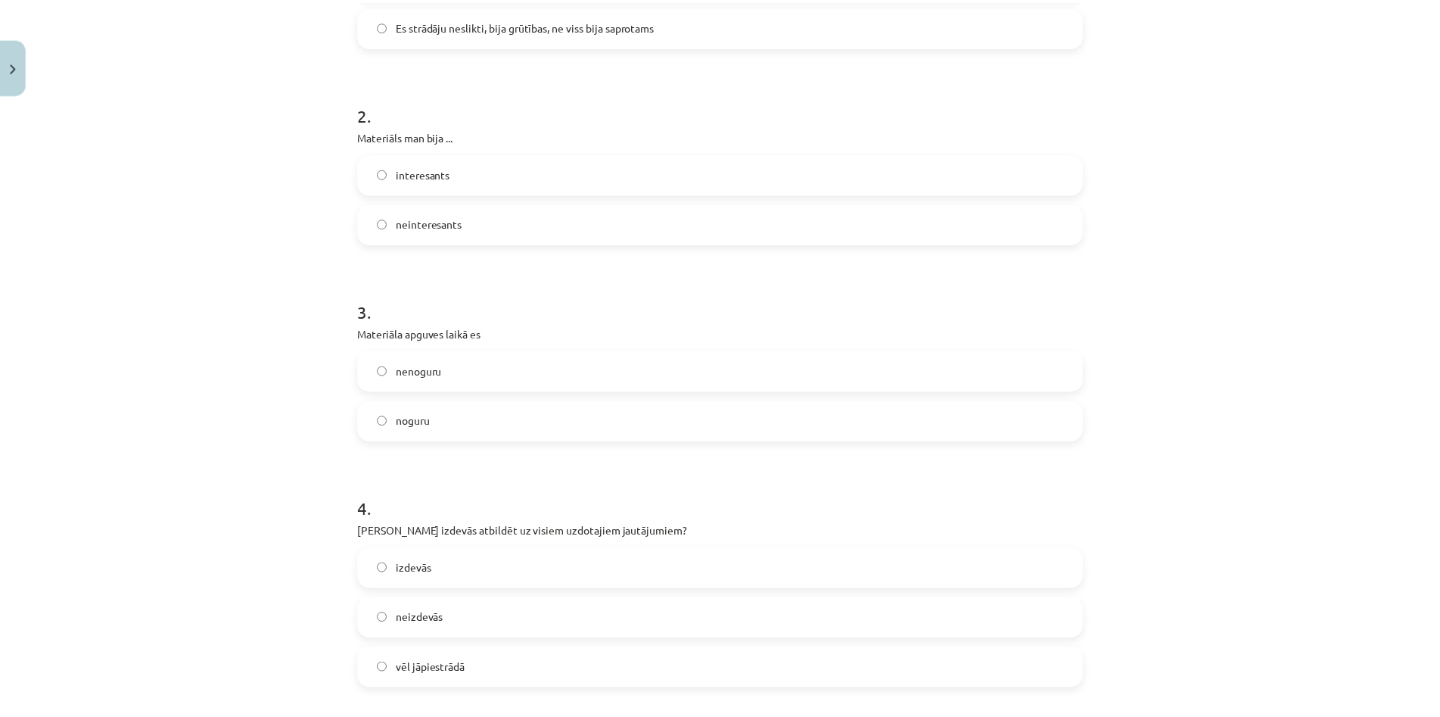
scroll to position [1172, 0]
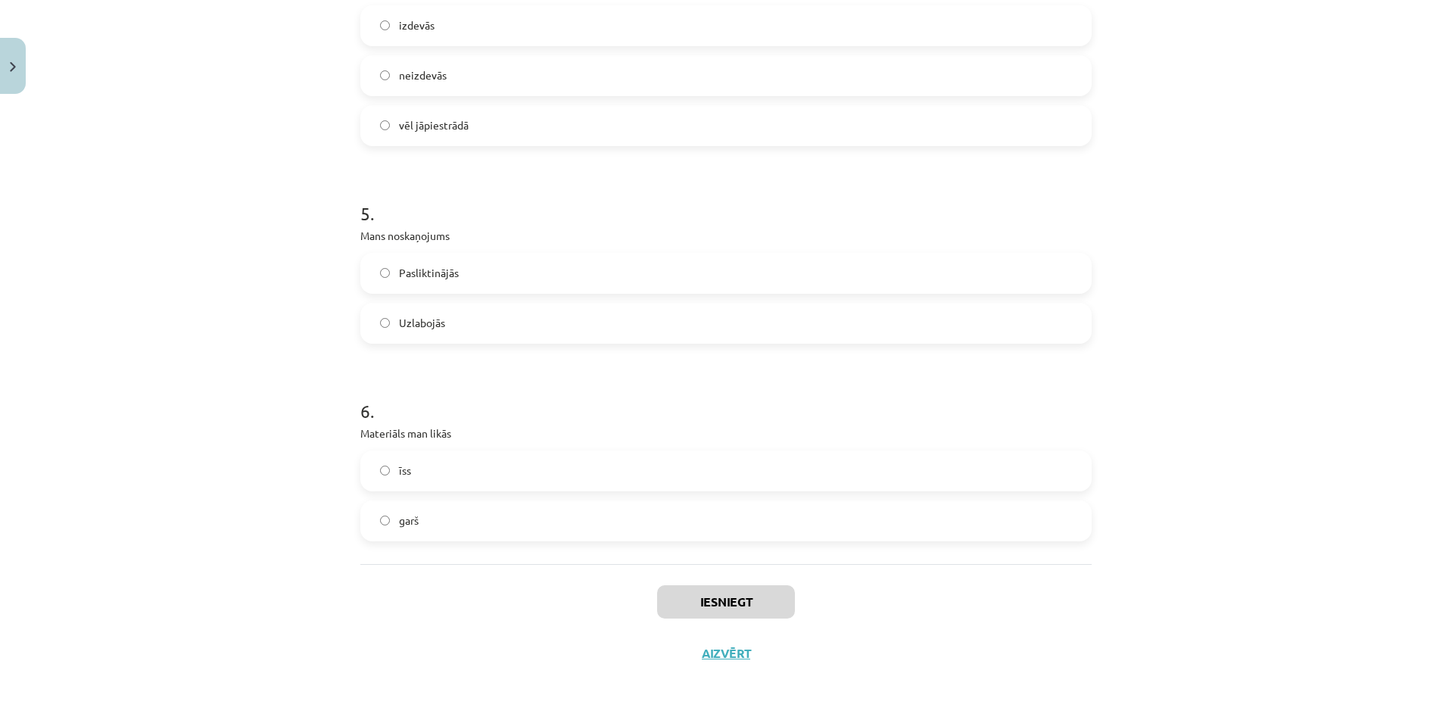
click at [704, 517] on label "garš" at bounding box center [726, 521] width 728 height 38
click at [730, 596] on button "Iesniegt" at bounding box center [726, 601] width 138 height 33
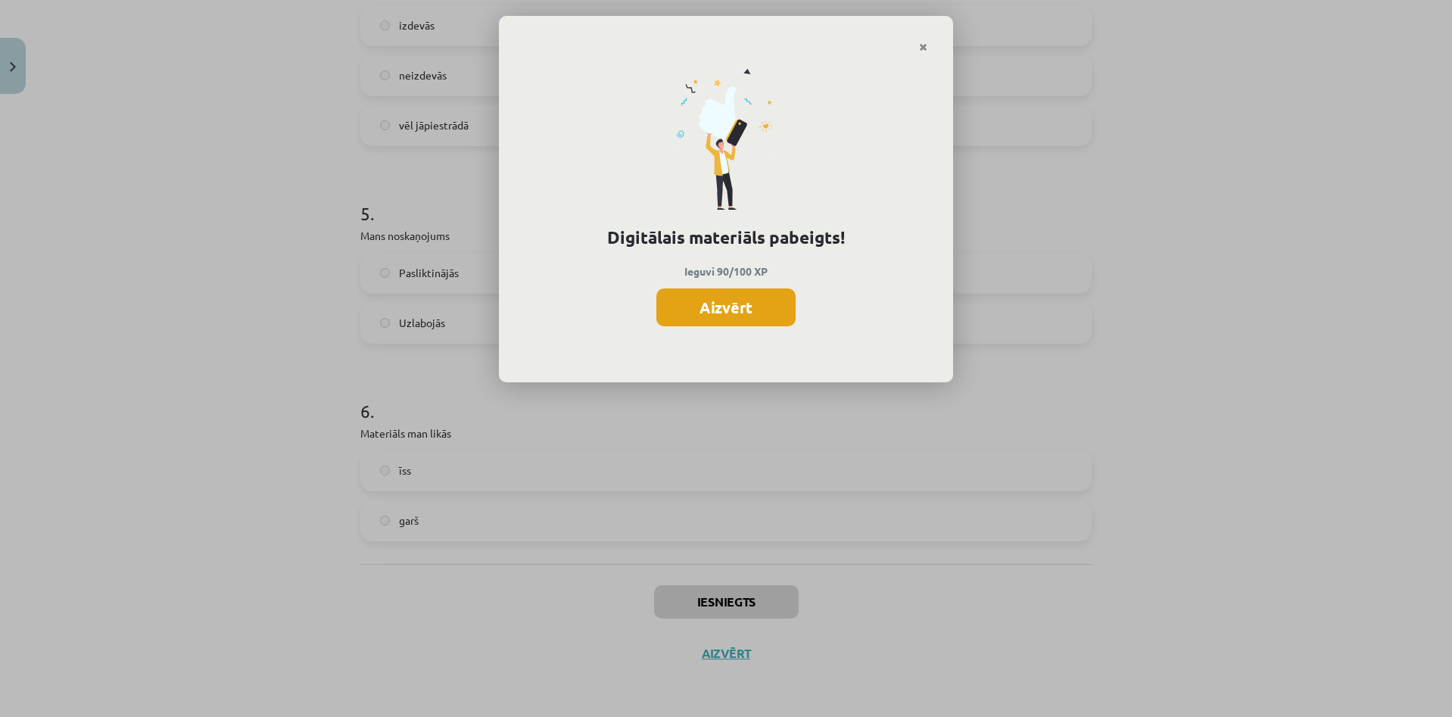
click at [740, 315] on button "Aizvērt" at bounding box center [725, 307] width 139 height 38
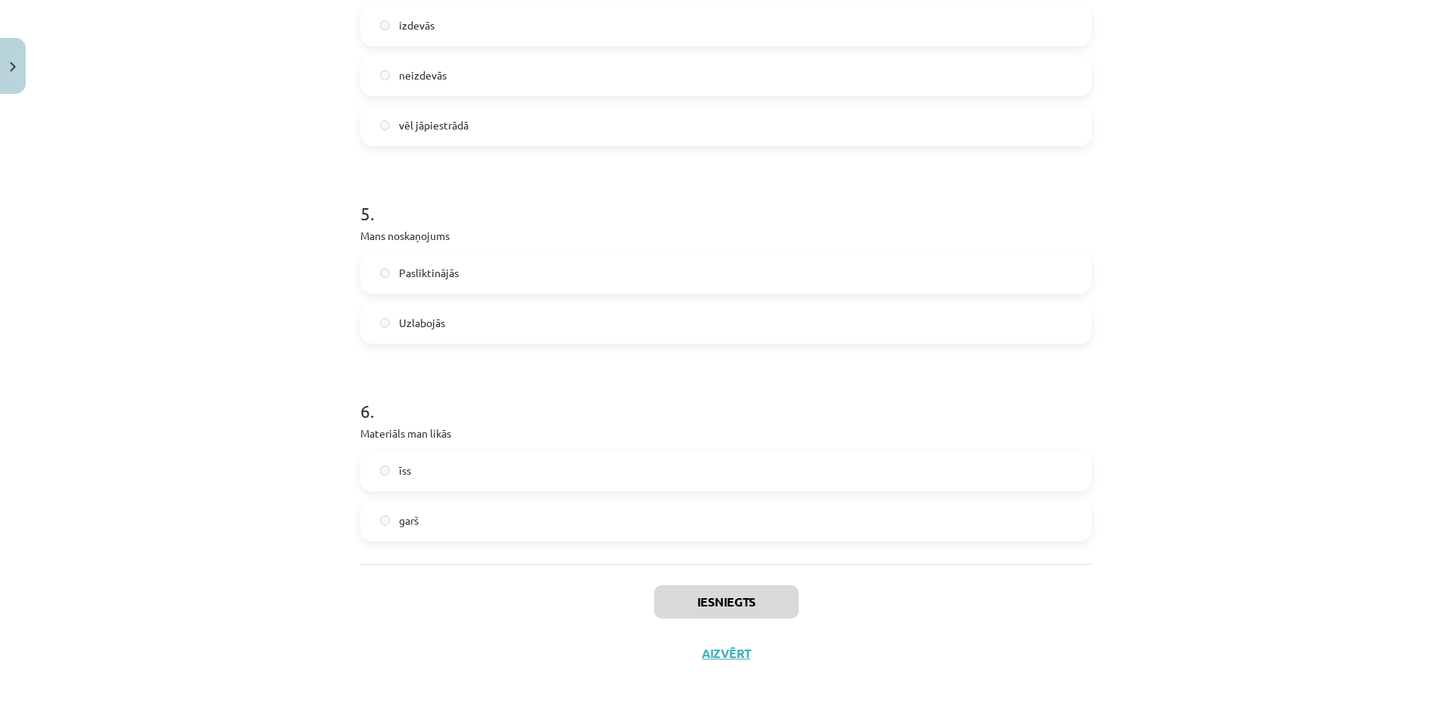
drag, startPoint x: 153, startPoint y: 291, endPoint x: 158, endPoint y: 195, distance: 96.3
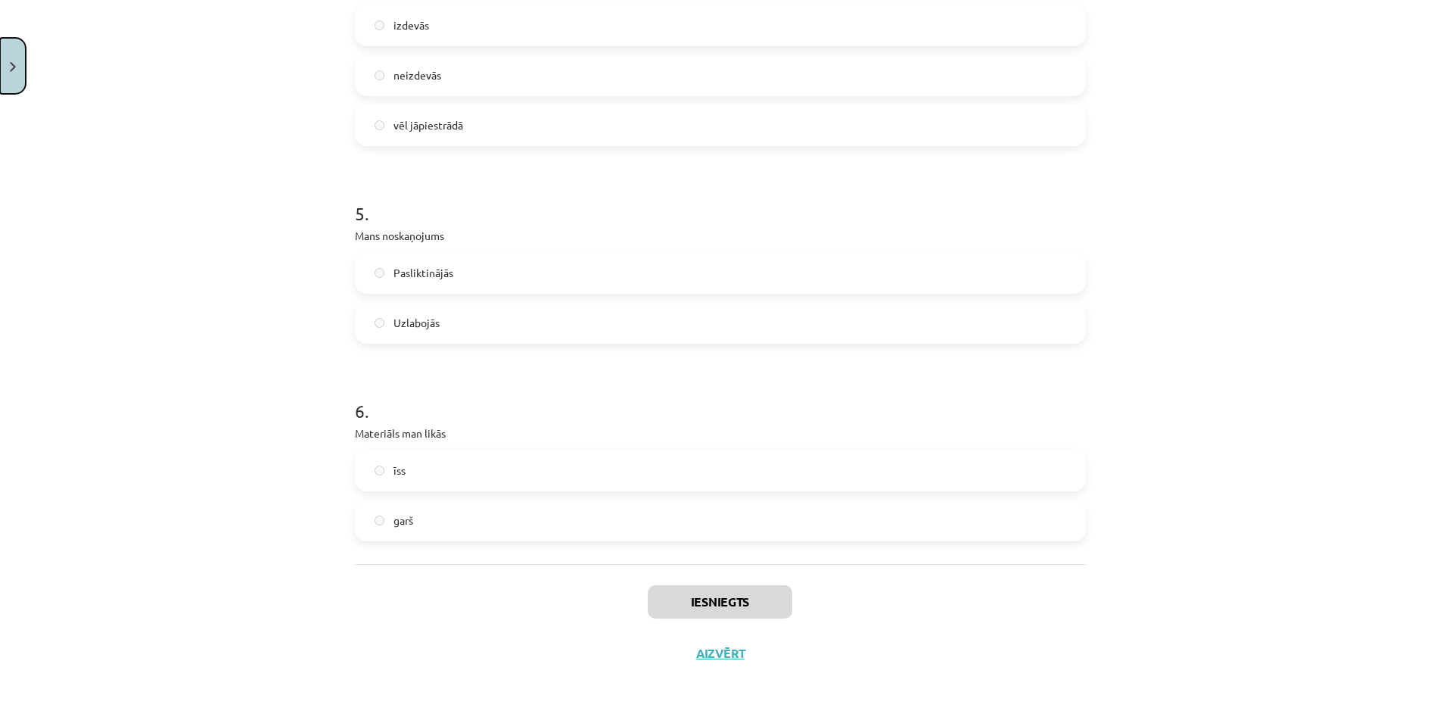
click at [19, 78] on button "Close" at bounding box center [13, 66] width 26 height 56
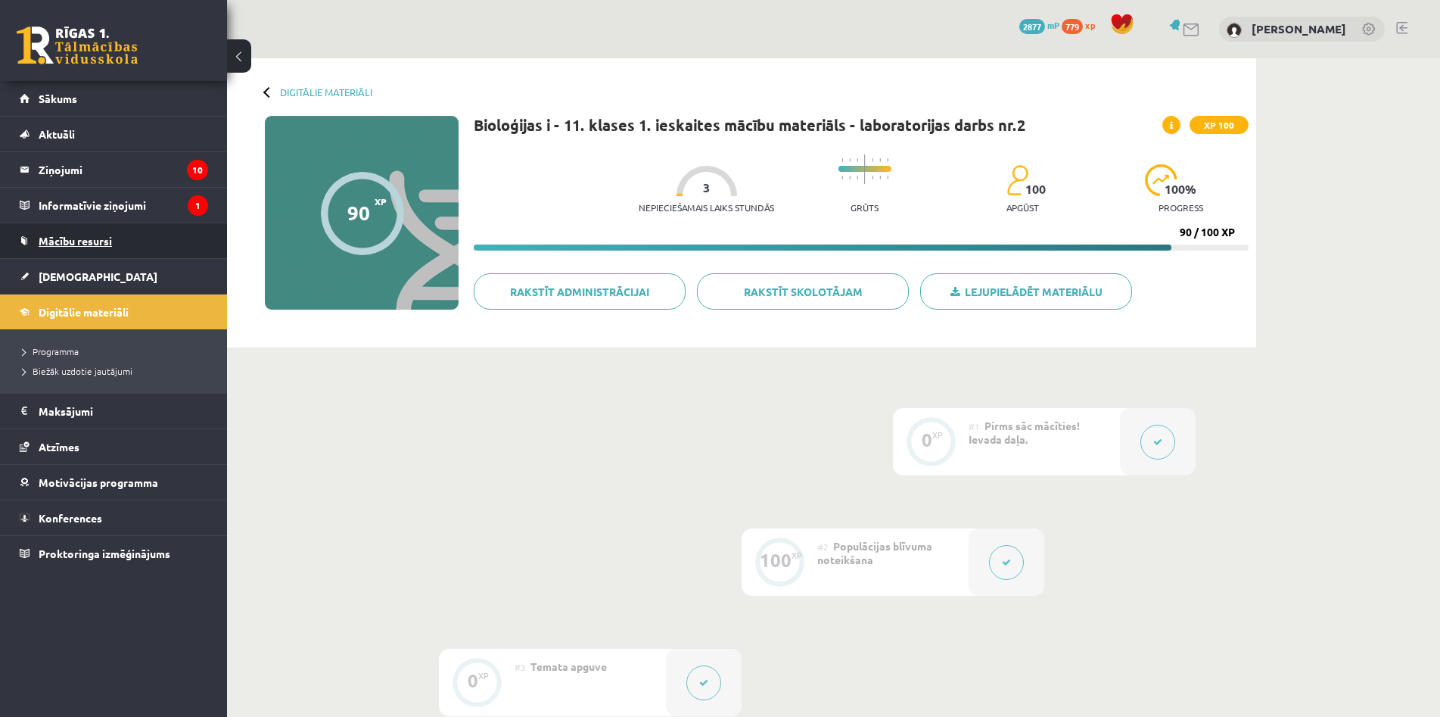
click at [79, 257] on link "Mācību resursi" at bounding box center [114, 240] width 188 height 35
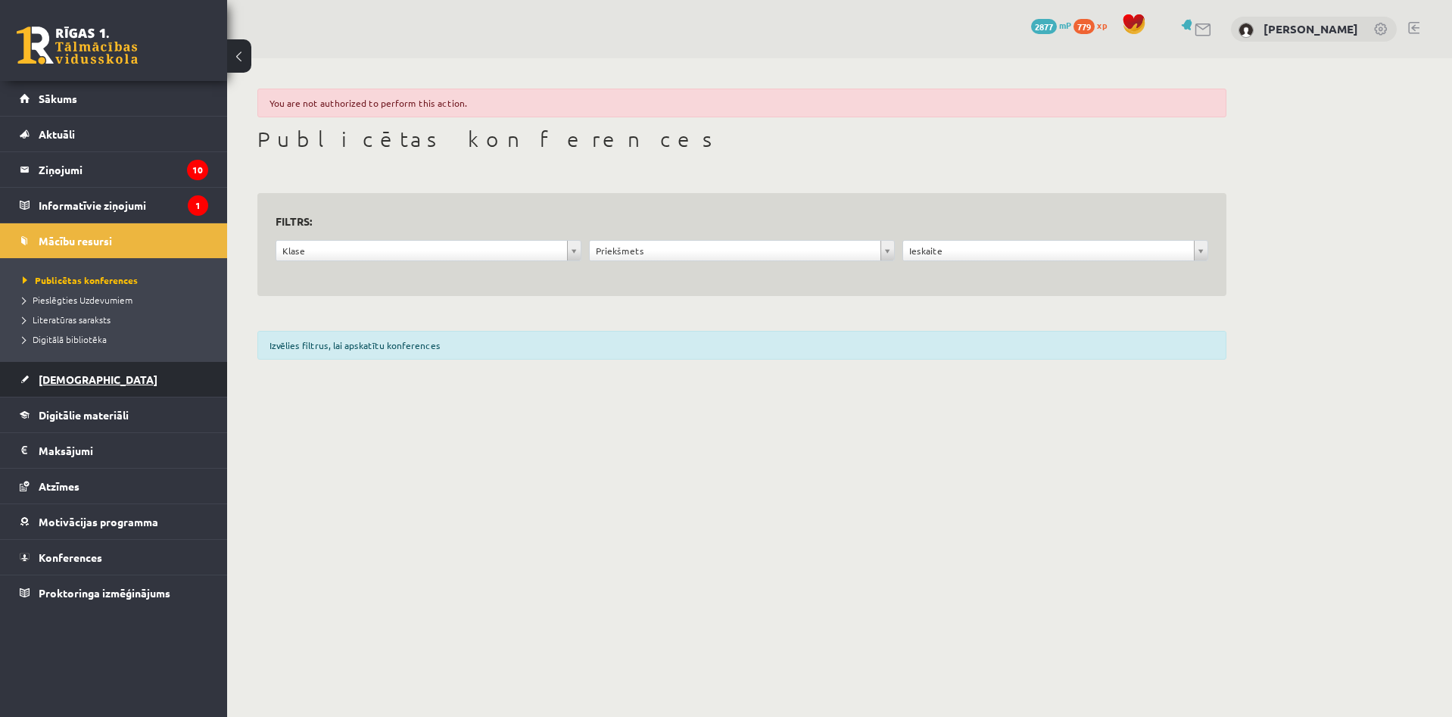
click at [83, 375] on span "[DEMOGRAPHIC_DATA]" at bounding box center [98, 379] width 119 height 14
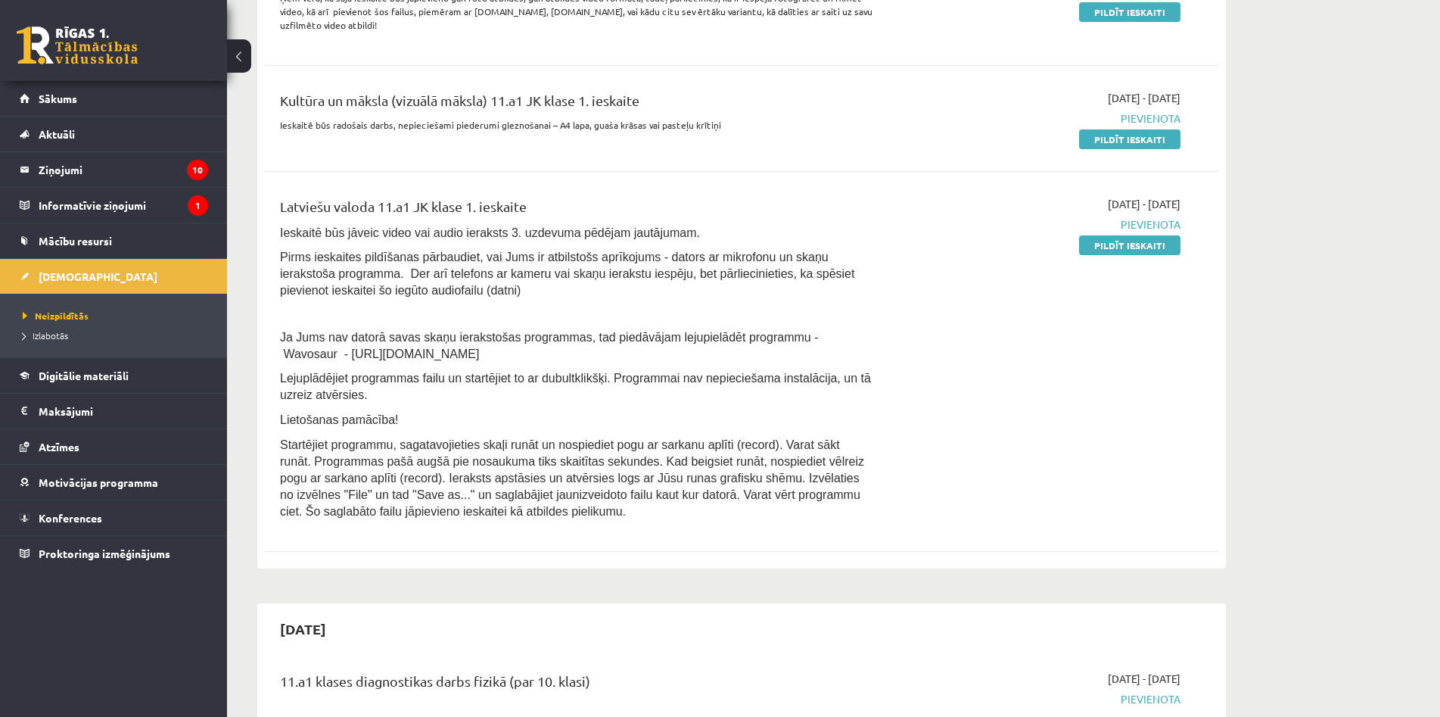
scroll to position [227, 0]
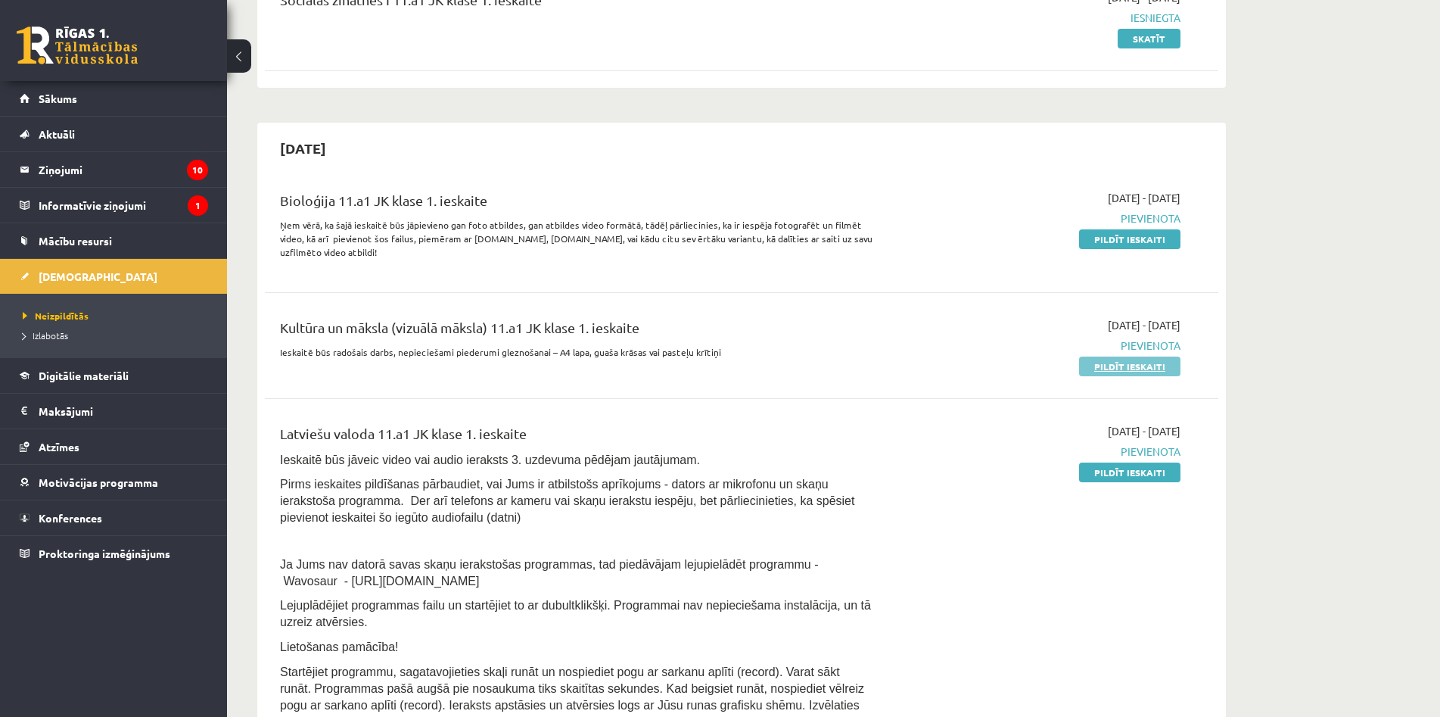
click at [1110, 369] on link "Pildīt ieskaiti" at bounding box center [1129, 367] width 101 height 20
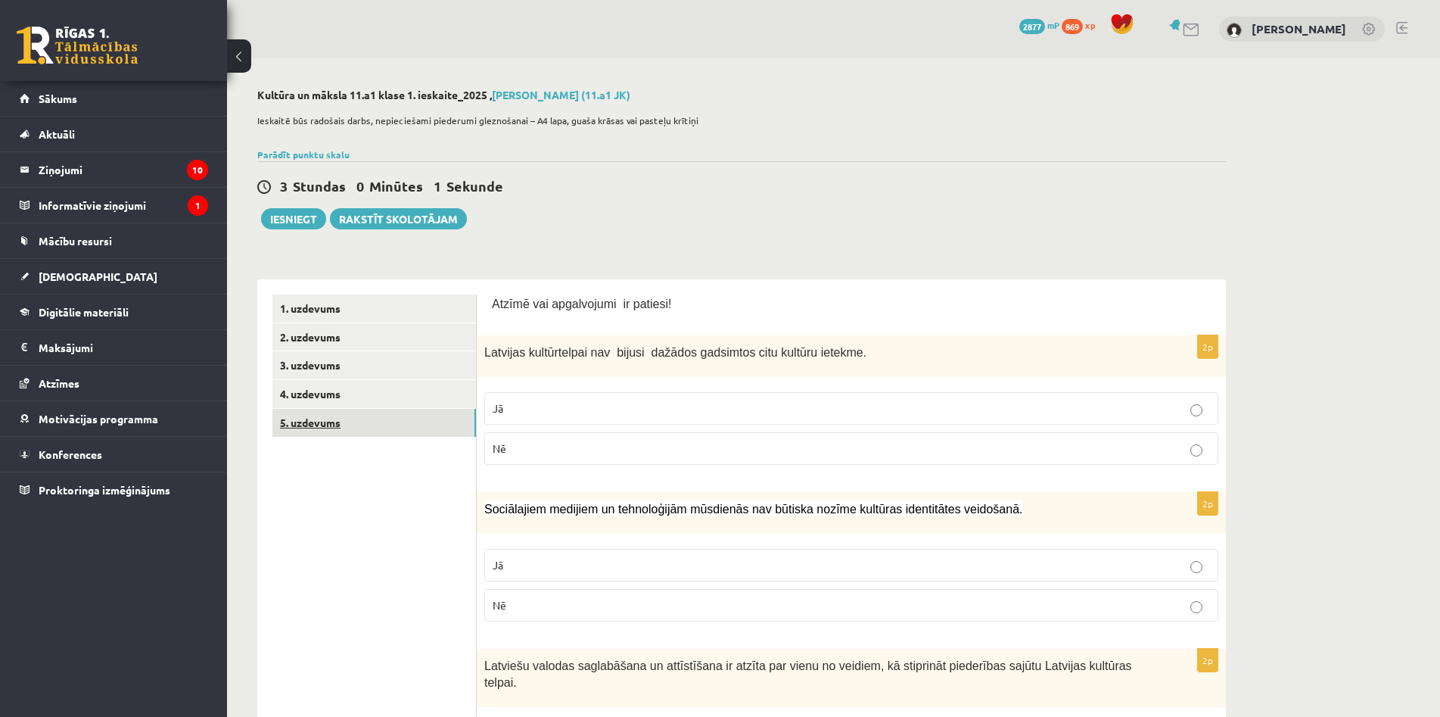
click at [385, 424] on link "5. uzdevums" at bounding box center [374, 423] width 204 height 28
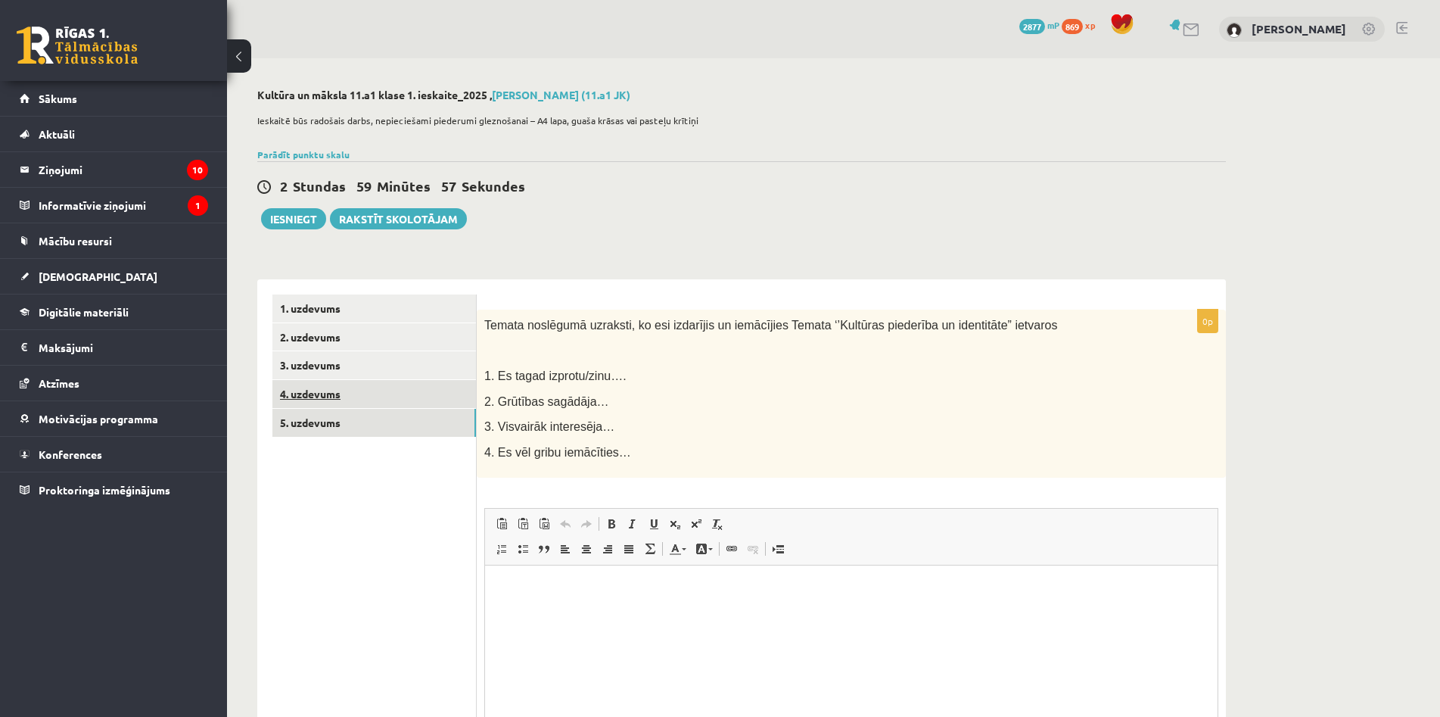
click at [388, 385] on link "4. uzdevums" at bounding box center [374, 394] width 204 height 28
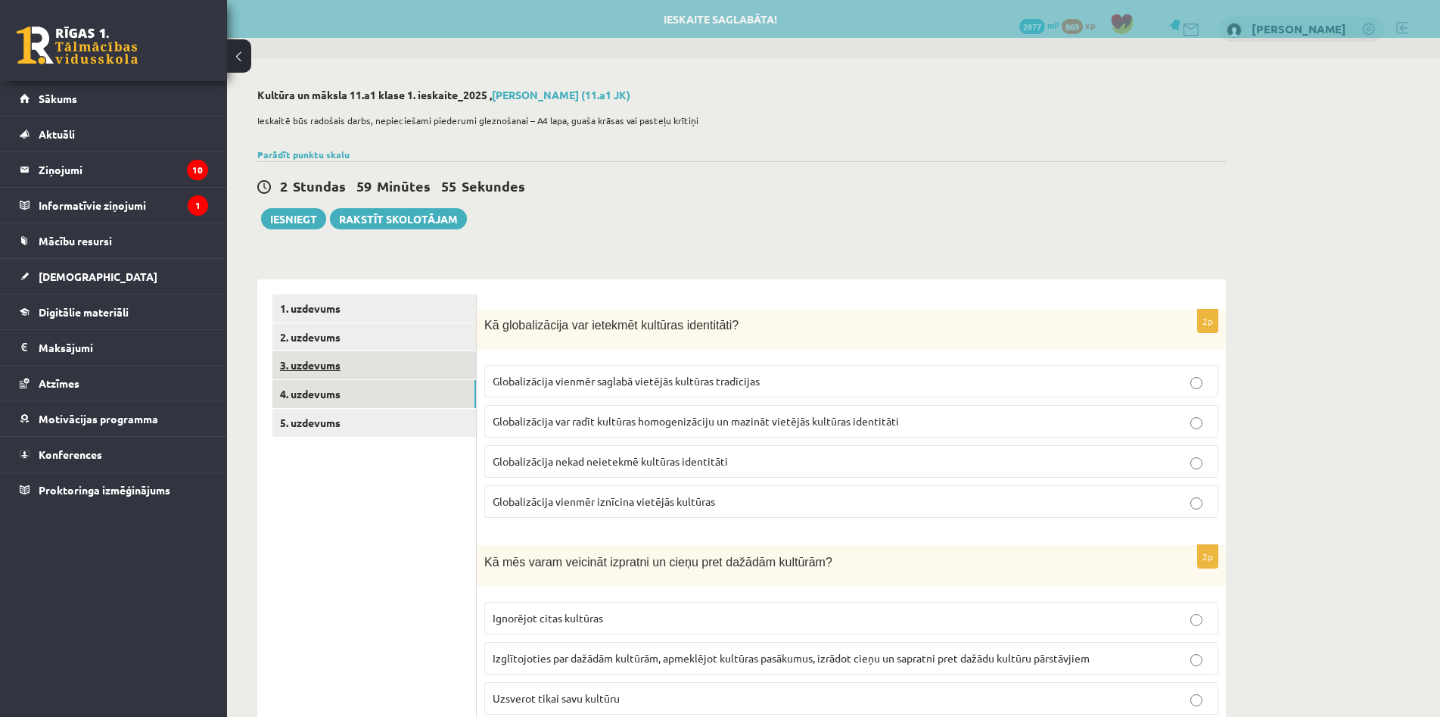
click at [382, 368] on link "3. uzdevums" at bounding box center [374, 365] width 204 height 28
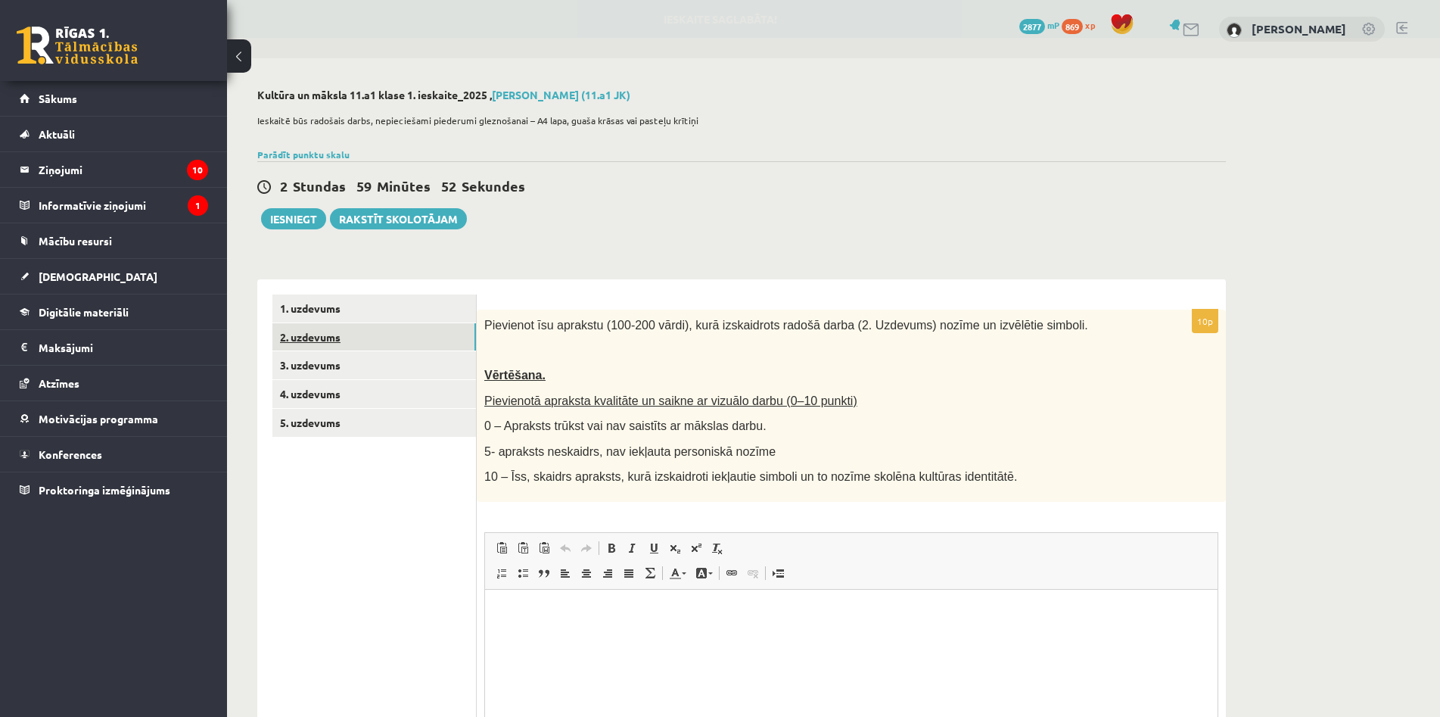
click at [391, 349] on link "2. uzdevums" at bounding box center [374, 337] width 204 height 28
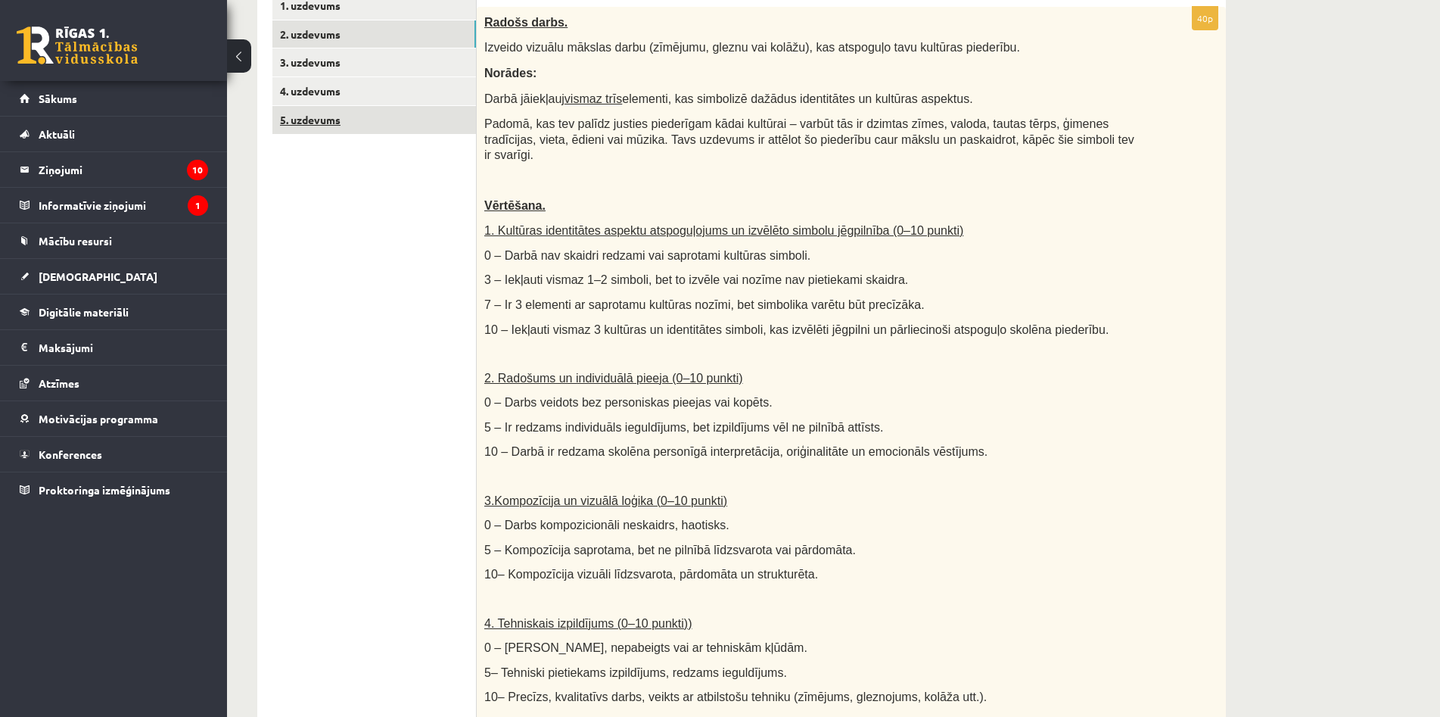
scroll to position [151, 0]
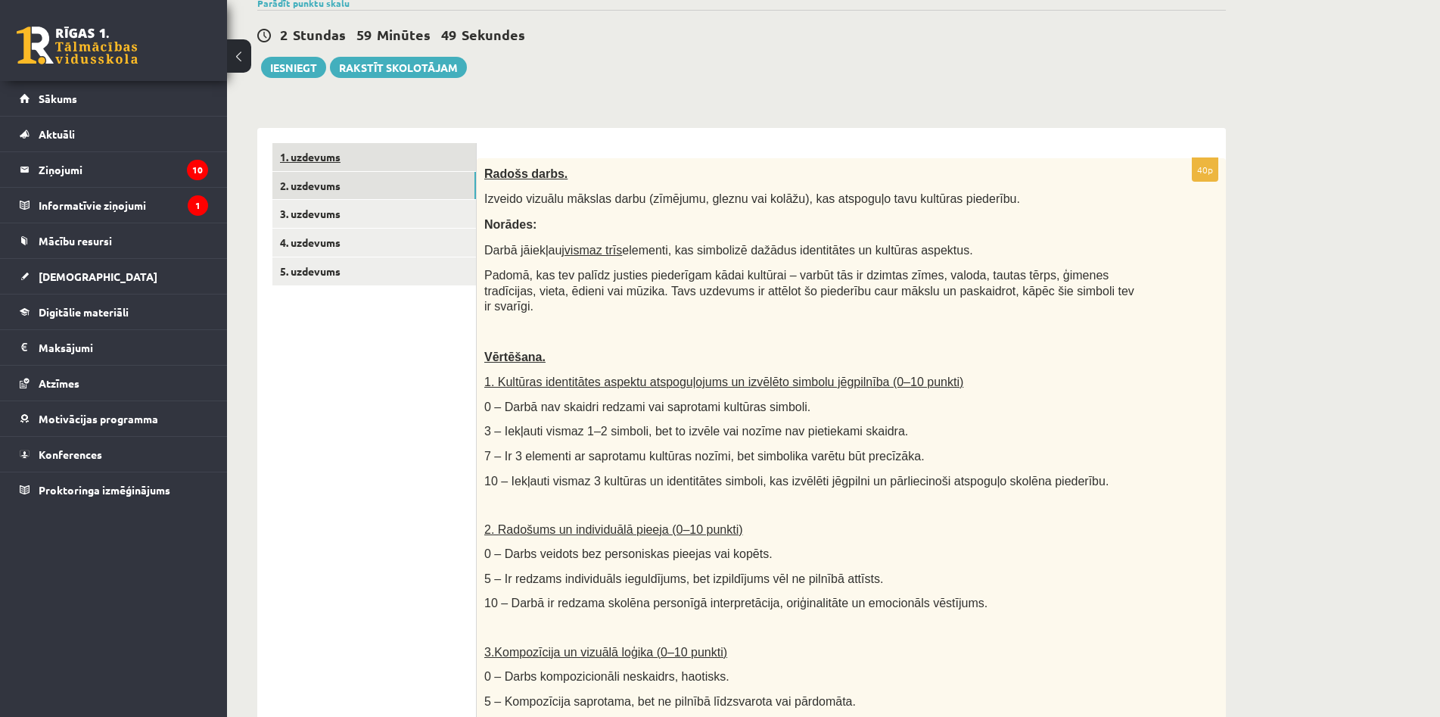
click at [384, 157] on link "1. uzdevums" at bounding box center [374, 157] width 204 height 28
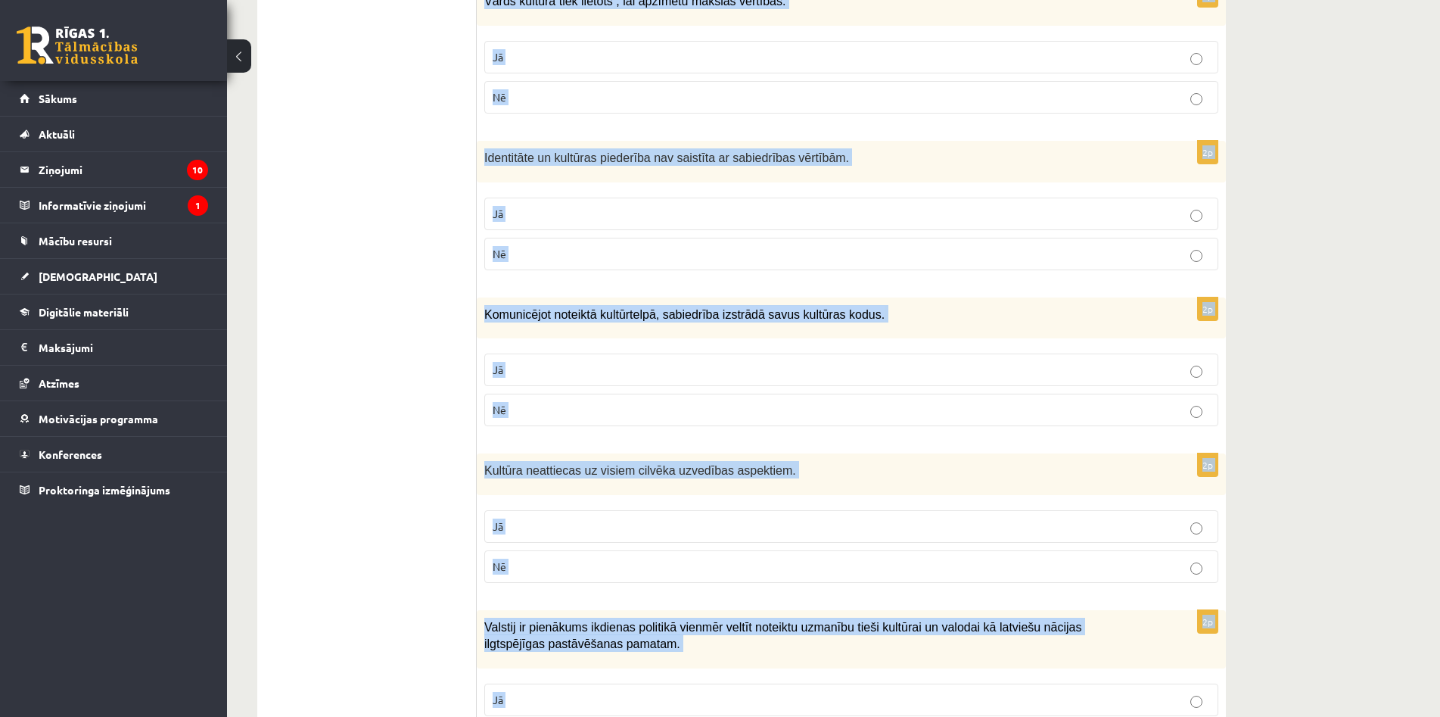
scroll to position [2013, 0]
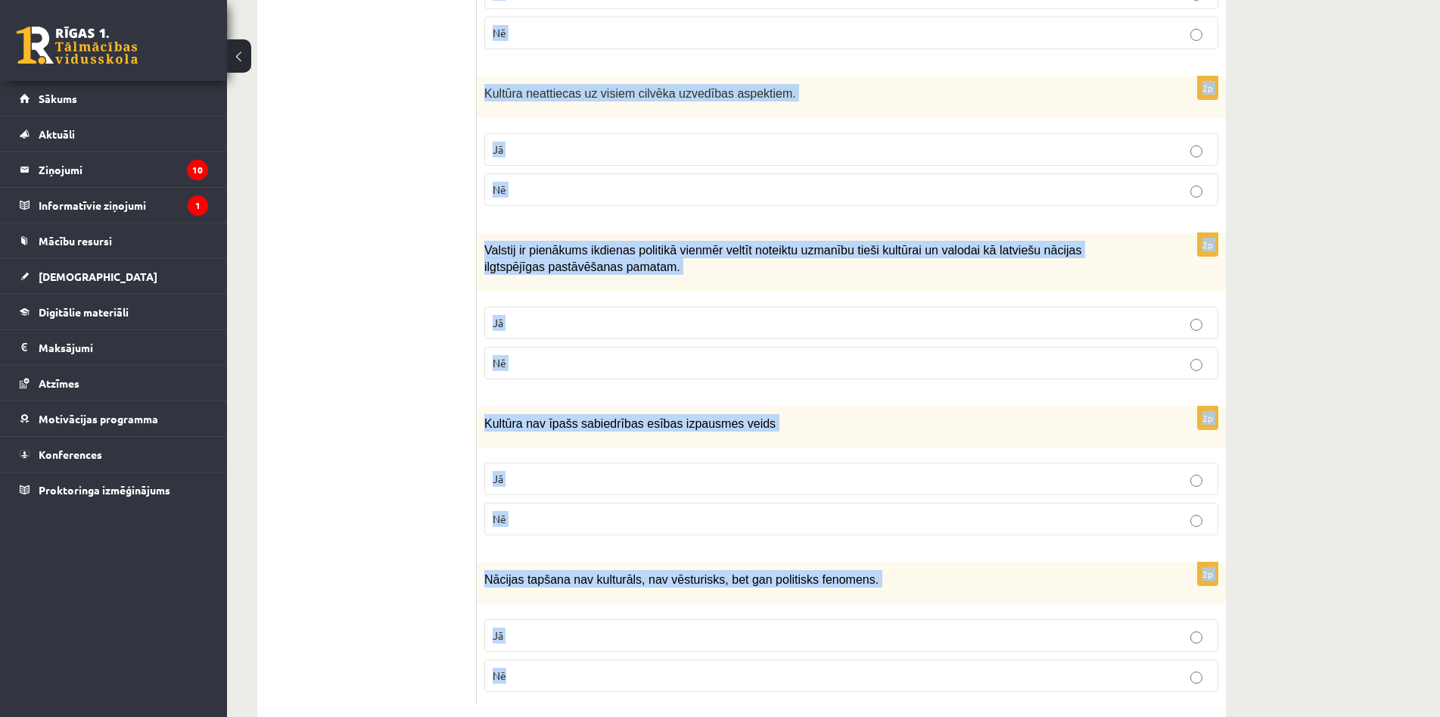
drag, startPoint x: 483, startPoint y: 151, endPoint x: 799, endPoint y: 680, distance: 615.8
copy form "Loremi dol sitametcons ad elitsed! 6d Eiusmodt incididuntut lab etdolo magnaal …"
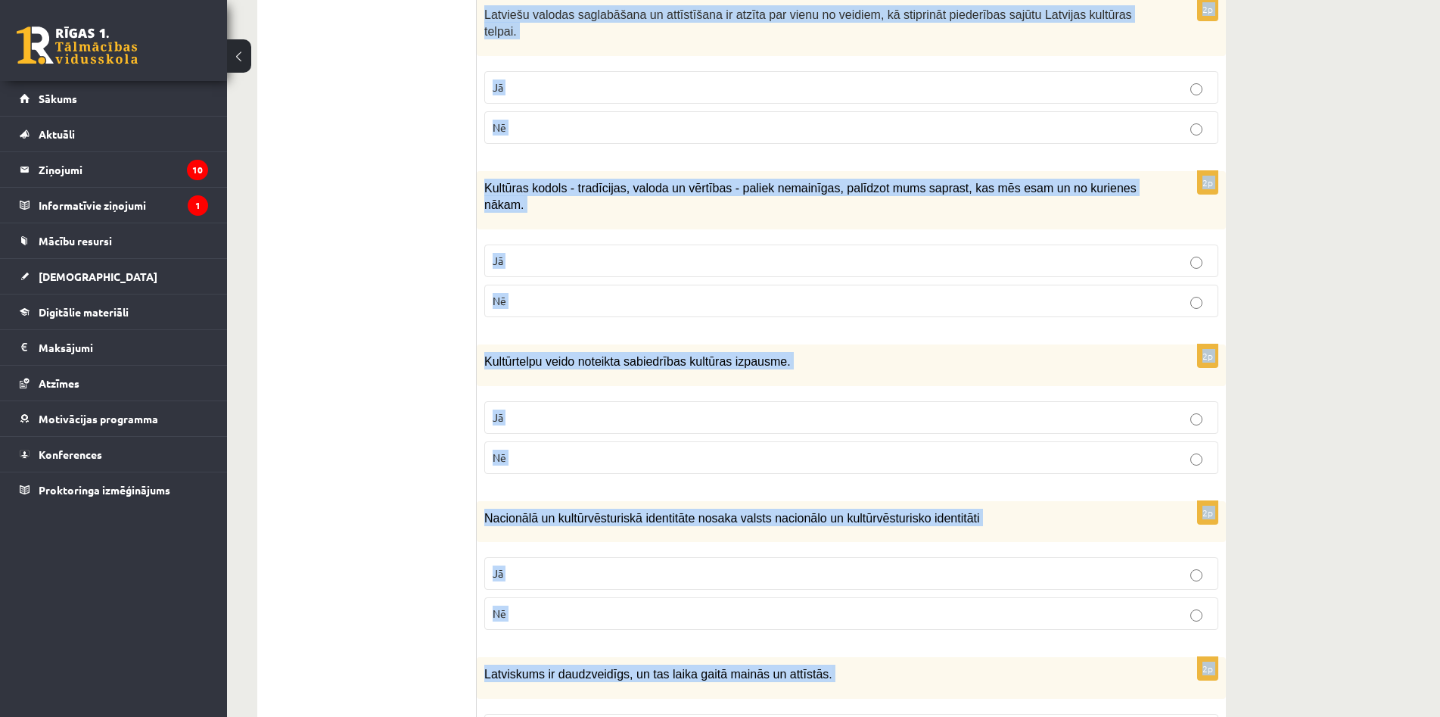
scroll to position [272, 0]
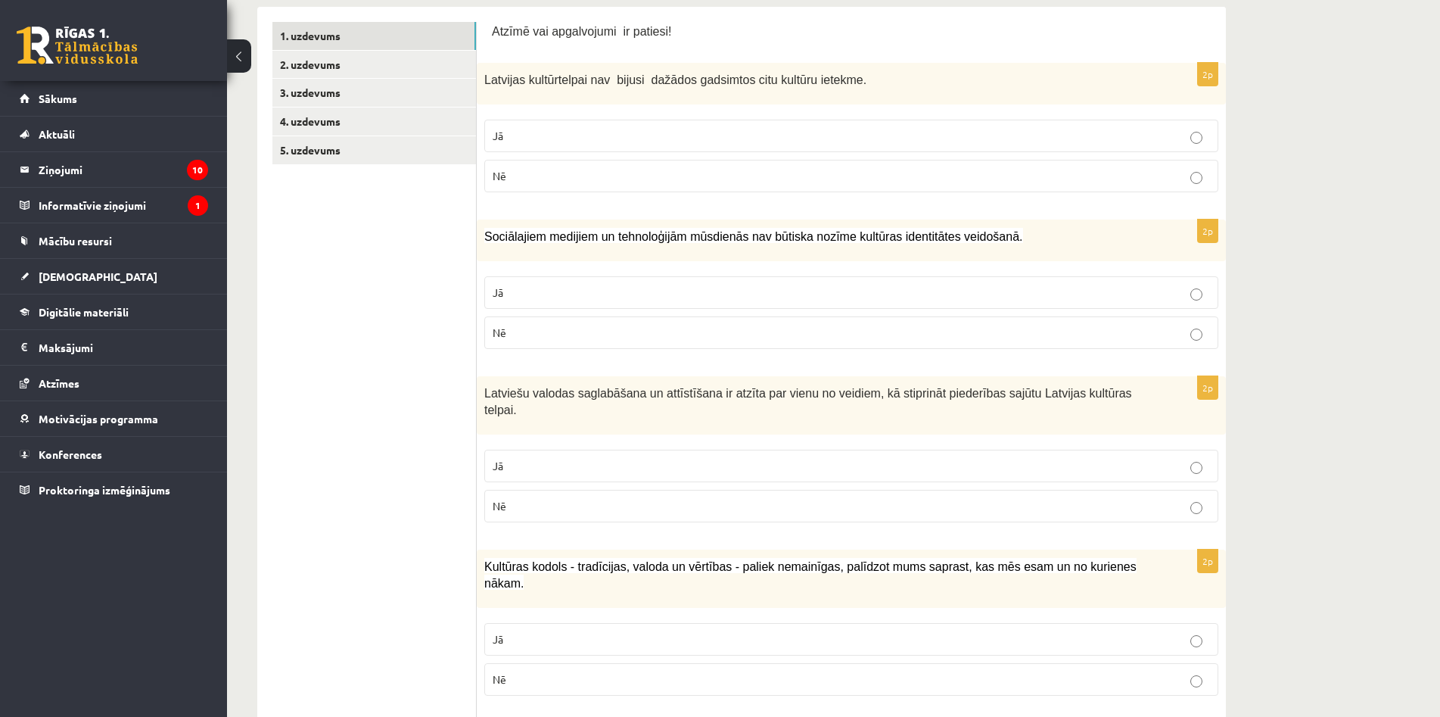
click at [548, 180] on p "Nē" at bounding box center [852, 176] width 718 height 16
drag, startPoint x: 574, startPoint y: 328, endPoint x: 553, endPoint y: 168, distance: 161.9
click at [575, 331] on label "Nē" at bounding box center [851, 332] width 734 height 33
click at [620, 458] on p "Jā" at bounding box center [852, 466] width 718 height 16
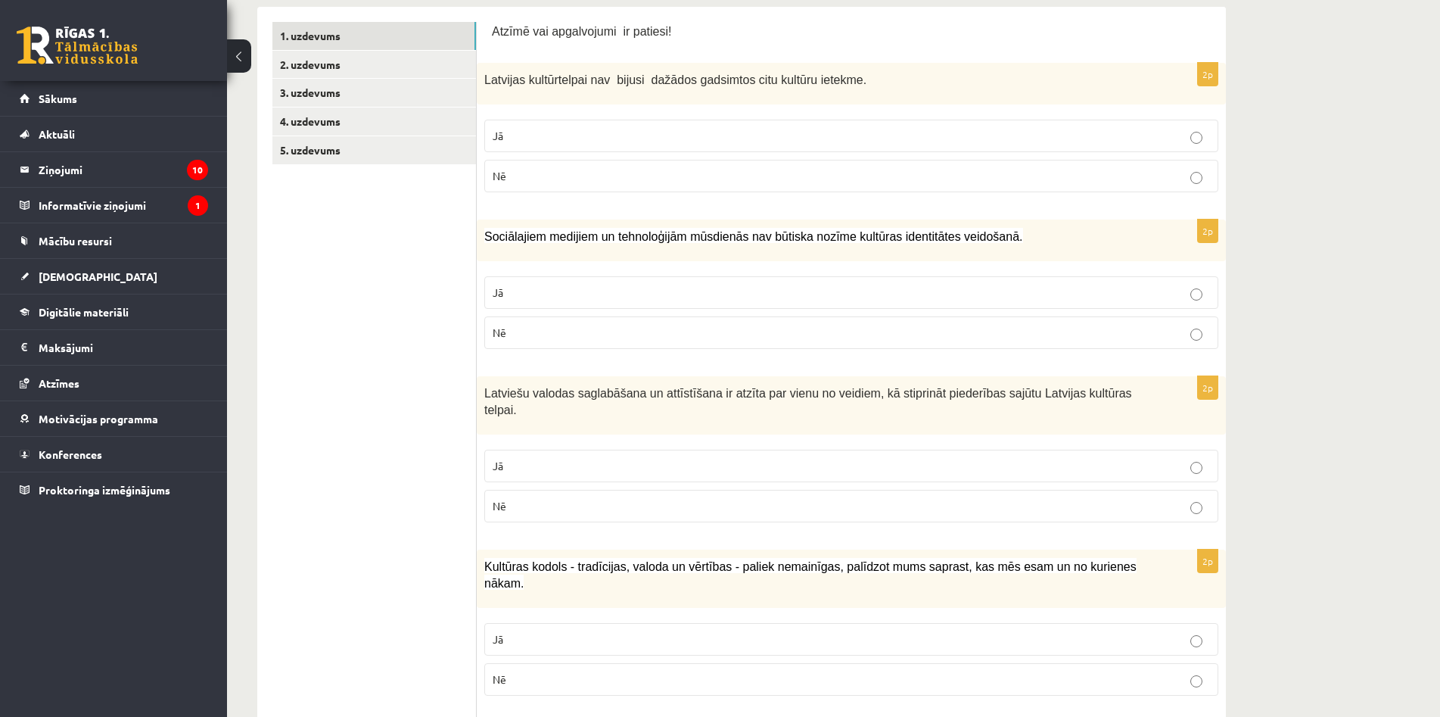
scroll to position [500, 0]
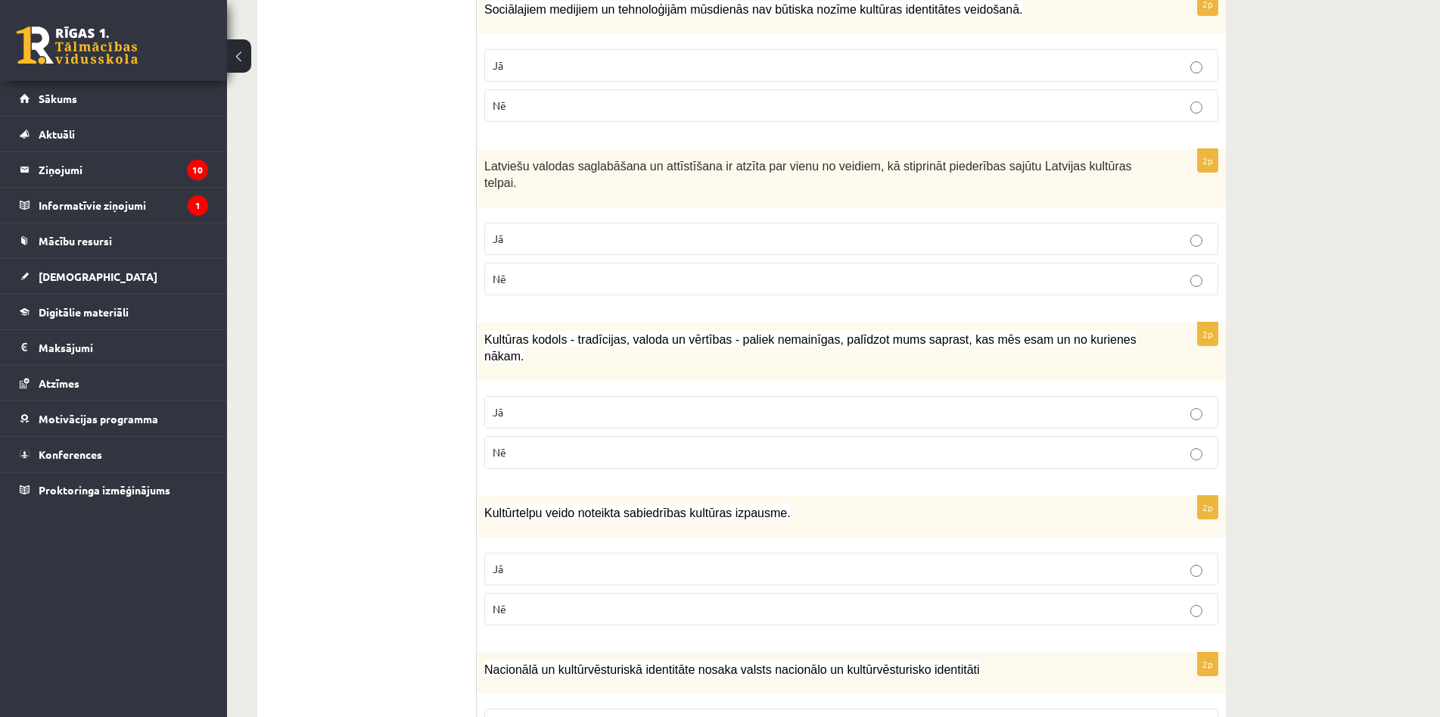
click at [588, 404] on p "Jā" at bounding box center [852, 412] width 718 height 16
click at [621, 561] on p "Jā" at bounding box center [852, 569] width 718 height 16
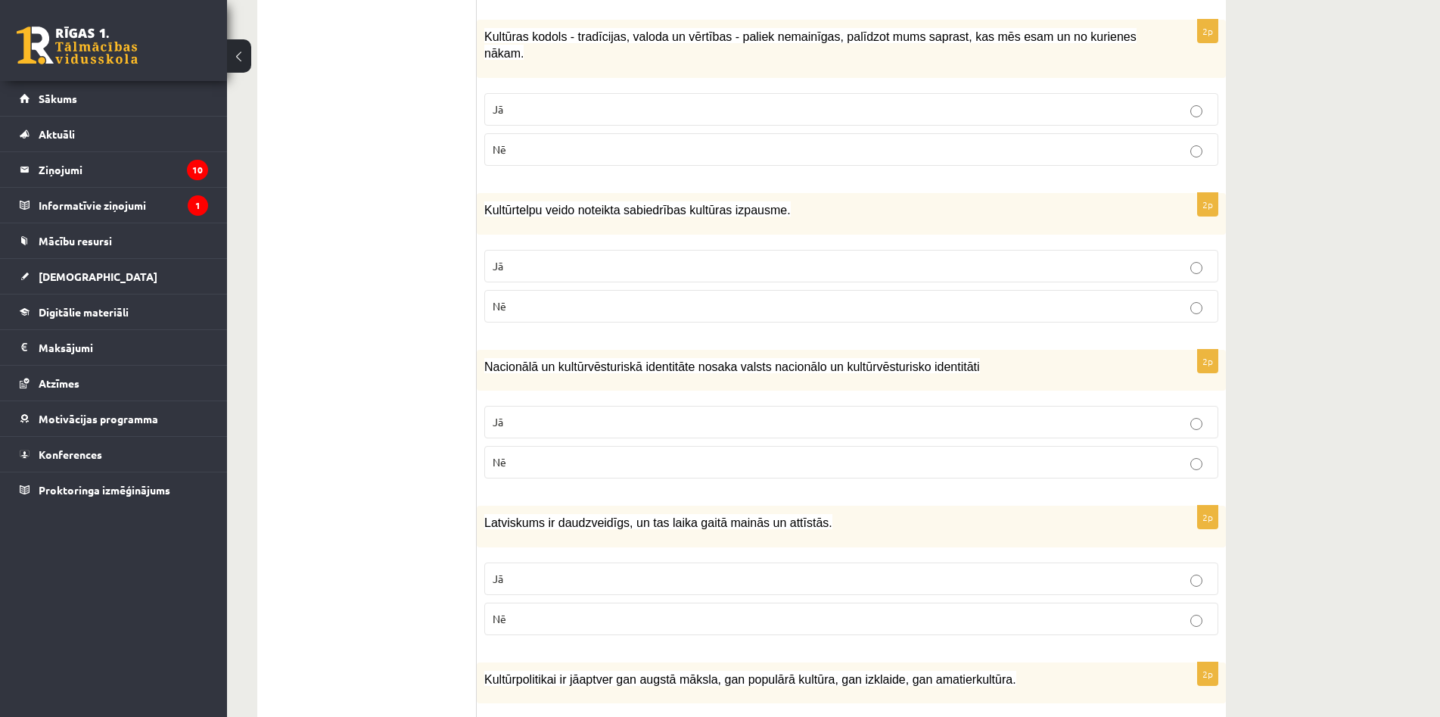
click at [603, 408] on fieldset "Jā Nē" at bounding box center [851, 440] width 734 height 85
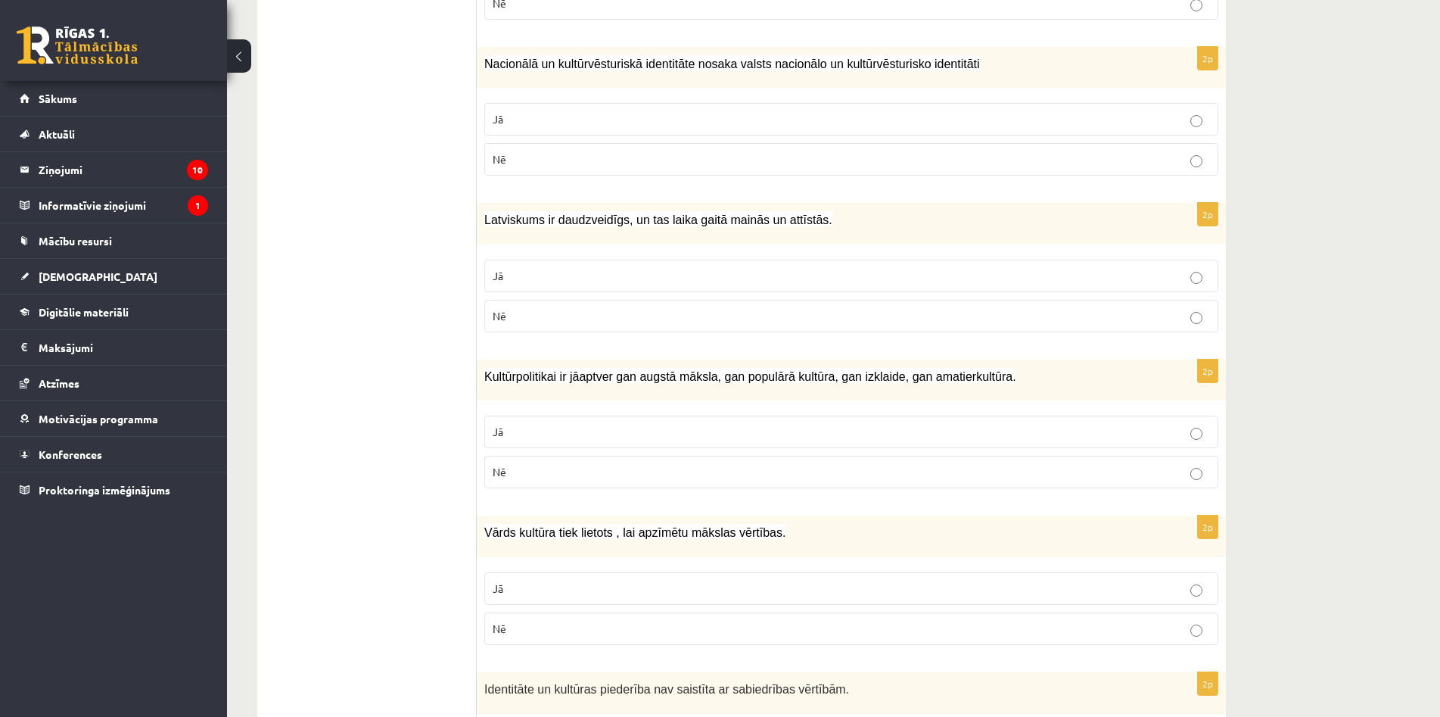
click at [578, 151] on p "Nē" at bounding box center [852, 159] width 718 height 16
click at [556, 268] on p "Jā" at bounding box center [852, 276] width 718 height 16
click at [584, 424] on p "Jā" at bounding box center [852, 432] width 718 height 16
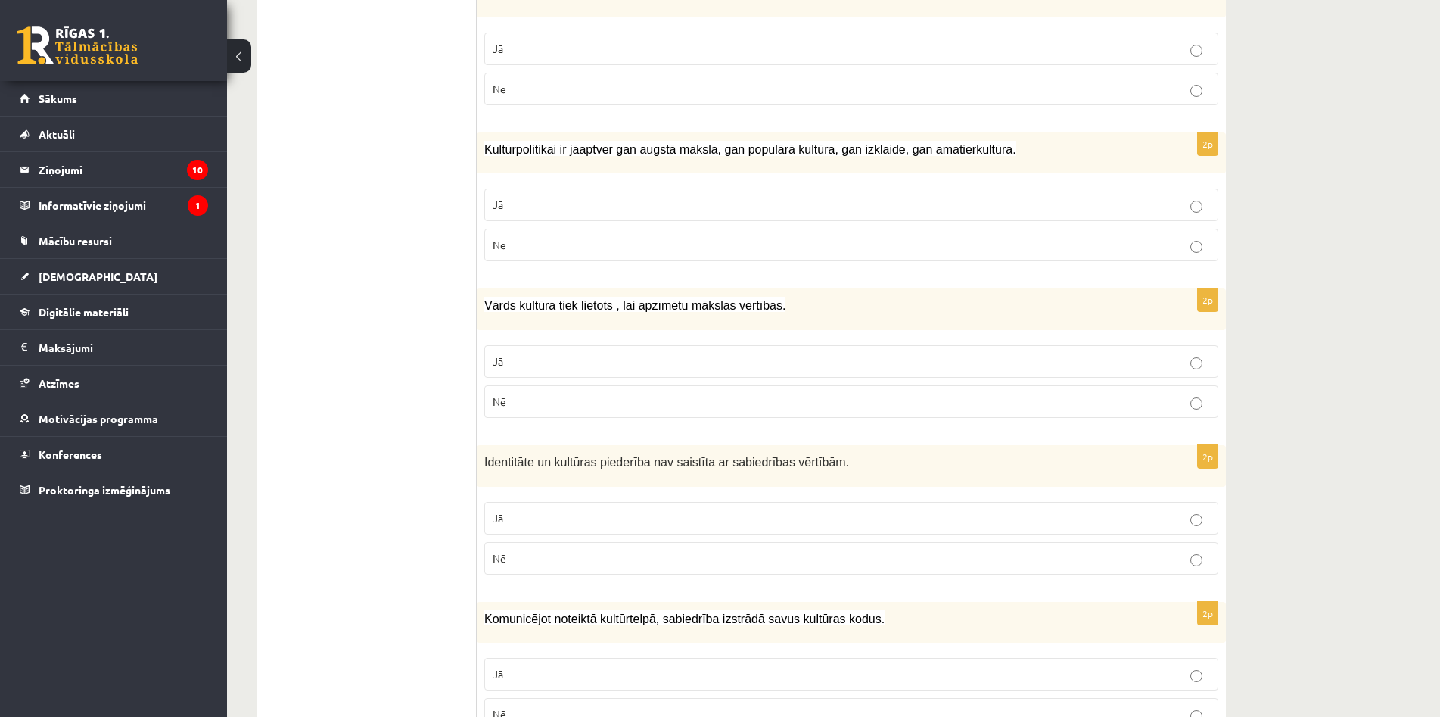
click at [624, 345] on label "Jā" at bounding box center [851, 361] width 734 height 33
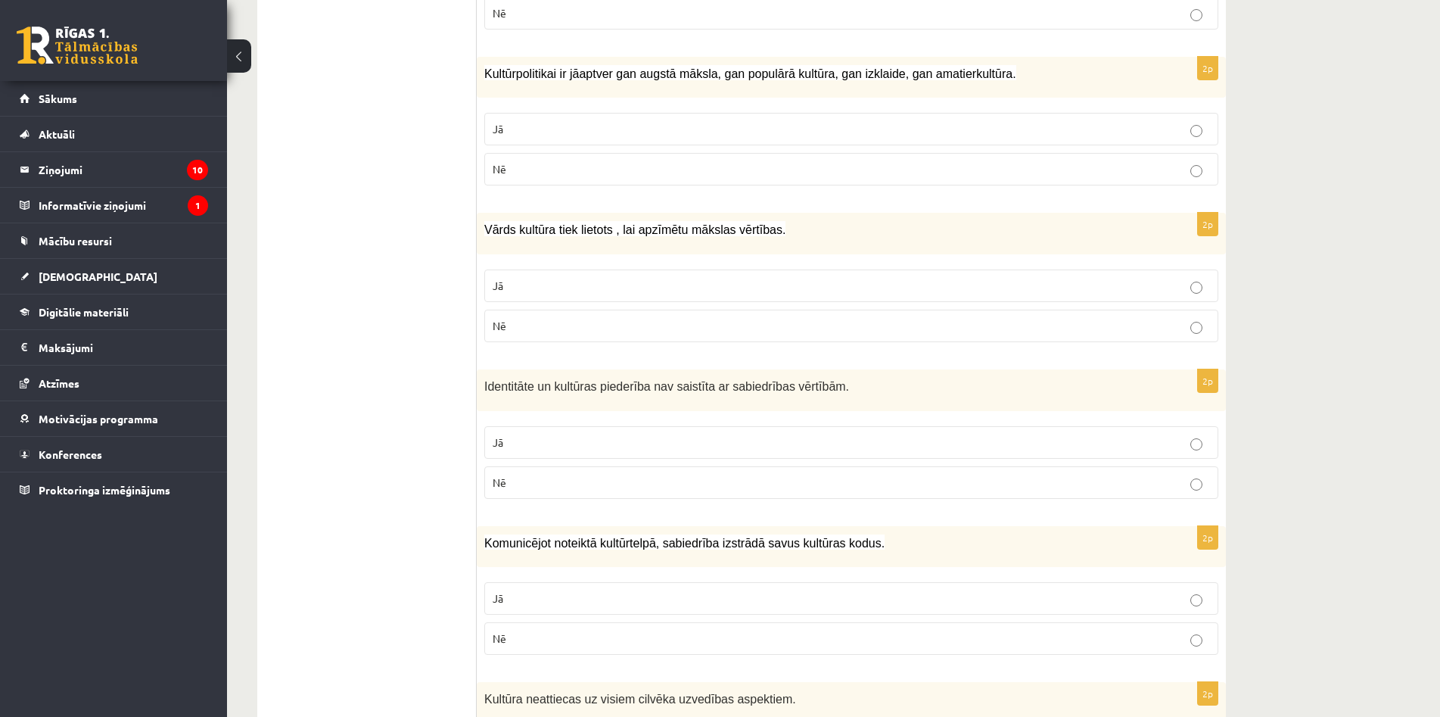
scroll to position [1484, 0]
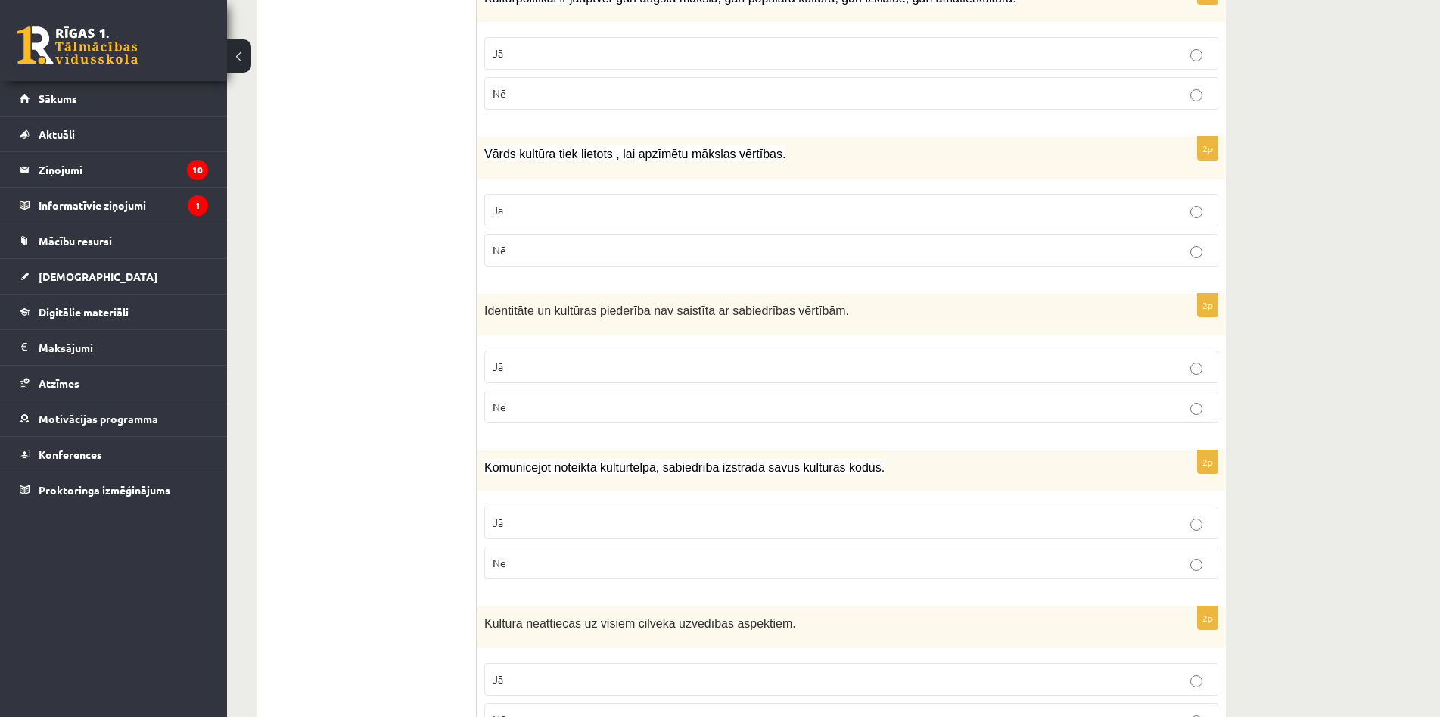
click at [648, 399] on p "Nē" at bounding box center [852, 407] width 718 height 16
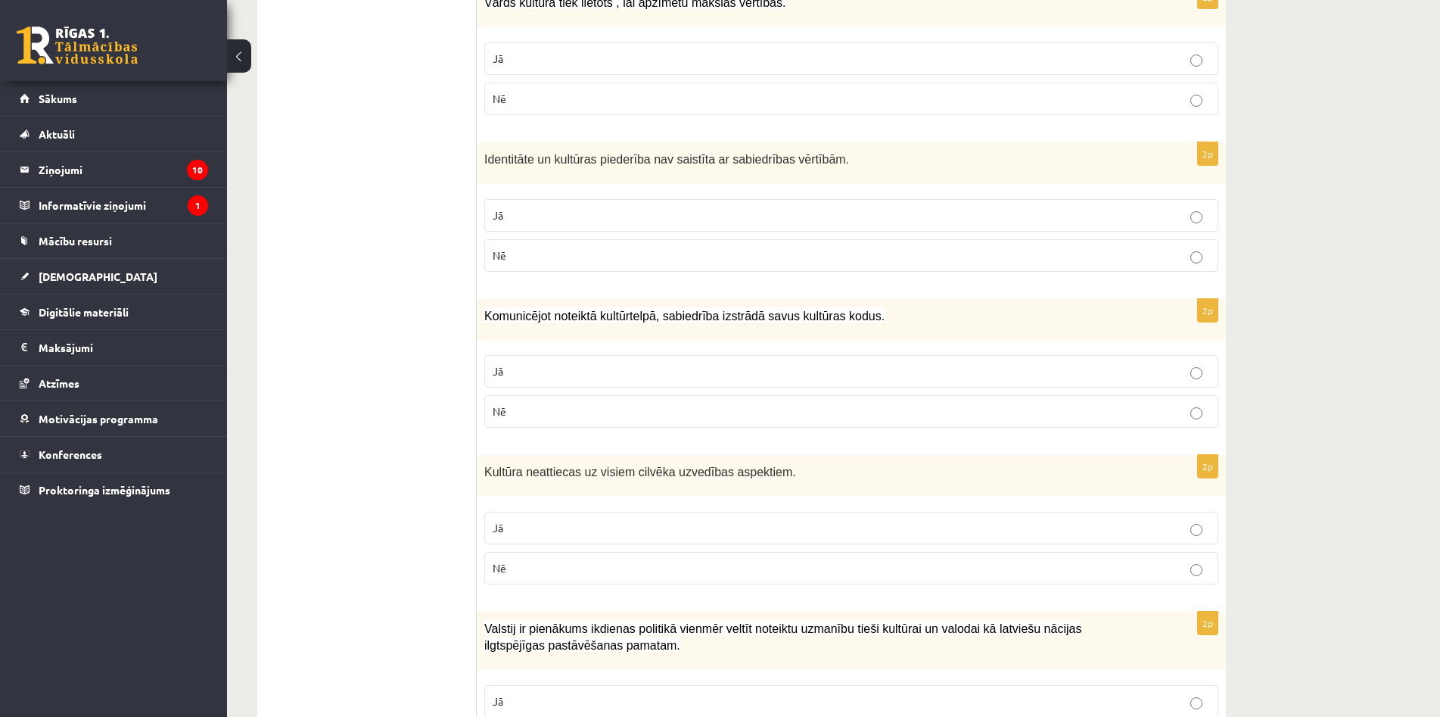
click at [609, 363] on p "Jā" at bounding box center [852, 371] width 718 height 16
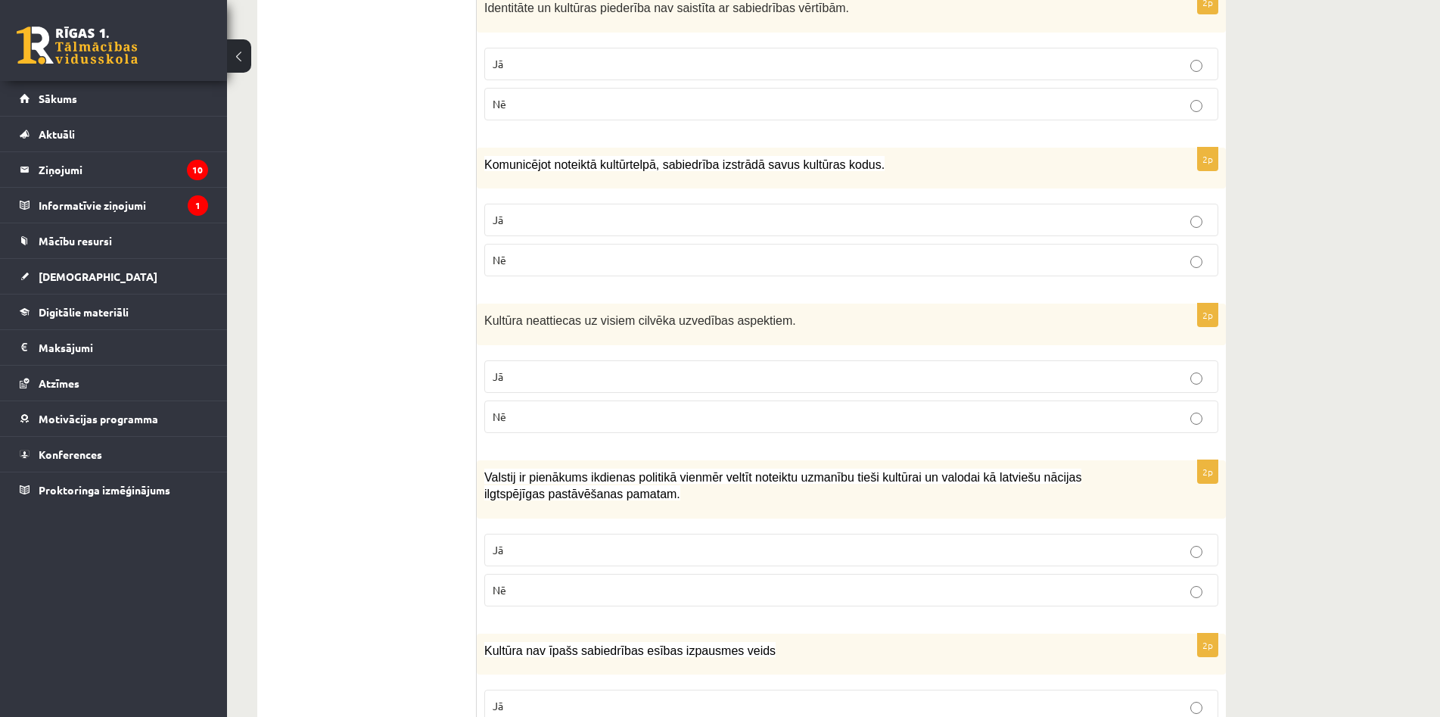
drag, startPoint x: 586, startPoint y: 389, endPoint x: 581, endPoint y: 378, distance: 11.5
click at [585, 409] on p "Nē" at bounding box center [852, 417] width 718 height 16
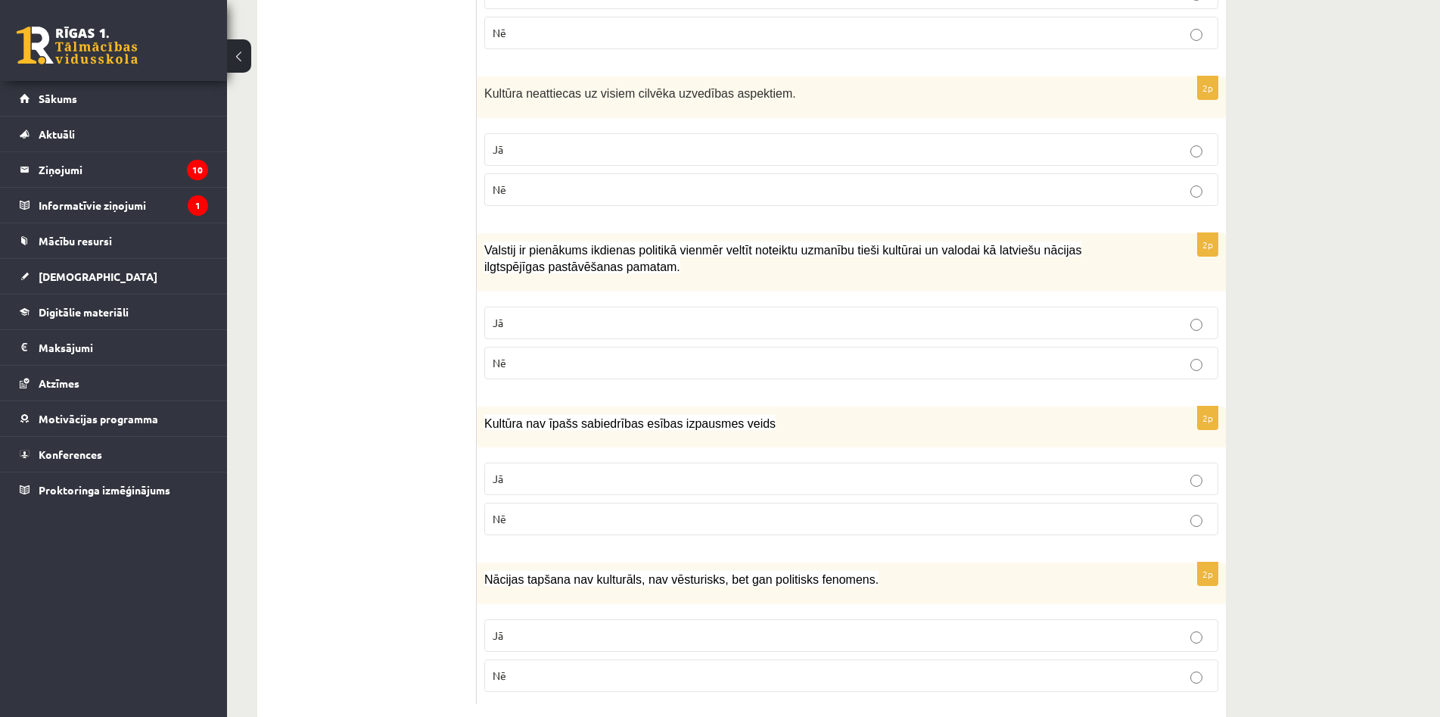
click at [541, 315] on p "Jā" at bounding box center [852, 323] width 718 height 16
click at [620, 465] on fieldset "Jā Nē" at bounding box center [851, 497] width 734 height 85
click at [620, 463] on fieldset "Jā Nē" at bounding box center [851, 497] width 734 height 85
click at [677, 511] on p "Nē" at bounding box center [852, 519] width 718 height 16
click at [562, 668] on p "Nē" at bounding box center [852, 676] width 718 height 16
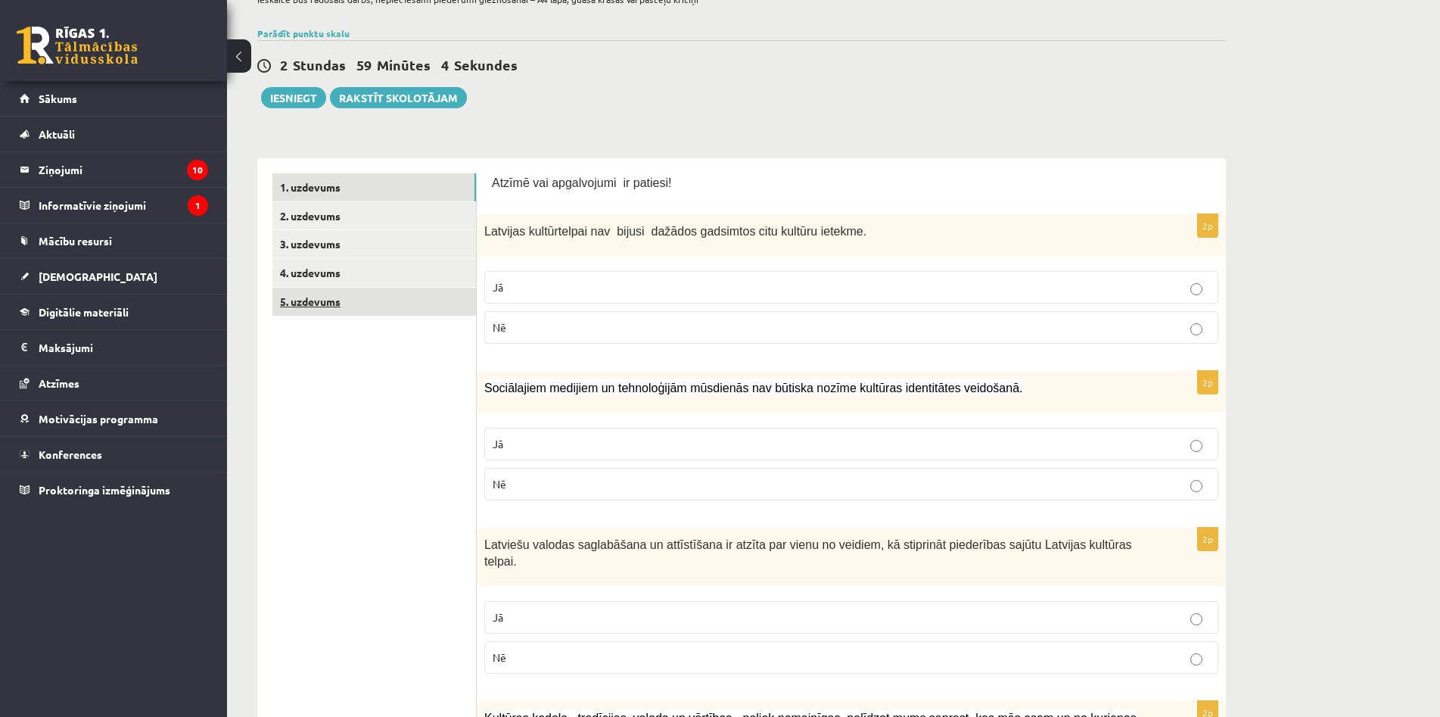
click at [372, 304] on link "5. uzdevums" at bounding box center [374, 302] width 204 height 28
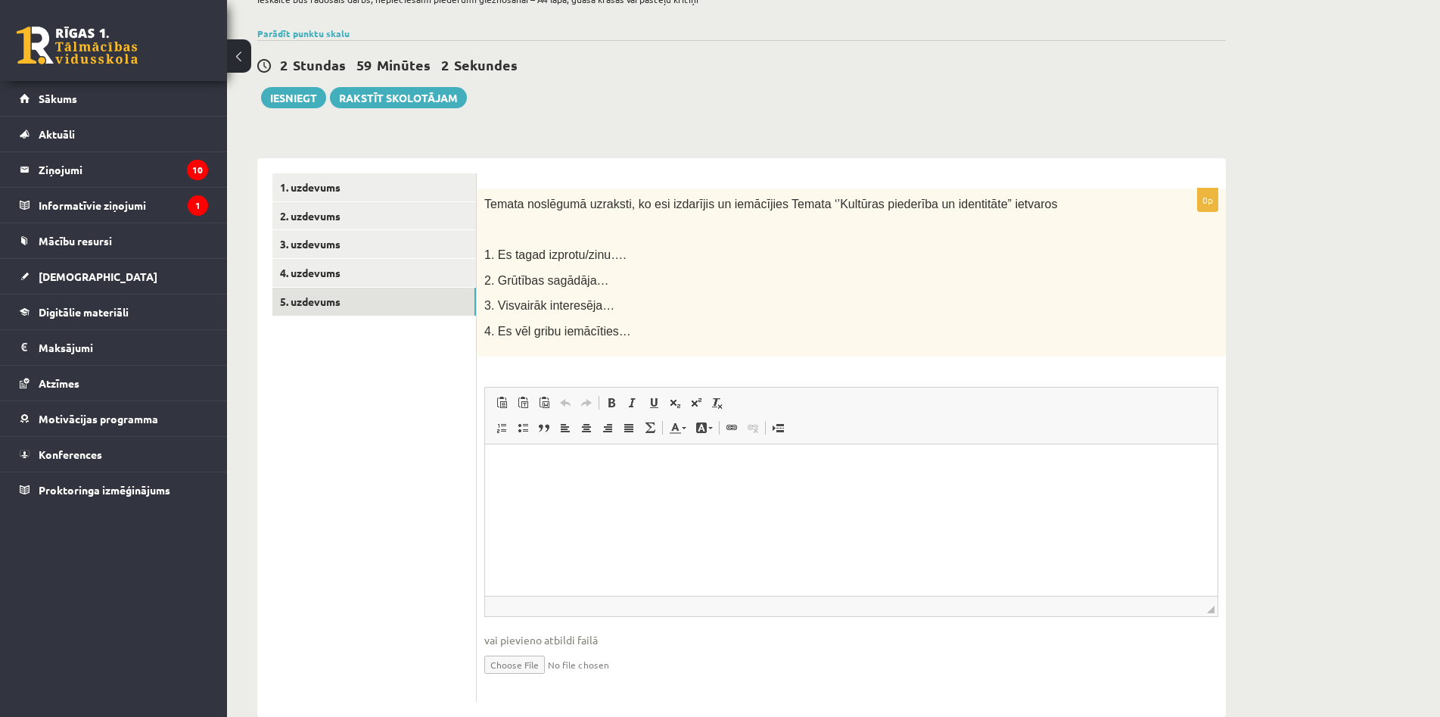
scroll to position [0, 0]
click at [397, 281] on link "4. uzdevums" at bounding box center [374, 273] width 204 height 28
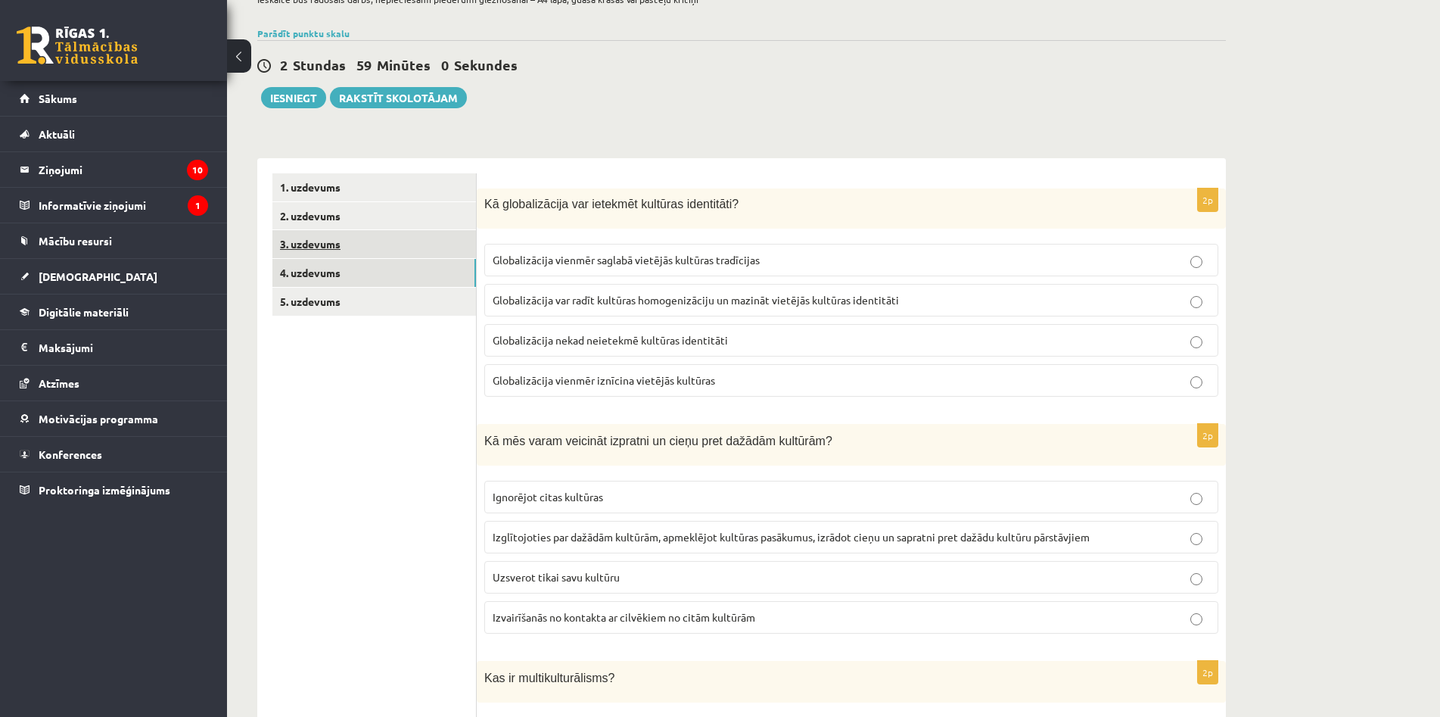
click at [411, 247] on link "3. uzdevums" at bounding box center [374, 244] width 204 height 28
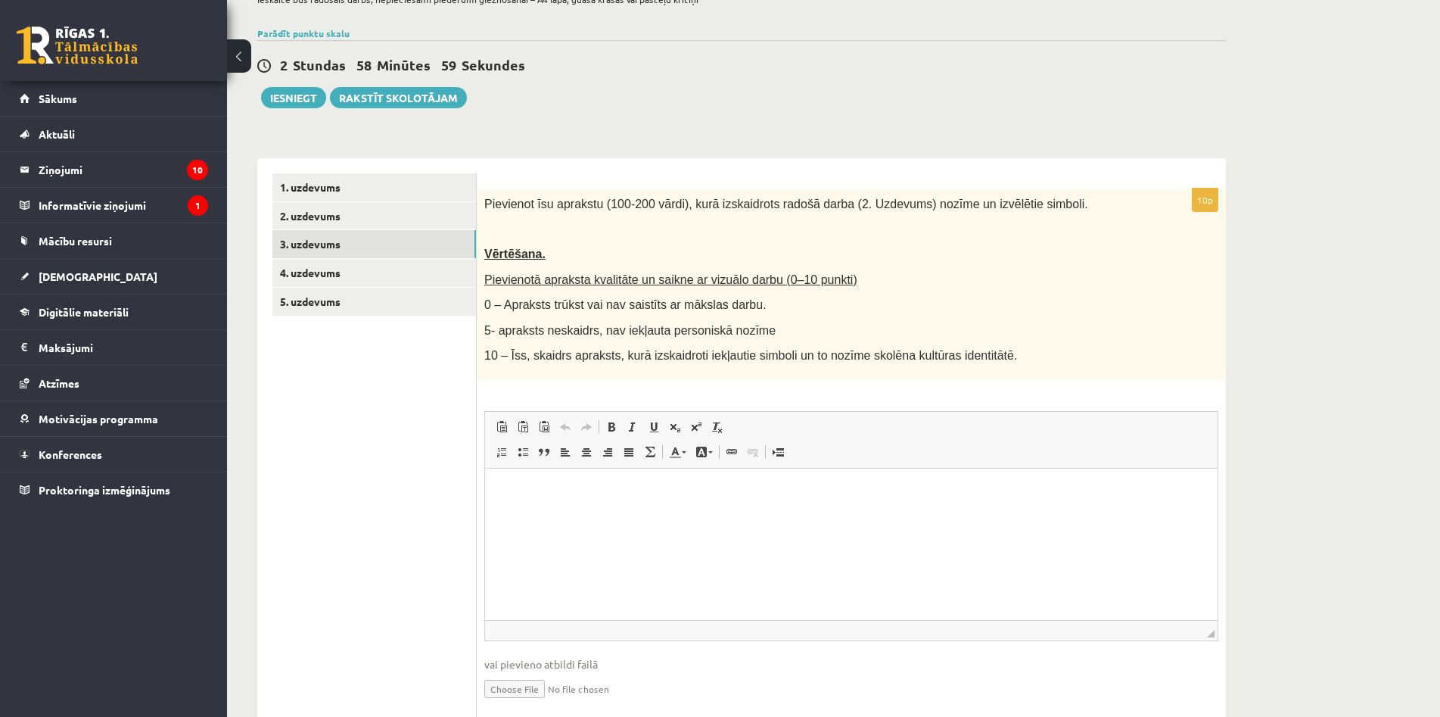
click at [323, 124] on div "**********" at bounding box center [741, 354] width 1029 height 834
click at [307, 210] on link "2. uzdevums" at bounding box center [374, 216] width 204 height 28
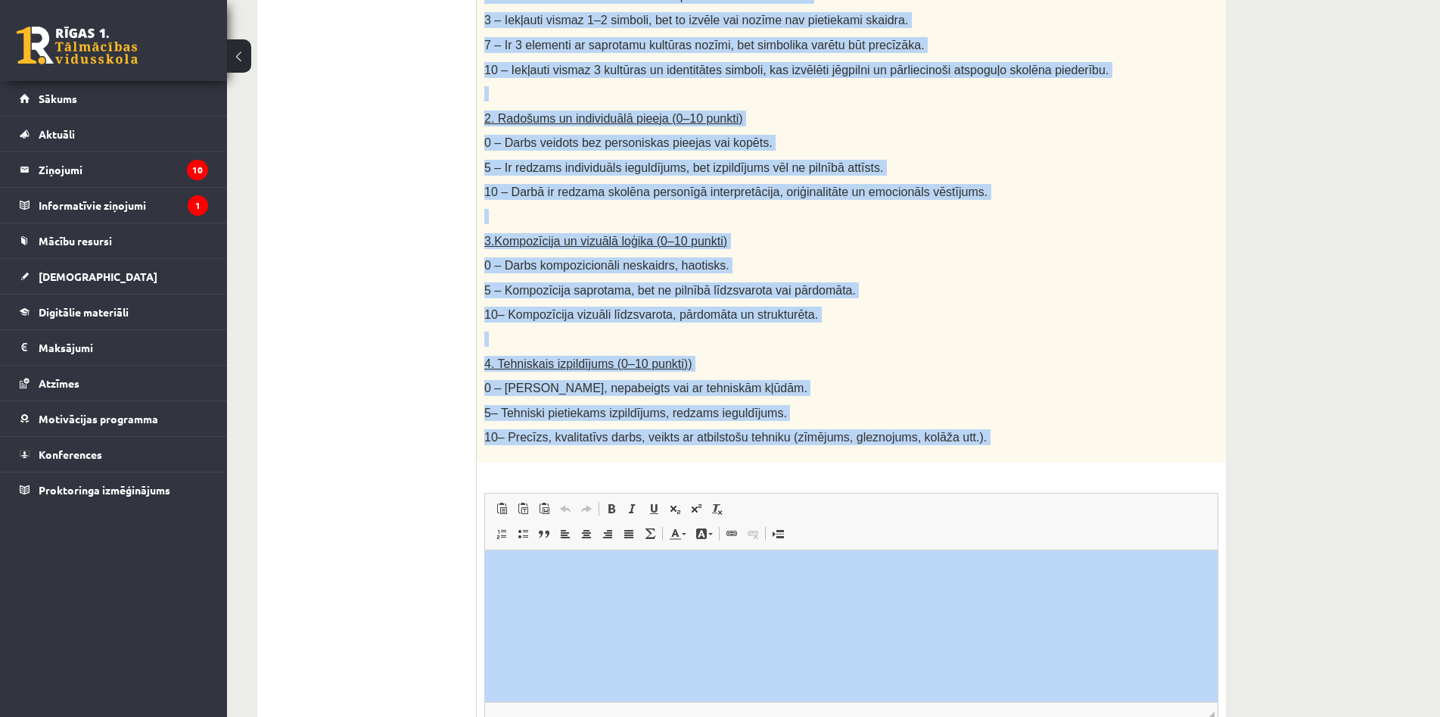
scroll to position [684, 0]
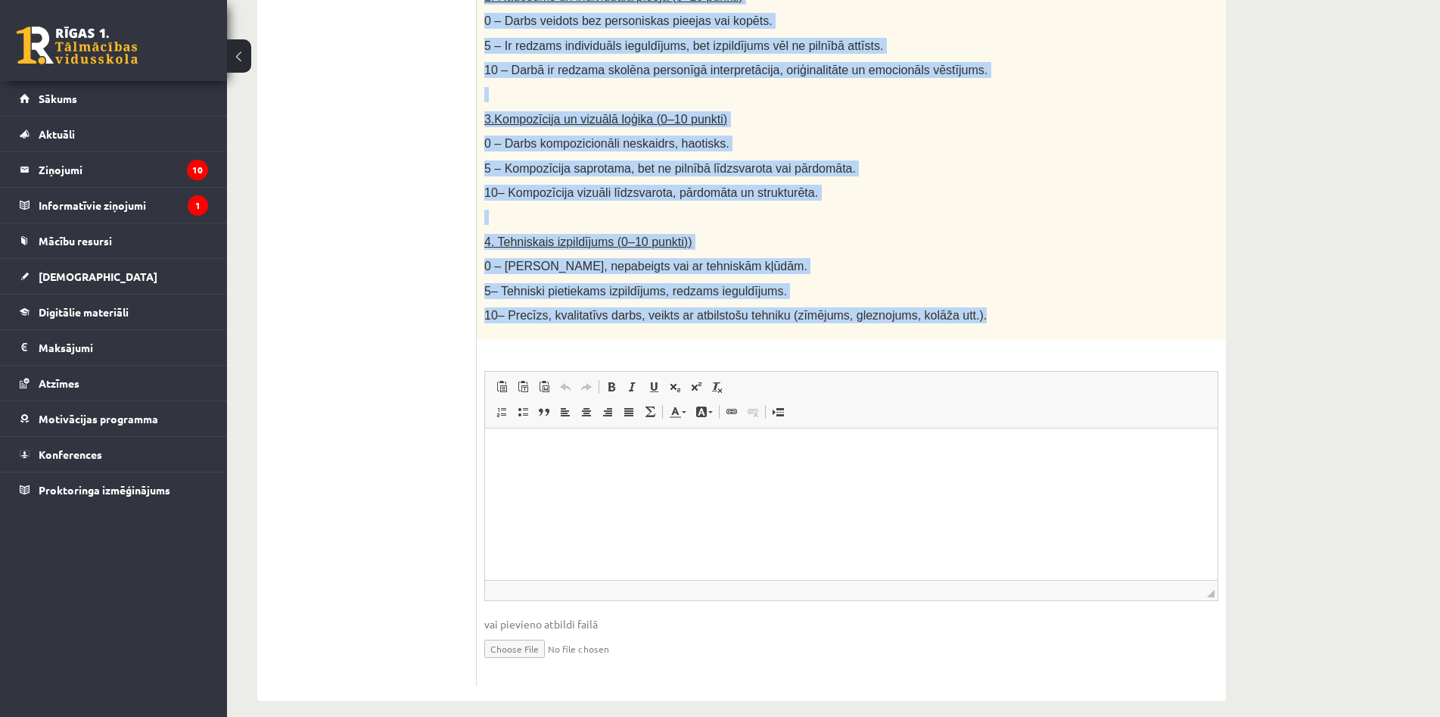
copy div "Loremi dolor. Sitamet consect adipisc elits (doeiusmo, tempor inc utlabo), etd …"
drag, startPoint x: 480, startPoint y: 201, endPoint x: 965, endPoint y: 304, distance: 496.0
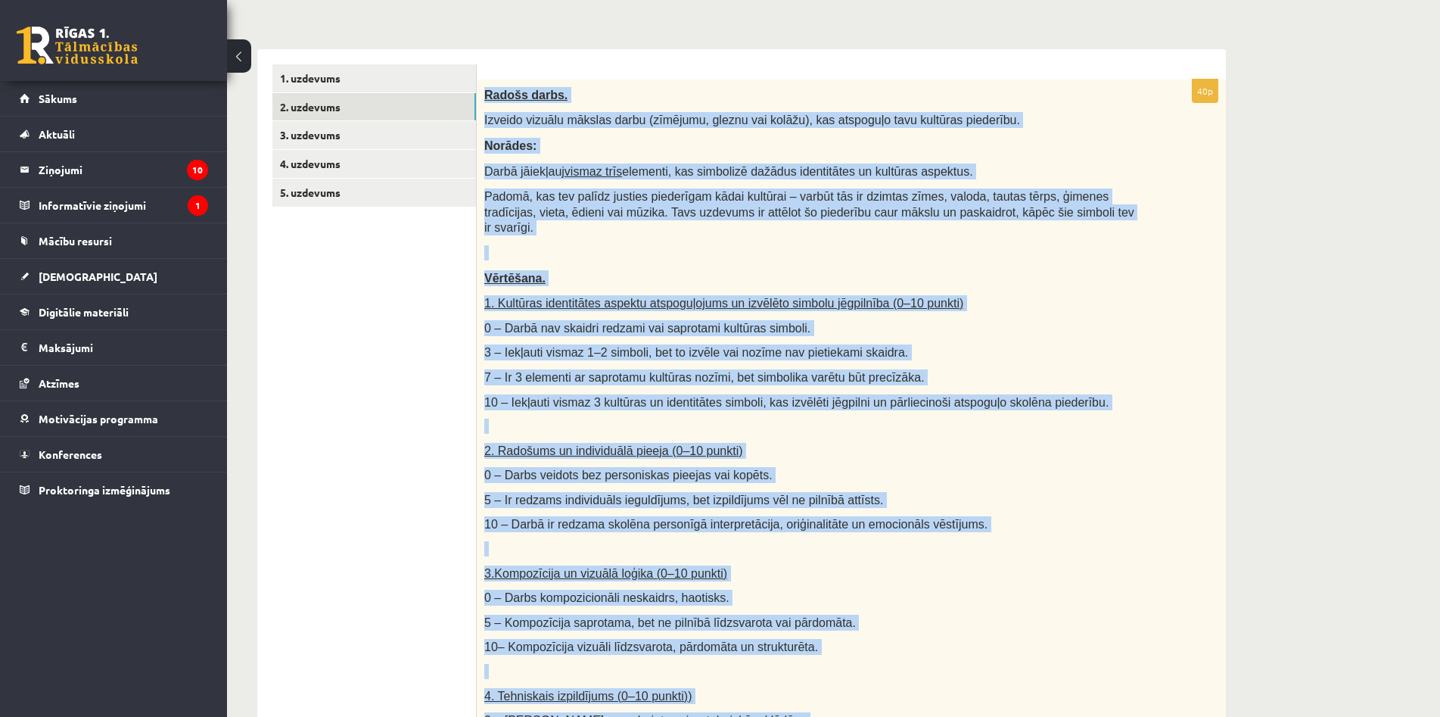
scroll to position [0, 0]
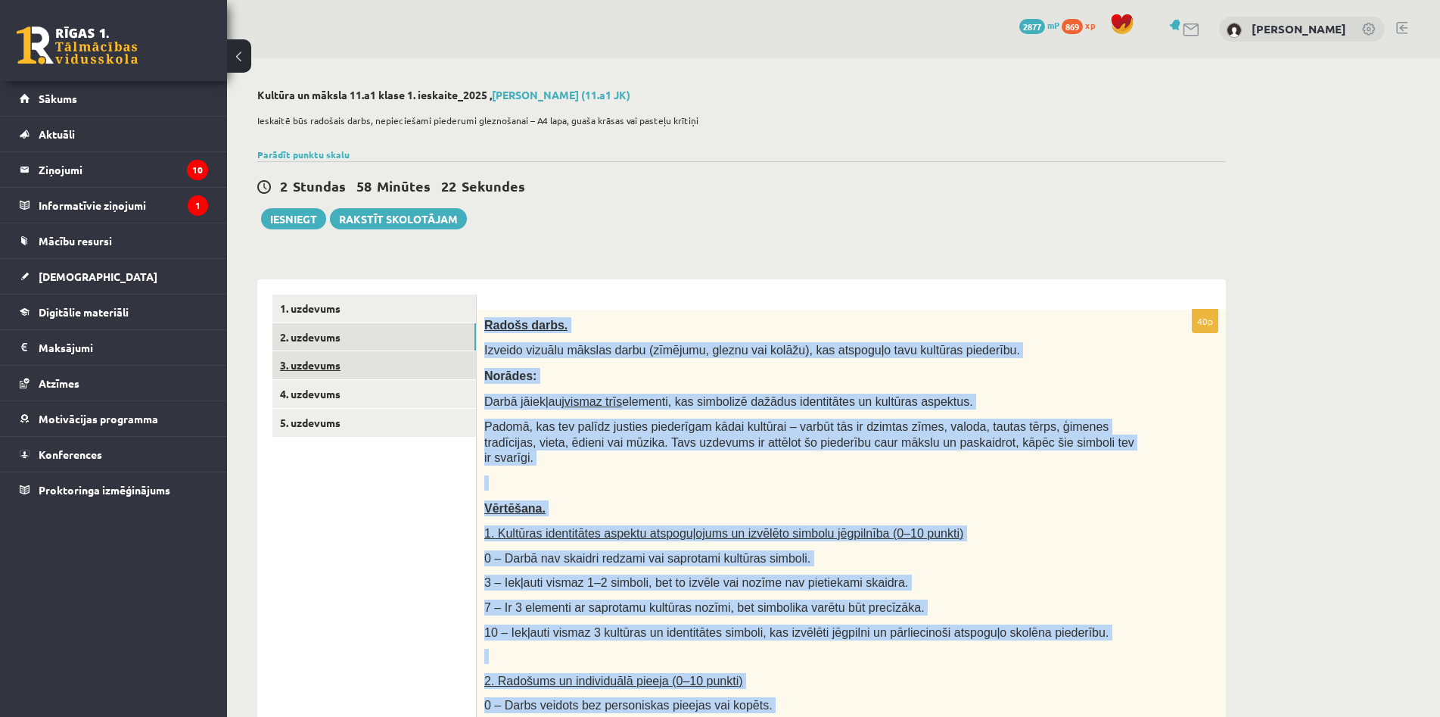
click at [381, 372] on link "3. uzdevums" at bounding box center [374, 365] width 204 height 28
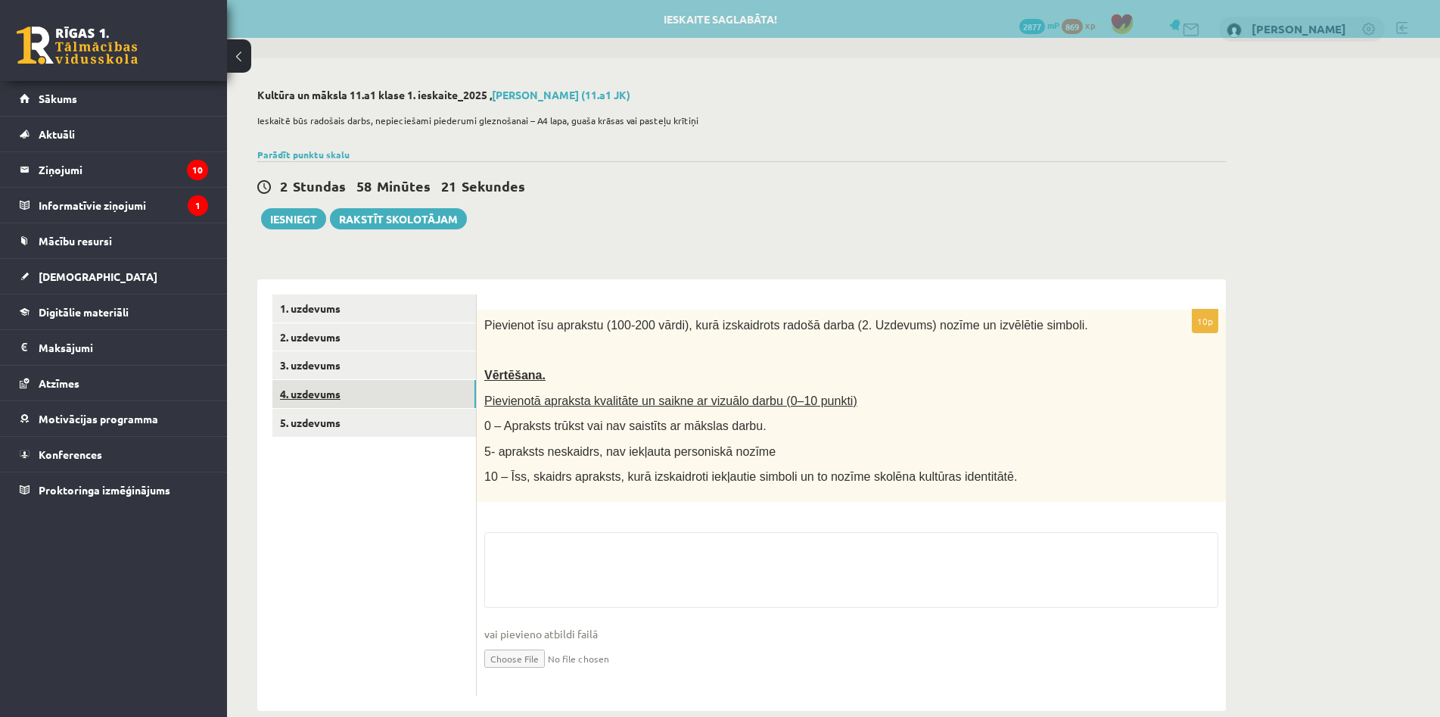
click at [340, 393] on link "4. uzdevums" at bounding box center [374, 394] width 204 height 28
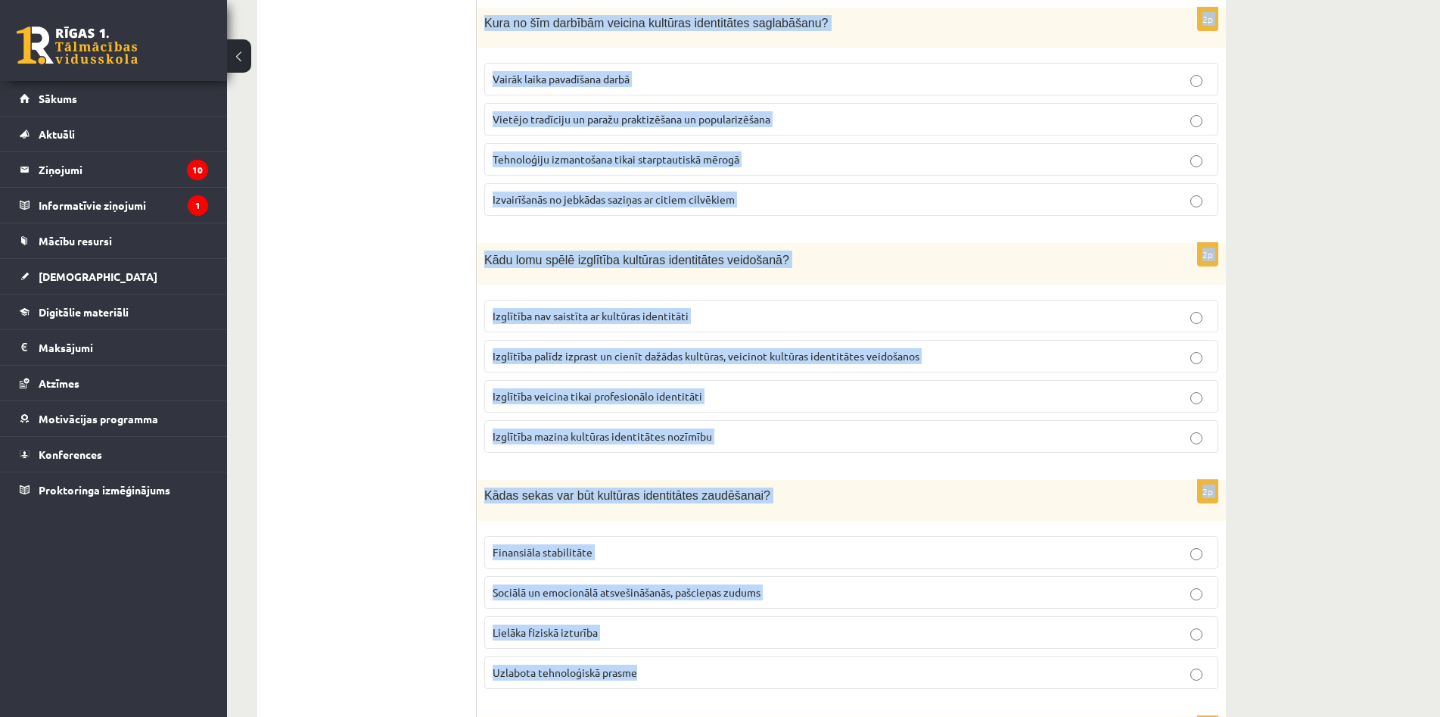
scroll to position [1985, 0]
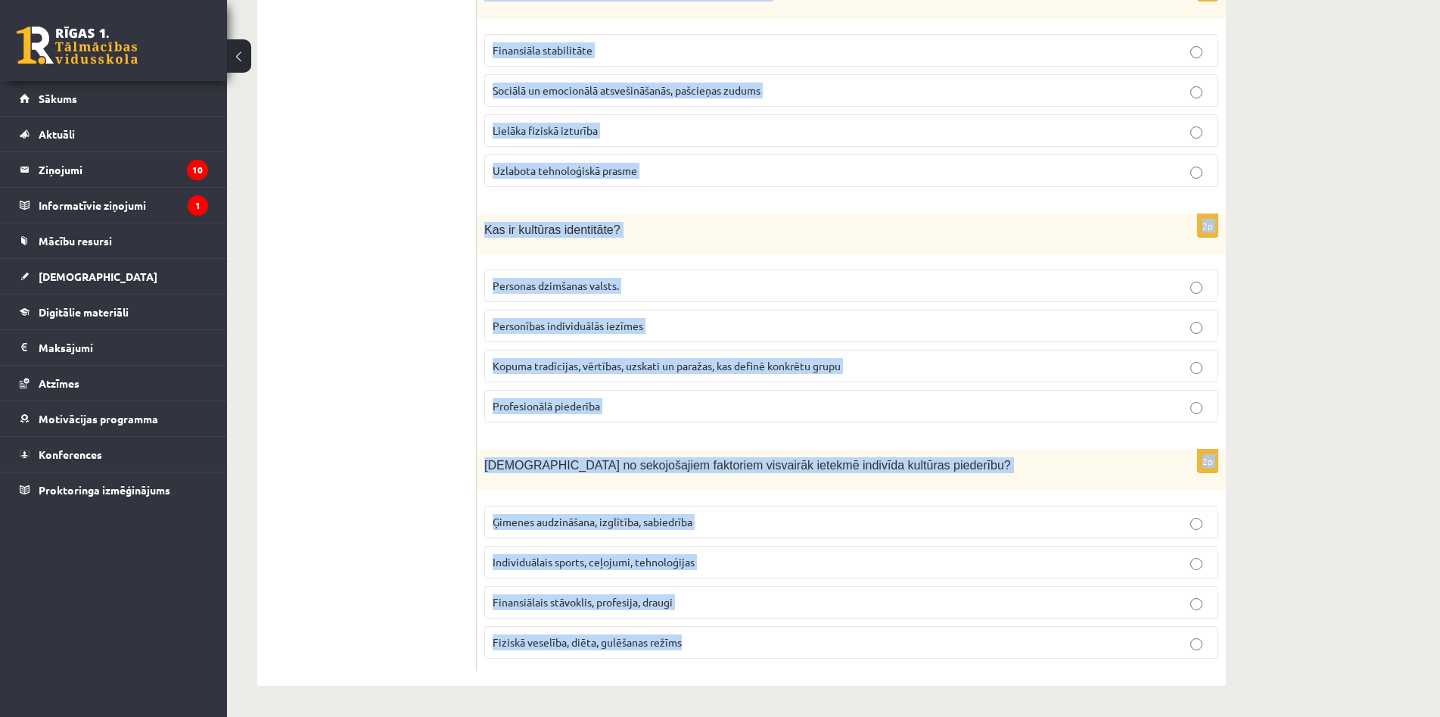
drag, startPoint x: 478, startPoint y: 321, endPoint x: 834, endPoint y: 618, distance: 464.3
copy form "Lo ipsumdolorsit ame consecte adipisci elitseddoe? Temporincidid utlabor etdolo…"
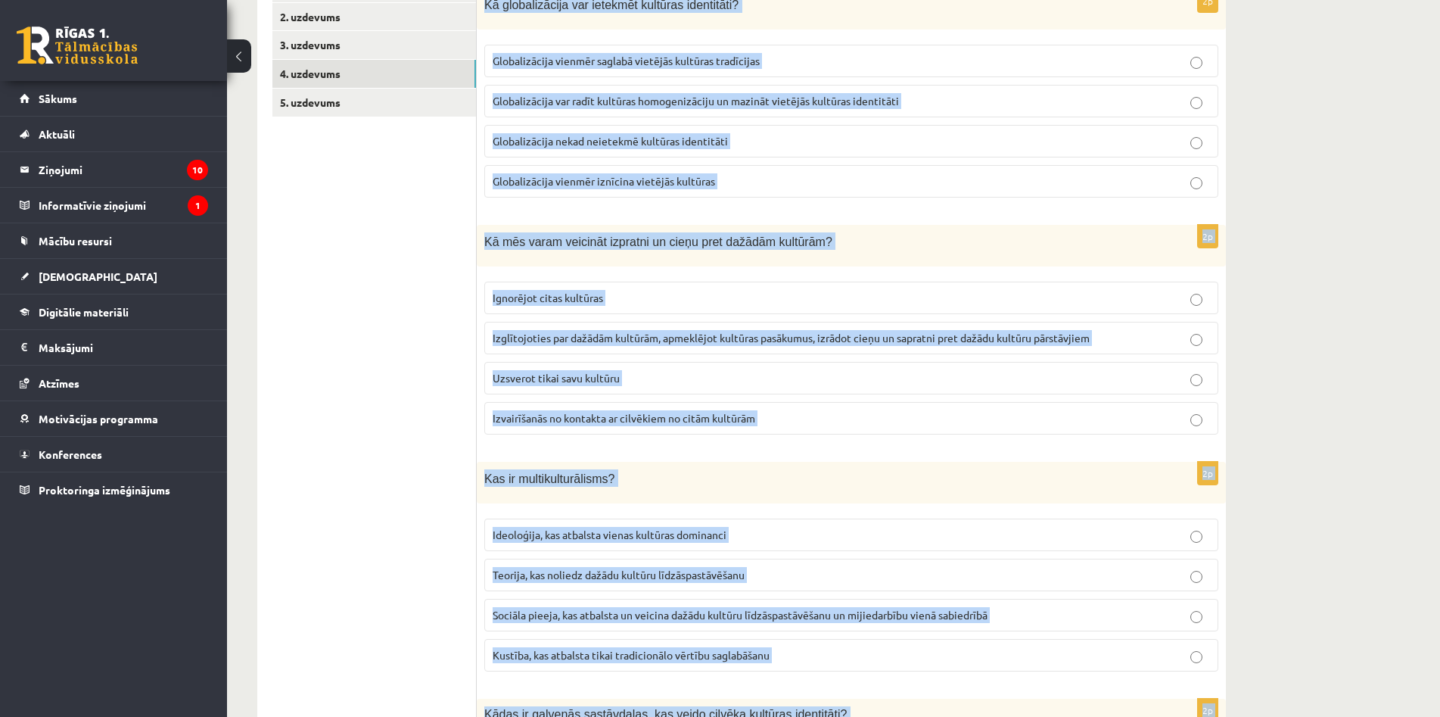
scroll to position [93, 0]
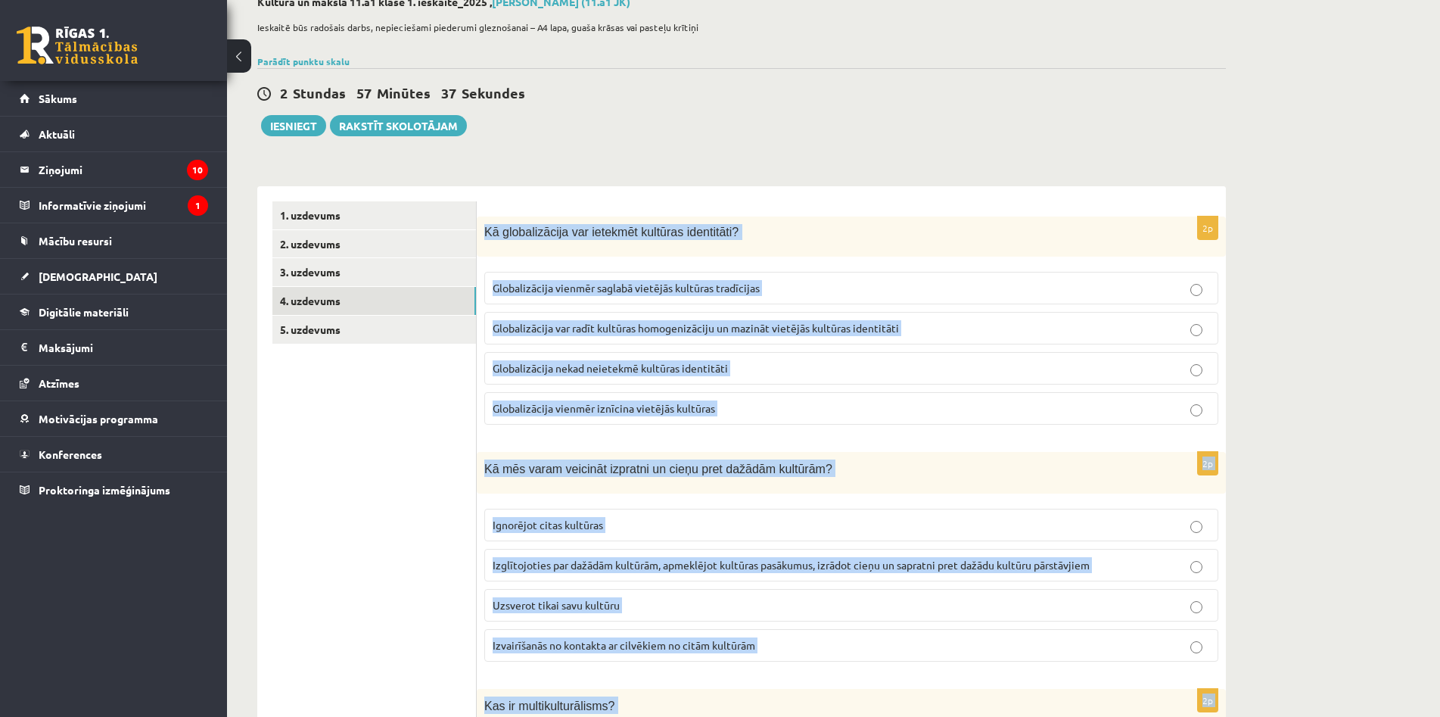
click at [716, 338] on label "Globalizācija var radīt kultūras homogenizāciju un mazināt vietējās kultūras id…" at bounding box center [851, 328] width 734 height 33
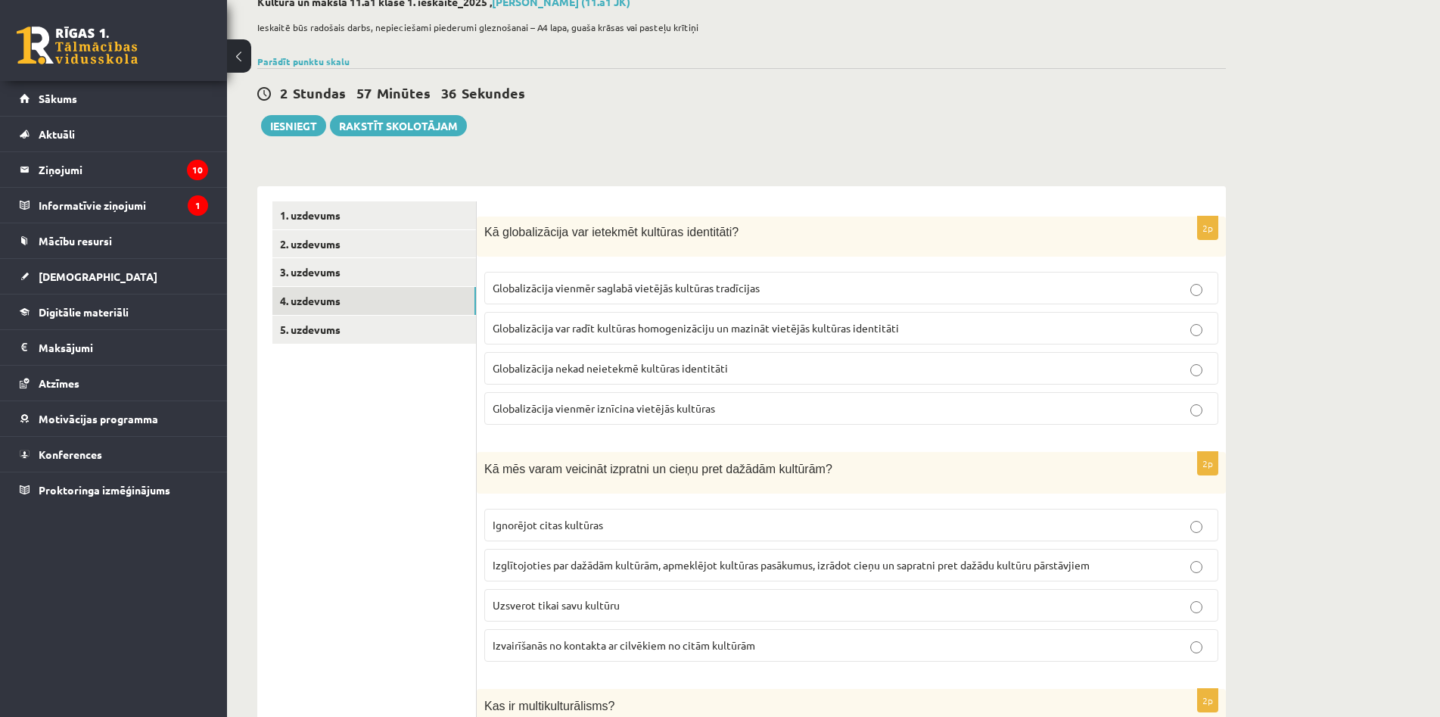
scroll to position [472, 0]
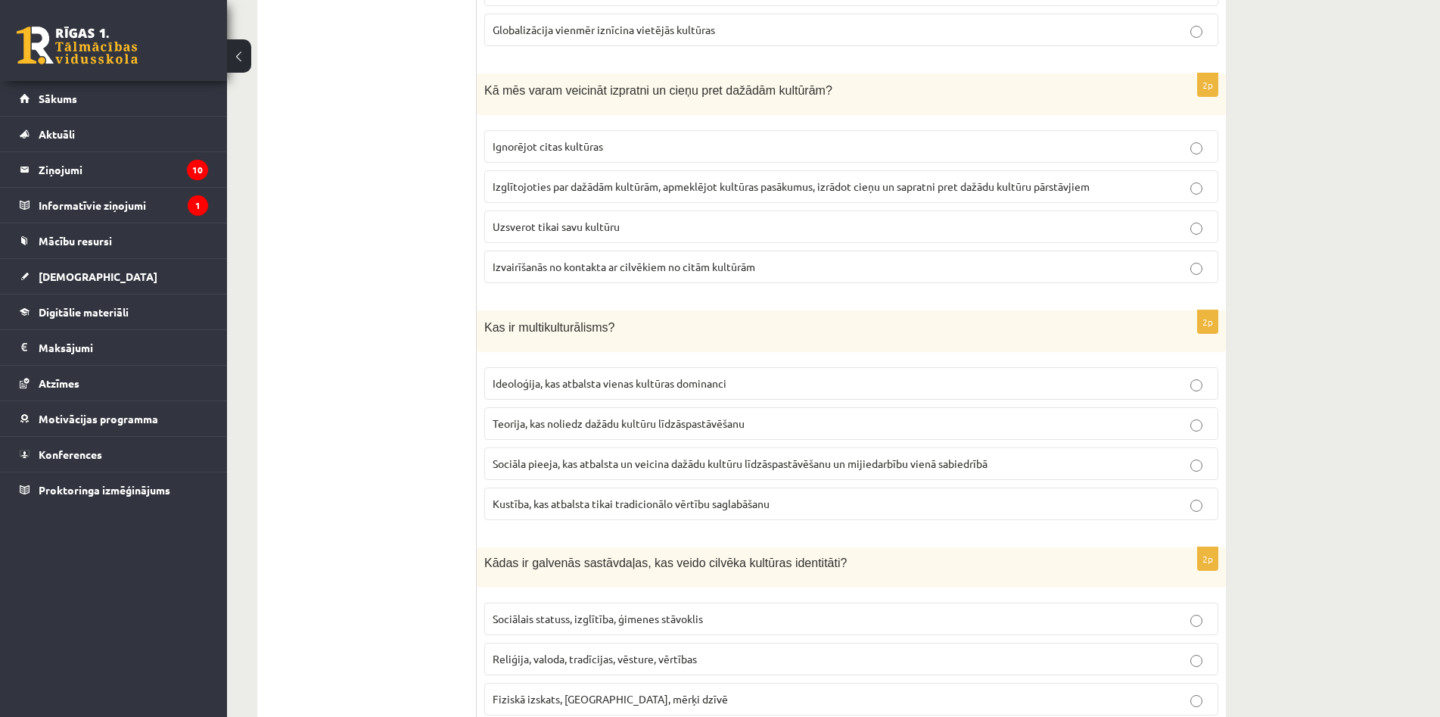
click at [715, 396] on label "Ideoloģija, kas atbalsta vienas kultūras dominanci" at bounding box center [851, 383] width 734 height 33
click at [627, 196] on label "Izglītojoties par dažādām kultūrām, apmeklējot kultūras pasākumus, izrādot cieņ…" at bounding box center [851, 186] width 734 height 33
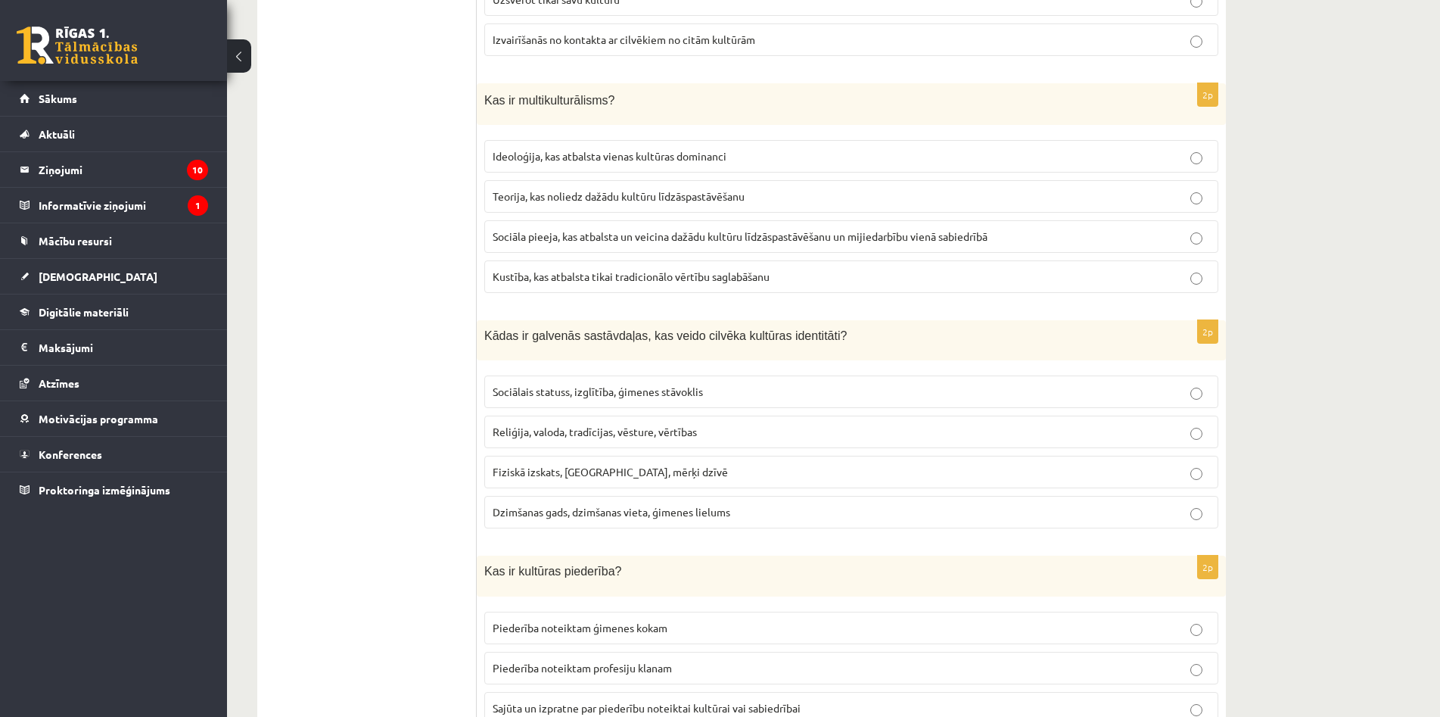
click at [634, 243] on p "Sociāla pieeja, kas atbalsta un veicina dažādu kultūru līdzāspastāvēšanu un mij…" at bounding box center [852, 237] width 718 height 16
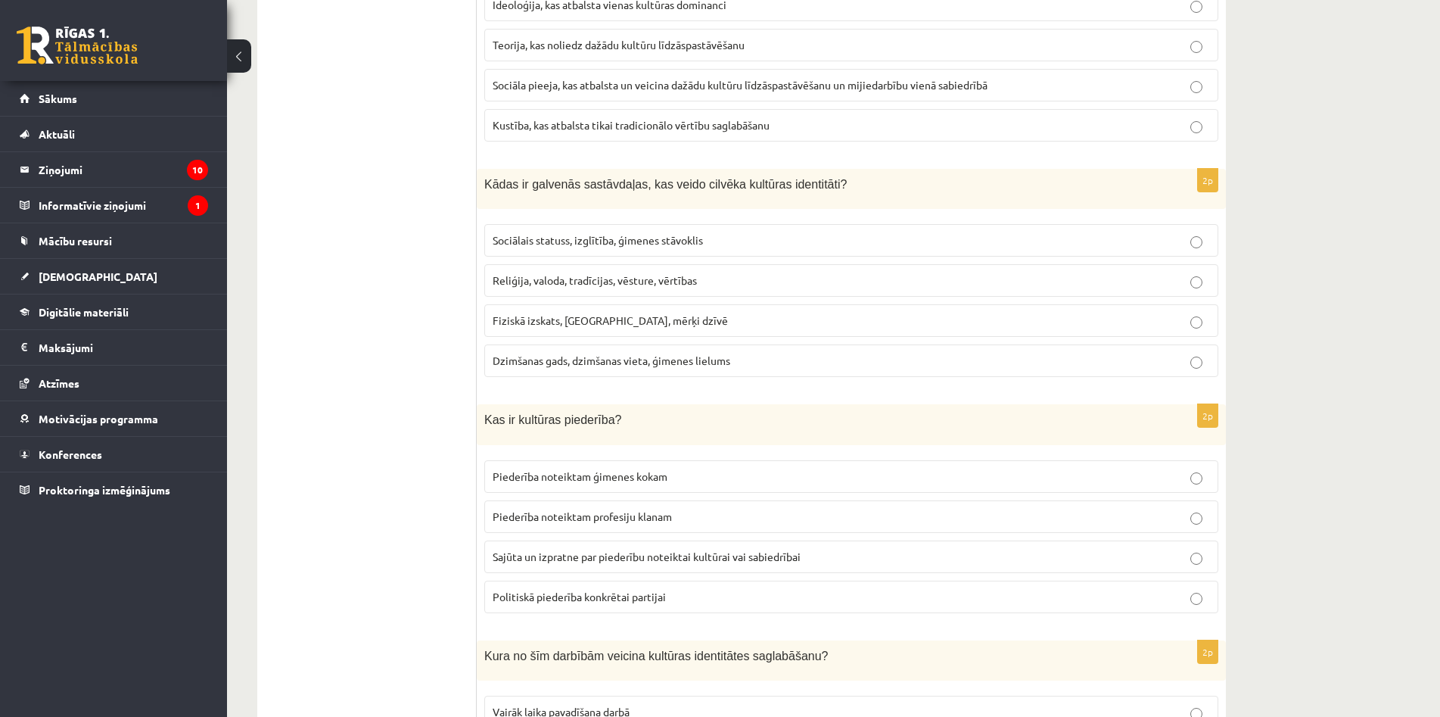
drag, startPoint x: 620, startPoint y: 249, endPoint x: 624, endPoint y: 238, distance: 11.3
click at [620, 248] on p "Sociālais statuss, izglītība, ģimenes stāvoklis" at bounding box center [852, 240] width 718 height 16
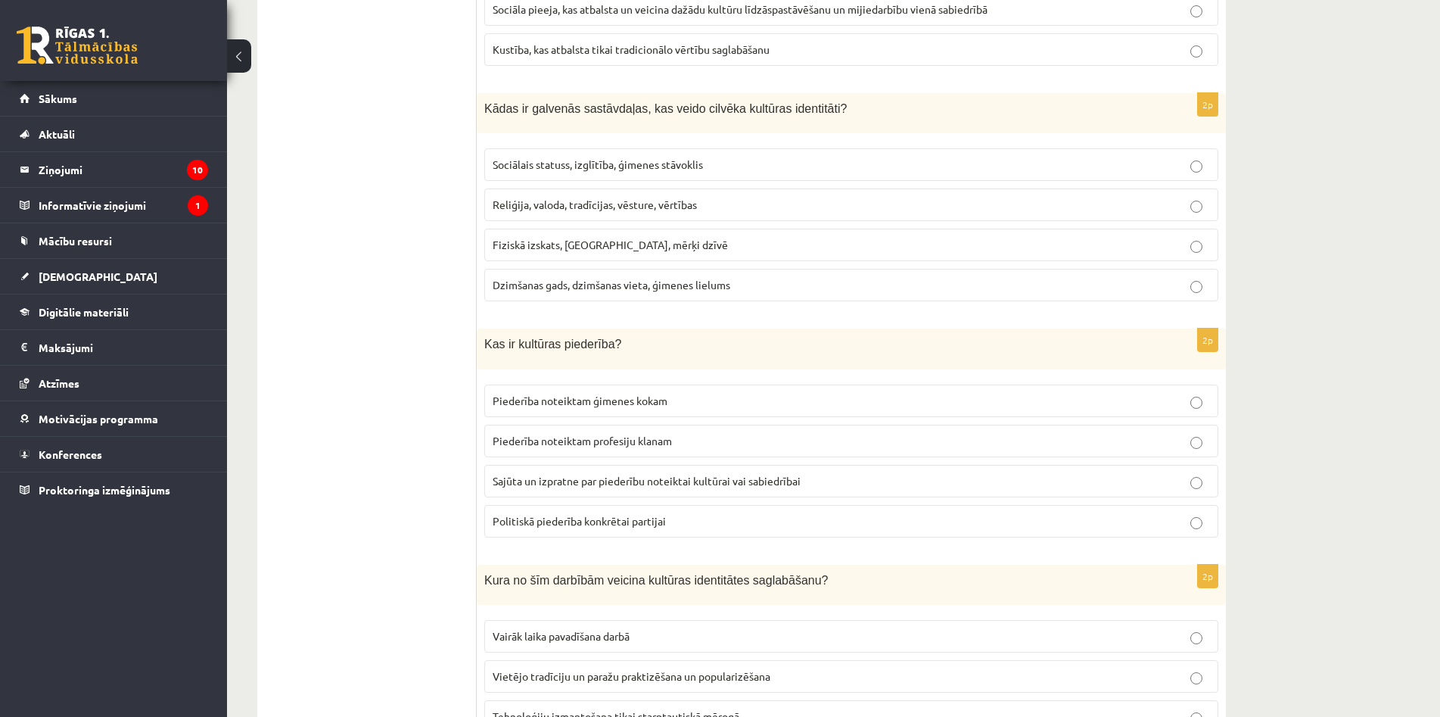
click at [590, 207] on span "Reliģija, valoda, tradīcijas, vēsture, vērtības" at bounding box center [595, 205] width 204 height 14
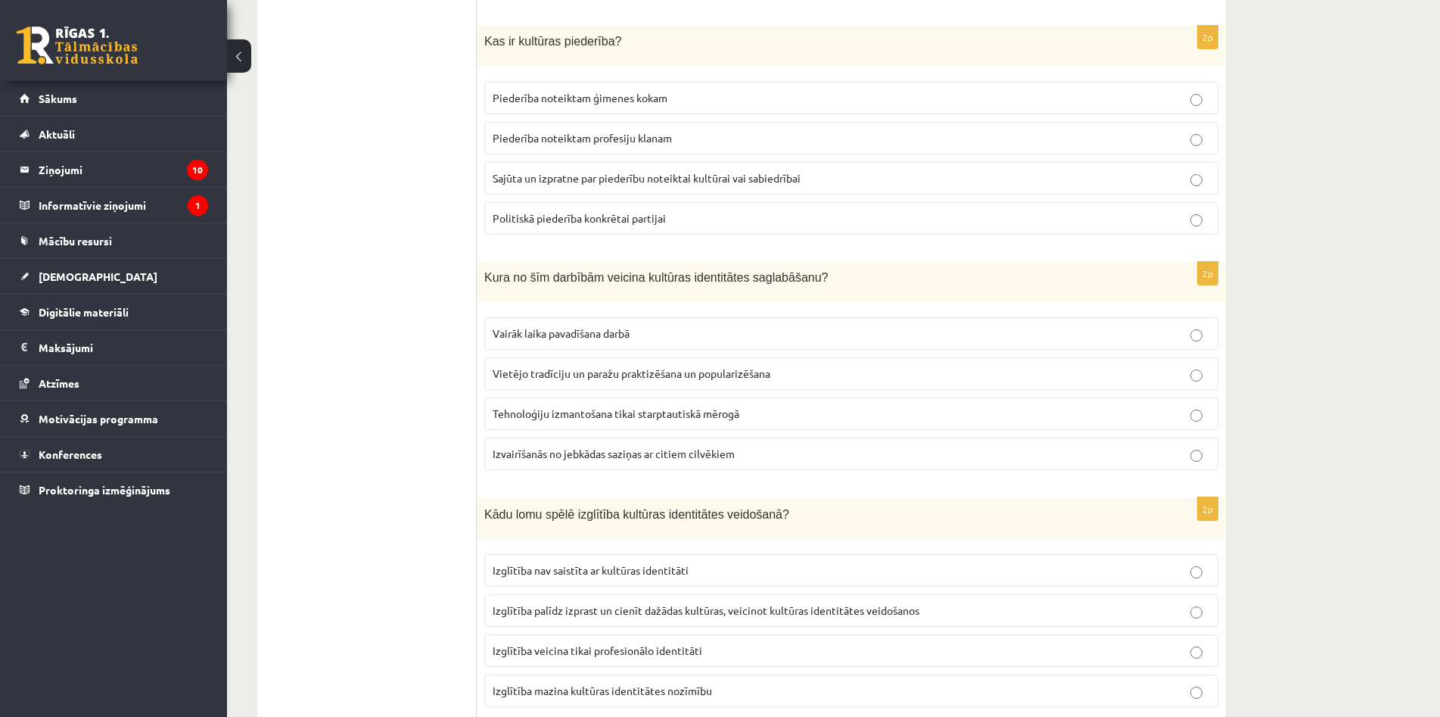
click at [603, 191] on label "Sajūta un izpratne par piederību noteiktai kultūrai vai sabiedrībai" at bounding box center [851, 178] width 734 height 33
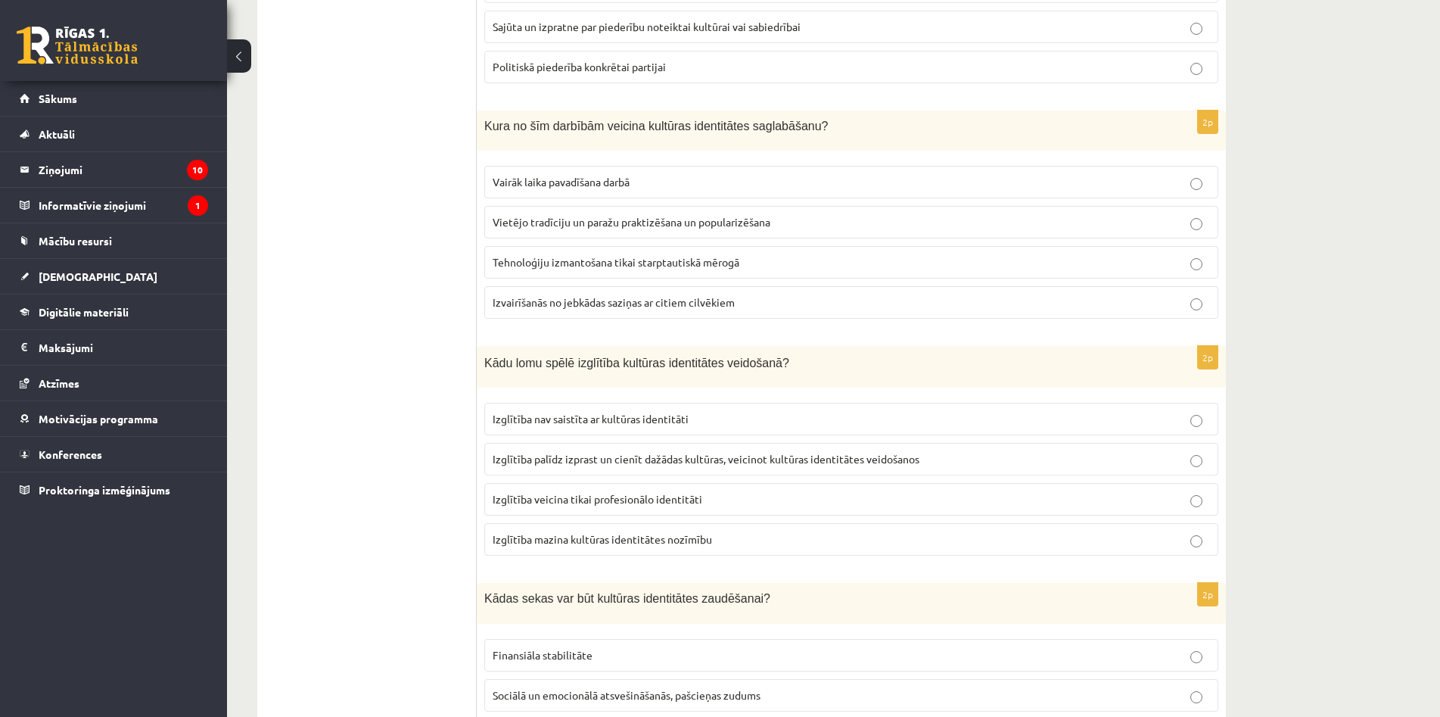
scroll to position [1304, 0]
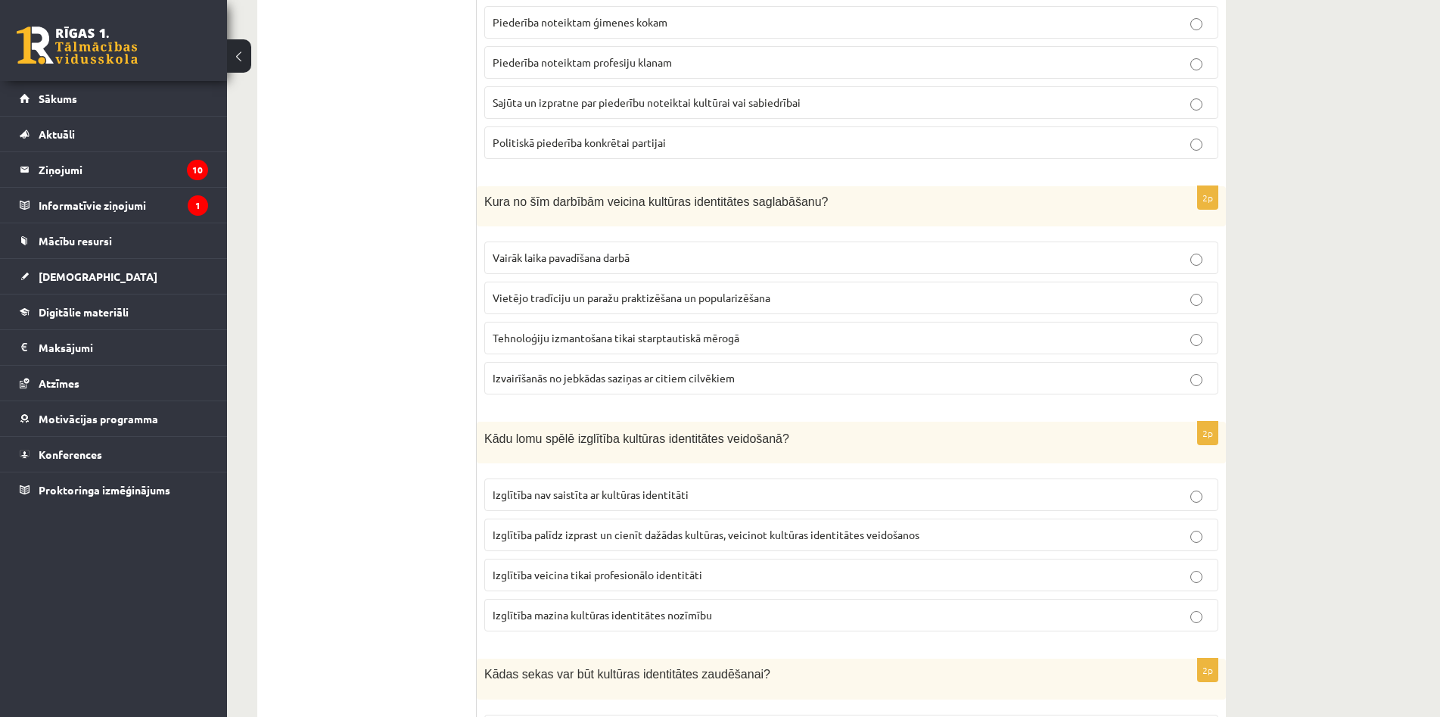
click at [579, 104] on span "Sajūta un izpratne par piederību noteiktai kultūrai vai sabiedrībai" at bounding box center [647, 102] width 308 height 14
click at [621, 300] on span "Vietējo tradīciju un paražu praktizēšana un popularizēšana" at bounding box center [632, 298] width 278 height 14
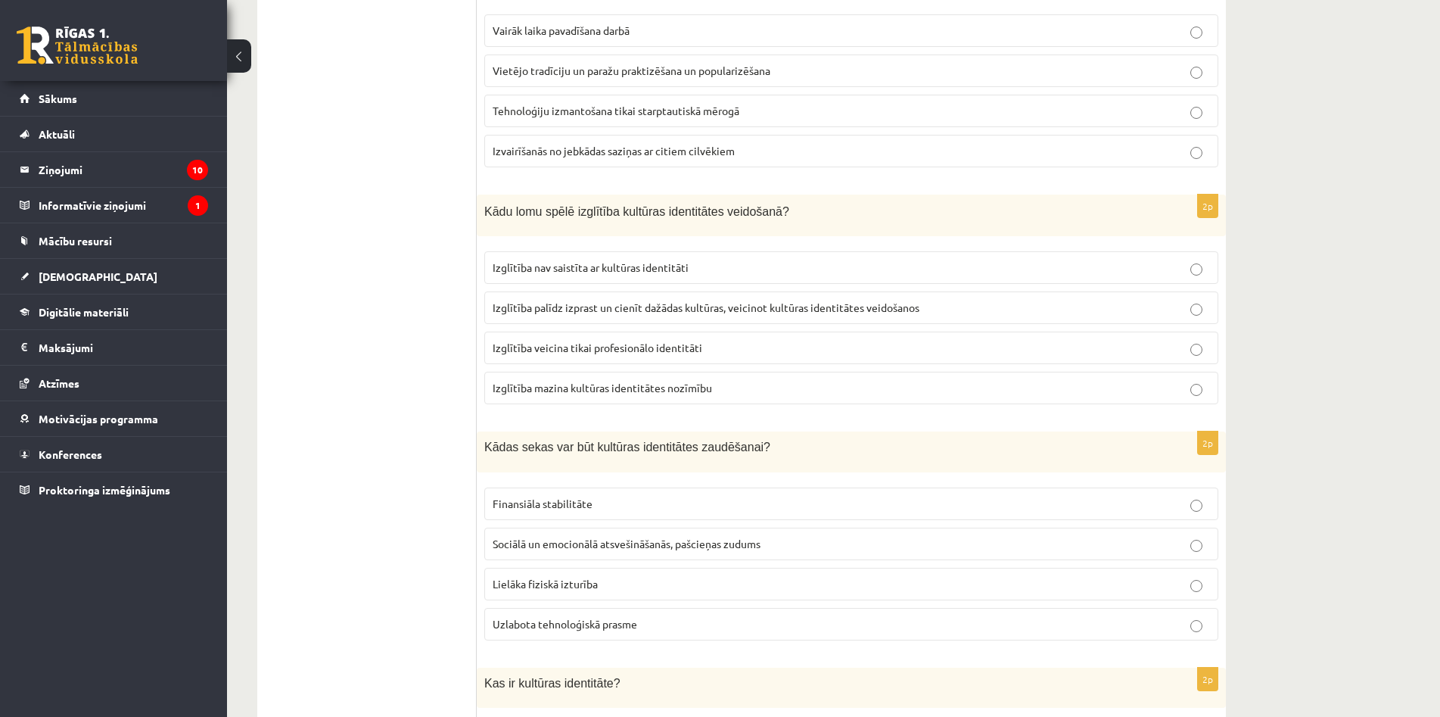
click at [617, 263] on span "Izglītība nav saistīta ar kultūras identitāti" at bounding box center [591, 267] width 196 height 14
click at [611, 304] on span "Izglītība palīdz izprast un cienīt dažādas kultūras, veicinot kultūras identitā…" at bounding box center [706, 307] width 427 height 14
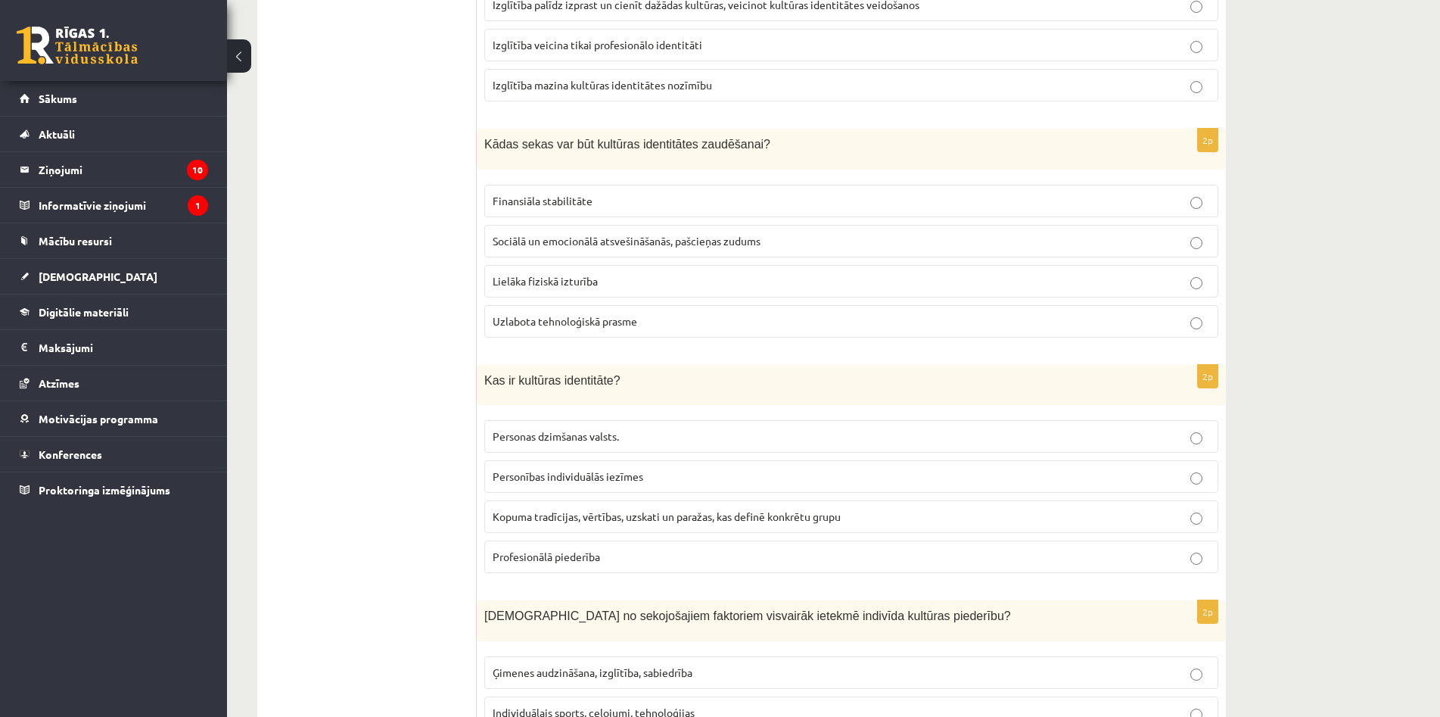
click at [595, 241] on span "Sociālā un emocionālā atsvešināšanās, pašcieņas zudums" at bounding box center [627, 241] width 268 height 14
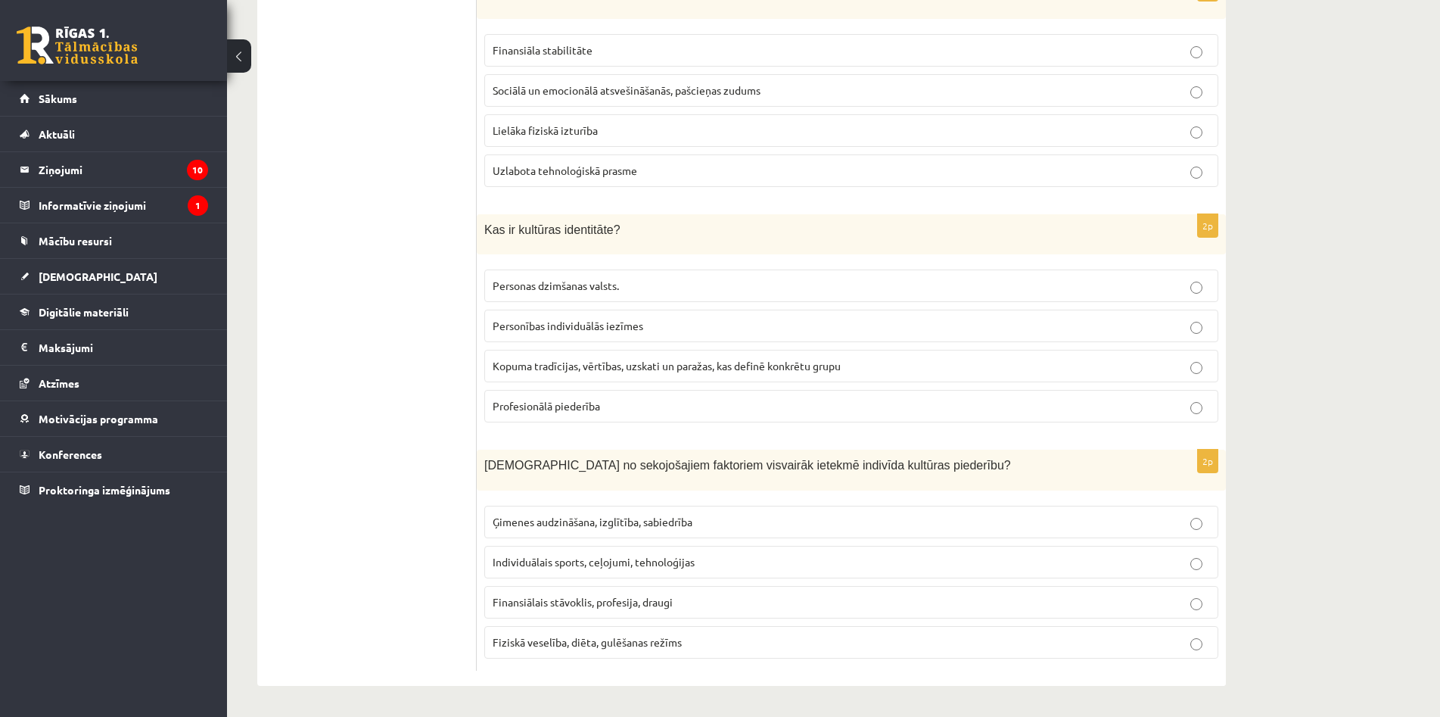
click at [629, 366] on span "Kopuma tradīcijas, vērtības, uzskati un paražas, kas definē konkrētu grupu" at bounding box center [667, 366] width 348 height 14
click at [626, 521] on span "Ģimenes audzināšana, izglītība, sabiedrība" at bounding box center [593, 522] width 200 height 14
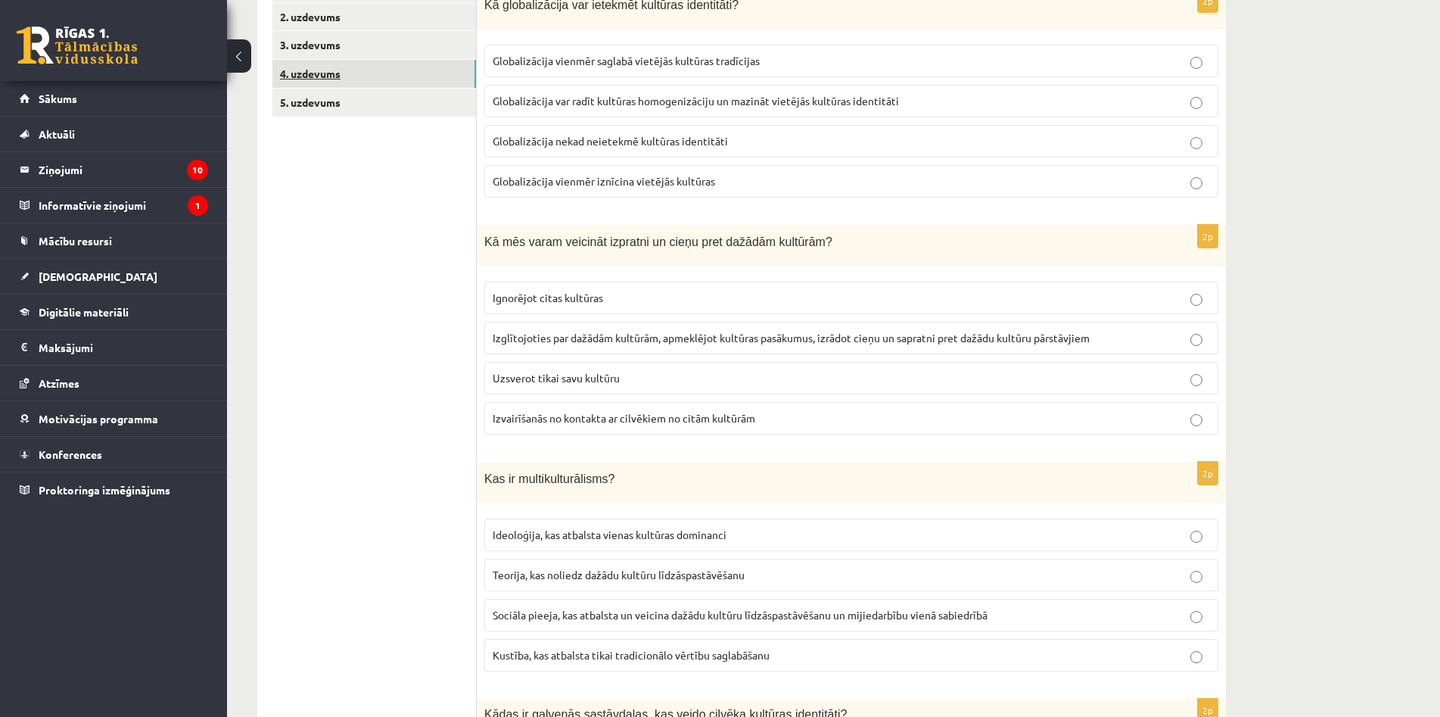
scroll to position [0, 0]
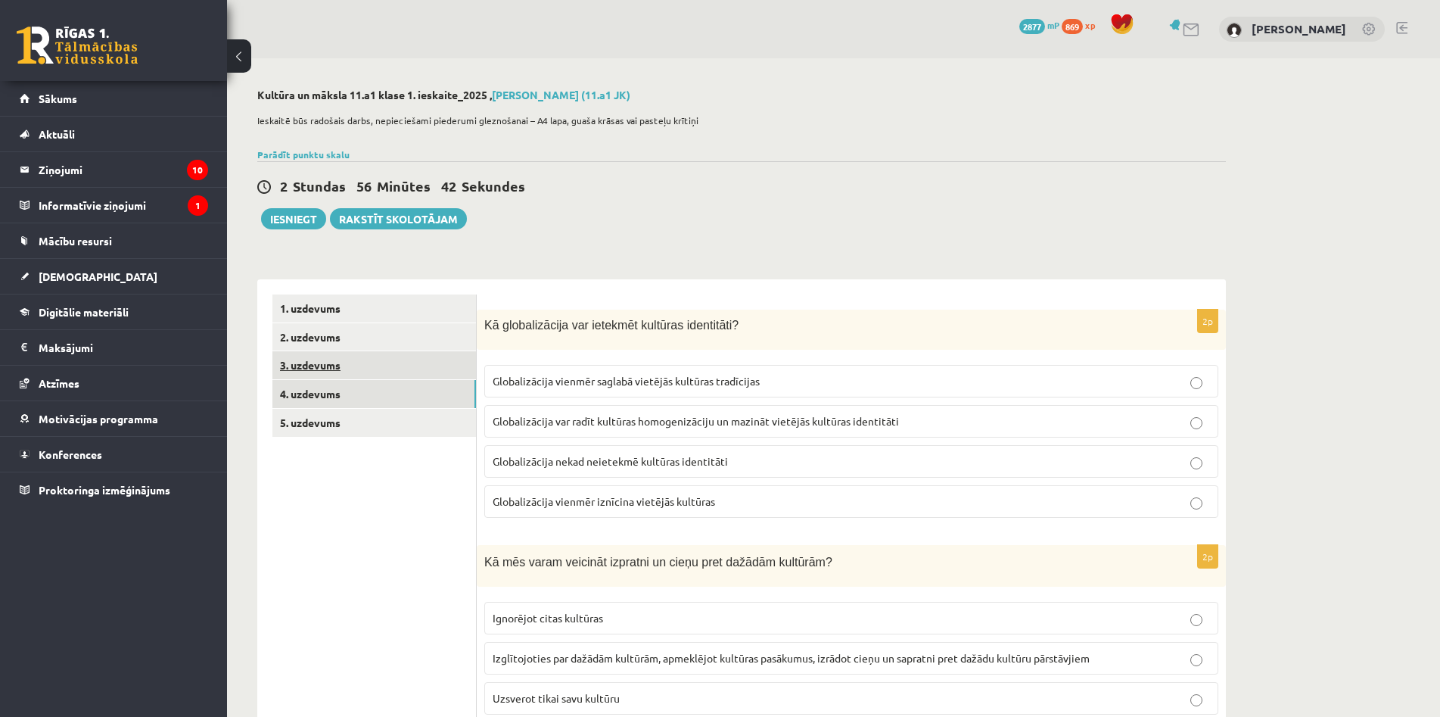
click at [374, 367] on link "3. uzdevums" at bounding box center [374, 365] width 204 height 28
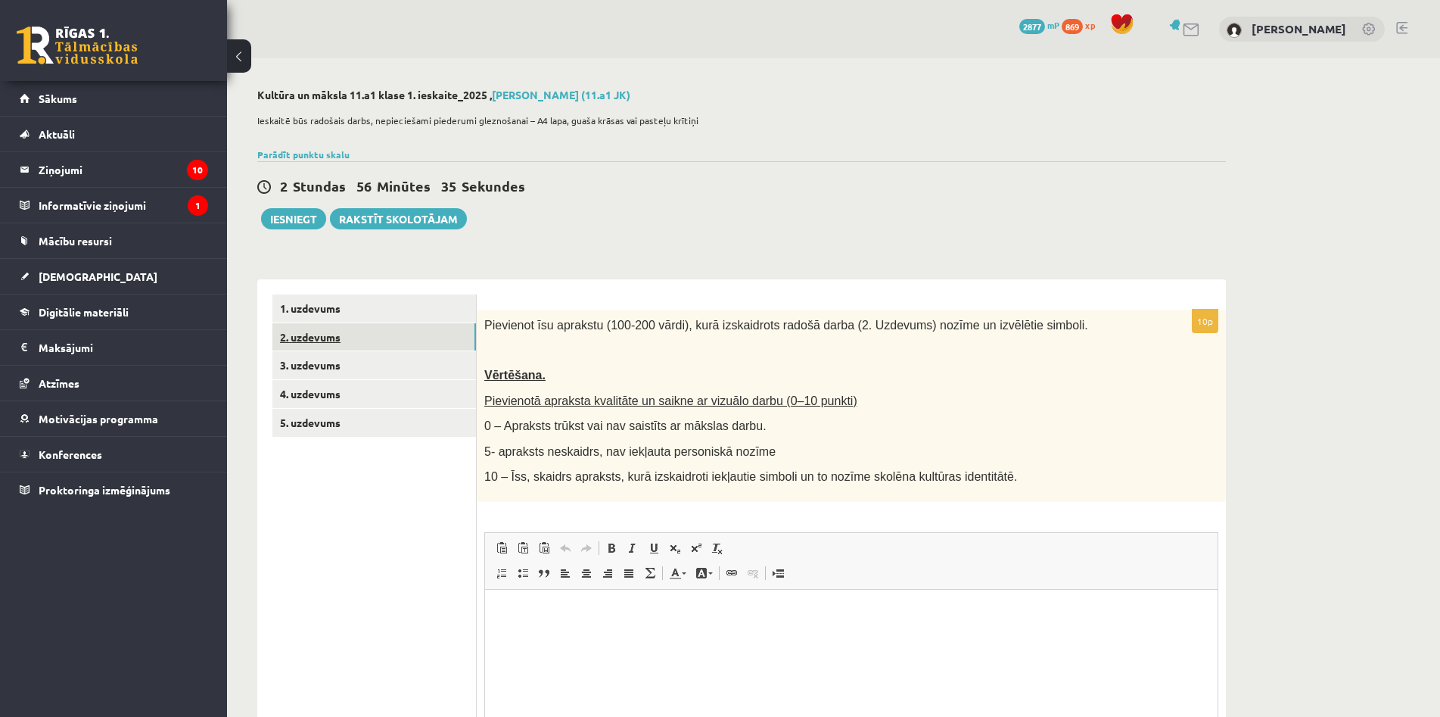
click at [384, 336] on link "2. uzdevums" at bounding box center [374, 337] width 204 height 28
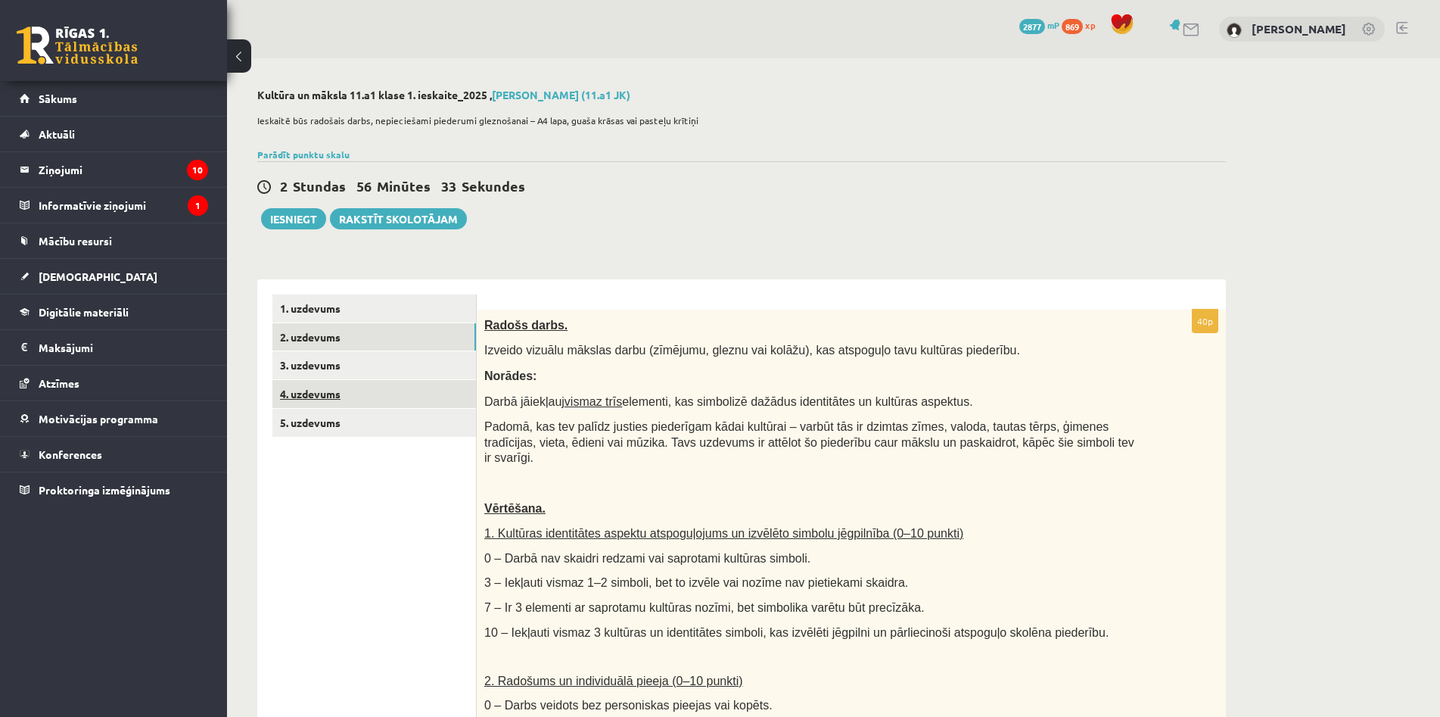
click at [305, 400] on link "4. uzdevums" at bounding box center [374, 394] width 204 height 28
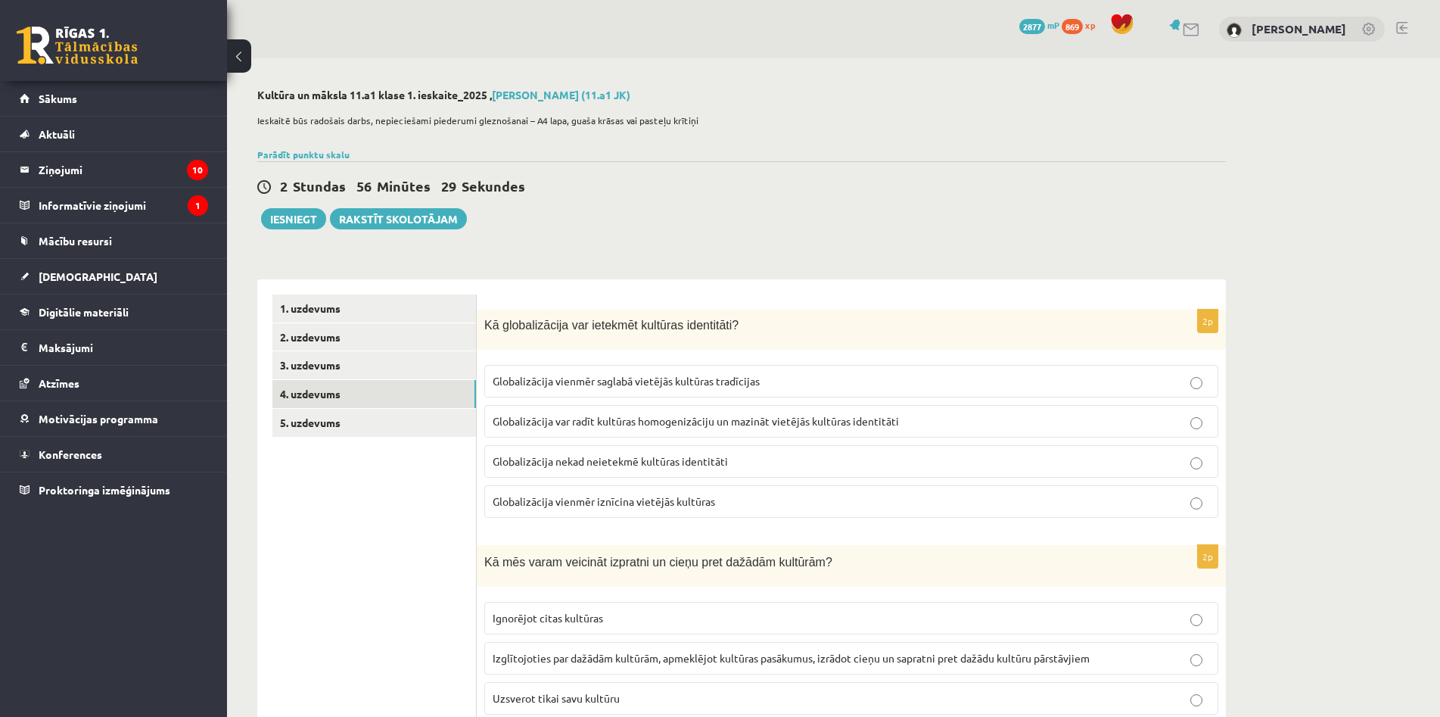
click at [338, 150] on link "Parādīt punktu skalu" at bounding box center [303, 154] width 92 height 12
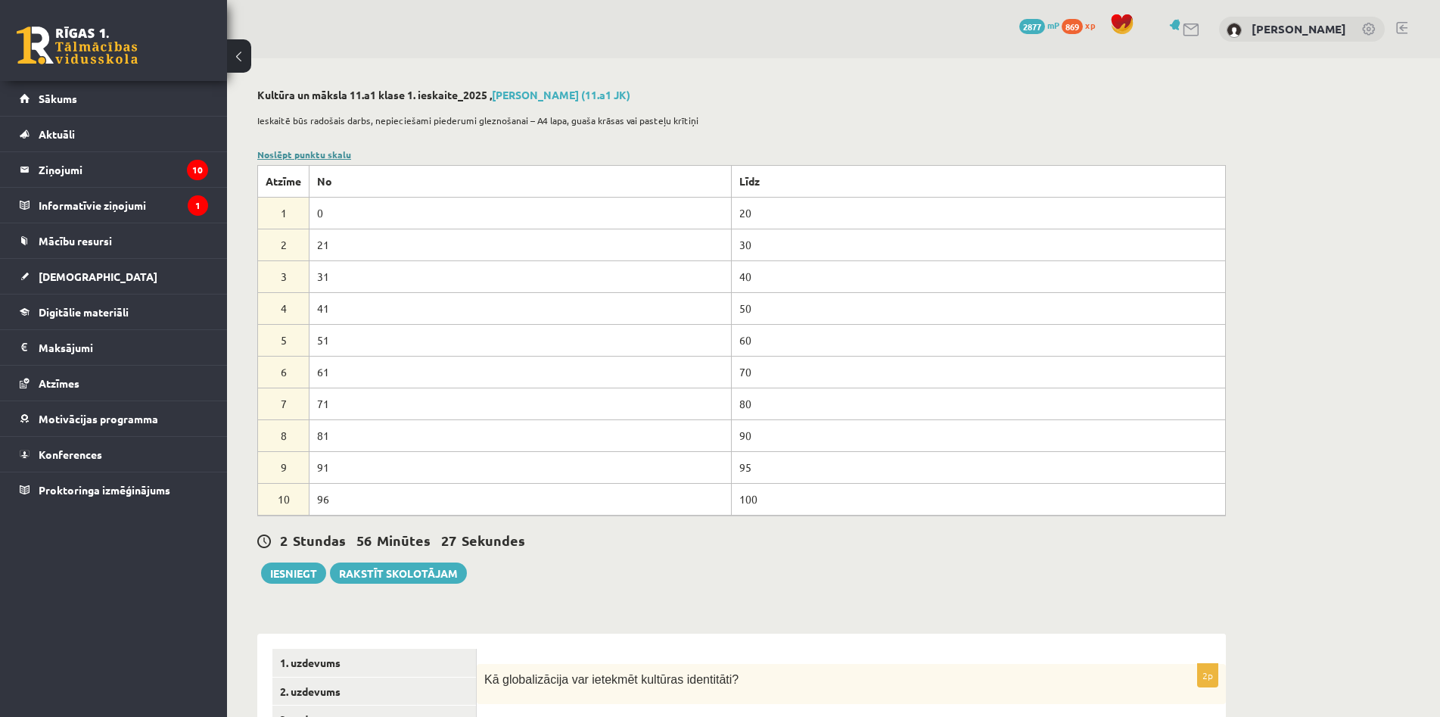
click at [341, 151] on link "Noslēpt punktu skalu" at bounding box center [304, 154] width 94 height 12
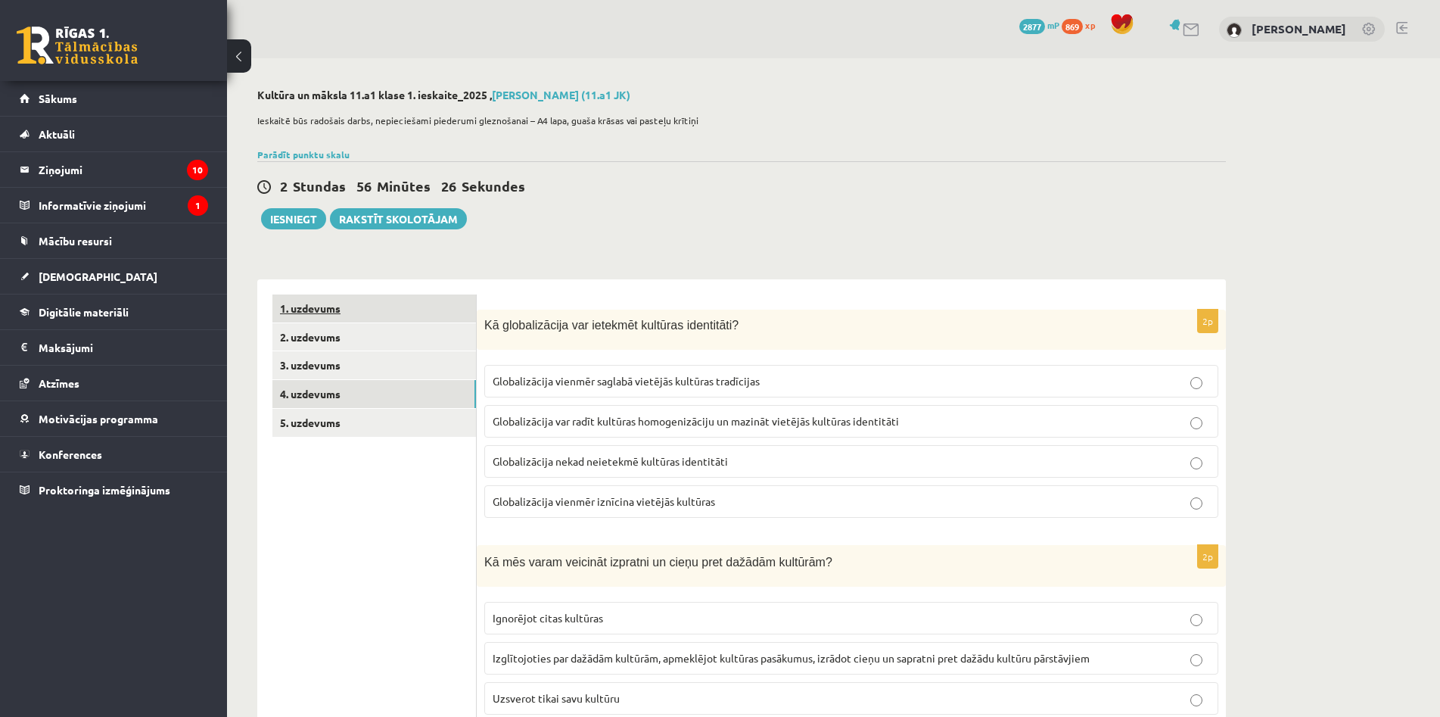
click at [369, 313] on link "1. uzdevums" at bounding box center [374, 308] width 204 height 28
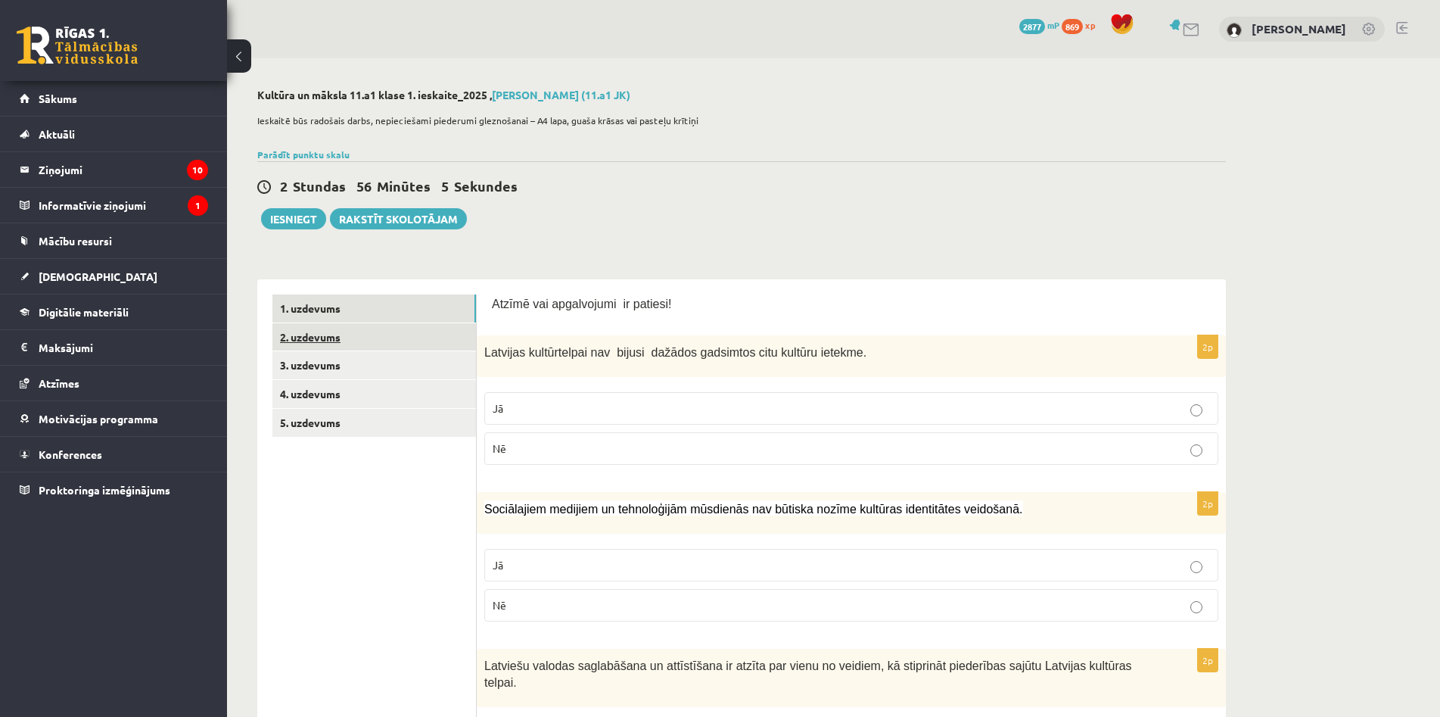
click at [436, 330] on link "2. uzdevums" at bounding box center [374, 337] width 204 height 28
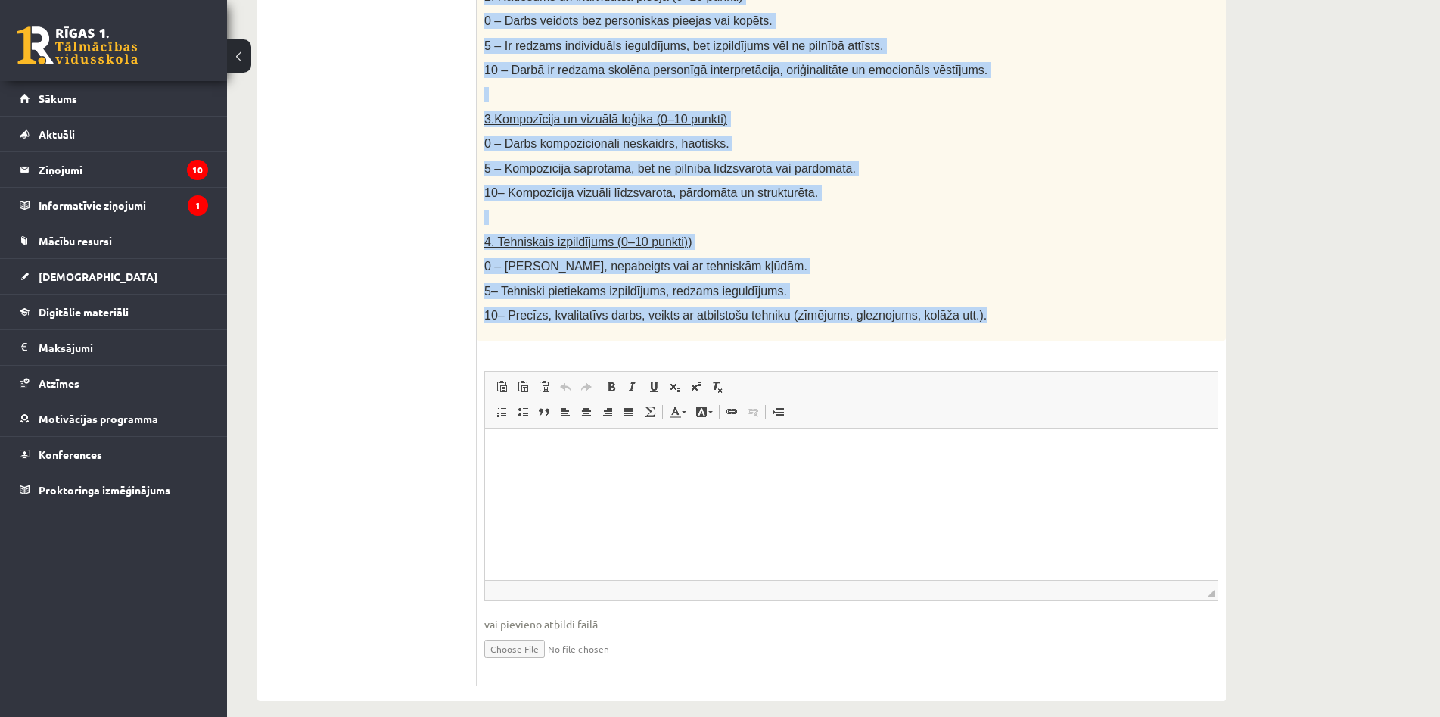
copy div "Loremi dolor. Sitamet consect adipisc elits (doeiusmo, tempor inc utlabo), etd …"
drag, startPoint x: 487, startPoint y: 329, endPoint x: 966, endPoint y: 299, distance: 479.3
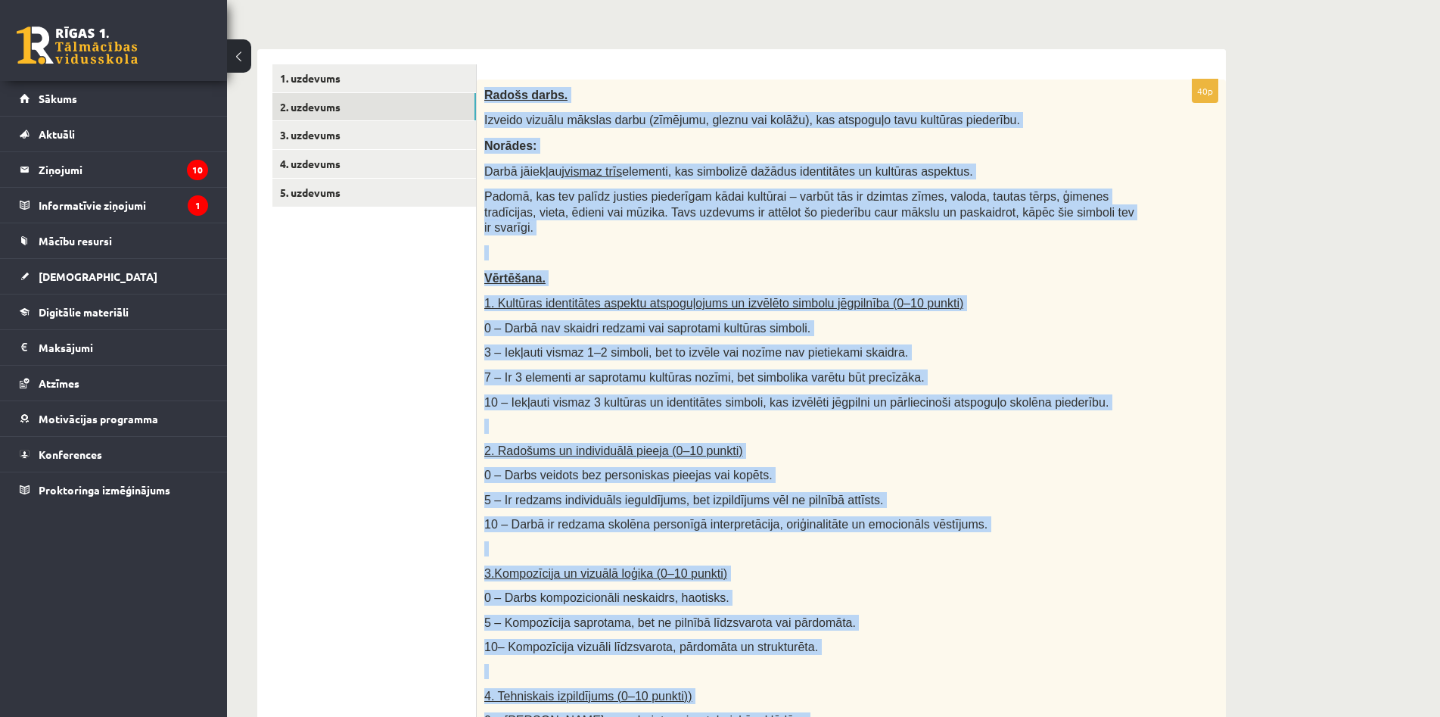
click at [676, 207] on span "Padomā, kas tev palīdz justies piederīgam kādai kultūrai – varbūt tās ir dzimta…" at bounding box center [809, 212] width 650 height 44
click at [668, 210] on span "Padomā, kas tev palīdz justies piederīgam kādai kultūrai – varbūt tās ir dzimta…" at bounding box center [809, 212] width 650 height 44
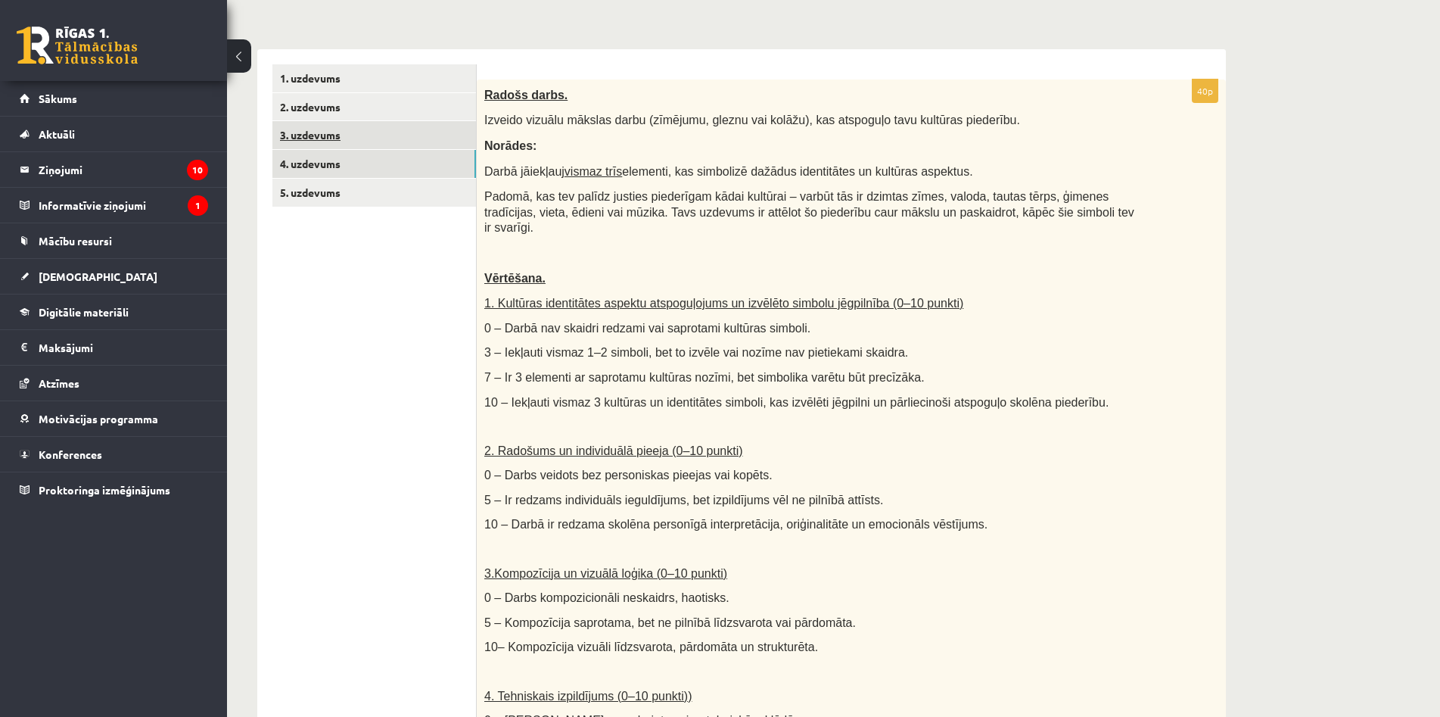
click at [335, 141] on link "3. uzdevums" at bounding box center [374, 135] width 204 height 28
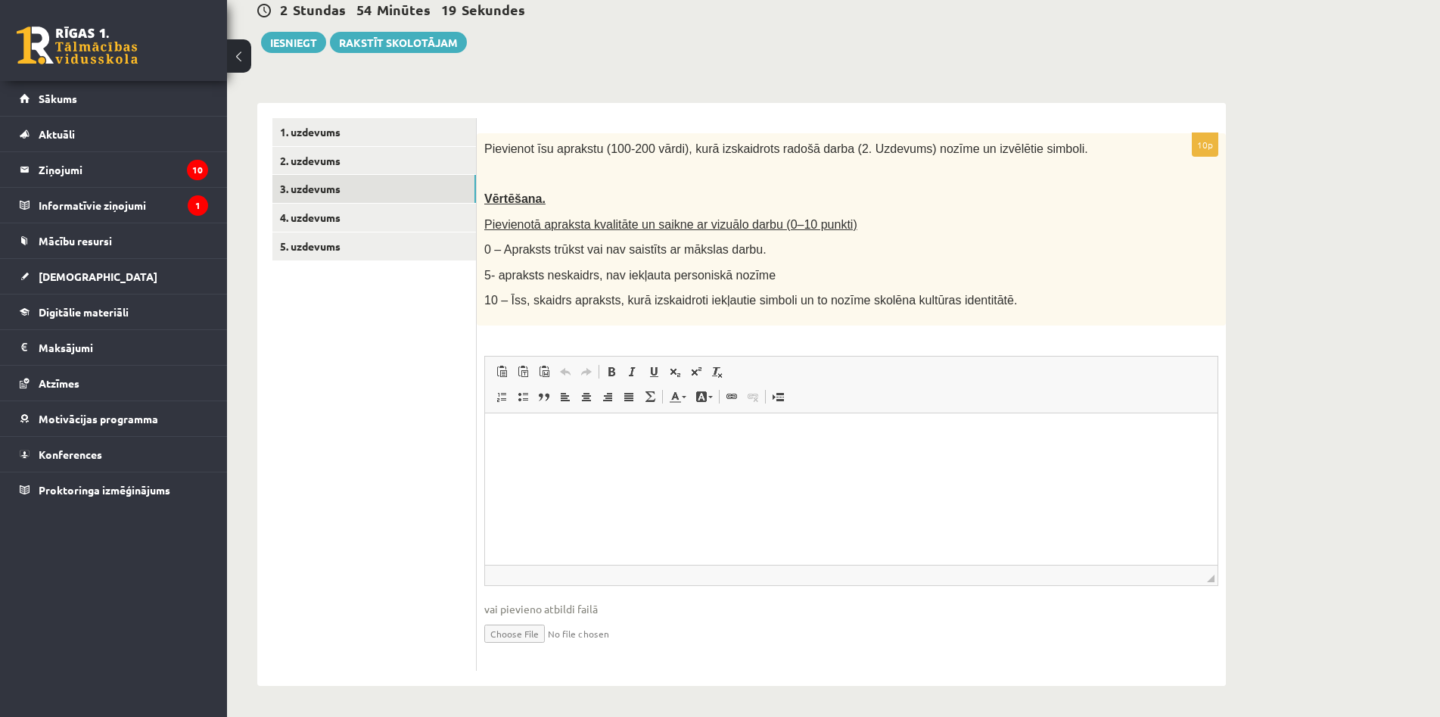
scroll to position [0, 0]
click at [522, 637] on input "file" at bounding box center [851, 632] width 734 height 31
click at [332, 170] on link "2. uzdevums" at bounding box center [374, 161] width 204 height 28
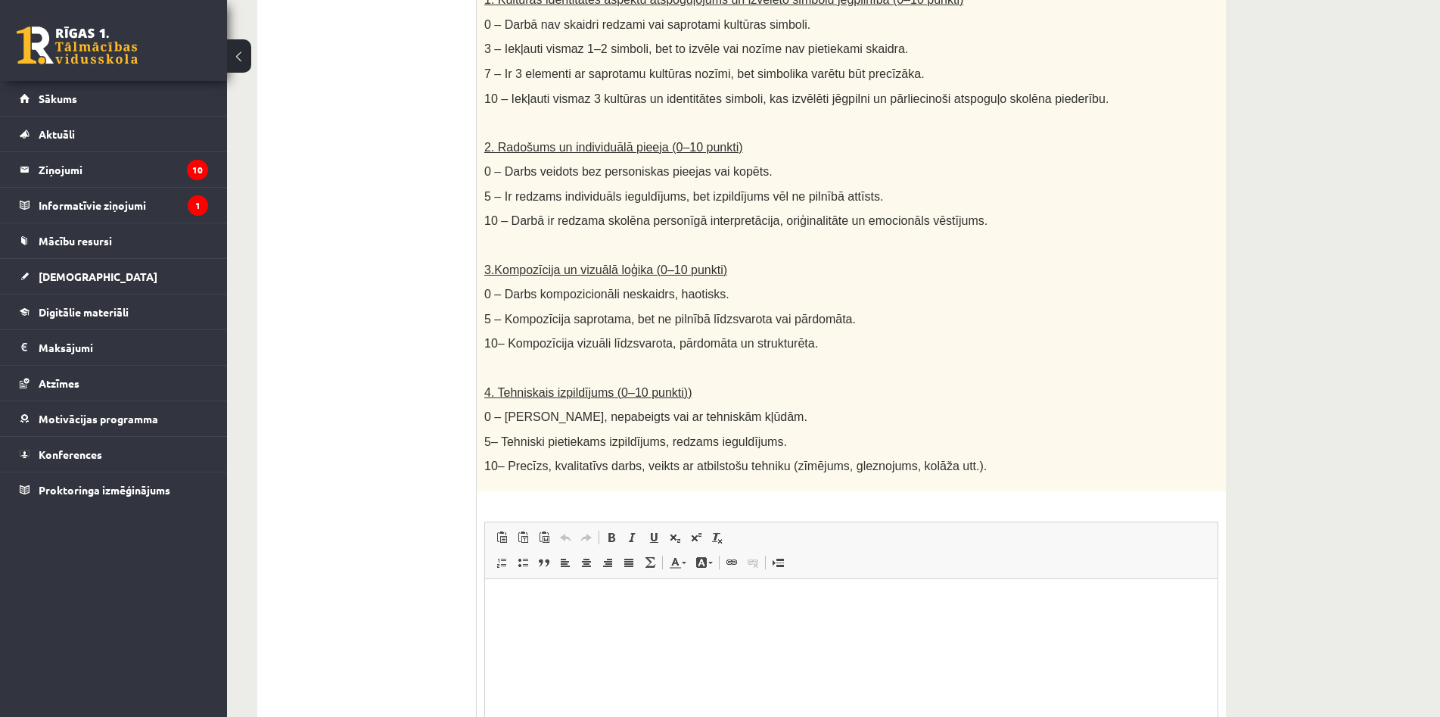
scroll to position [684, 0]
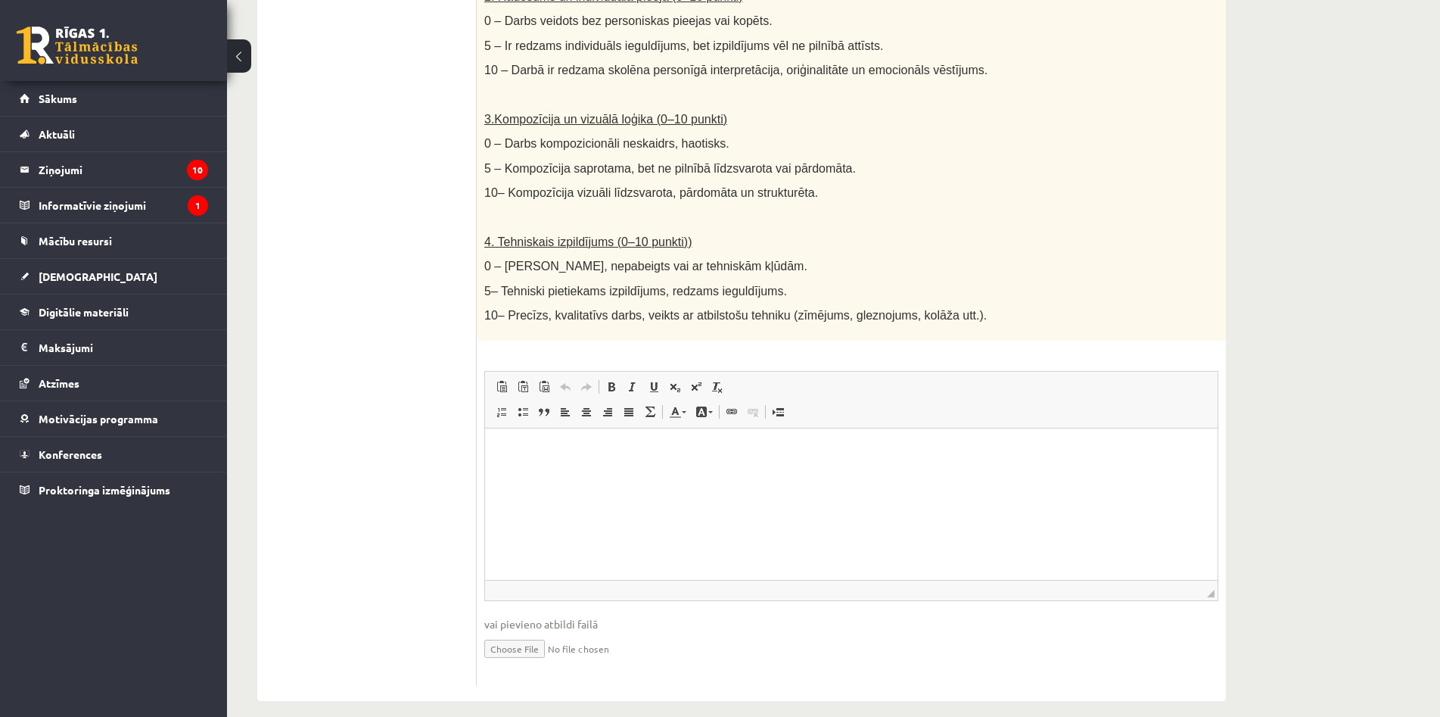
click at [555, 632] on input "file" at bounding box center [851, 647] width 734 height 31
type input "**********"
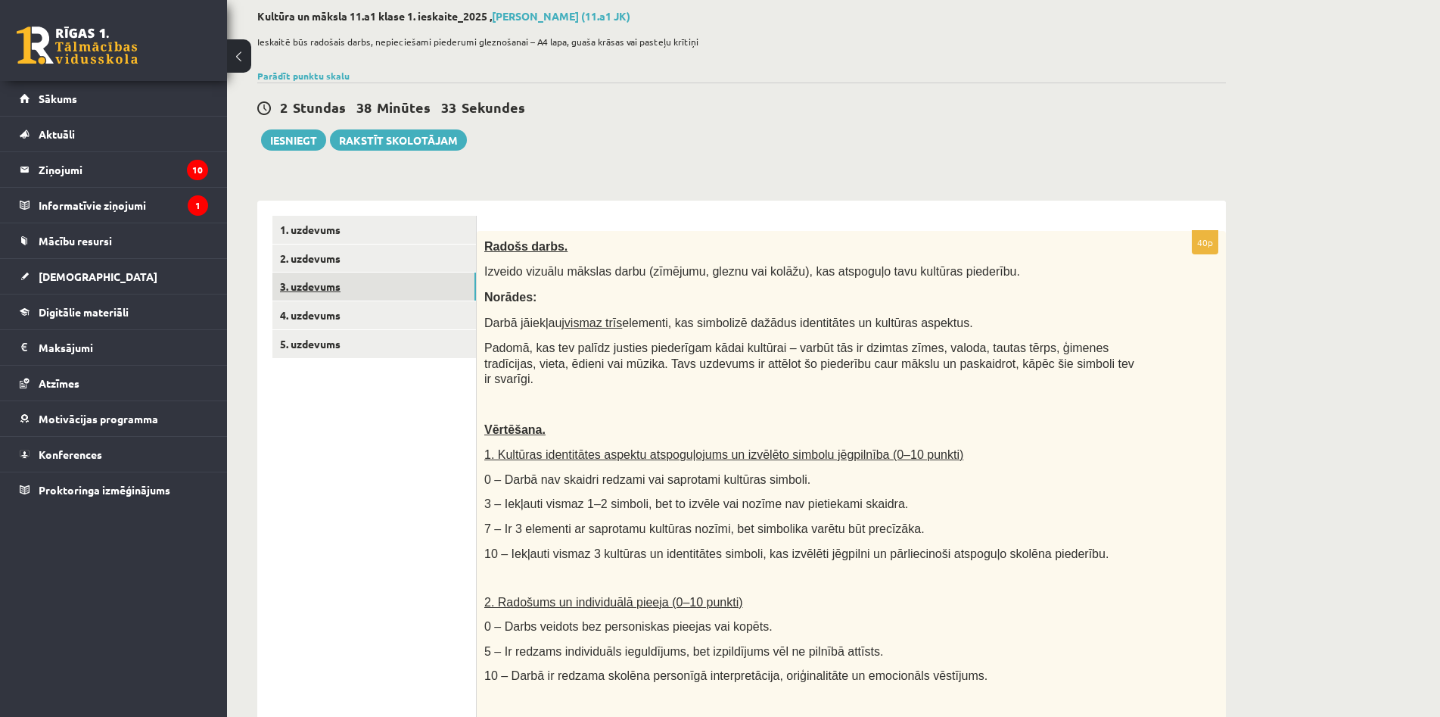
click at [369, 281] on link "3. uzdevums" at bounding box center [374, 286] width 204 height 28
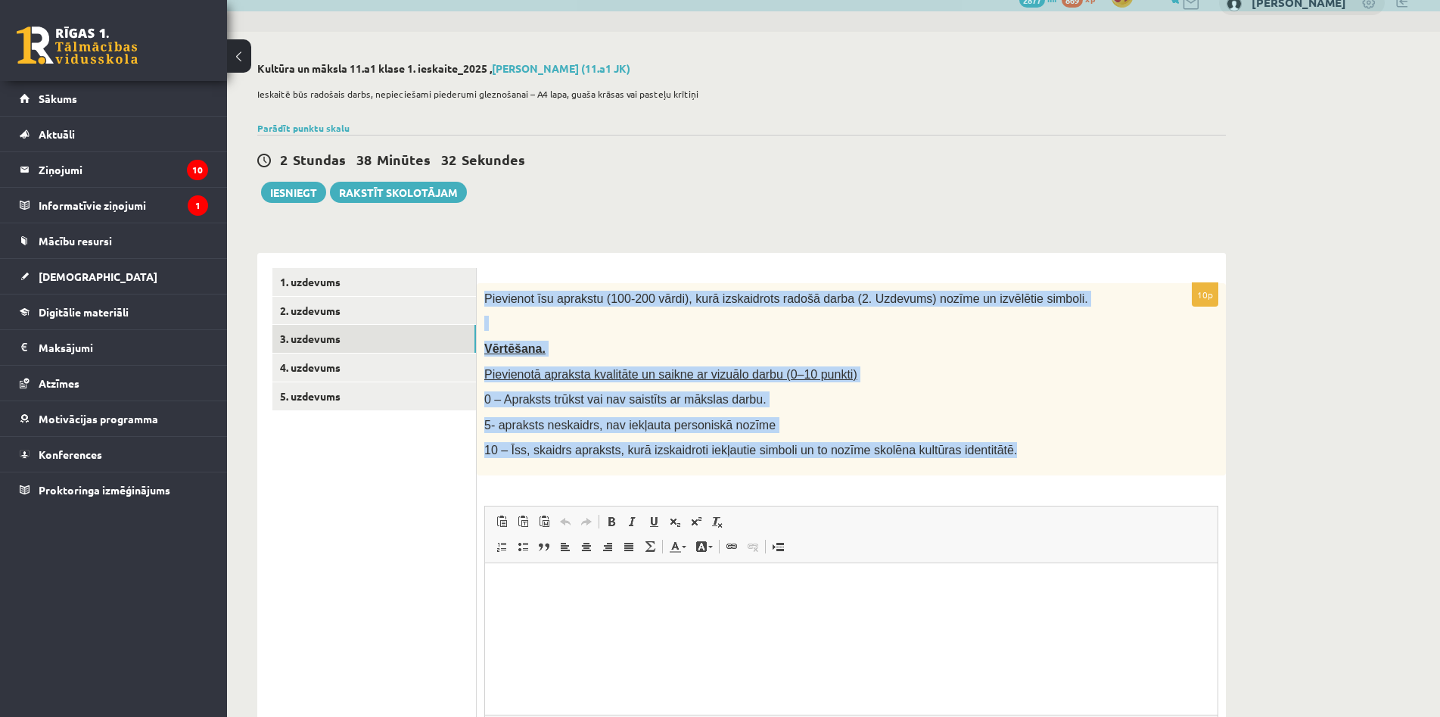
scroll to position [0, 0]
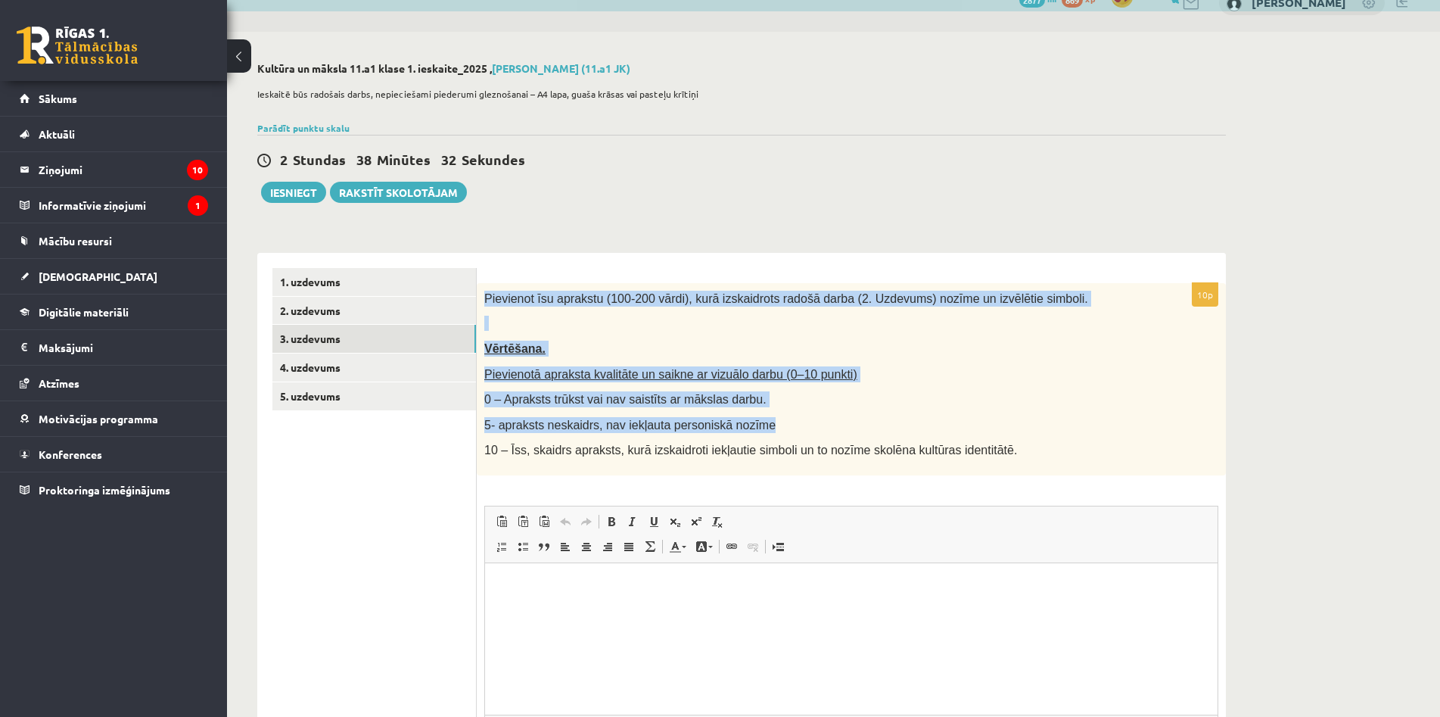
copy div "Pievienot īsu aprakstu (100-200 vārdi), kurā izskaidrots radošā darba (2. Uzdev…"
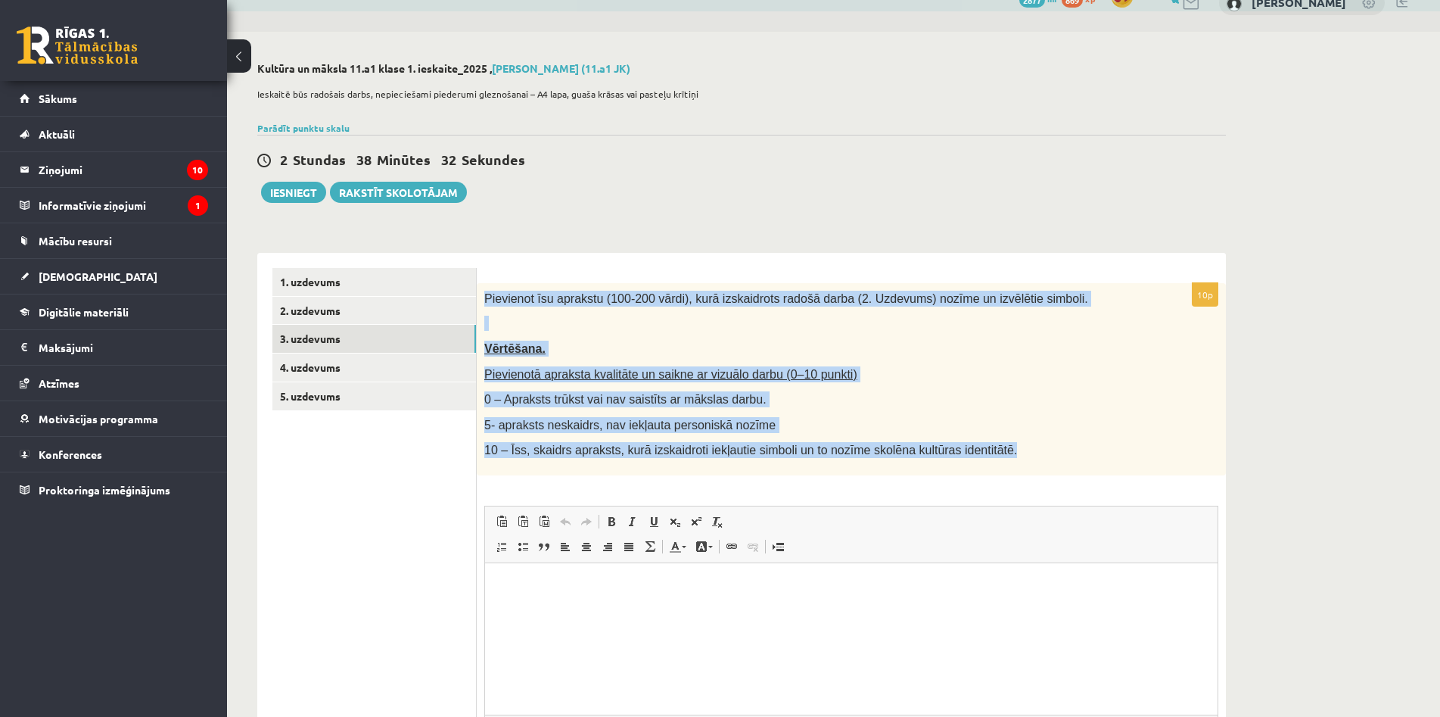
copy div "Pievienot īsu aprakstu (100-200 vārdi), kurā izskaidrots radošā darba (2. Uzdev…"
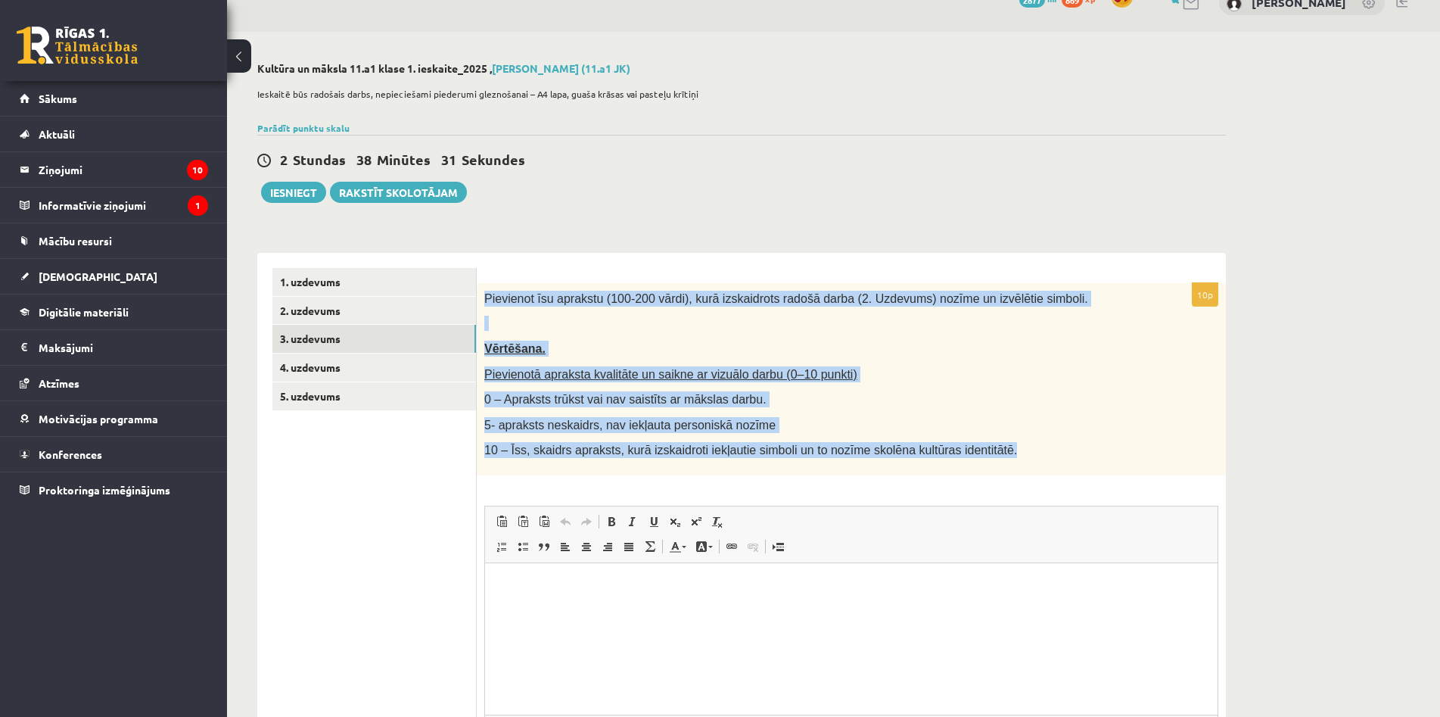
drag, startPoint x: 484, startPoint y: 297, endPoint x: 1057, endPoint y: 446, distance: 591.9
click at [1057, 446] on div "Pievienot īsu aprakstu (100-200 vārdi), kurā izskaidrots radošā darba (2. Uzdev…" at bounding box center [851, 379] width 749 height 192
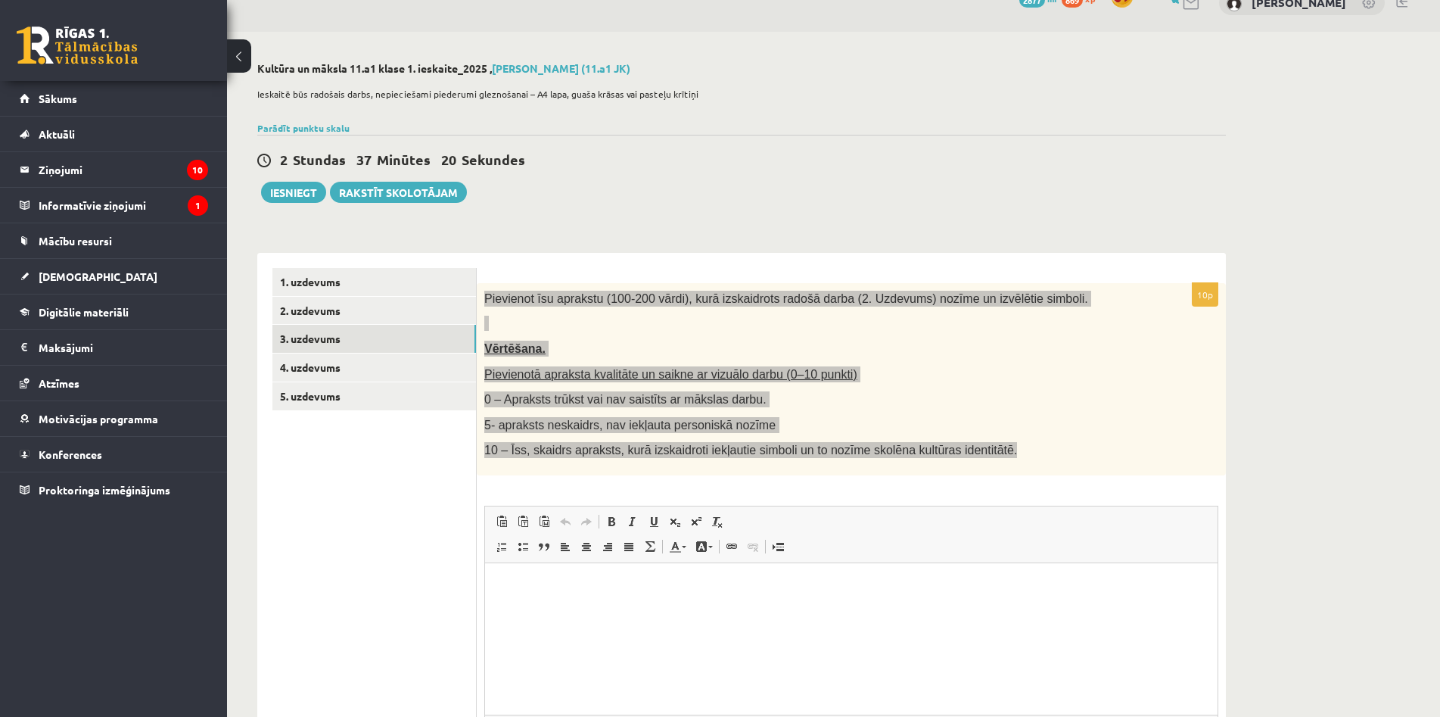
click at [643, 605] on html at bounding box center [851, 585] width 733 height 46
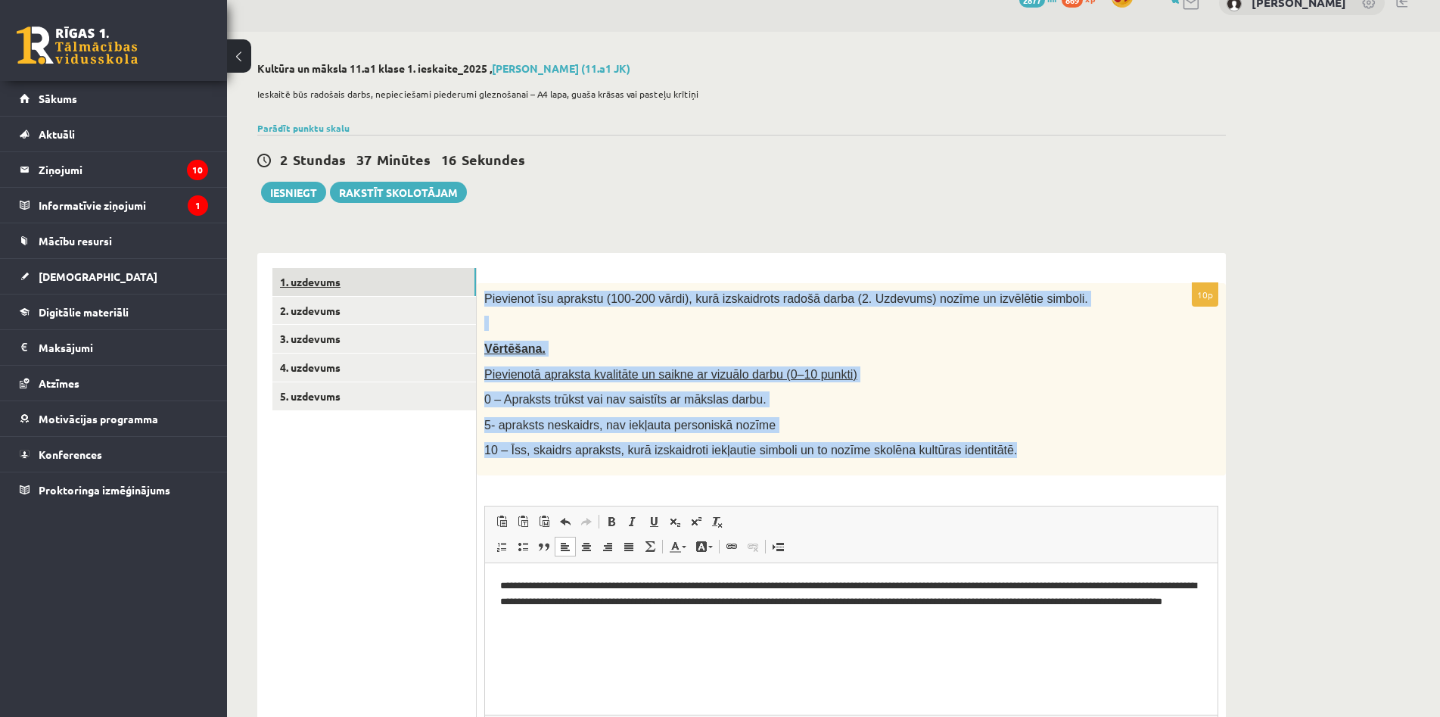
click at [337, 286] on link "1. uzdevums" at bounding box center [374, 282] width 204 height 28
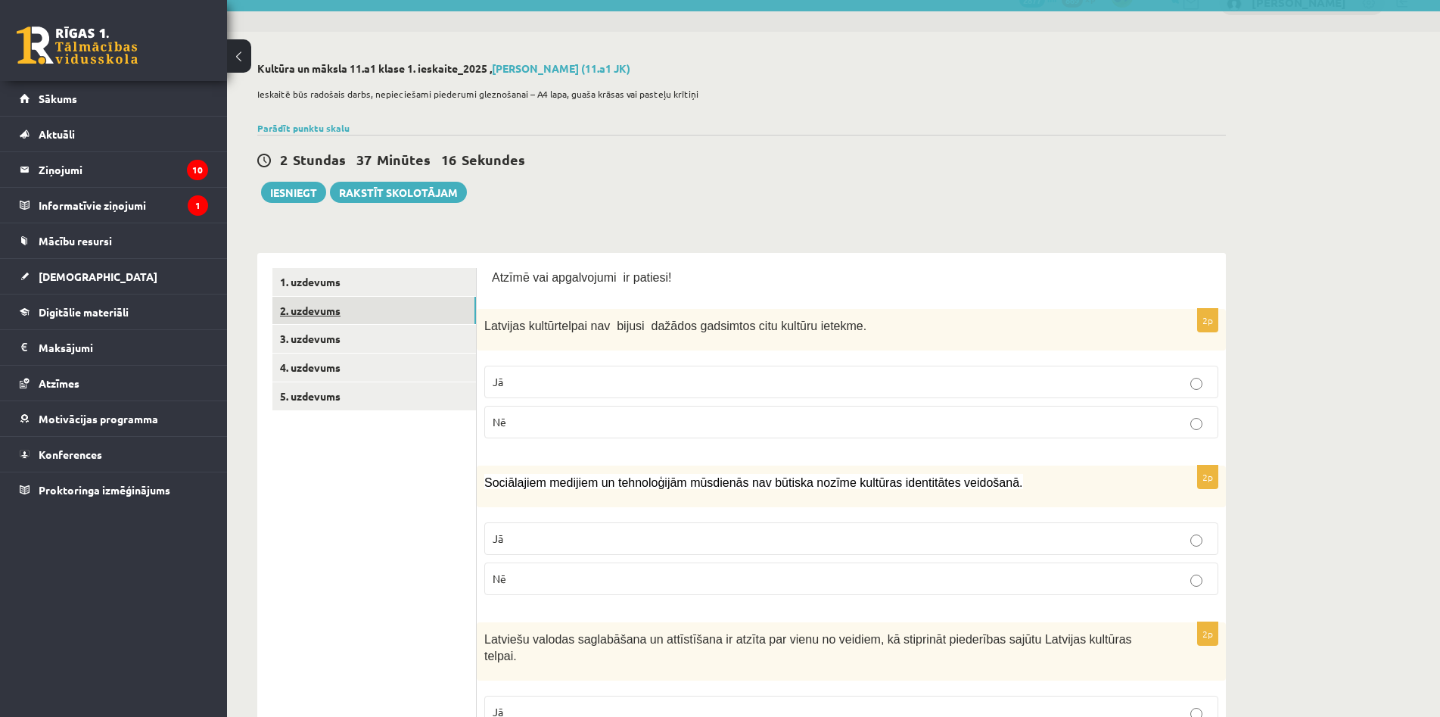
click at [342, 320] on link "2. uzdevums" at bounding box center [374, 311] width 204 height 28
